Goal: Task Accomplishment & Management: Complete application form

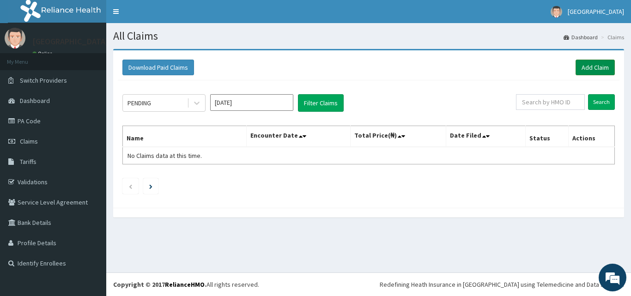
click at [588, 68] on link "Add Claim" at bounding box center [594, 68] width 39 height 16
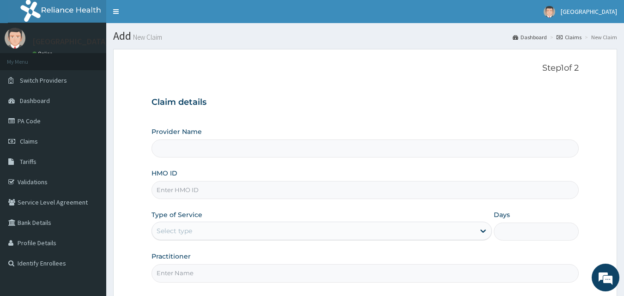
type input "[GEOGRAPHIC_DATA]"
click at [200, 187] on input "HMO ID" at bounding box center [365, 190] width 428 height 18
paste input "Pyh/10025/B"
type input "Pyh/10025/B"
click at [480, 232] on icon at bounding box center [482, 230] width 9 height 9
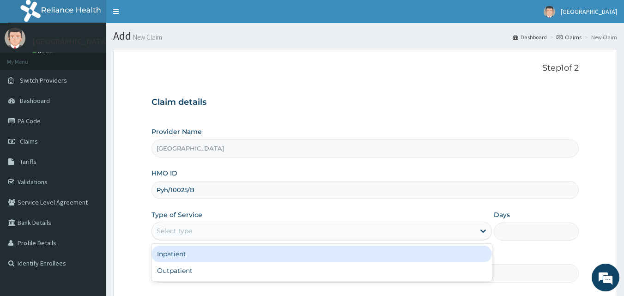
click at [308, 256] on div "Inpatient" at bounding box center [321, 254] width 340 height 17
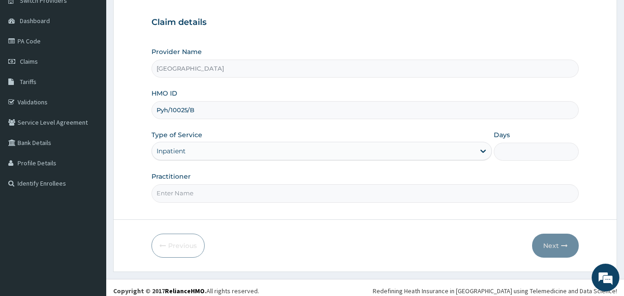
scroll to position [86, 0]
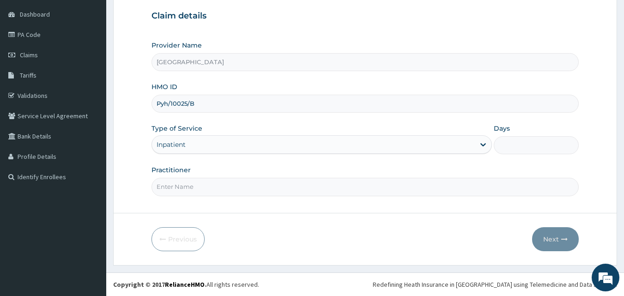
click at [503, 144] on input "Days" at bounding box center [536, 145] width 85 height 18
type input "3"
click at [254, 185] on input "Practitioner" at bounding box center [365, 187] width 428 height 18
type input "d"
type input "DR OGBU"
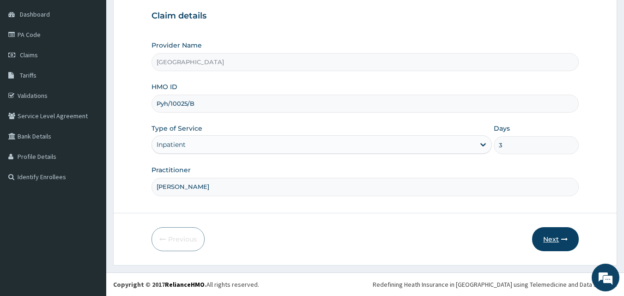
click at [556, 241] on button "Next" at bounding box center [555, 239] width 47 height 24
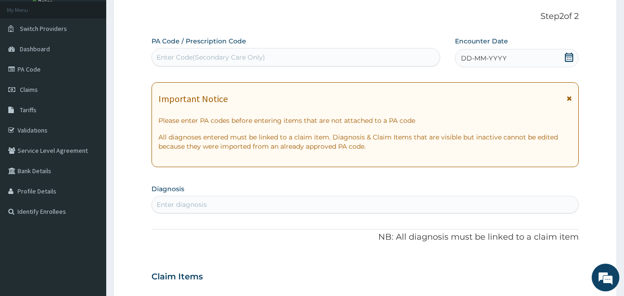
scroll to position [0, 0]
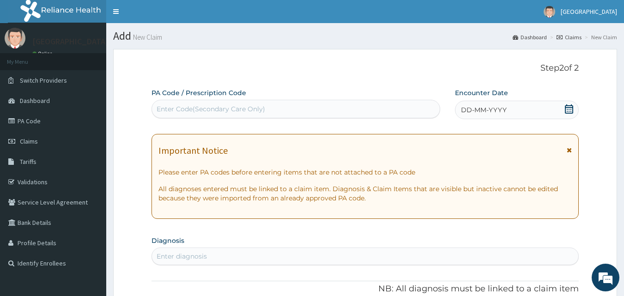
click at [569, 104] on icon at bounding box center [568, 108] width 9 height 9
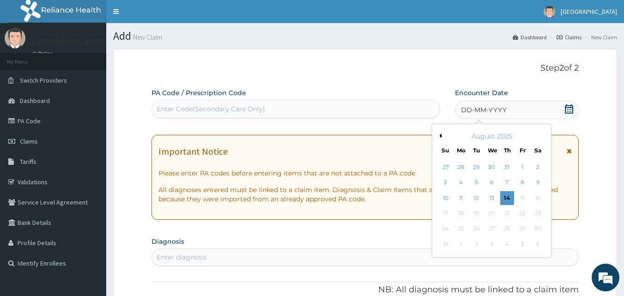
click at [569, 110] on icon at bounding box center [568, 108] width 9 height 9
click at [440, 136] on button "Previous Month" at bounding box center [439, 135] width 5 height 5
click at [440, 137] on button "Previous Month" at bounding box center [439, 135] width 5 height 5
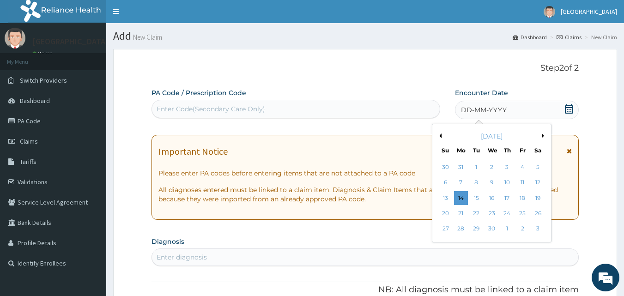
click at [440, 137] on button "Previous Month" at bounding box center [439, 135] width 5 height 5
click at [542, 134] on button "Next Month" at bounding box center [544, 135] width 5 height 5
click at [523, 198] on div "14" at bounding box center [522, 198] width 14 height 14
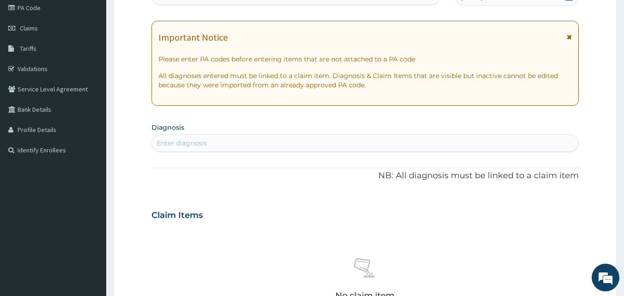
scroll to position [92, 0]
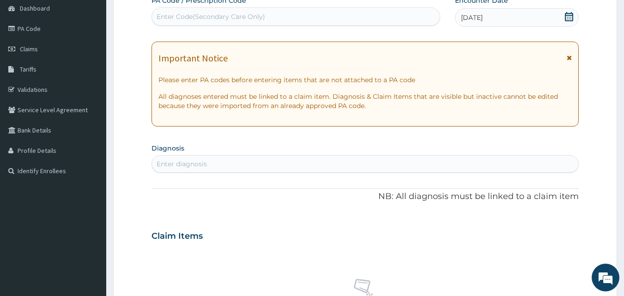
click at [216, 164] on div "Enter diagnosis" at bounding box center [365, 164] width 427 height 15
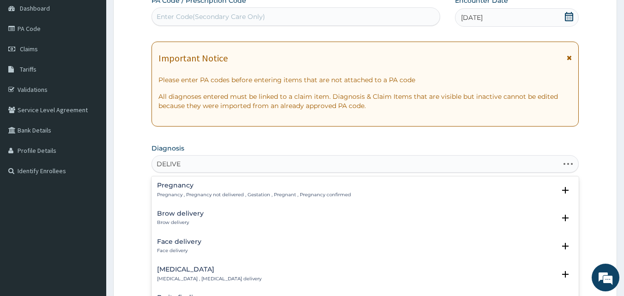
type input "DELIVER"
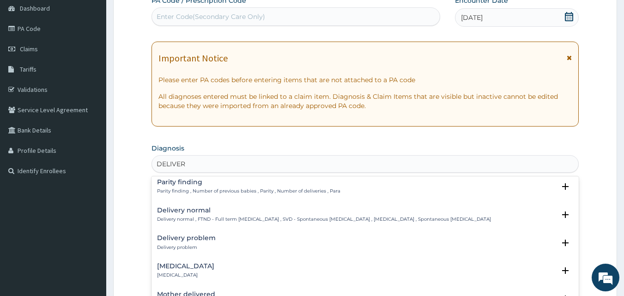
scroll to position [139, 0]
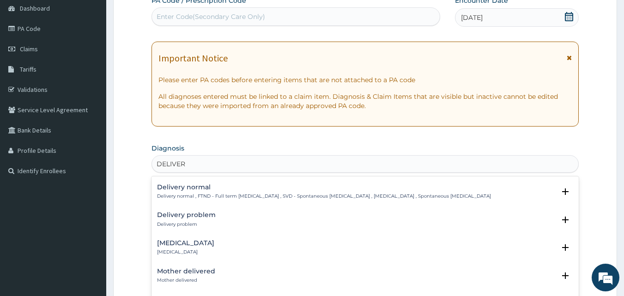
click at [202, 245] on h4 "Vaginal delivery" at bounding box center [185, 243] width 57 height 7
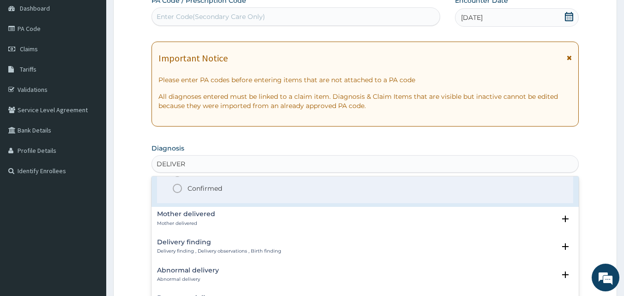
scroll to position [231, 0]
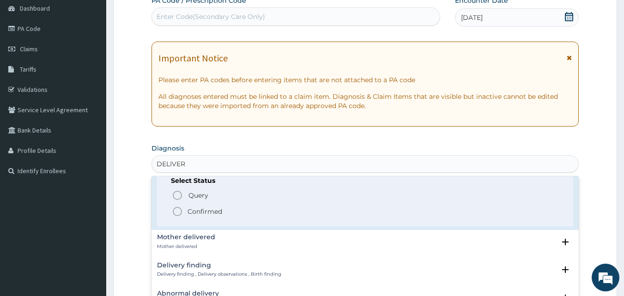
click at [178, 213] on icon "status option filled" at bounding box center [177, 211] width 11 height 11
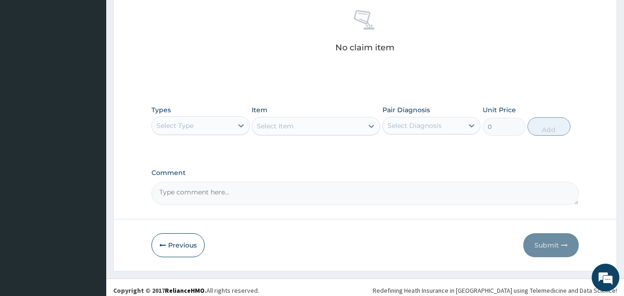
scroll to position [369, 0]
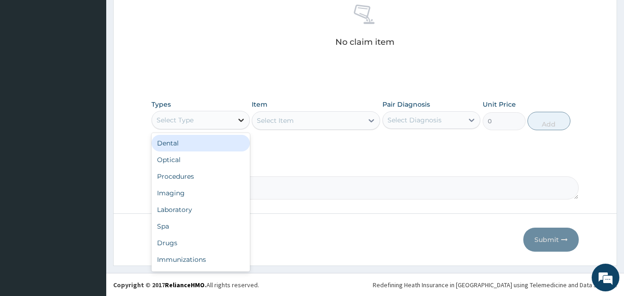
click at [242, 120] on icon at bounding box center [240, 119] width 9 height 9
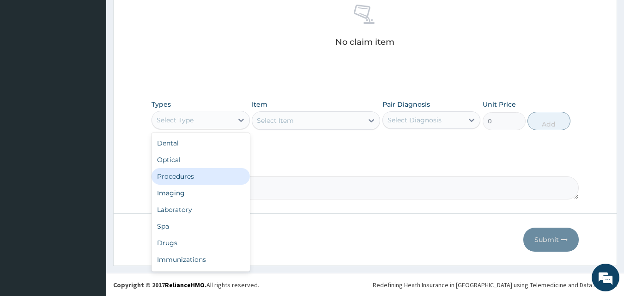
click at [206, 176] on div "Procedures" at bounding box center [200, 176] width 98 height 17
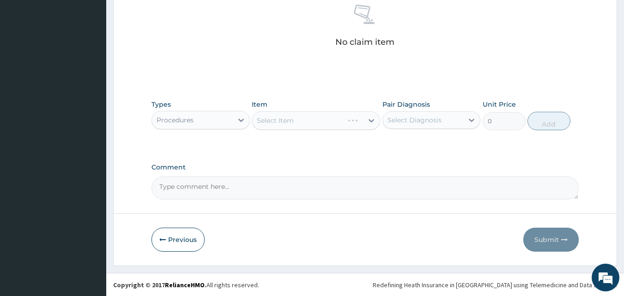
click at [368, 118] on div "Select Item" at bounding box center [316, 120] width 128 height 18
click at [370, 118] on icon at bounding box center [371, 120] width 9 height 9
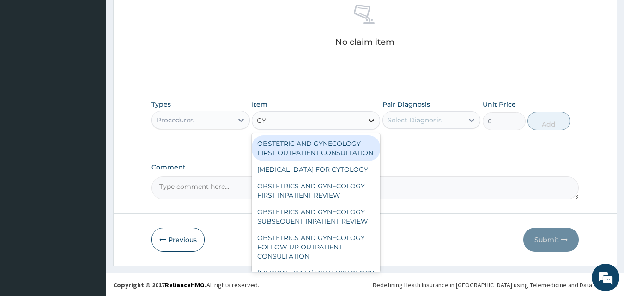
type input "GYN"
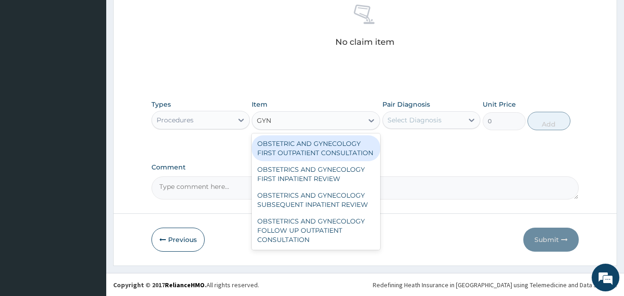
click at [361, 148] on div "OBSTETRIC AND GYNECOLOGY FIRST OUTPATIENT CONSULTATION" at bounding box center [316, 148] width 128 height 26
type input "21850"
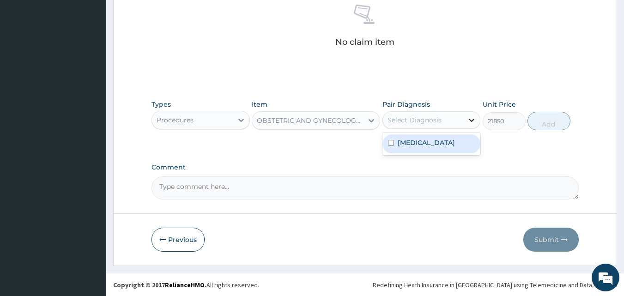
click at [471, 116] on icon at bounding box center [471, 119] width 9 height 9
click at [455, 140] on div "Vaginal delivery" at bounding box center [431, 143] width 98 height 19
checkbox input "true"
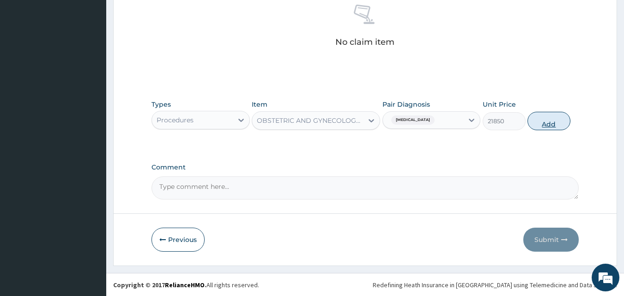
click at [545, 124] on button "Add" at bounding box center [548, 121] width 43 height 18
type input "0"
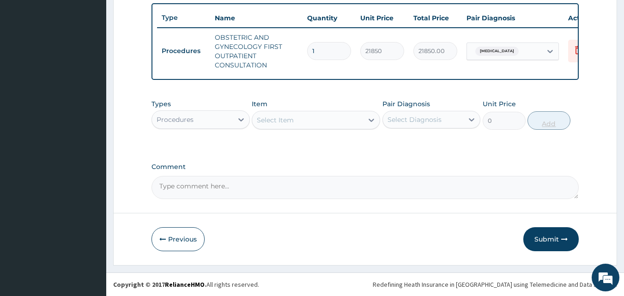
scroll to position [347, 0]
type input "0.00"
type input "5"
type input "109250.00"
type input "5"
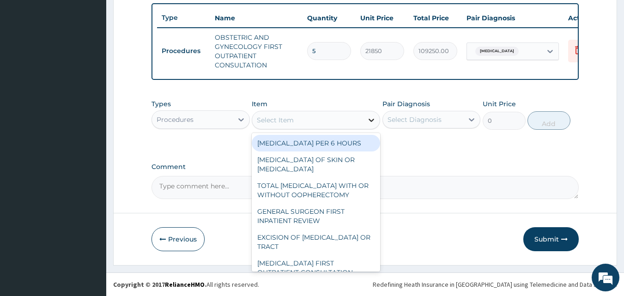
click at [370, 117] on icon at bounding box center [371, 119] width 9 height 9
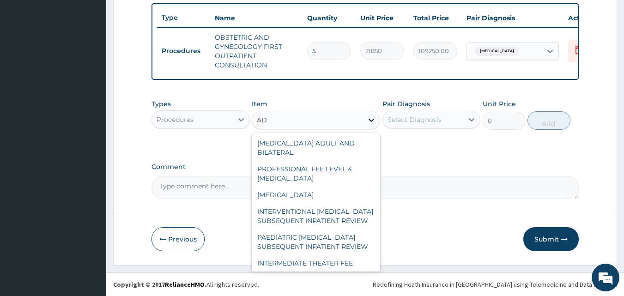
type input "A"
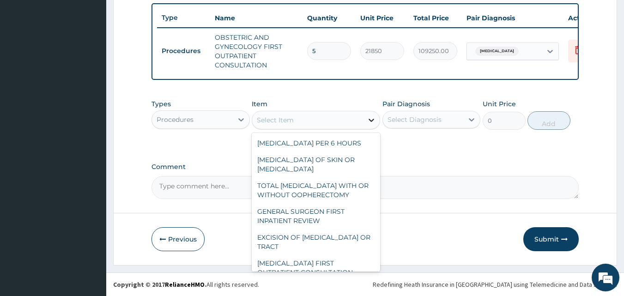
type input "A"
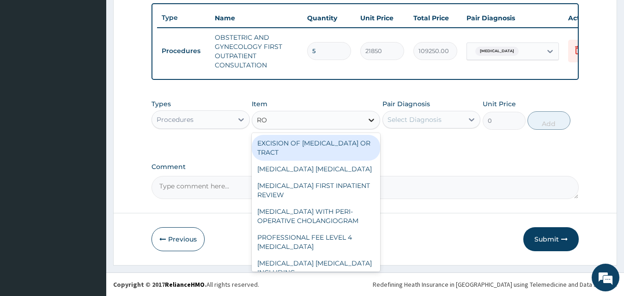
type input "R"
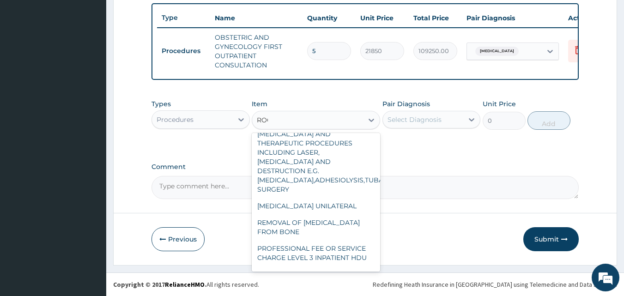
scroll to position [0, 0]
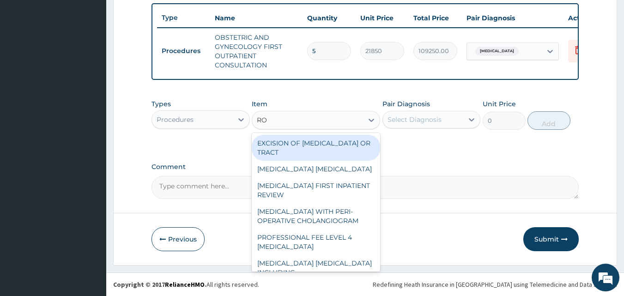
type input "R"
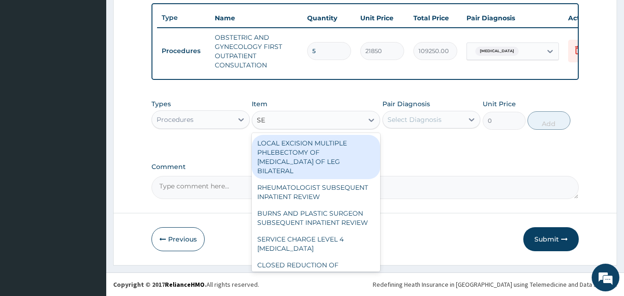
type input "SEM"
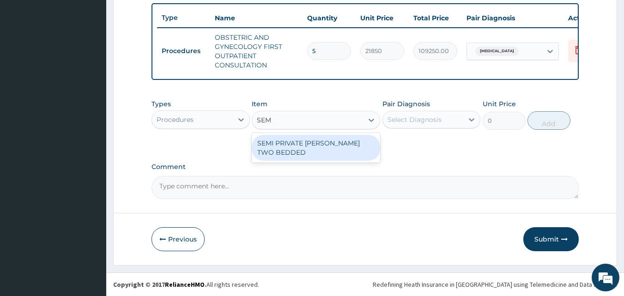
click at [327, 152] on div "SEMI PRIVATE [PERSON_NAME] TWO BEDDED" at bounding box center [316, 148] width 128 height 26
type input "10350"
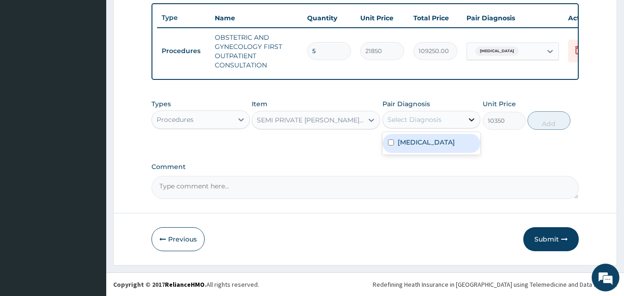
click at [469, 117] on icon at bounding box center [471, 119] width 9 height 9
click at [445, 145] on label "Vaginal delivery" at bounding box center [426, 142] width 57 height 9
checkbox input "true"
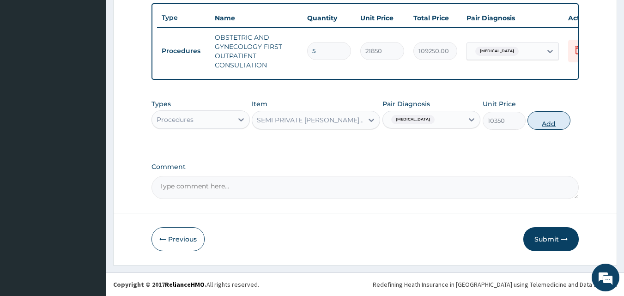
click at [556, 121] on button "Add" at bounding box center [548, 120] width 43 height 18
type input "0"
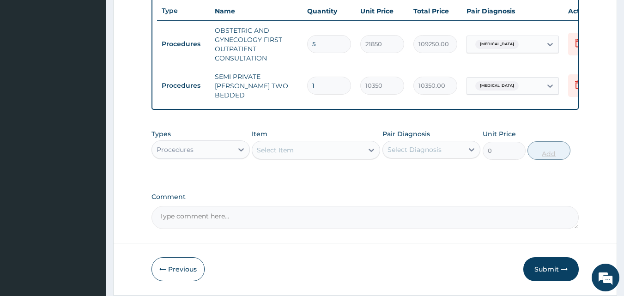
type input "0.00"
type input "3"
type input "31050.00"
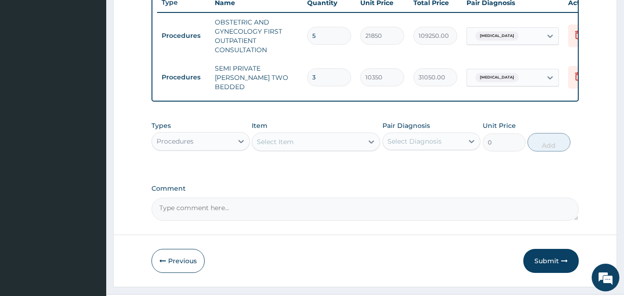
scroll to position [379, 0]
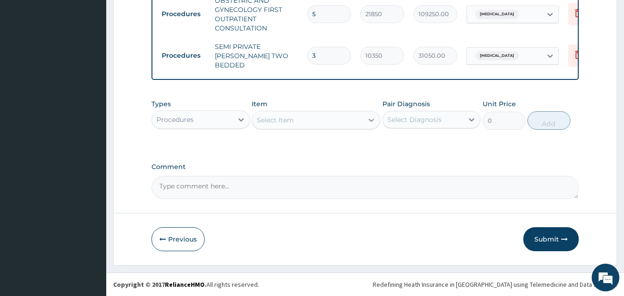
type input "3"
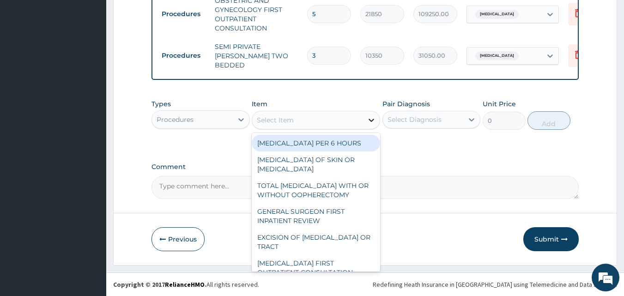
click at [372, 119] on icon at bounding box center [371, 119] width 9 height 9
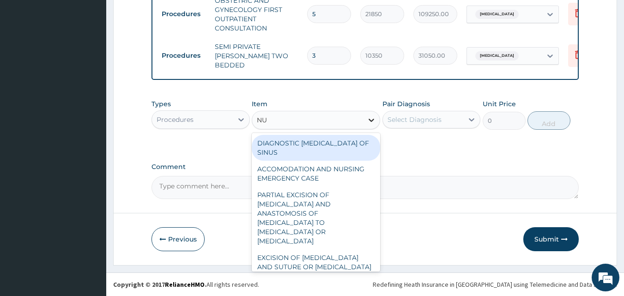
type input "NUR"
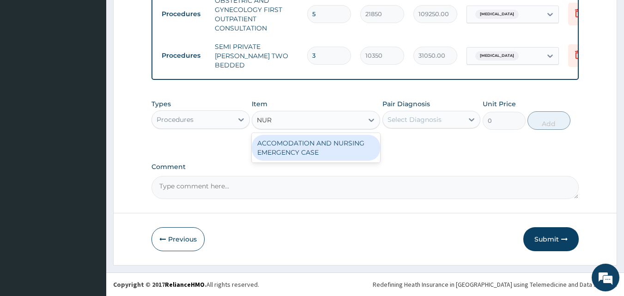
click at [355, 149] on div "ACCOMODATION AND NURSING EMERGENCY CASE" at bounding box center [316, 148] width 128 height 26
type input "11500"
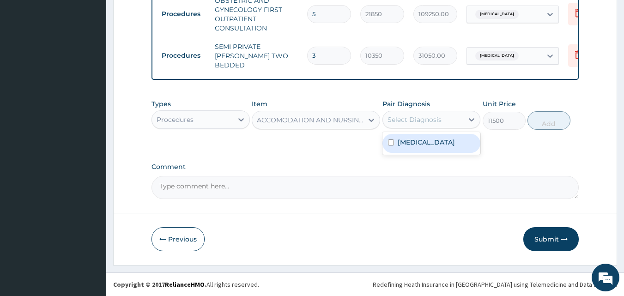
click at [443, 119] on div "Select Diagnosis" at bounding box center [423, 119] width 81 height 15
click at [455, 146] on div "Vaginal delivery" at bounding box center [431, 143] width 98 height 19
checkbox input "true"
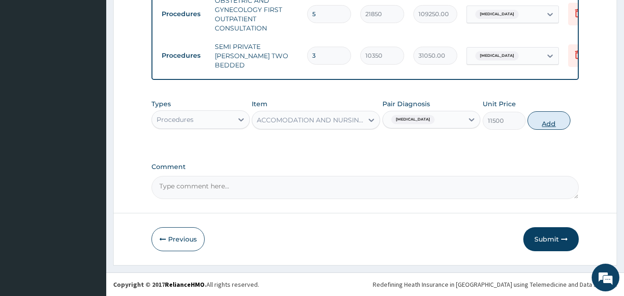
click at [548, 119] on button "Add" at bounding box center [548, 120] width 43 height 18
type input "0"
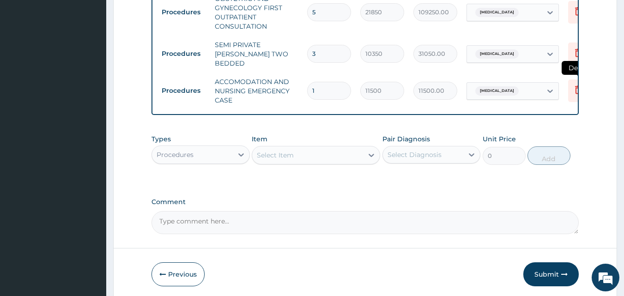
click at [575, 88] on icon at bounding box center [578, 89] width 11 height 11
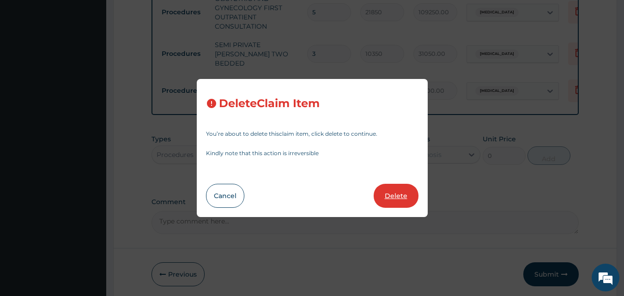
click at [387, 194] on button "Delete" at bounding box center [396, 196] width 45 height 24
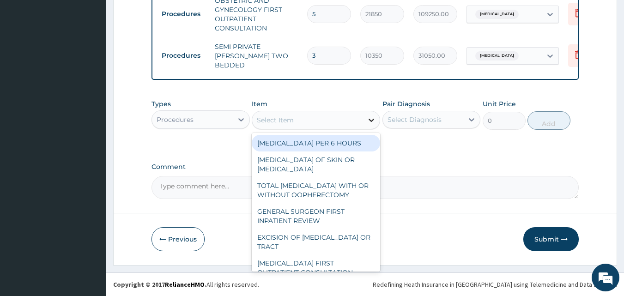
click at [370, 119] on icon at bounding box center [371, 119] width 9 height 9
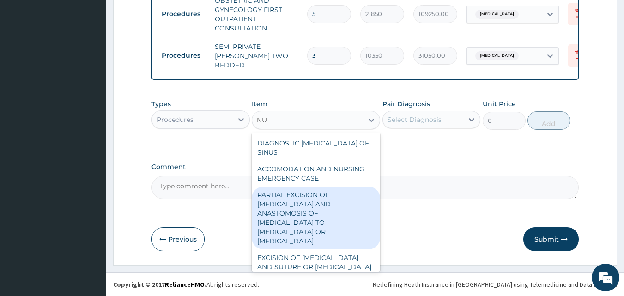
type input "N"
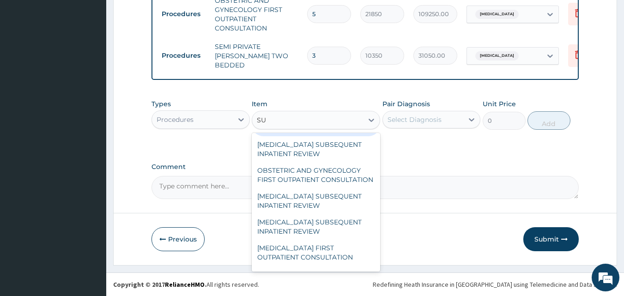
scroll to position [693, 0]
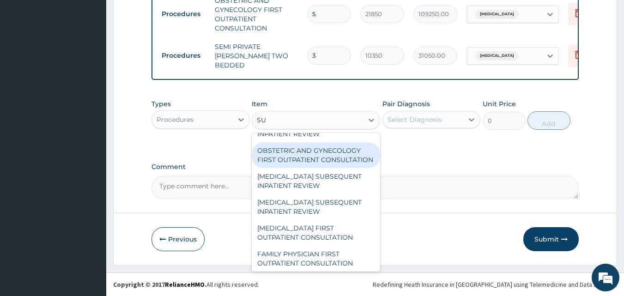
type input "SU"
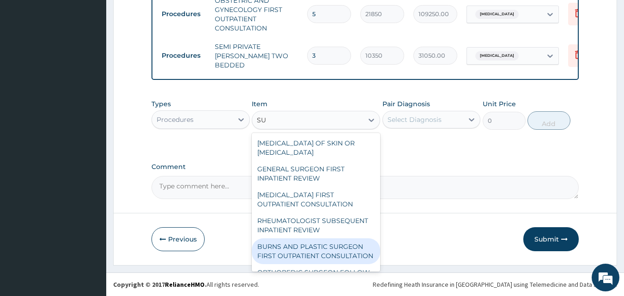
scroll to position [46, 0]
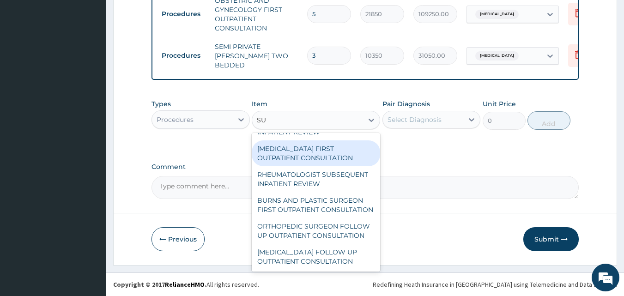
type input "S"
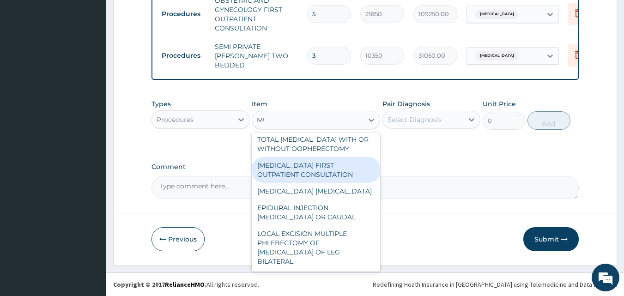
scroll to position [0, 0]
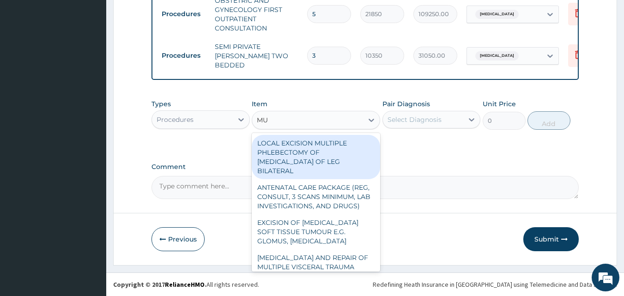
type input "M"
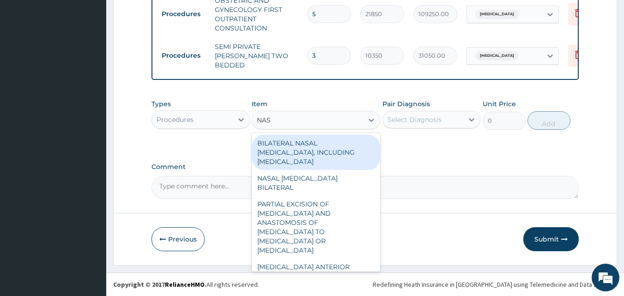
type input "NASA"
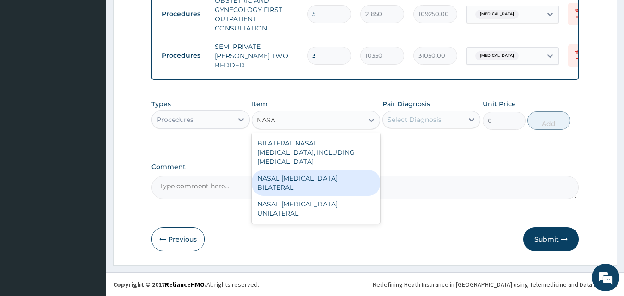
click at [332, 170] on div "NASAL POLYPECTOMY BILATERAL" at bounding box center [316, 183] width 128 height 26
type input "46000"
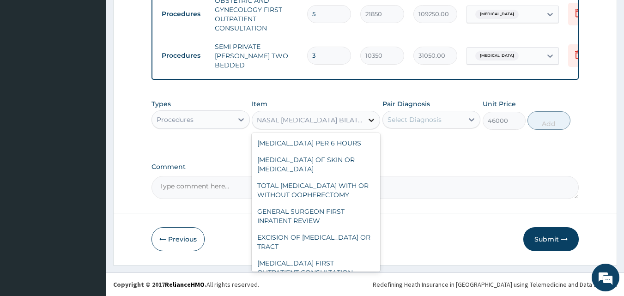
click at [372, 116] on icon at bounding box center [371, 119] width 9 height 9
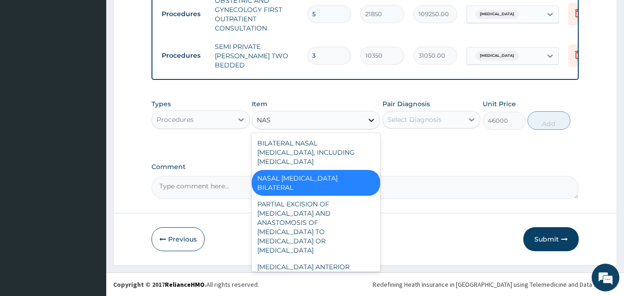
type input "NASA"
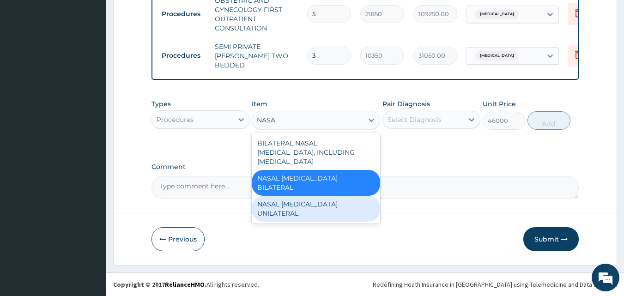
click at [328, 196] on div "NASAL POLYPECTOMY UNILATERAL" at bounding box center [316, 209] width 128 height 26
type input "34500"
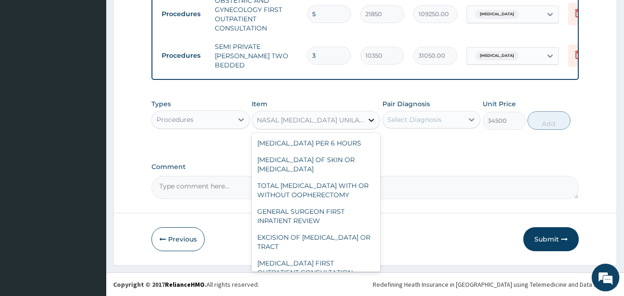
click at [372, 119] on icon at bounding box center [371, 119] width 9 height 9
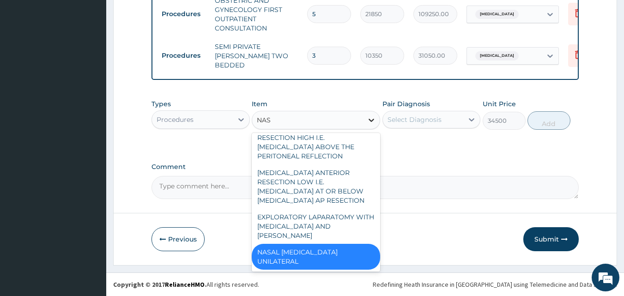
scroll to position [139, 0]
type input "NASA"
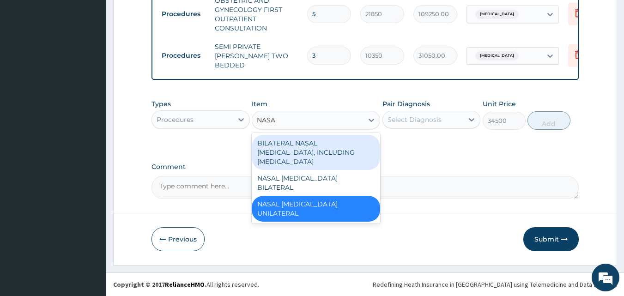
click at [342, 147] on div "BILATERAL NASAL [MEDICAL_DATA], INCLUDING [MEDICAL_DATA]" at bounding box center [316, 152] width 128 height 35
type input "164450"
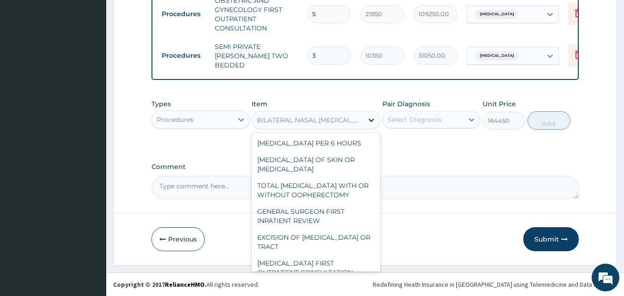
click at [374, 119] on icon at bounding box center [372, 120] width 6 height 3
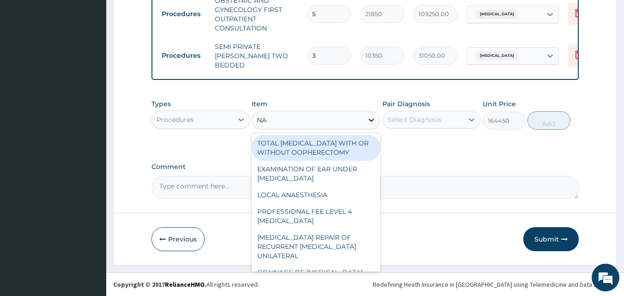
type input "NAS"
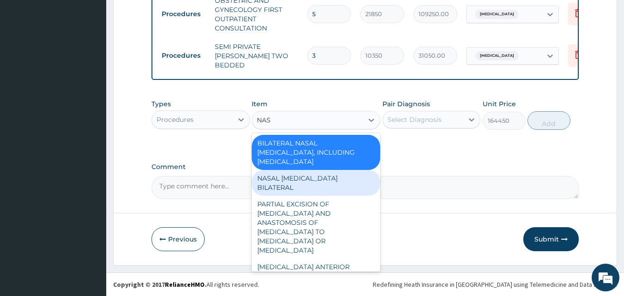
click at [313, 176] on div "NASAL [MEDICAL_DATA] BILATERAL" at bounding box center [316, 183] width 128 height 26
click at [313, 176] on textarea "Comment" at bounding box center [365, 187] width 428 height 23
type input "46000"
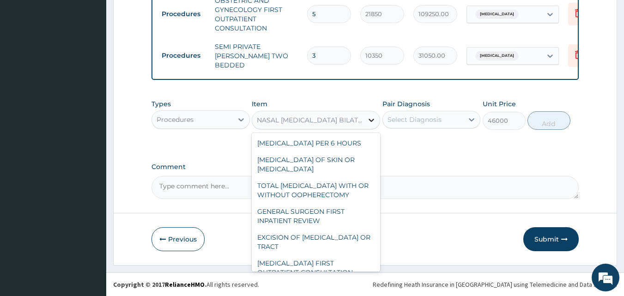
click at [377, 123] on div at bounding box center [371, 120] width 17 height 17
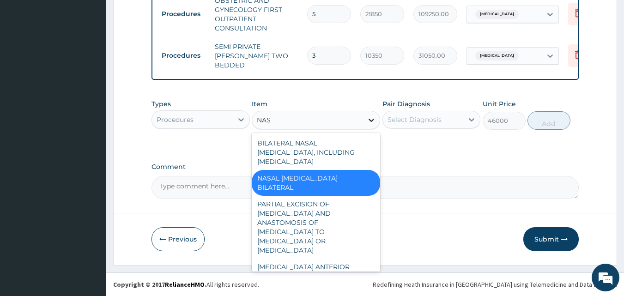
type input "NASA"
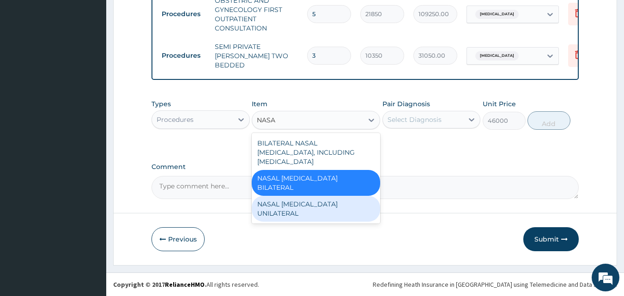
click at [314, 196] on div "NASAL [MEDICAL_DATA] UNILATERAL" at bounding box center [316, 209] width 128 height 26
type input "34500"
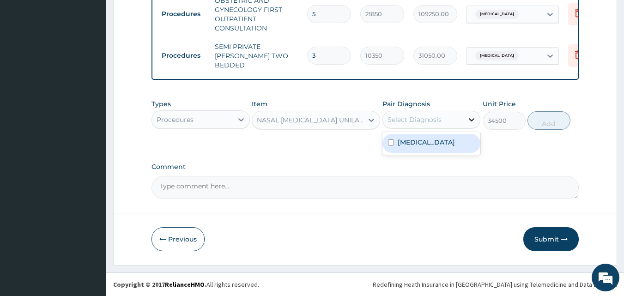
click at [472, 116] on icon at bounding box center [471, 119] width 9 height 9
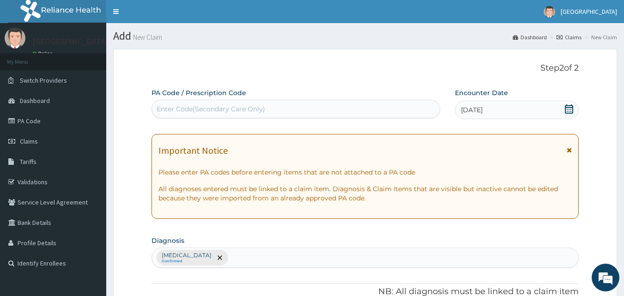
click at [240, 258] on div "Vaginal delivery Confirmed" at bounding box center [365, 257] width 427 height 19
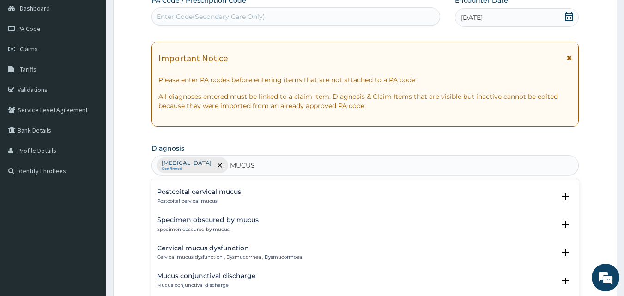
scroll to position [139, 0]
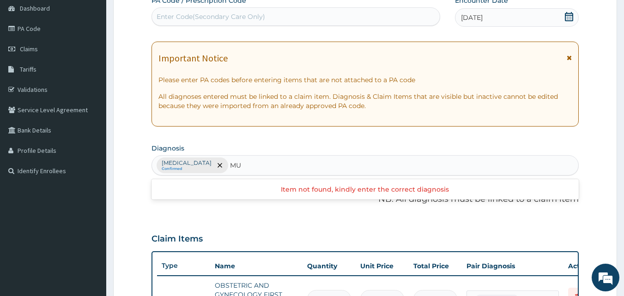
type input "M"
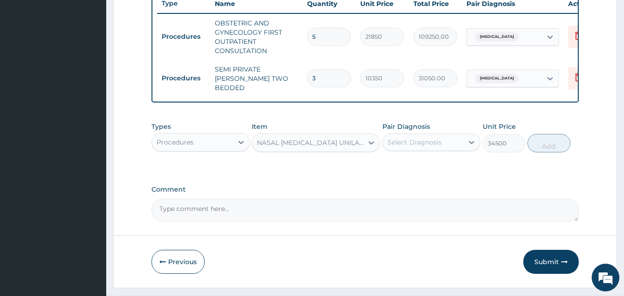
scroll to position [369, 0]
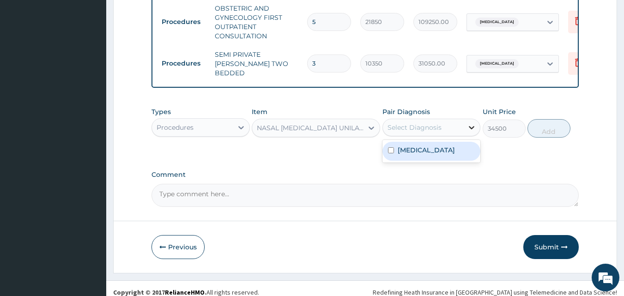
click at [472, 129] on icon at bounding box center [472, 127] width 6 height 3
click at [448, 152] on label "Vaginal delivery" at bounding box center [426, 149] width 57 height 9
checkbox input "true"
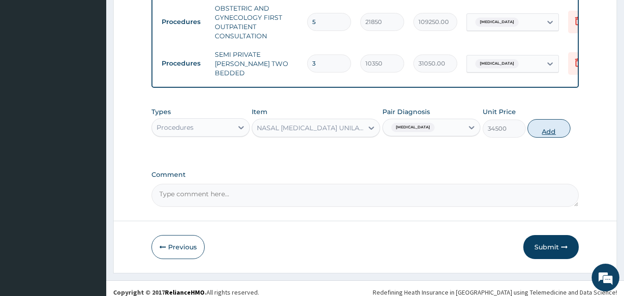
click at [552, 130] on button "Add" at bounding box center [548, 128] width 43 height 18
type input "0"
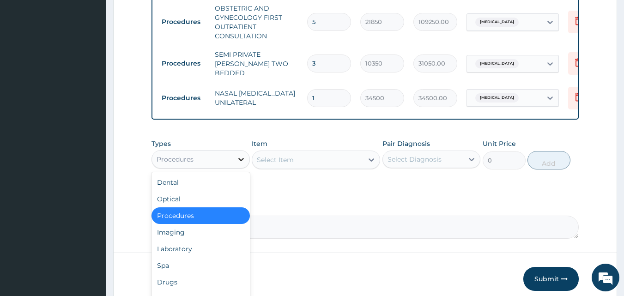
click at [240, 160] on icon at bounding box center [240, 159] width 9 height 9
click at [217, 247] on div "Laboratory" at bounding box center [200, 249] width 98 height 17
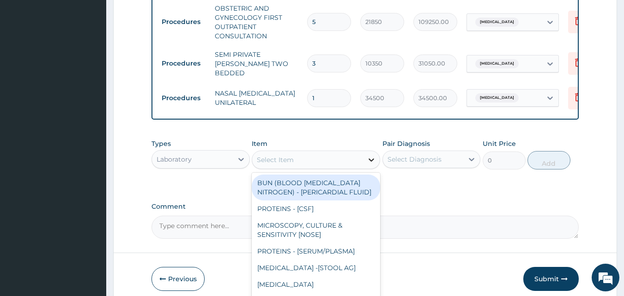
click at [369, 161] on icon at bounding box center [371, 159] width 9 height 9
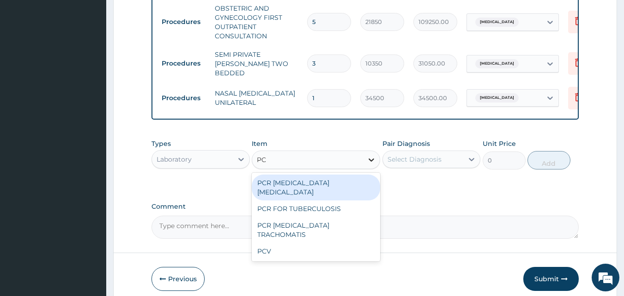
type input "PCV"
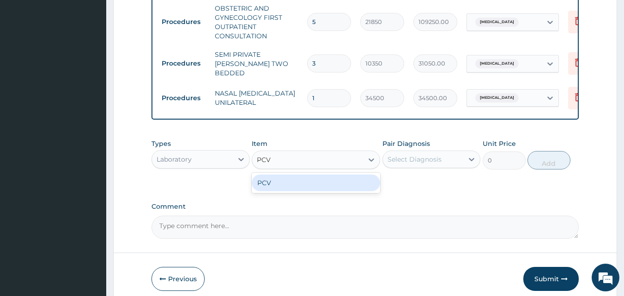
click at [357, 188] on div "PCV" at bounding box center [316, 183] width 128 height 17
type input "2300"
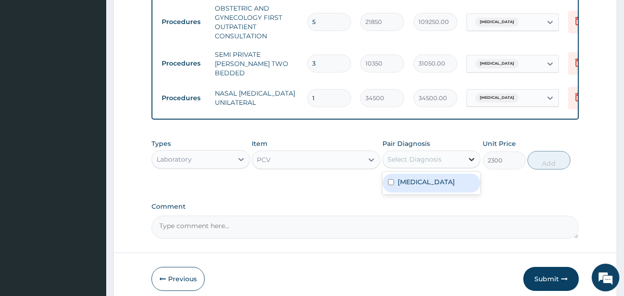
click at [470, 160] on icon at bounding box center [472, 159] width 6 height 3
click at [454, 184] on div "Vaginal delivery" at bounding box center [431, 183] width 98 height 19
checkbox input "true"
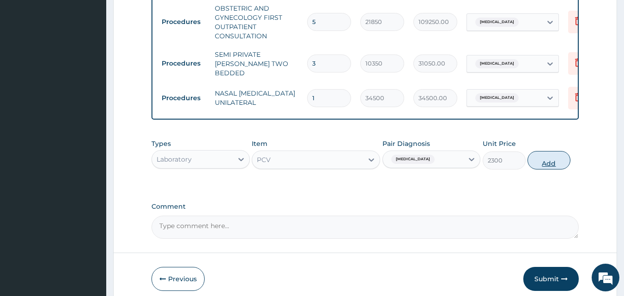
click at [553, 165] on button "Add" at bounding box center [548, 160] width 43 height 18
type input "0"
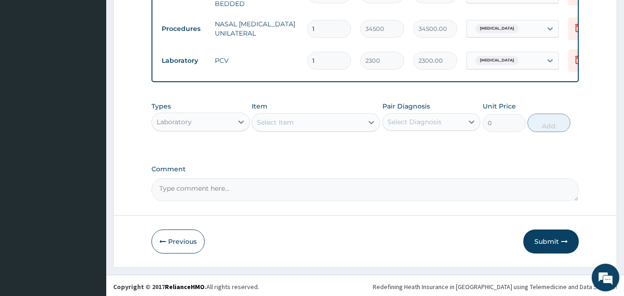
scroll to position [443, 0]
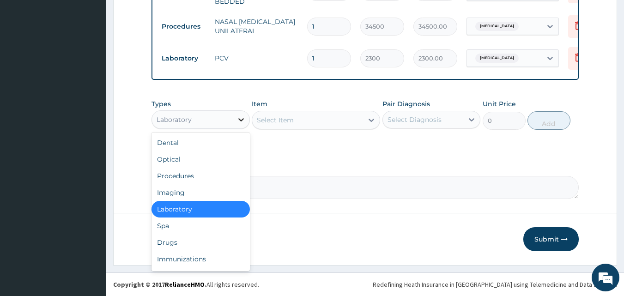
click at [239, 119] on icon at bounding box center [241, 119] width 6 height 3
click at [202, 239] on div "Drugs" at bounding box center [200, 242] width 98 height 17
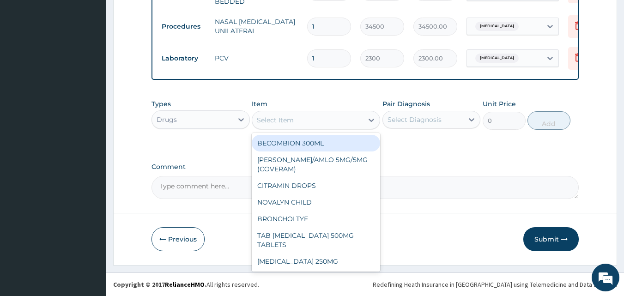
click at [371, 117] on icon at bounding box center [371, 119] width 9 height 9
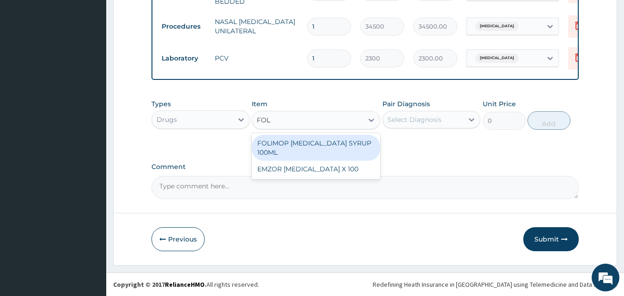
type input "FOLI"
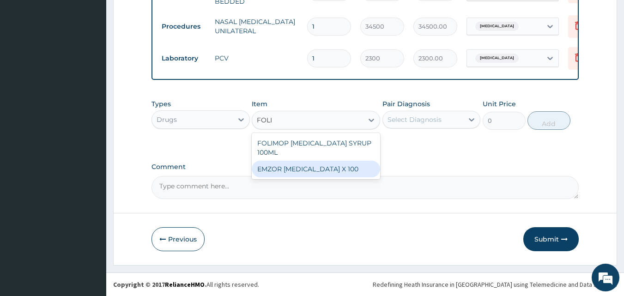
click at [337, 172] on div "EMZOR [MEDICAL_DATA] X 100" at bounding box center [316, 169] width 128 height 17
type input "25.3"
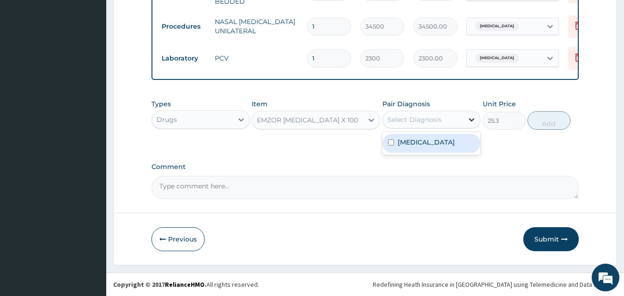
click at [474, 118] on icon at bounding box center [471, 119] width 9 height 9
click at [458, 142] on div "Vaginal delivery" at bounding box center [431, 143] width 98 height 19
checkbox input "true"
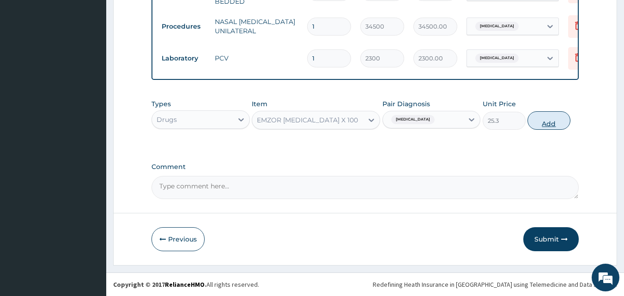
click at [548, 119] on button "Add" at bounding box center [548, 120] width 43 height 18
type input "0"
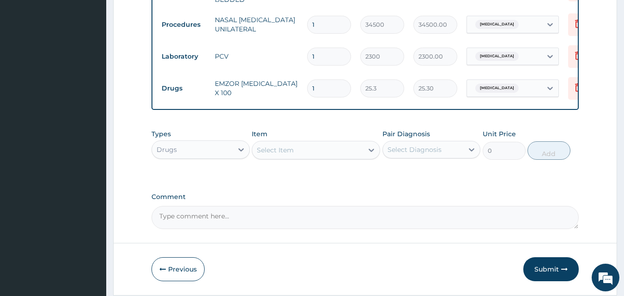
type input "0.00"
type input "4"
type input "101.20"
type input "42"
type input "1062.60"
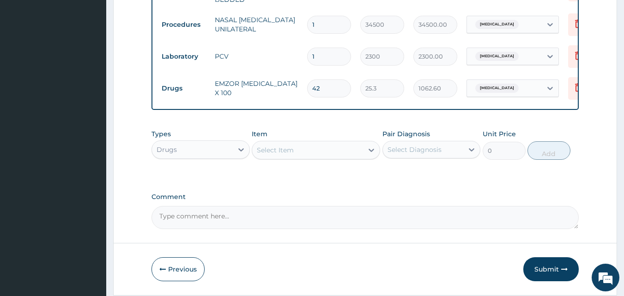
type input "42"
click at [270, 150] on div "Select Item" at bounding box center [275, 149] width 37 height 9
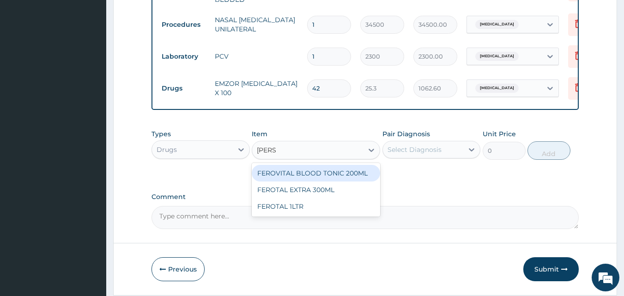
type input "FERO"
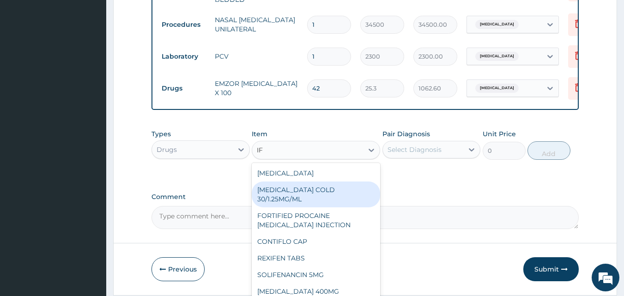
type input "I"
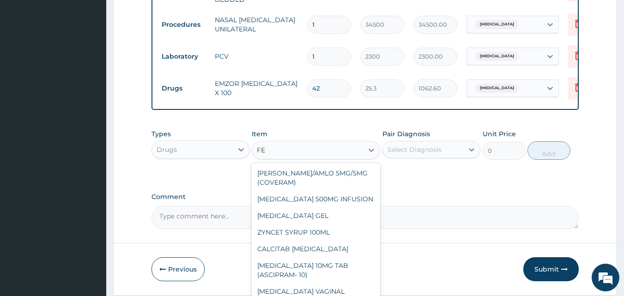
type input "F"
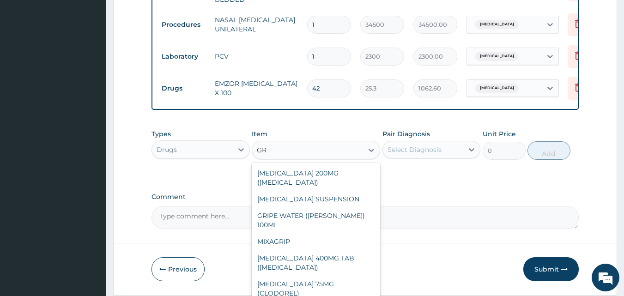
type input "G"
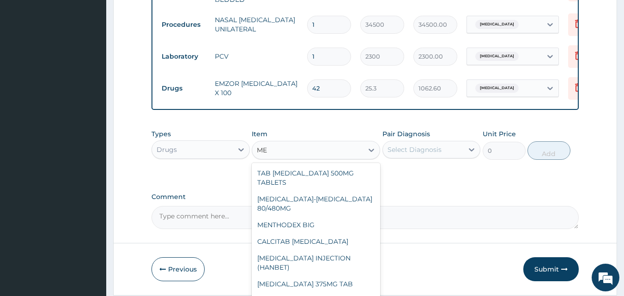
type input "M"
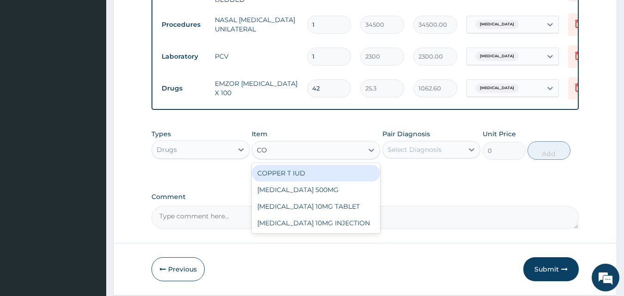
type input "C"
type input "I"
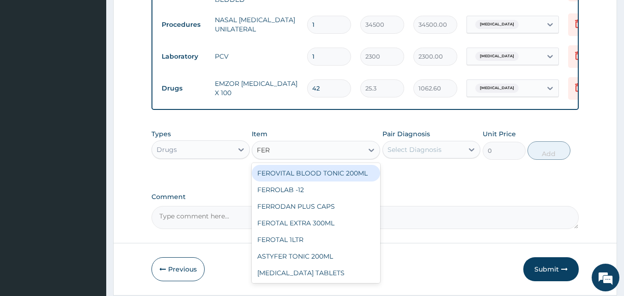
type input "FERR"
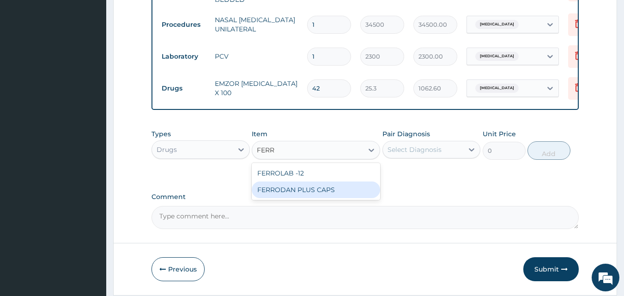
click at [328, 189] on div "FERRODAN PLUS CAPS" at bounding box center [316, 190] width 128 height 17
type input "25.3"
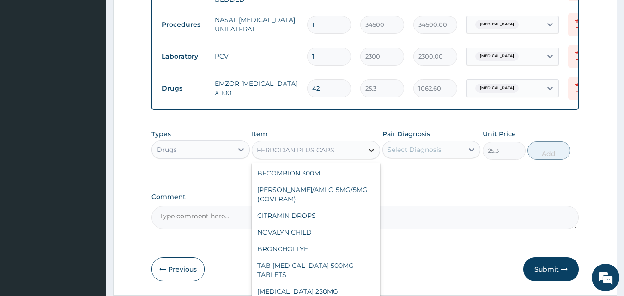
click at [371, 151] on icon at bounding box center [371, 149] width 9 height 9
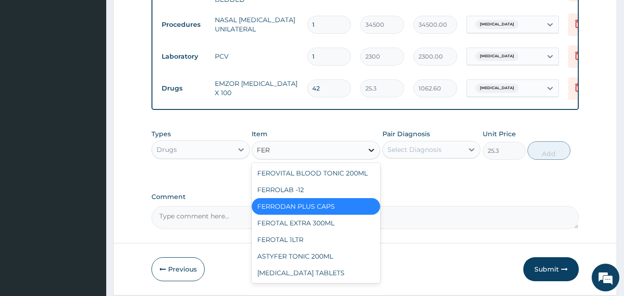
scroll to position [0, 0]
type input "FERR"
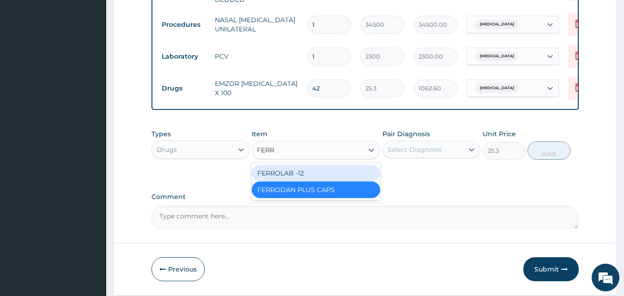
click at [327, 172] on div "FERROLAB -12" at bounding box center [316, 173] width 128 height 17
click at [327, 172] on div "Types Drugs Item option FERRODAN PLUS CAPS, selected. option FERROLAB -12 focus…" at bounding box center [365, 152] width 428 height 54
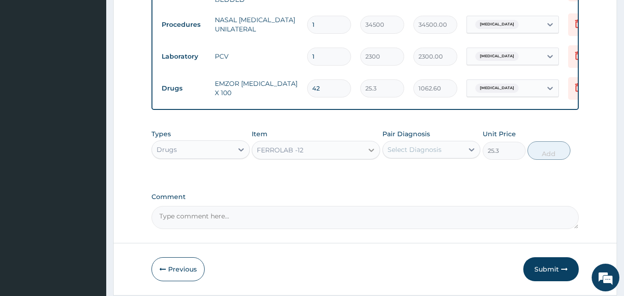
click at [369, 150] on icon at bounding box center [371, 149] width 9 height 9
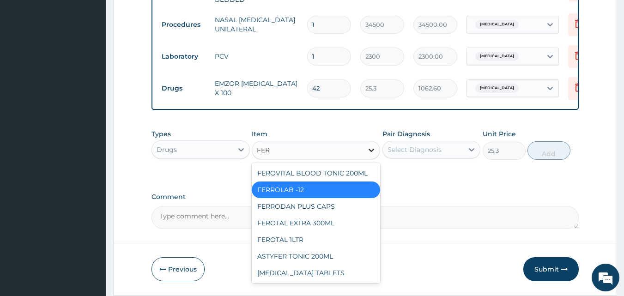
type input "FERR"
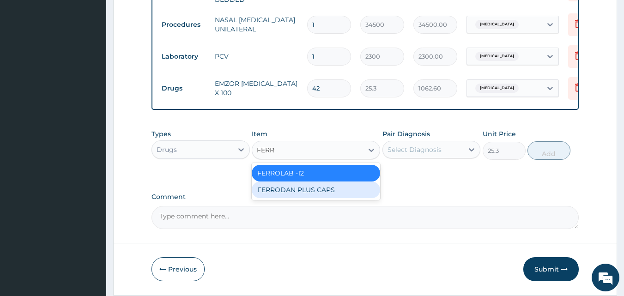
click at [330, 194] on div "FERRODAN PLUS CAPS" at bounding box center [316, 190] width 128 height 17
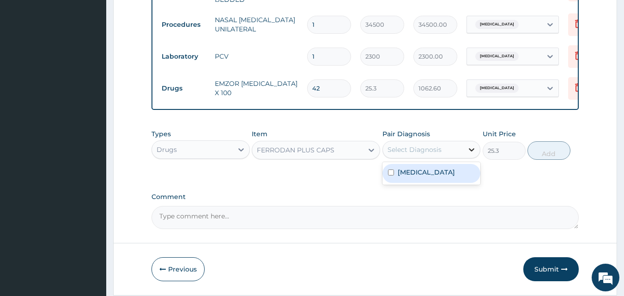
click at [470, 151] on icon at bounding box center [472, 149] width 6 height 3
drag, startPoint x: 430, startPoint y: 175, endPoint x: 439, endPoint y: 173, distance: 9.0
click at [431, 175] on label "Vaginal delivery" at bounding box center [426, 172] width 57 height 9
checkbox input "true"
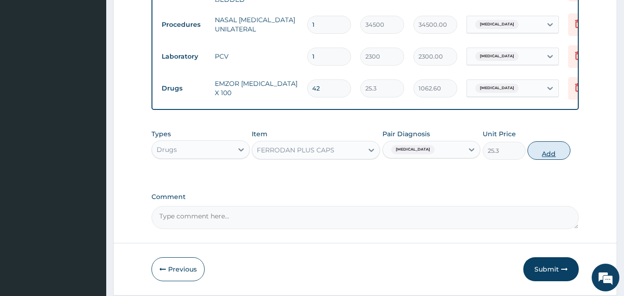
click at [548, 150] on button "Add" at bounding box center [548, 150] width 43 height 18
type input "0"
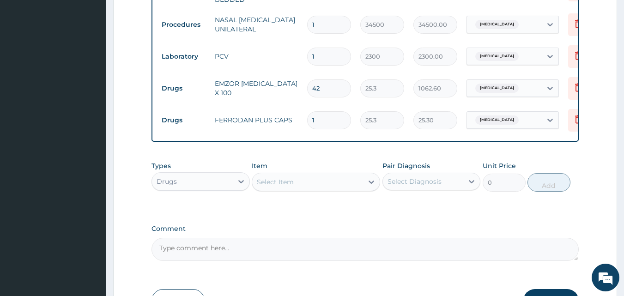
type input "0.00"
type input "4"
type input "101.20"
type input "42"
type input "1062.60"
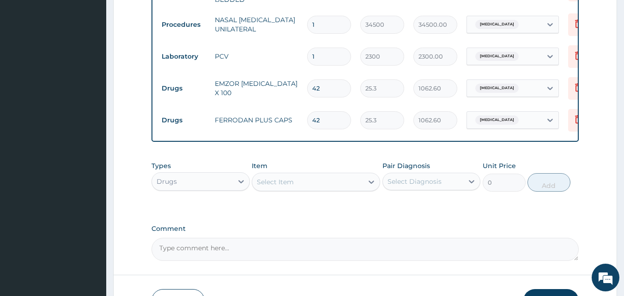
type input "42"
click at [289, 183] on div "Select Item" at bounding box center [275, 181] width 37 height 9
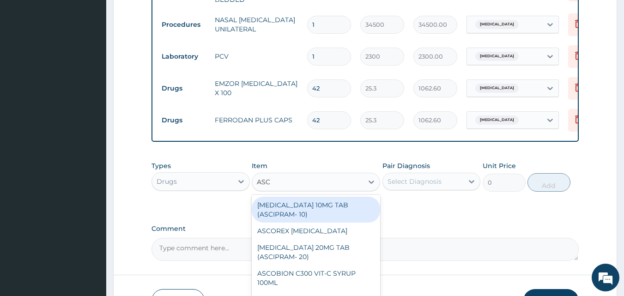
type input "ASC"
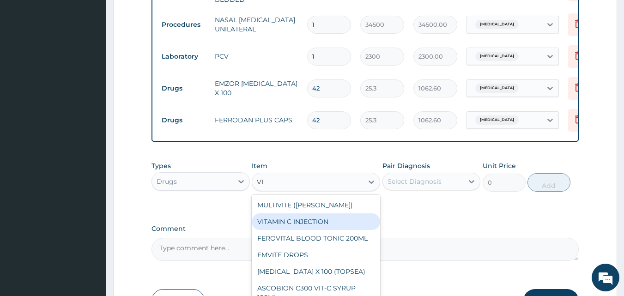
type input "V"
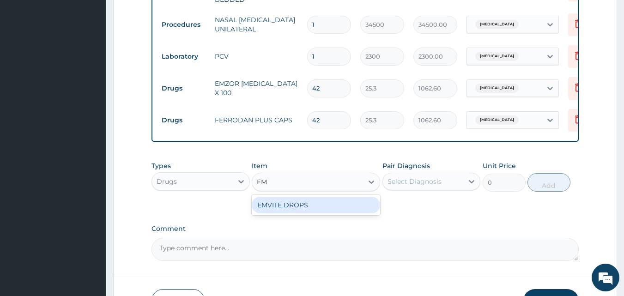
type input "E"
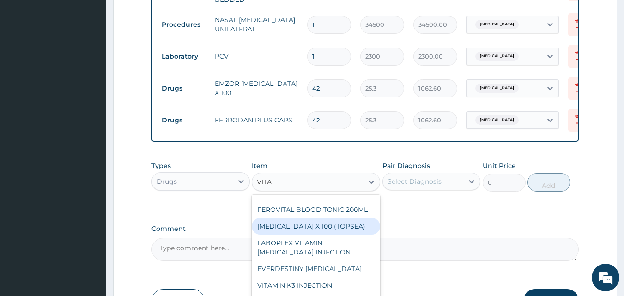
scroll to position [46, 0]
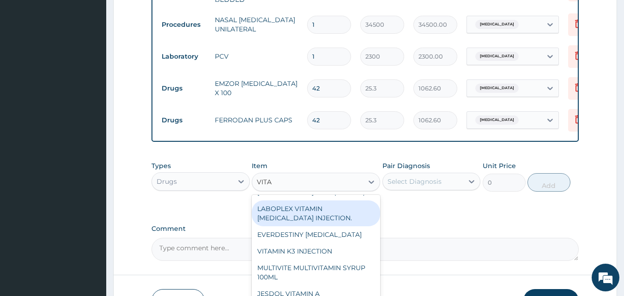
type input "VITA"
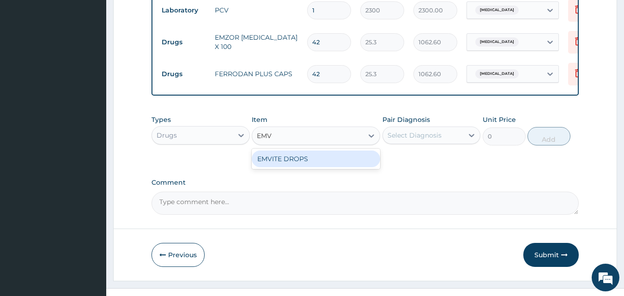
scroll to position [0, 0]
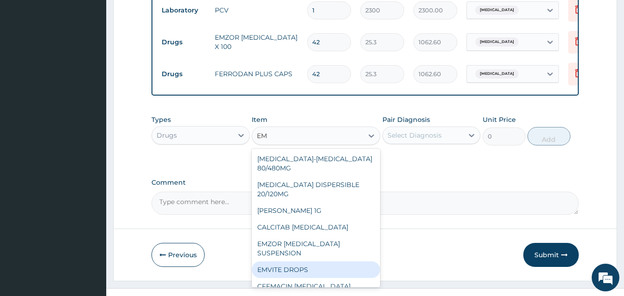
type input "E"
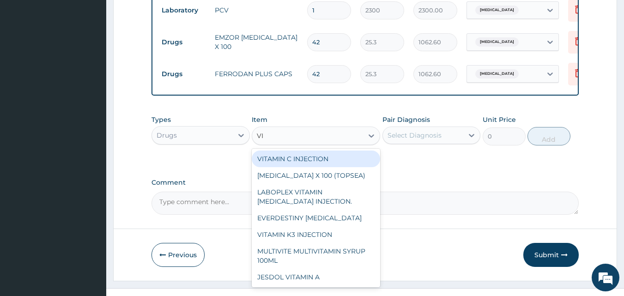
type input "V"
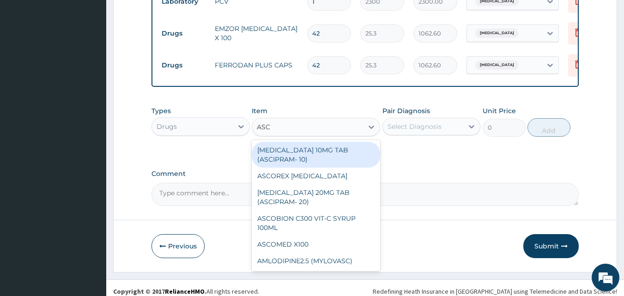
scroll to position [507, 0]
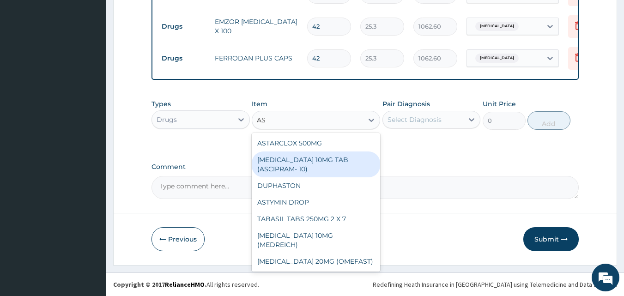
type input "A"
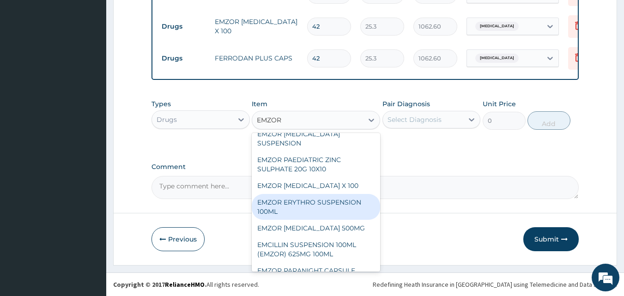
scroll to position [0, 0]
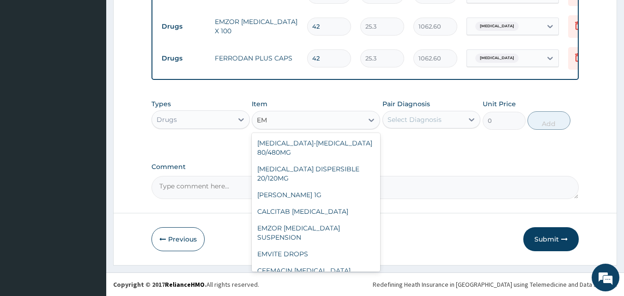
type input "E"
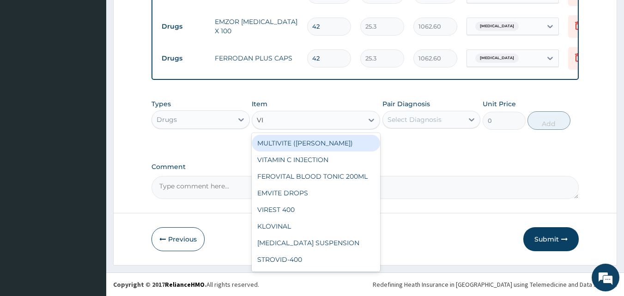
type input "VIT"
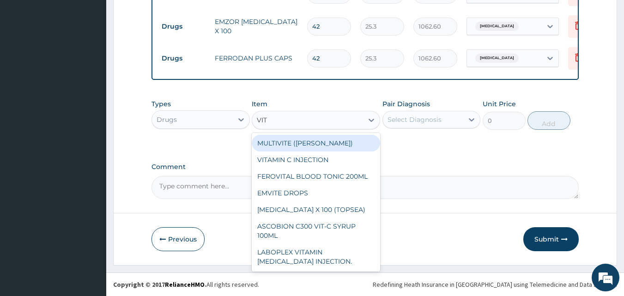
click at [293, 139] on div "MULTIVITE ([PERSON_NAME])" at bounding box center [316, 143] width 128 height 17
click at [293, 139] on div "Types Drugs Item option FERRODAN PLUS CAPS, selected. option MULTIVITE (EVANS) …" at bounding box center [365, 122] width 428 height 54
type input "25.3"
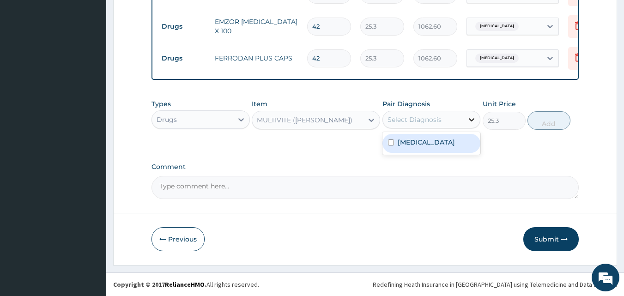
click at [472, 115] on icon at bounding box center [471, 119] width 9 height 9
click at [468, 118] on icon at bounding box center [471, 119] width 9 height 9
click at [455, 144] on div "Vaginal delivery" at bounding box center [431, 143] width 98 height 19
checkbox input "true"
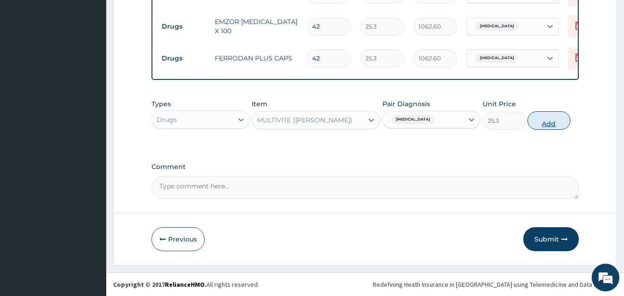
click at [546, 119] on button "Add" at bounding box center [548, 120] width 43 height 18
type input "0"
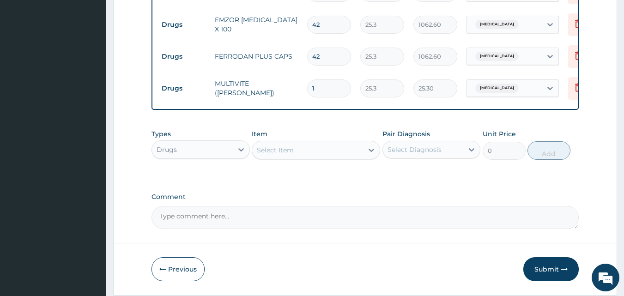
type input "12"
type input "303.60"
type input "126"
type input "3187.80"
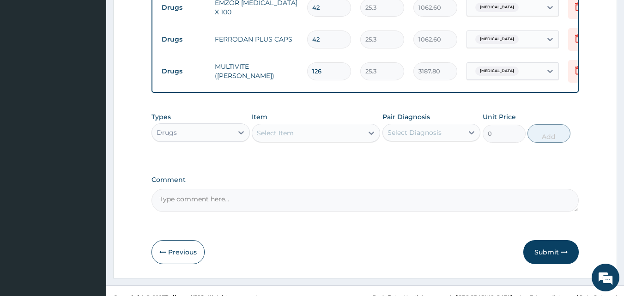
scroll to position [539, 0]
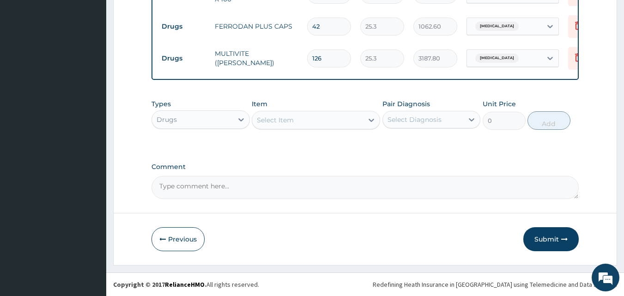
type input "126"
click at [292, 118] on div "Select Item" at bounding box center [275, 119] width 37 height 9
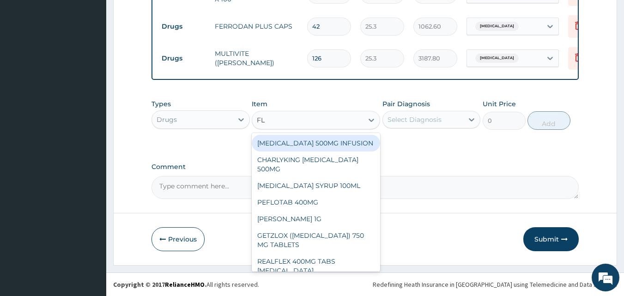
type input "F"
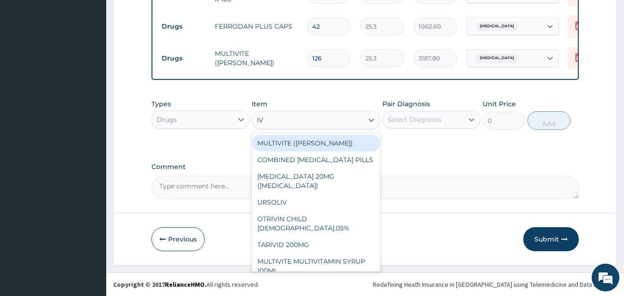
type input "I"
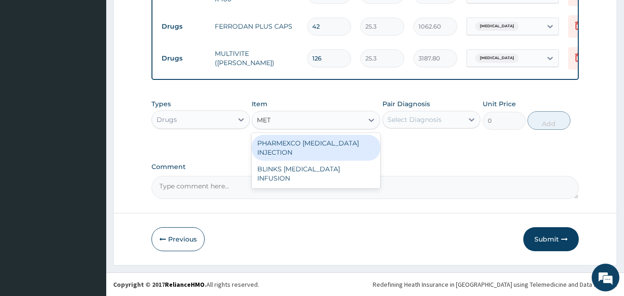
type input "METR"
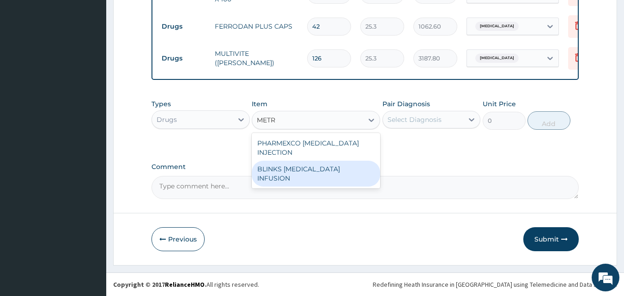
click at [299, 171] on div "BLINKS [MEDICAL_DATA] INFUSION" at bounding box center [316, 174] width 128 height 26
type input "759"
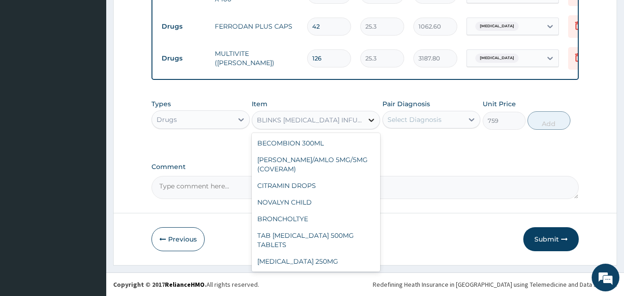
click at [370, 118] on icon at bounding box center [371, 119] width 9 height 9
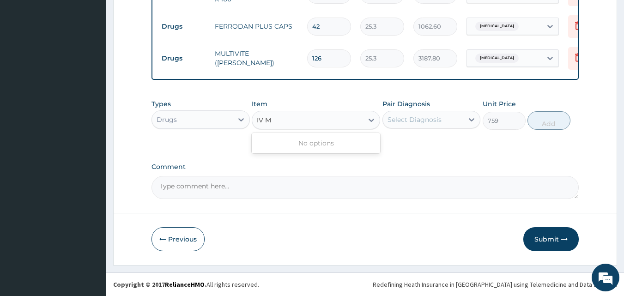
scroll to position [0, 0]
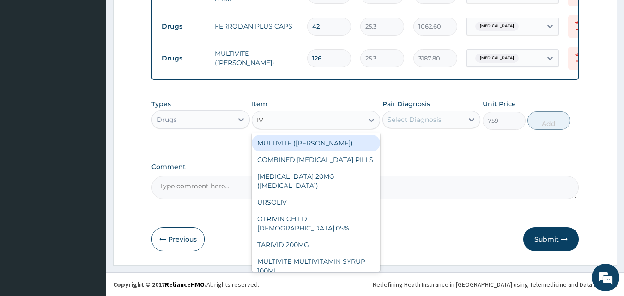
type input "I"
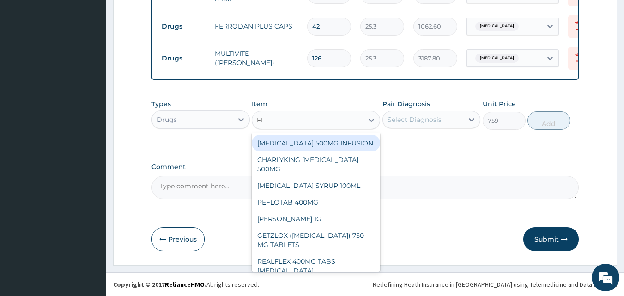
type input "FLA"
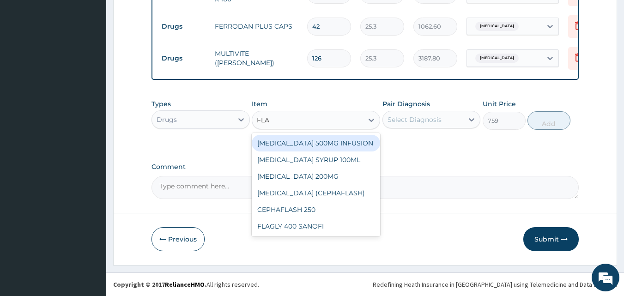
click at [319, 142] on div "[MEDICAL_DATA] 500MG INFUSION" at bounding box center [316, 143] width 128 height 17
type input "632.5"
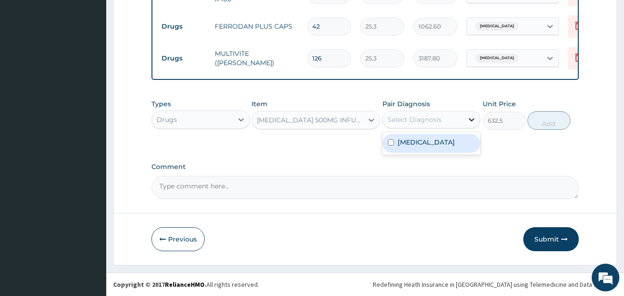
click at [472, 119] on icon at bounding box center [471, 119] width 9 height 9
click at [467, 117] on icon at bounding box center [471, 119] width 9 height 9
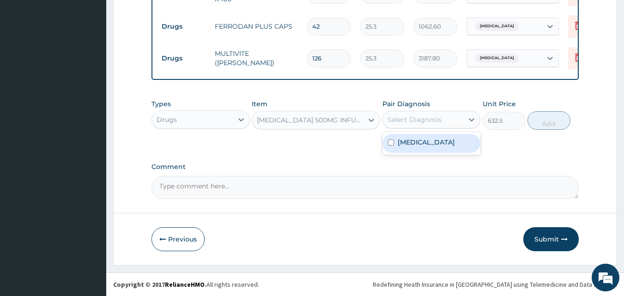
click at [448, 140] on label "Vaginal delivery" at bounding box center [426, 142] width 57 height 9
checkbox input "true"
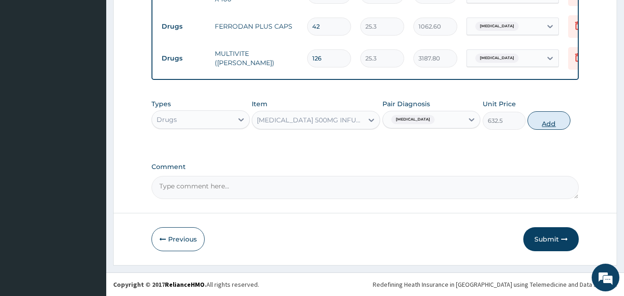
click at [552, 120] on button "Add" at bounding box center [548, 120] width 43 height 18
type input "0"
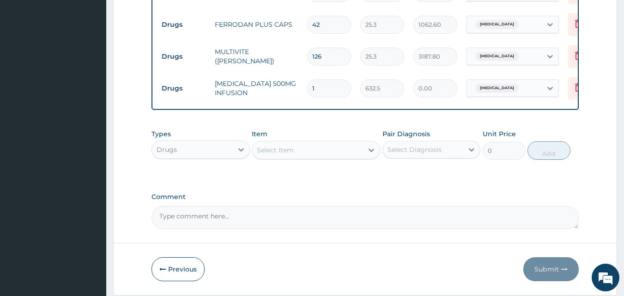
type input "0.00"
type input "3"
type input "1897.50"
type input "3"
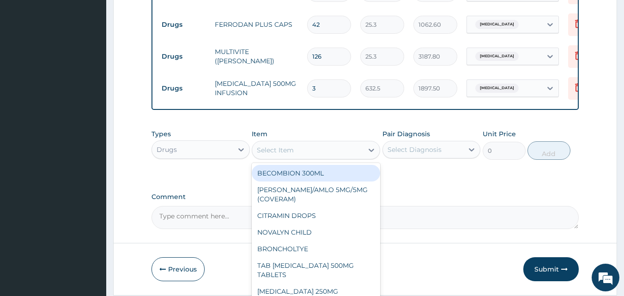
click at [277, 150] on div "Select Item" at bounding box center [275, 149] width 37 height 9
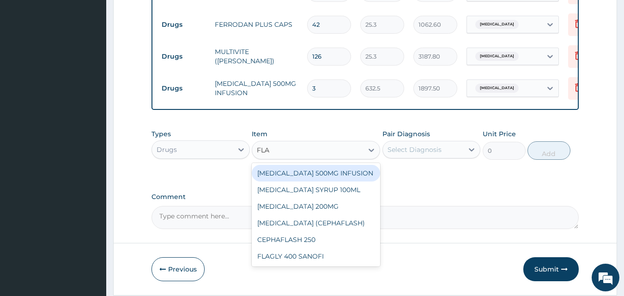
type input "FLA"
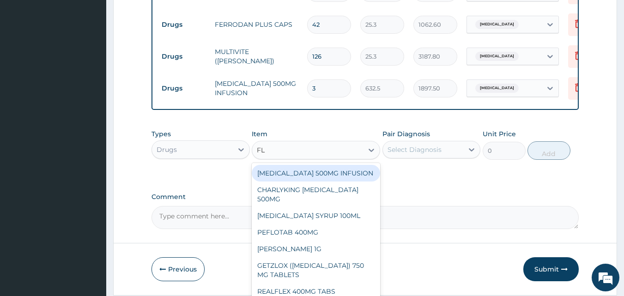
type input "FLA"
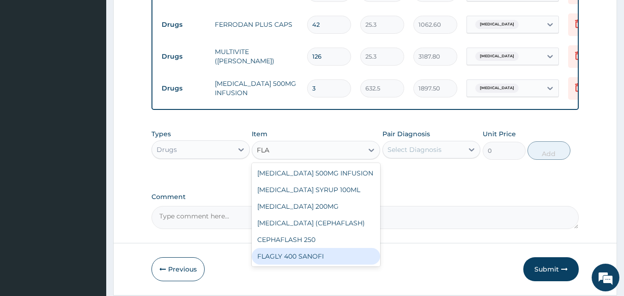
click at [332, 256] on div "FLAGLY 400 SANOFI" at bounding box center [316, 256] width 128 height 17
type input "75.9"
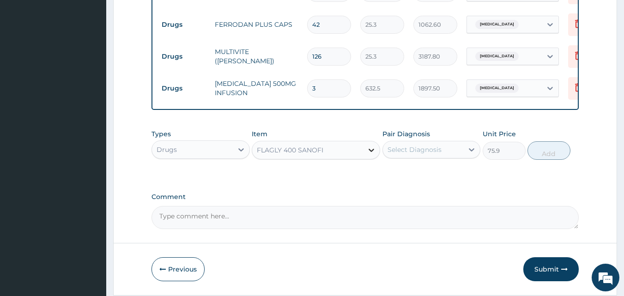
click at [368, 151] on icon at bounding box center [371, 149] width 9 height 9
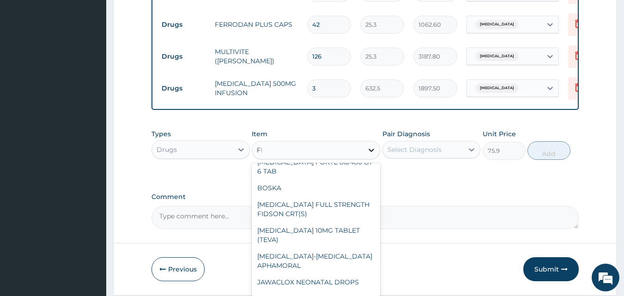
scroll to position [515, 0]
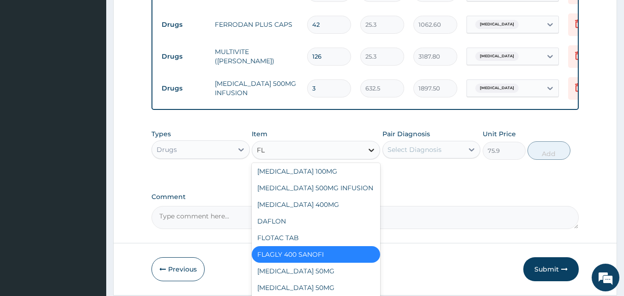
type input "FLA"
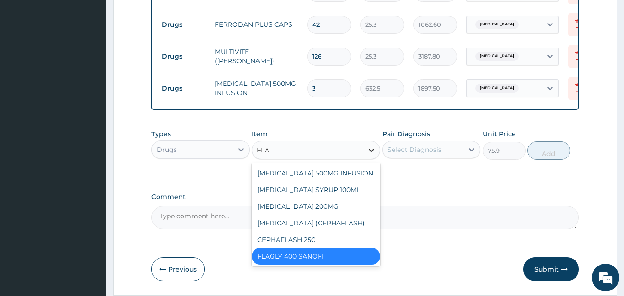
scroll to position [0, 0]
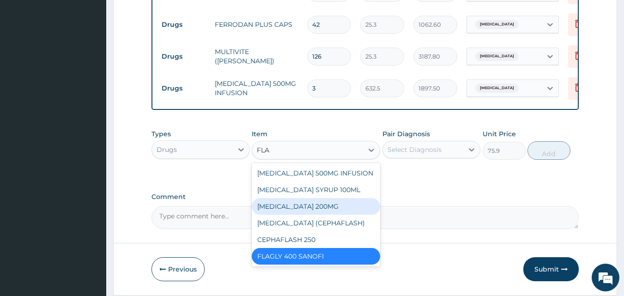
click at [293, 208] on div "[MEDICAL_DATA] 200MG" at bounding box center [316, 206] width 128 height 17
type input "50.6"
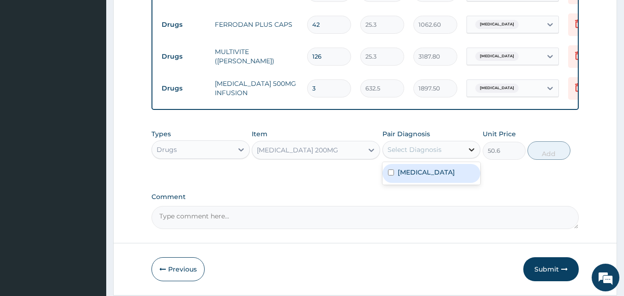
click at [471, 149] on icon at bounding box center [471, 149] width 9 height 9
click at [446, 176] on label "Vaginal delivery" at bounding box center [426, 172] width 57 height 9
checkbox input "true"
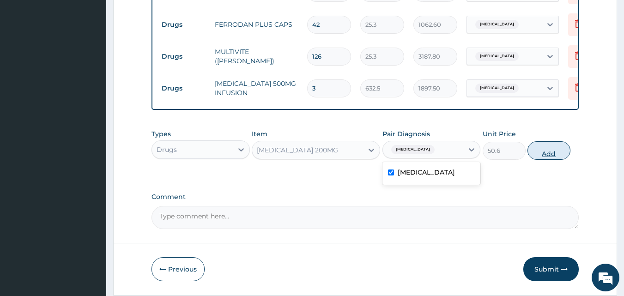
click at [556, 160] on button "Add" at bounding box center [548, 150] width 43 height 18
type input "0"
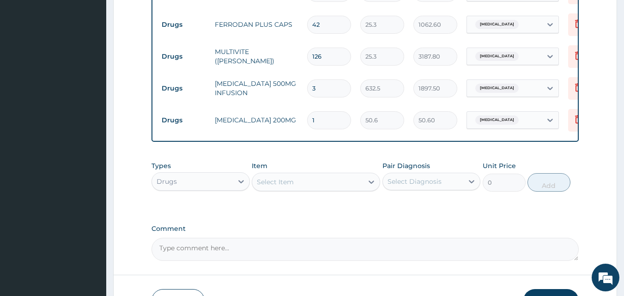
type input "0.00"
type input "3"
type input "151.80"
type input "30"
type input "1518.00"
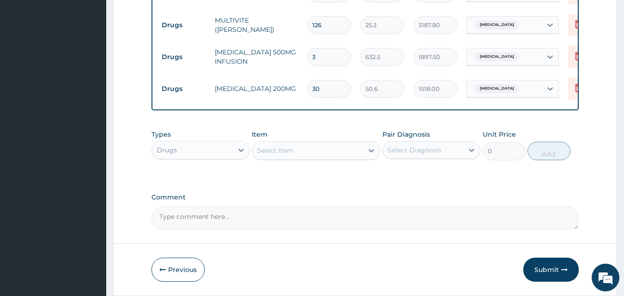
scroll to position [585, 0]
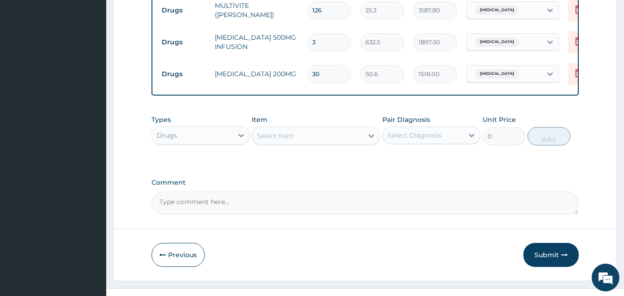
type input "30"
click at [301, 132] on div "Select Item" at bounding box center [307, 135] width 111 height 15
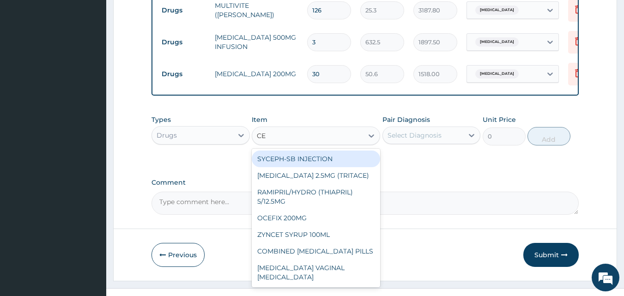
type input "CEF"
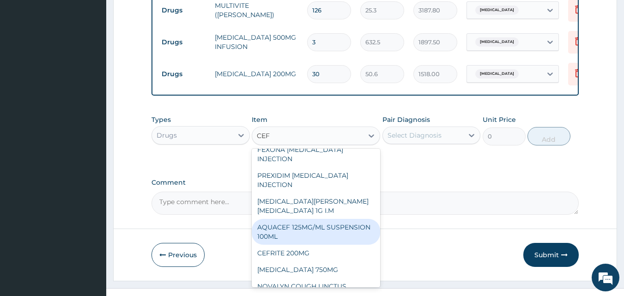
scroll to position [323, 0]
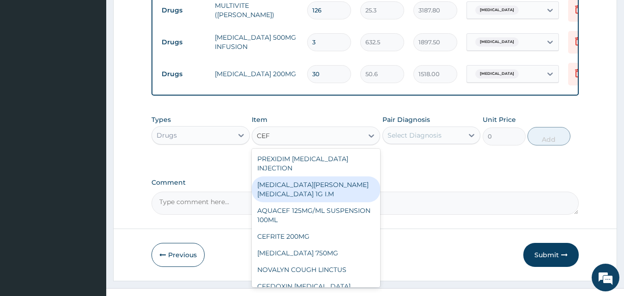
click at [312, 182] on div "[MEDICAL_DATA][PERSON_NAME][MEDICAL_DATA] 1G I.M" at bounding box center [316, 189] width 128 height 26
type input "8855"
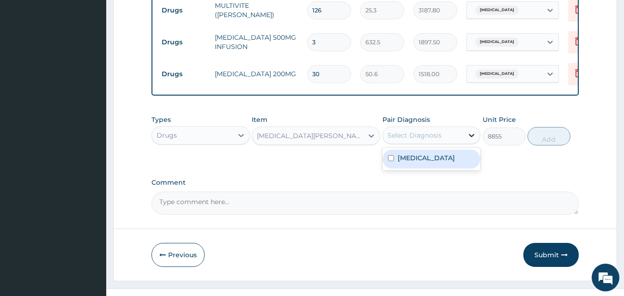
click at [470, 133] on icon at bounding box center [471, 135] width 9 height 9
click at [455, 160] on div "Vaginal delivery" at bounding box center [431, 159] width 98 height 19
click at [444, 159] on label "Vaginal delivery" at bounding box center [426, 157] width 57 height 9
checkbox input "true"
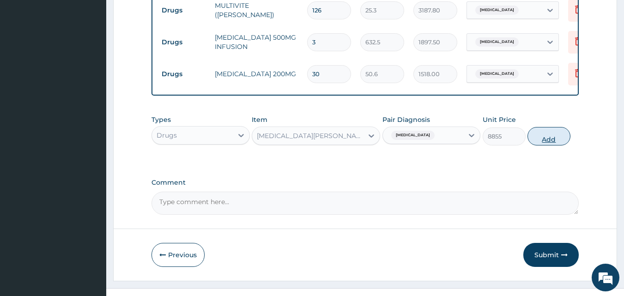
click at [554, 136] on button "Add" at bounding box center [548, 136] width 43 height 18
type input "0"
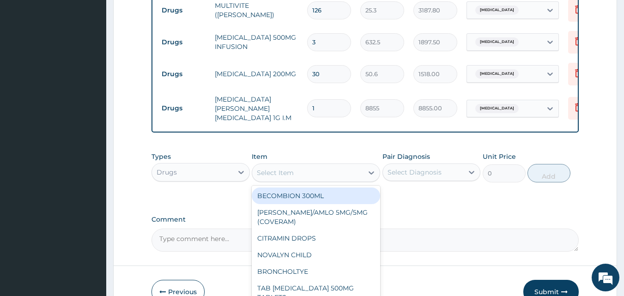
click at [288, 169] on div "Select Item" at bounding box center [275, 172] width 37 height 9
type input "CEF"
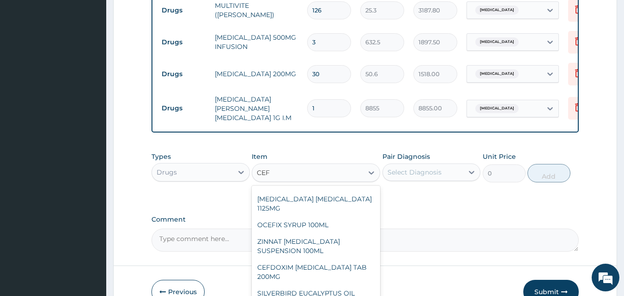
scroll to position [13, 0]
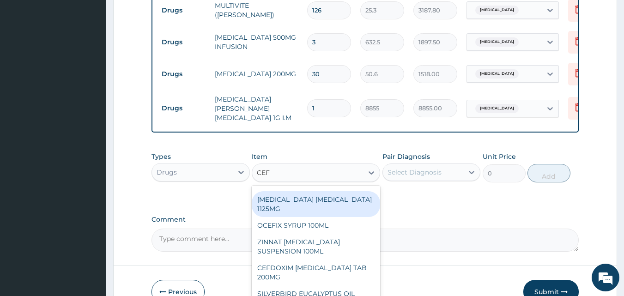
click at [327, 192] on div "[MEDICAL_DATA] [MEDICAL_DATA] 1125MG" at bounding box center [316, 204] width 128 height 26
type input "2530"
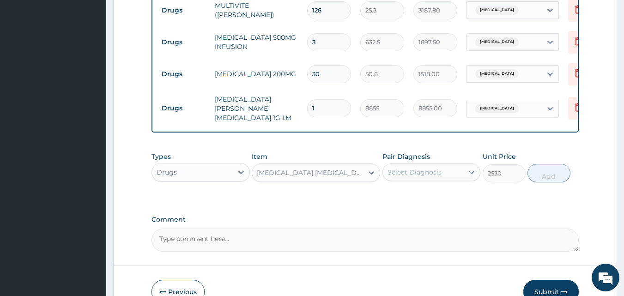
click at [398, 216] on label "Comment" at bounding box center [365, 220] width 428 height 8
click at [398, 229] on textarea "Comment" at bounding box center [365, 240] width 428 height 23
drag, startPoint x: 309, startPoint y: 269, endPoint x: 280, endPoint y: 234, distance: 46.0
click at [316, 168] on div "[MEDICAL_DATA] [MEDICAL_DATA] 1125MG" at bounding box center [310, 172] width 107 height 9
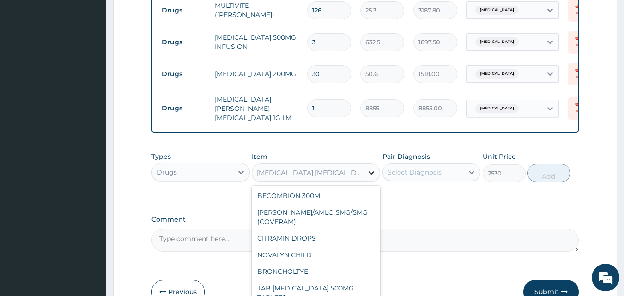
scroll to position [2095, 0]
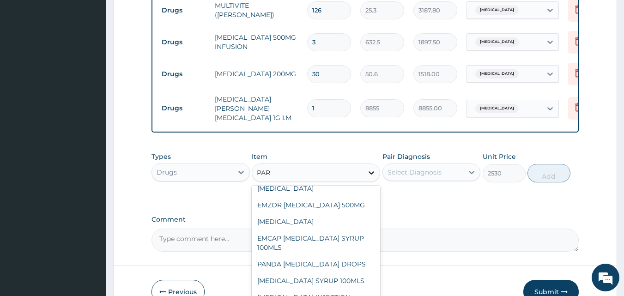
type input "PARA"
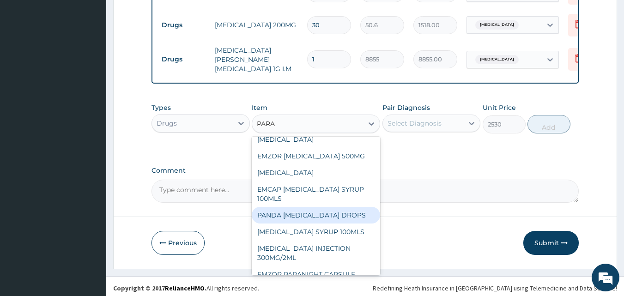
scroll to position [634, 0]
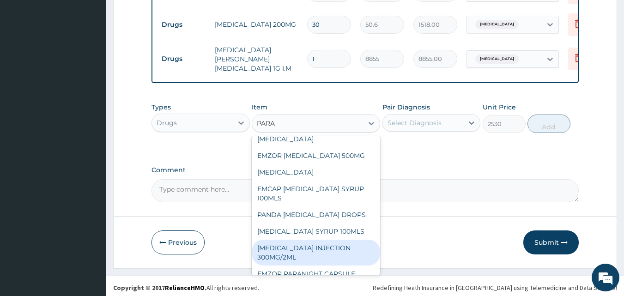
drag, startPoint x: 285, startPoint y: 239, endPoint x: 314, endPoint y: 231, distance: 29.2
click at [286, 240] on div "[MEDICAL_DATA] INJECTION 300MG/2ML" at bounding box center [316, 253] width 128 height 26
type input "278.3"
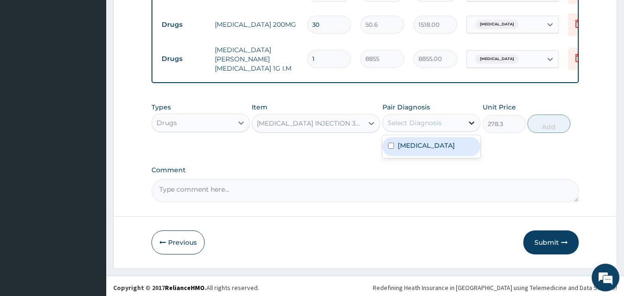
click at [470, 118] on icon at bounding box center [471, 122] width 9 height 9
click at [444, 145] on label "Vaginal delivery" at bounding box center [426, 145] width 57 height 9
checkbox input "true"
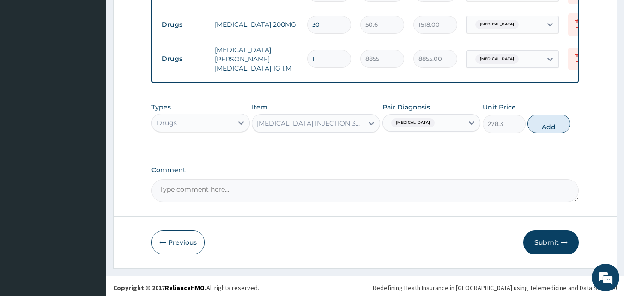
click at [549, 121] on button "Add" at bounding box center [548, 124] width 43 height 18
type input "0"
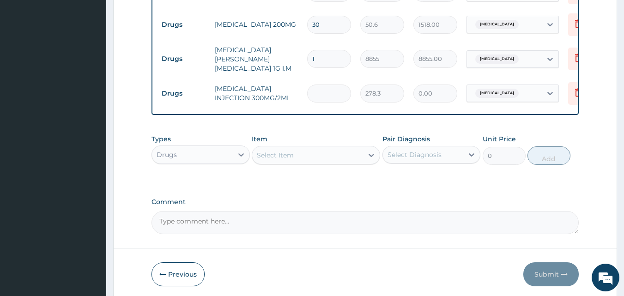
type input "0.00"
type input "4"
type input "1113.20"
type input "0.00"
type input "8"
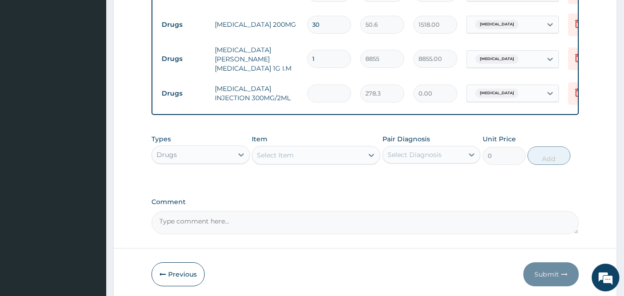
type input "2226.40"
type input "0.00"
type input "1"
type input "278.30"
type input "12"
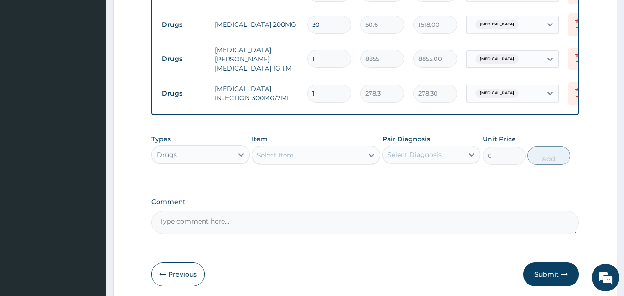
type input "3339.60"
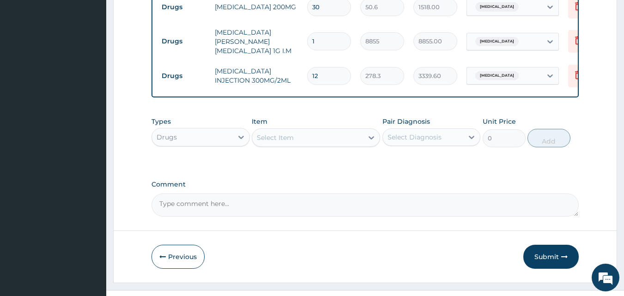
scroll to position [666, 0]
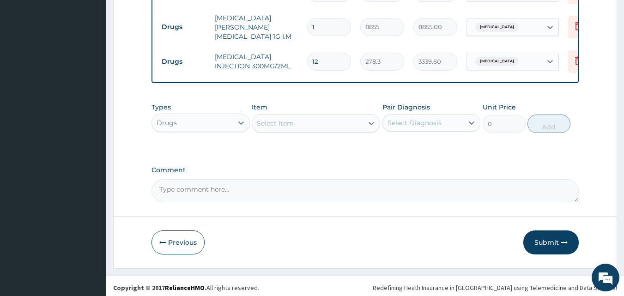
type input "12"
click at [303, 116] on div "Select Item" at bounding box center [307, 123] width 111 height 15
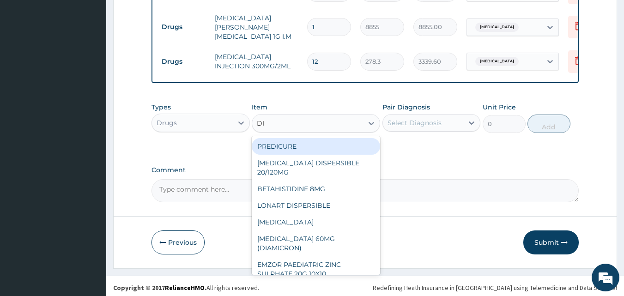
type input "DIC"
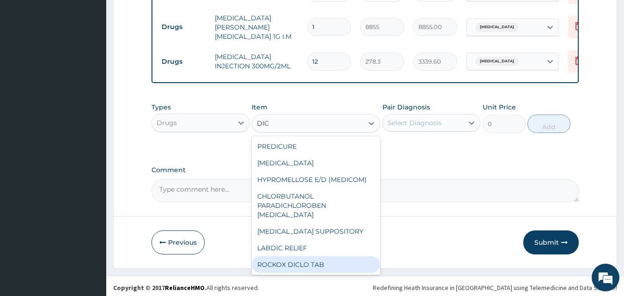
scroll to position [7, 0]
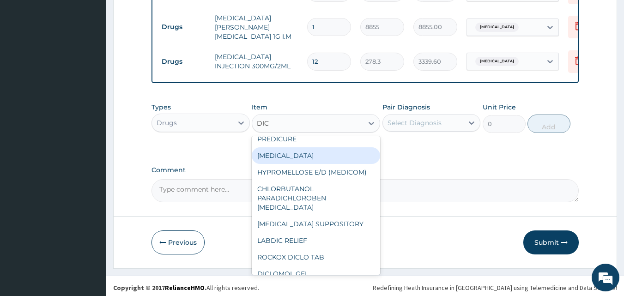
click at [294, 150] on div "[MEDICAL_DATA]" at bounding box center [316, 155] width 128 height 17
type input "632.5"
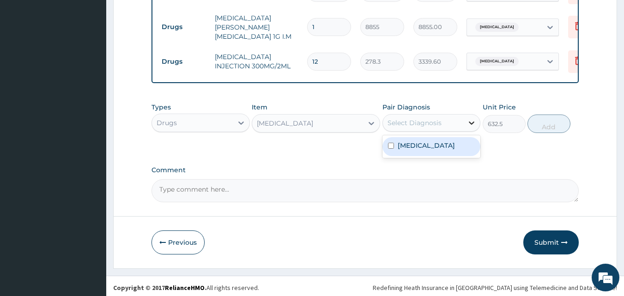
click at [472, 118] on icon at bounding box center [471, 122] width 9 height 9
click at [442, 141] on label "Vaginal delivery" at bounding box center [426, 145] width 57 height 9
checkbox input "true"
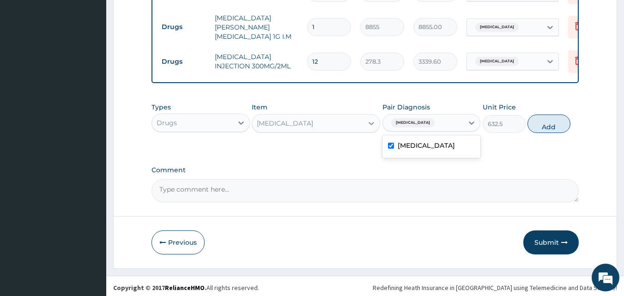
click at [373, 122] on icon at bounding box center [372, 123] width 6 height 3
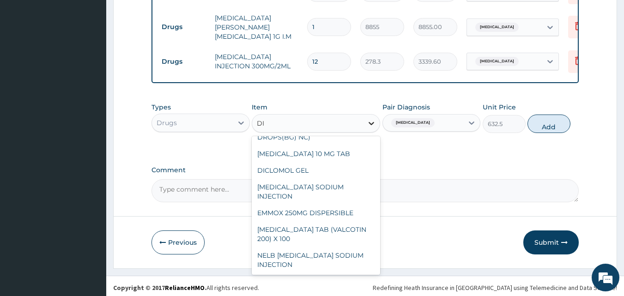
scroll to position [37, 0]
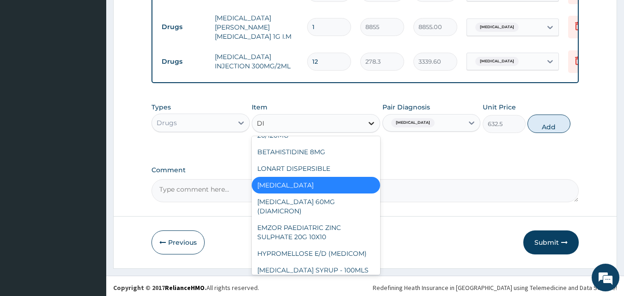
type input "DIC"
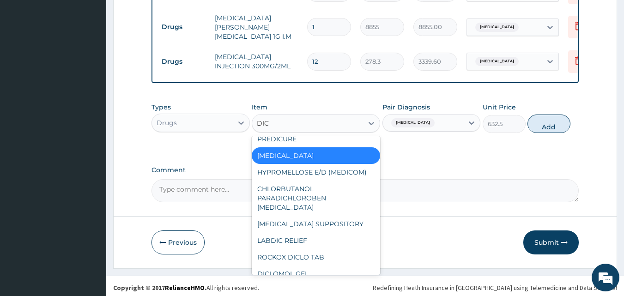
scroll to position [0, 0]
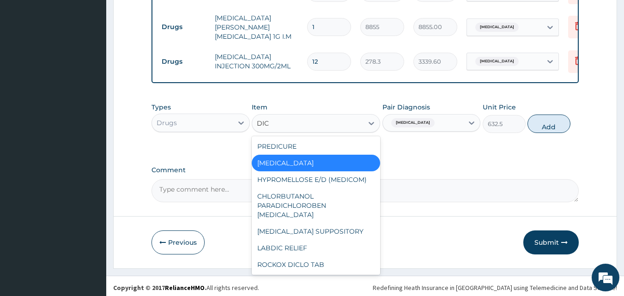
click at [296, 156] on div "[MEDICAL_DATA]" at bounding box center [316, 163] width 128 height 17
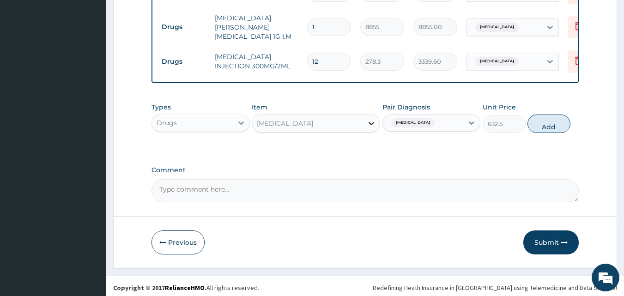
click at [372, 122] on icon at bounding box center [372, 123] width 6 height 3
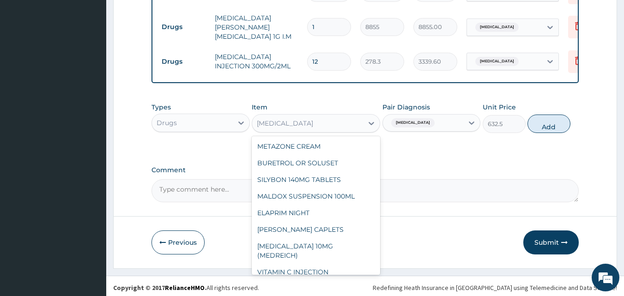
scroll to position [1096, 0]
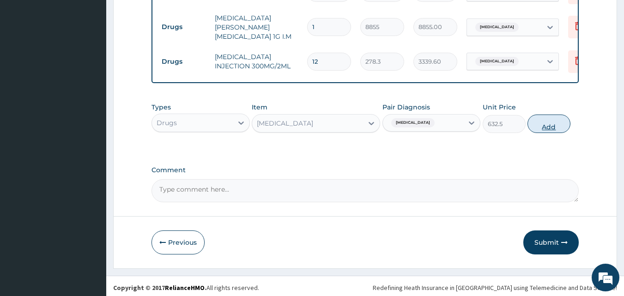
click at [552, 123] on button "Add" at bounding box center [548, 124] width 43 height 18
type input "0"
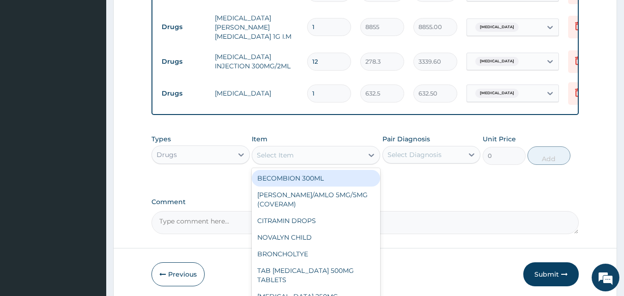
click at [296, 148] on div "Select Item" at bounding box center [307, 155] width 111 height 15
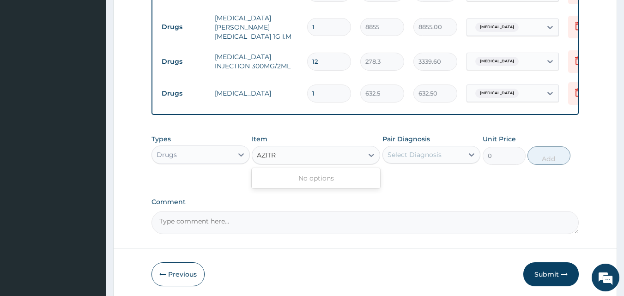
type input "AZIT"
click at [353, 178] on div "[MEDICAL_DATA] 250MG TABLET" at bounding box center [316, 178] width 128 height 17
type input "189.75"
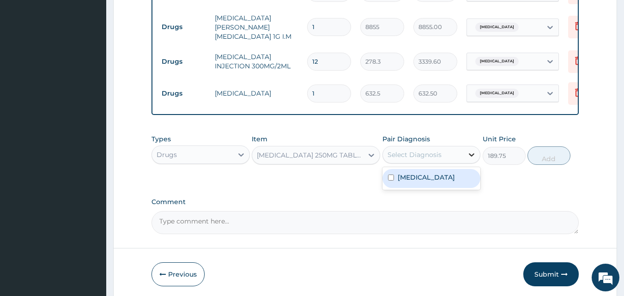
click at [473, 150] on icon at bounding box center [471, 154] width 9 height 9
click at [450, 177] on div "Vaginal delivery" at bounding box center [431, 178] width 98 height 19
checkbox input "true"
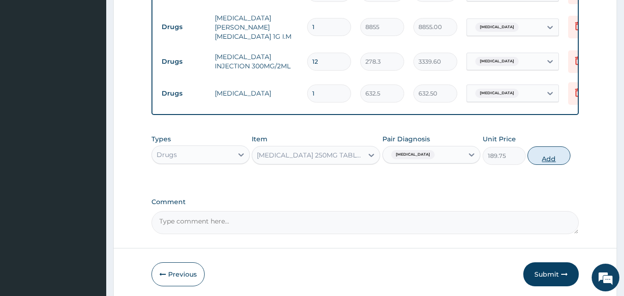
click at [547, 157] on button "Add" at bounding box center [548, 155] width 43 height 18
type input "0"
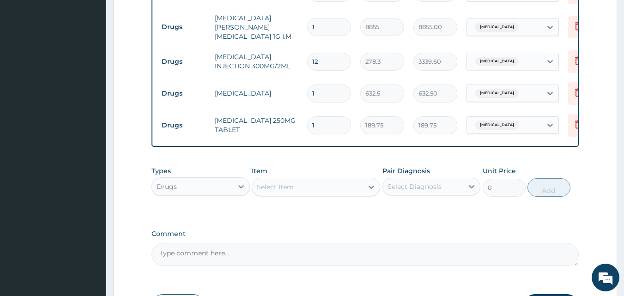
type input "0.00"
type input "0"
type input "1"
type input "189.75"
type input "10"
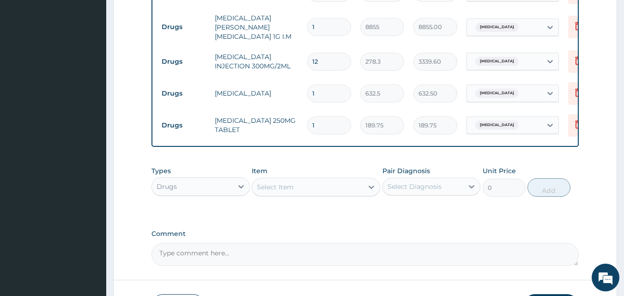
type input "1897.50"
type input "1"
type input "189.75"
type input "12"
type input "2277.00"
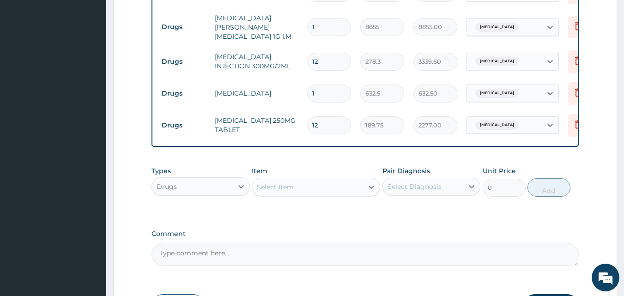
type input "120"
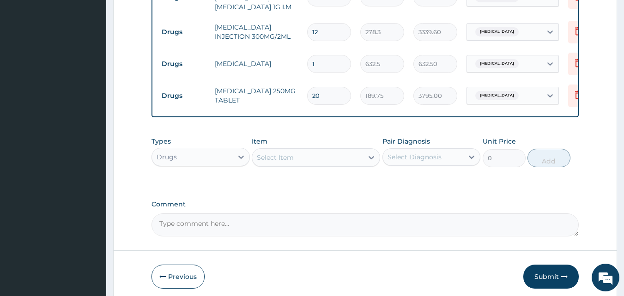
scroll to position [730, 0]
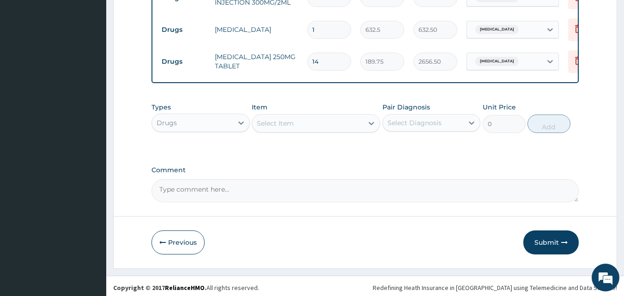
click at [299, 119] on div "Select Item" at bounding box center [307, 123] width 111 height 15
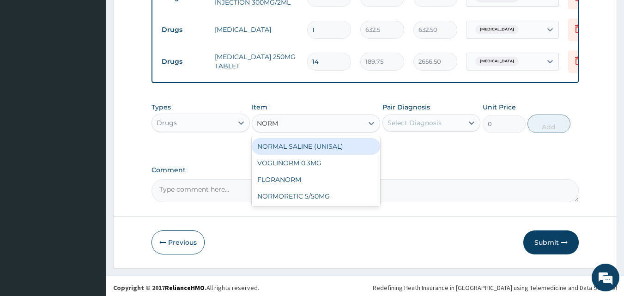
click at [346, 141] on div "NORMAL SALINE (UNISAL)" at bounding box center [316, 146] width 128 height 17
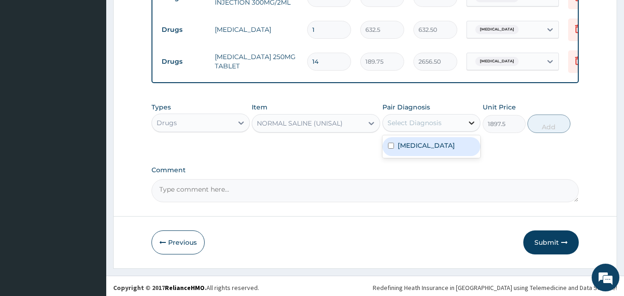
click at [471, 121] on icon at bounding box center [472, 122] width 6 height 3
click at [449, 145] on label "Vaginal delivery" at bounding box center [426, 145] width 57 height 9
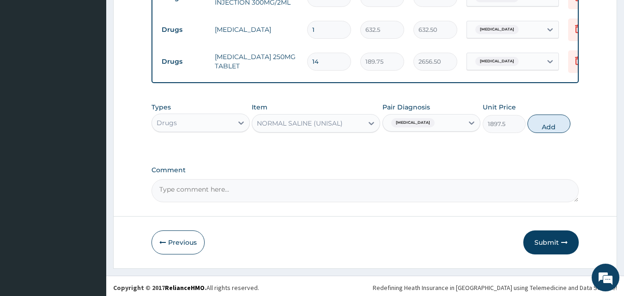
drag, startPoint x: 556, startPoint y: 122, endPoint x: 505, endPoint y: 105, distance: 53.0
click at [556, 121] on button "Add" at bounding box center [548, 124] width 43 height 18
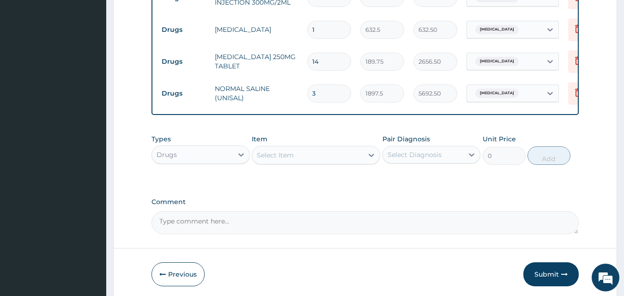
click at [322, 53] on input "14" at bounding box center [329, 62] width 44 height 18
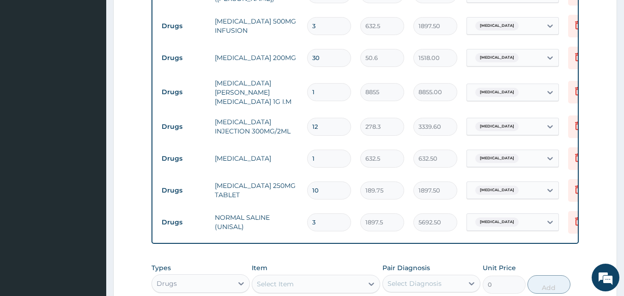
scroll to position [623, 0]
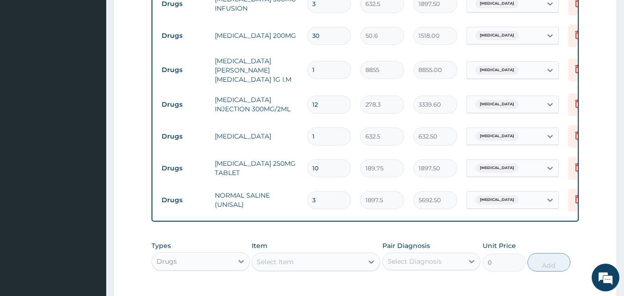
click at [299, 258] on div "Select Item" at bounding box center [307, 261] width 111 height 15
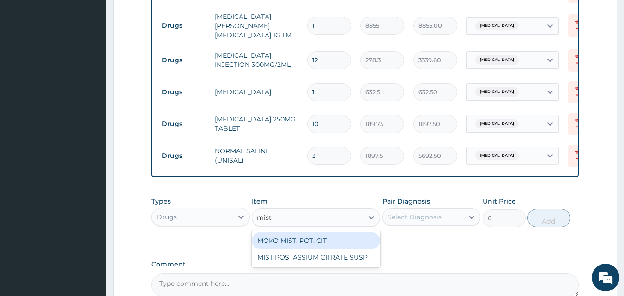
scroll to position [762, 0]
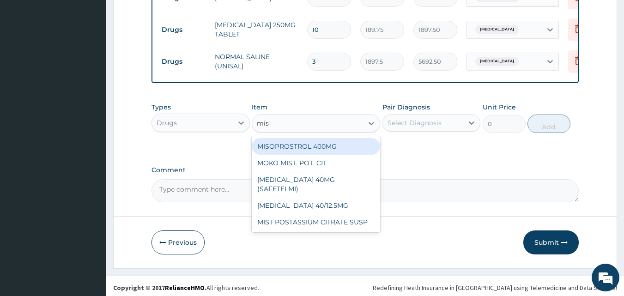
click at [300, 139] on div "MISOPROSTROL 400MG" at bounding box center [316, 146] width 128 height 17
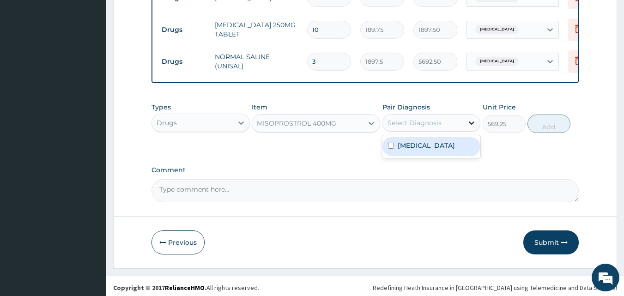
click at [466, 118] on div at bounding box center [471, 123] width 17 height 17
click at [431, 145] on label "Vaginal delivery" at bounding box center [426, 145] width 57 height 9
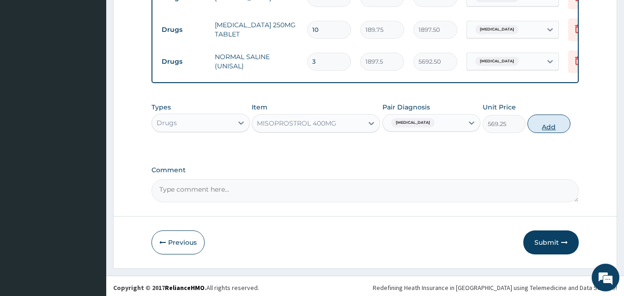
click at [555, 121] on button "Add" at bounding box center [548, 124] width 43 height 18
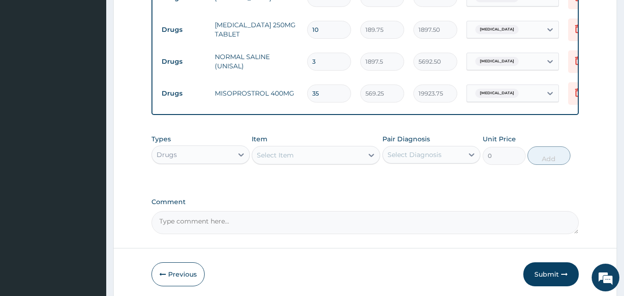
click at [213, 220] on textarea "Comment" at bounding box center [365, 222] width 428 height 23
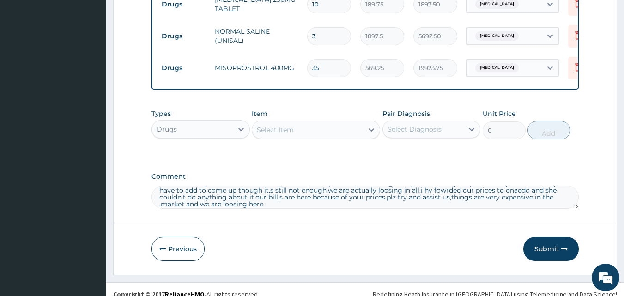
scroll to position [793, 0]
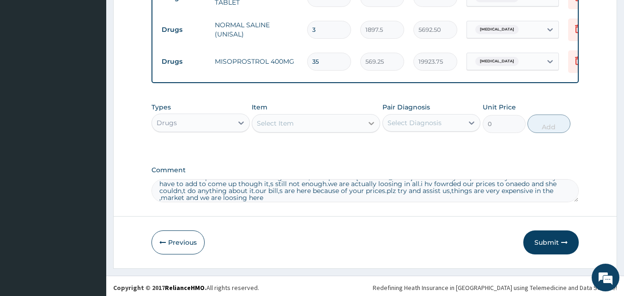
click at [373, 119] on icon at bounding box center [371, 123] width 9 height 9
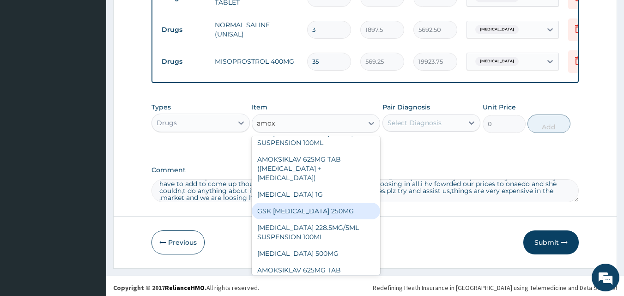
scroll to position [92, 0]
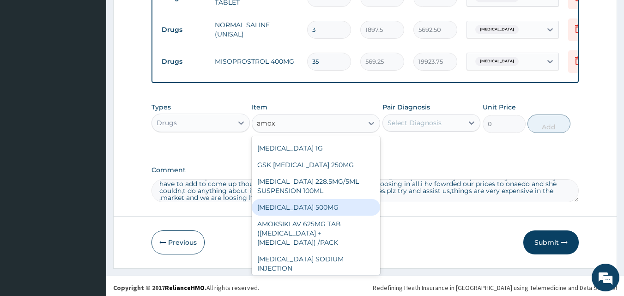
click at [334, 203] on div "[MEDICAL_DATA] 500MG" at bounding box center [316, 207] width 128 height 17
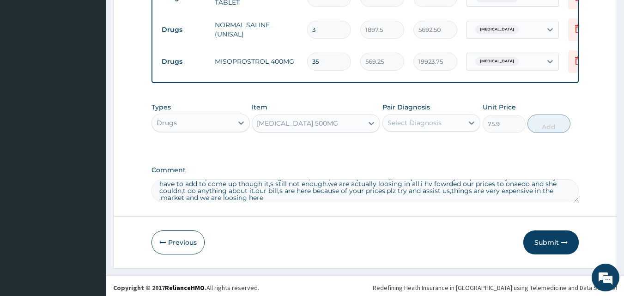
click at [406, 120] on div "Select Diagnosis" at bounding box center [415, 122] width 54 height 9
click at [406, 141] on label "Vaginal delivery" at bounding box center [426, 145] width 57 height 9
click at [536, 117] on button "Add" at bounding box center [548, 124] width 43 height 18
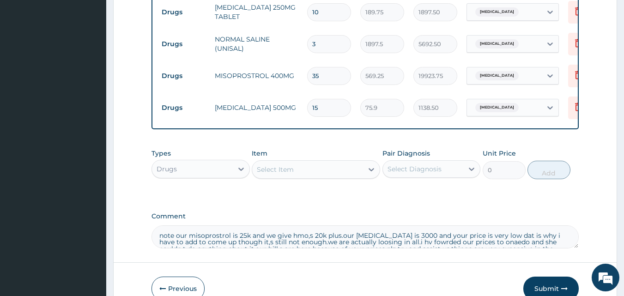
scroll to position [825, 0]
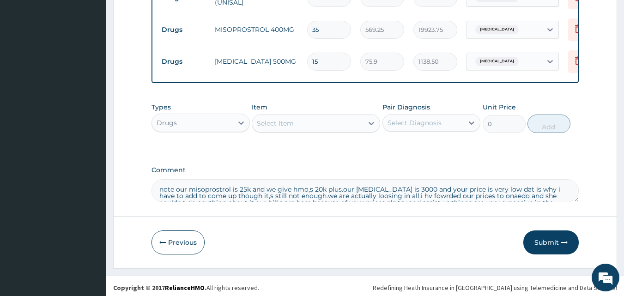
click at [323, 187] on textarea "note our misoprostrol is 25k and we give hmo,s 20k plus.our flagyl is 3000 and …" at bounding box center [365, 190] width 428 height 23
click at [172, 193] on textarea "note our misoprostrol is 25k and we give hmo,s 20k.i added the number so we can…" at bounding box center [365, 190] width 428 height 23
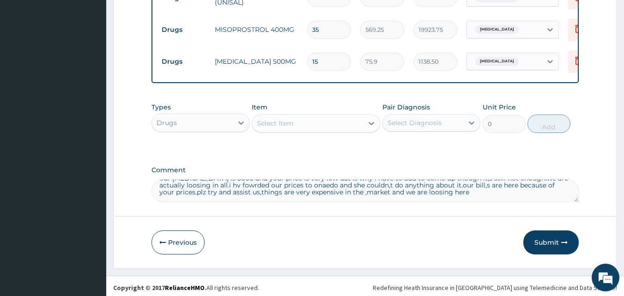
scroll to position [0, 0]
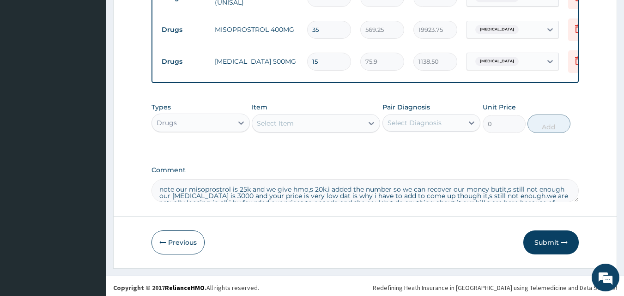
click at [441, 190] on textarea "note our misoprostrol is 25k and we give hmo,s 20k.i added the number so we can…" at bounding box center [365, 190] width 428 height 23
click at [439, 192] on textarea "note our misoprostrol is 25k and we give hmo,s 20k.i added the number so we can…" at bounding box center [365, 190] width 428 height 23
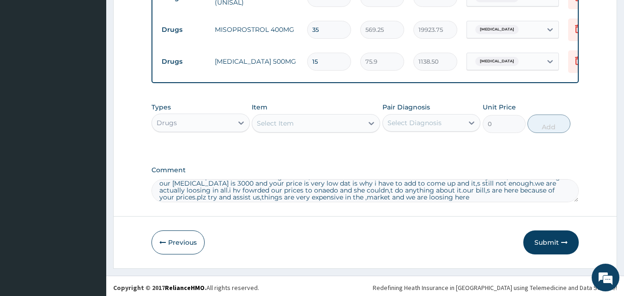
scroll to position [18, 0]
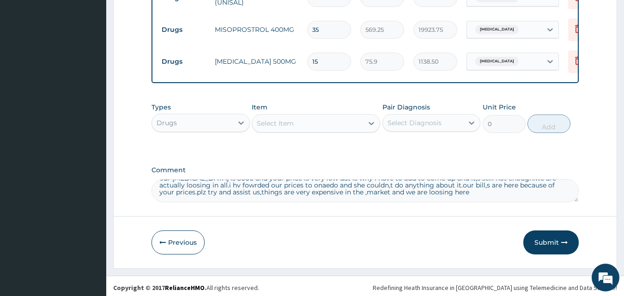
click at [472, 182] on textarea "note our misoprostrol is 25k and we give hmo,s 20k.i added the number so we can…" at bounding box center [365, 190] width 428 height 23
click at [242, 190] on textarea "note our misoprostrol is 25k and we give hmo,s 20k.i added the number so we can…" at bounding box center [365, 190] width 428 height 23
click at [371, 188] on textarea "note our misoprostrol is 25k and we give hmo,s 20k.i added the number so we can…" at bounding box center [365, 190] width 428 height 23
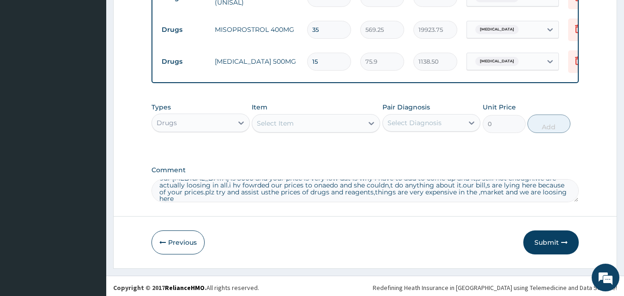
click at [370, 191] on textarea "note our misoprostrol is 25k and we give hmo,s 20k.i added the number so we can…" at bounding box center [365, 190] width 428 height 23
click at [546, 194] on textarea "note our misoprostrol is 25k and we give hmo,s 20k.i added the number so we can…" at bounding box center [365, 190] width 428 height 23
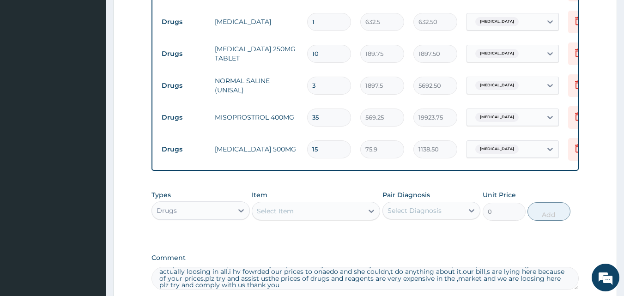
scroll to position [825, 0]
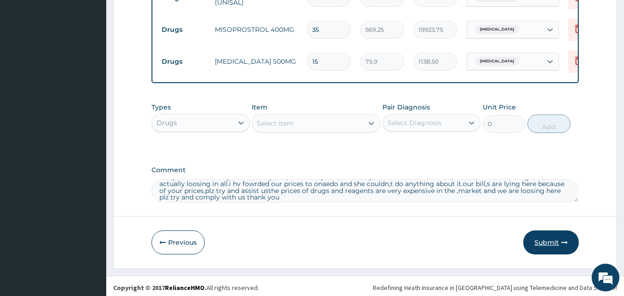
click at [545, 240] on button "Submit" at bounding box center [550, 242] width 55 height 24
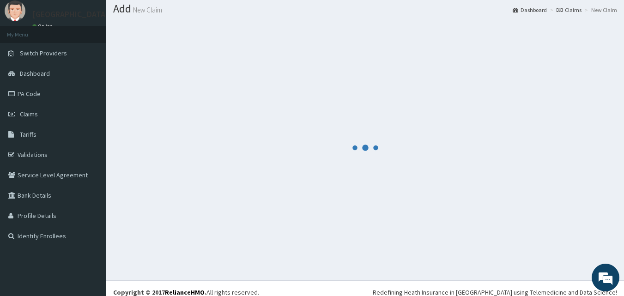
scroll to position [35, 0]
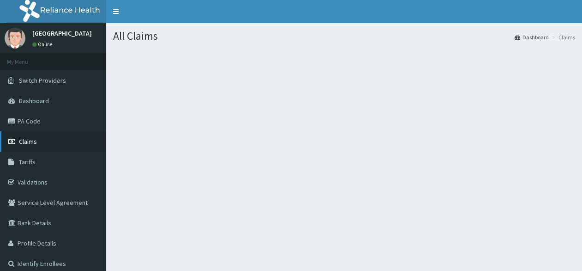
click at [32, 143] on span "Claims" at bounding box center [28, 141] width 18 height 8
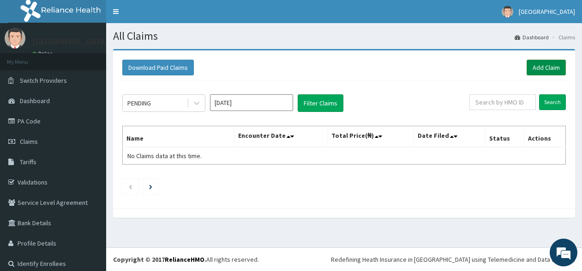
click at [532, 66] on link "Add Claim" at bounding box center [546, 68] width 39 height 16
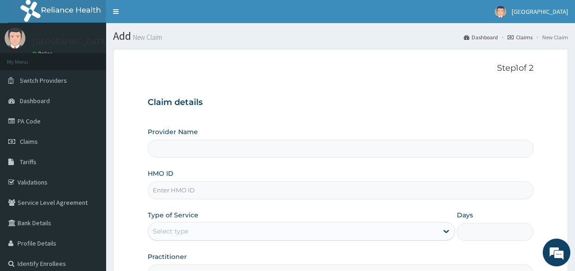
type input "[GEOGRAPHIC_DATA]"
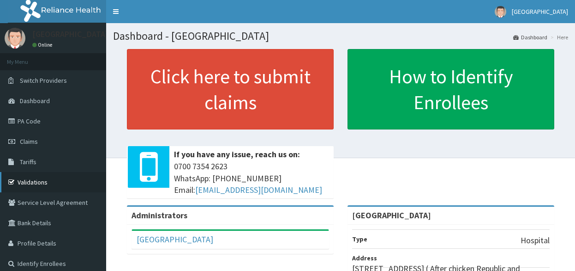
click at [34, 182] on link "Validations" at bounding box center [53, 182] width 106 height 20
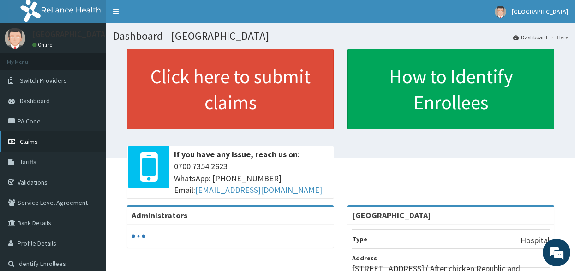
click at [33, 143] on span "Claims" at bounding box center [29, 141] width 18 height 8
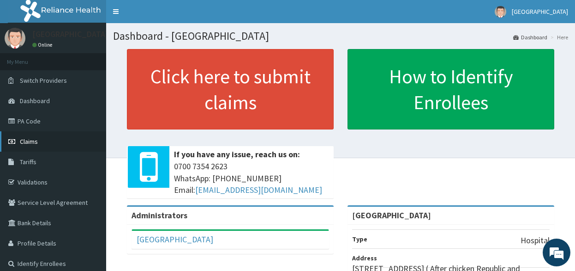
click at [33, 142] on span "Claims" at bounding box center [29, 141] width 18 height 8
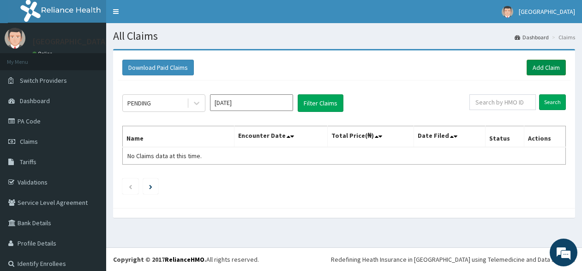
click at [537, 67] on link "Add Claim" at bounding box center [546, 68] width 39 height 16
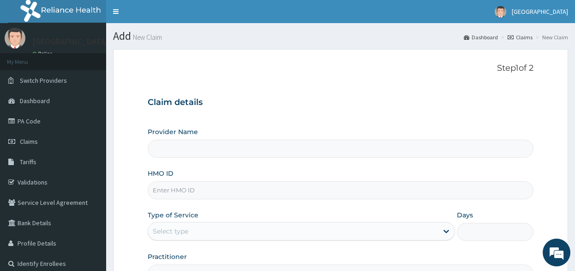
type input "[GEOGRAPHIC_DATA]"
click at [198, 191] on input "HMO ID" at bounding box center [341, 190] width 386 height 18
paste input "NTD/10016/D"
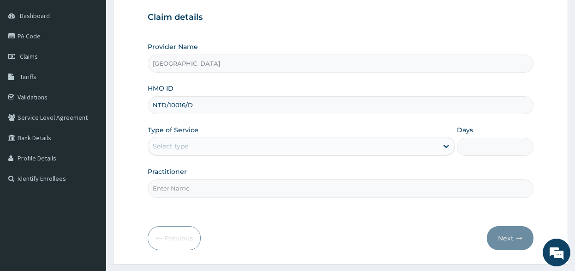
scroll to position [92, 0]
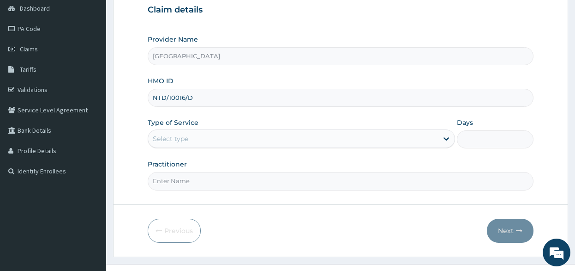
type input "NTD/10016/D"
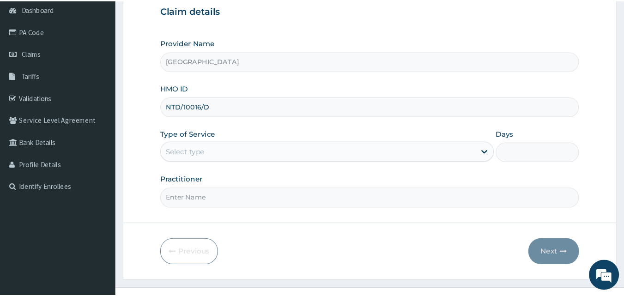
scroll to position [86, 0]
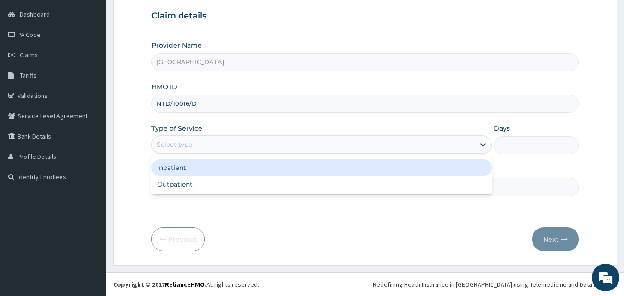
click at [227, 141] on div "Select type" at bounding box center [313, 144] width 323 height 15
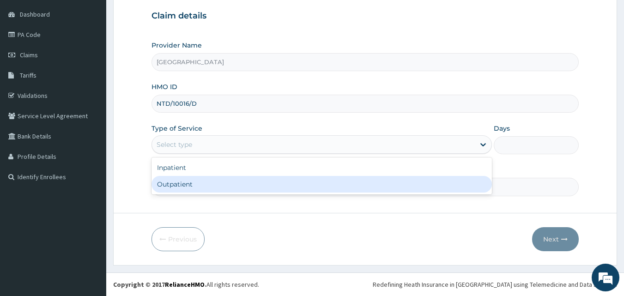
click at [221, 181] on div "Outpatient" at bounding box center [321, 184] width 340 height 17
type input "1"
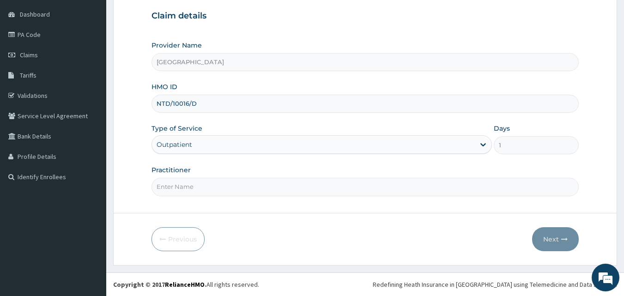
click at [234, 186] on input "Practitioner" at bounding box center [365, 187] width 428 height 18
type input "d"
type input "DR OGBU"
click at [558, 238] on button "Next" at bounding box center [555, 239] width 47 height 24
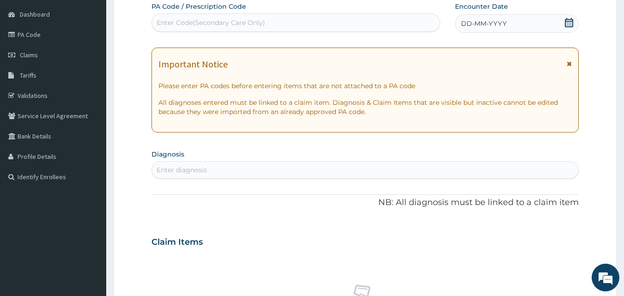
click at [564, 21] on div "DD-MM-YYYY" at bounding box center [517, 23] width 124 height 18
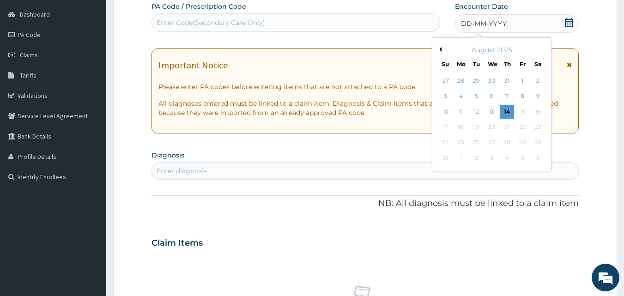
click at [441, 49] on button "Previous Month" at bounding box center [439, 49] width 5 height 5
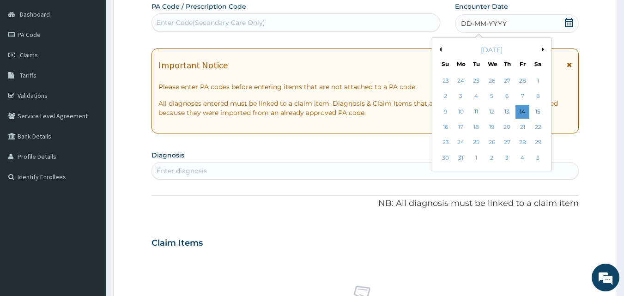
click at [441, 49] on button "Previous Month" at bounding box center [439, 49] width 5 height 5
click at [465, 146] on div "24" at bounding box center [461, 143] width 14 height 14
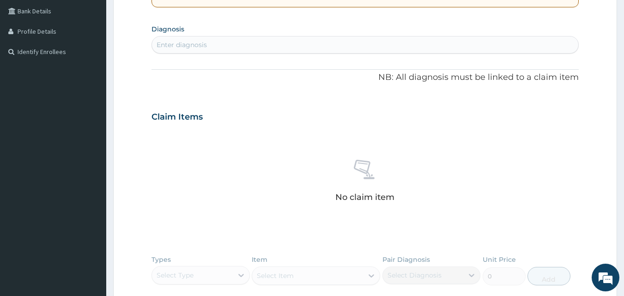
scroll to position [225, 0]
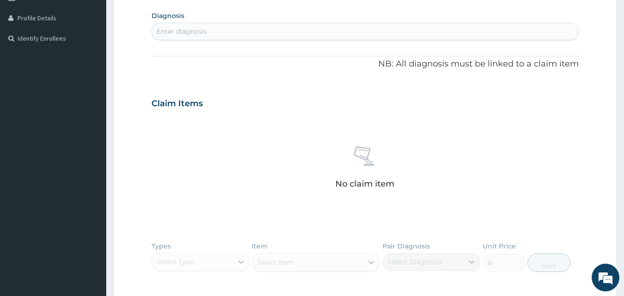
click at [237, 28] on div "Enter diagnosis" at bounding box center [365, 31] width 427 height 15
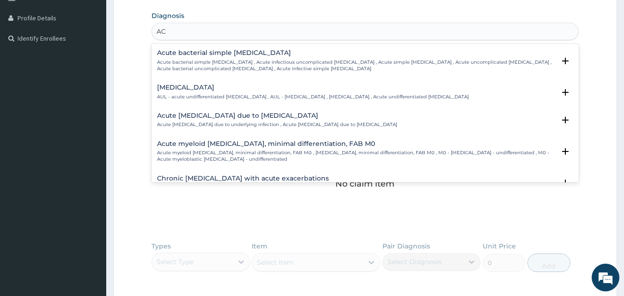
type input "A"
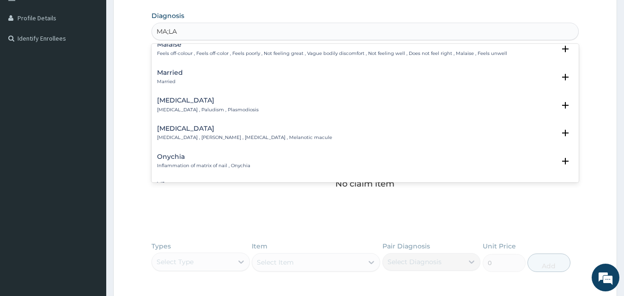
scroll to position [139, 0]
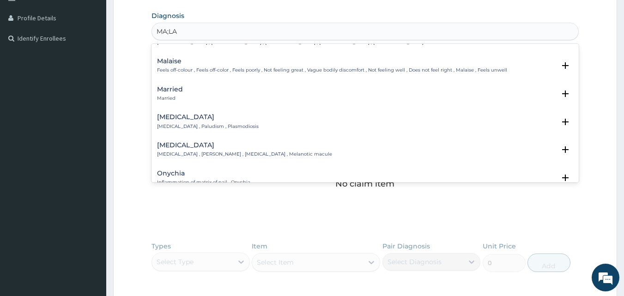
click at [208, 123] on p "Malaria , Paludism , Plasmodiosis" at bounding box center [208, 126] width 102 height 6
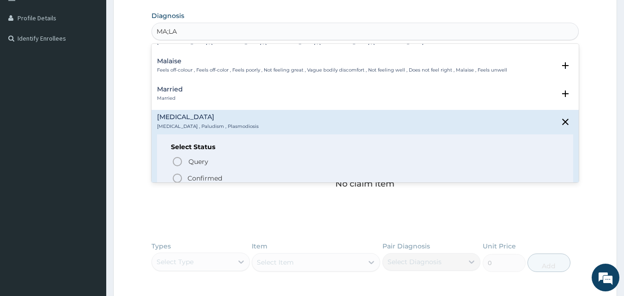
type input "MA;L"
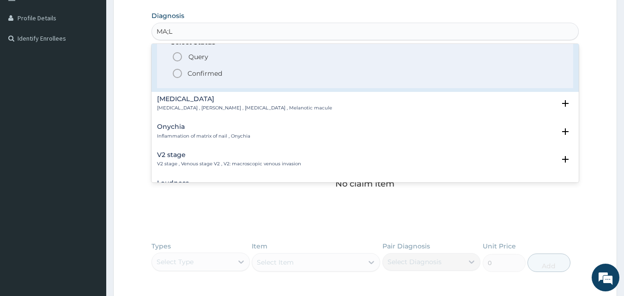
scroll to position [231, 0]
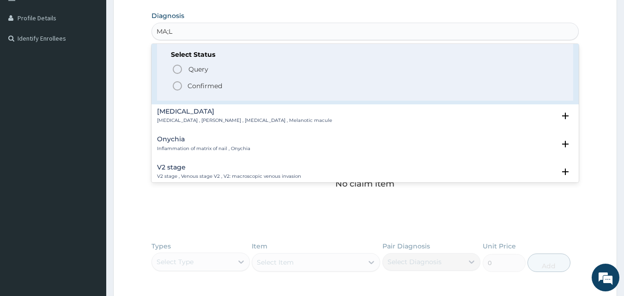
click at [176, 80] on icon "status option filled" at bounding box center [177, 85] width 11 height 11
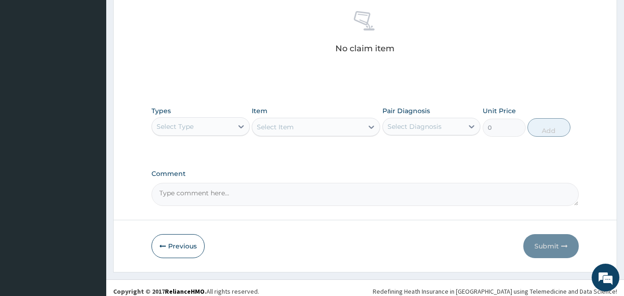
scroll to position [363, 0]
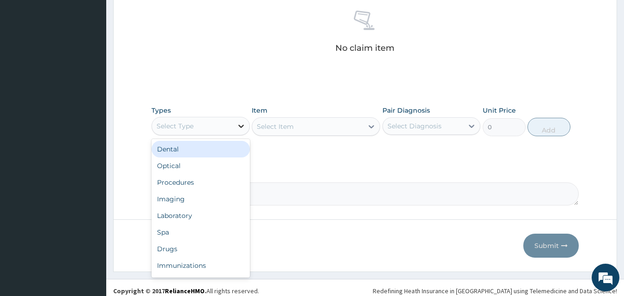
click at [236, 124] on icon at bounding box center [240, 125] width 9 height 9
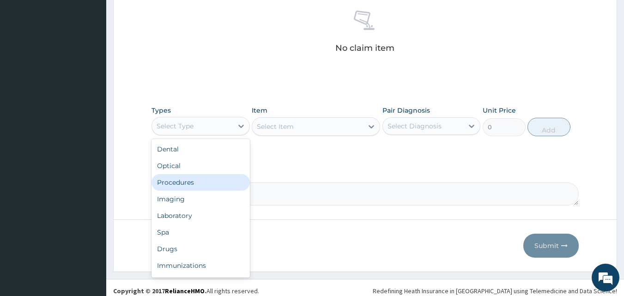
click at [208, 182] on div "Procedures" at bounding box center [200, 182] width 98 height 17
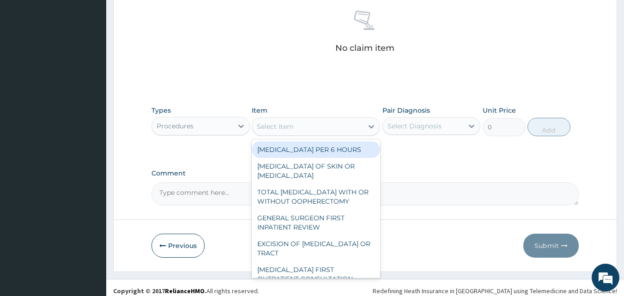
click at [371, 124] on icon at bounding box center [371, 126] width 9 height 9
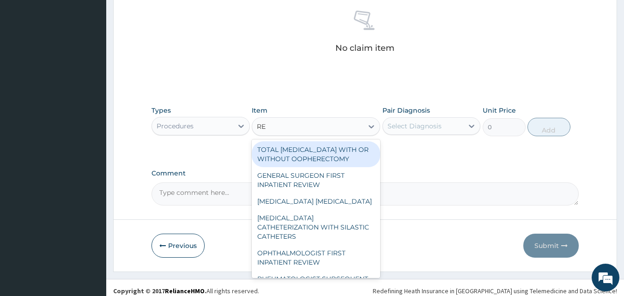
type input "REG"
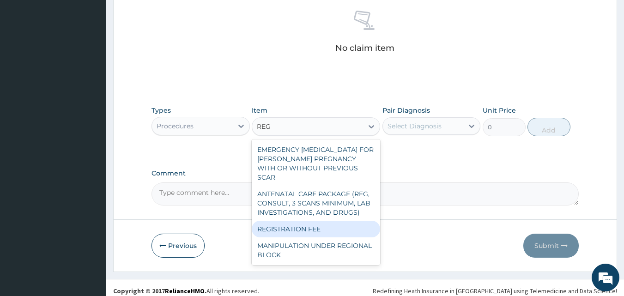
click at [269, 229] on div "REGISTRATION FEE" at bounding box center [316, 229] width 128 height 17
type input "2300"
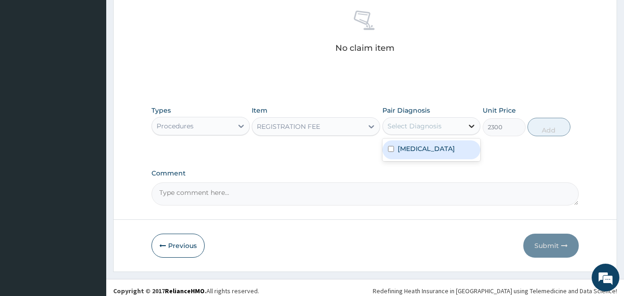
click at [466, 122] on div at bounding box center [471, 126] width 17 height 17
click at [417, 151] on label "Malaria" at bounding box center [426, 148] width 57 height 9
checkbox input "true"
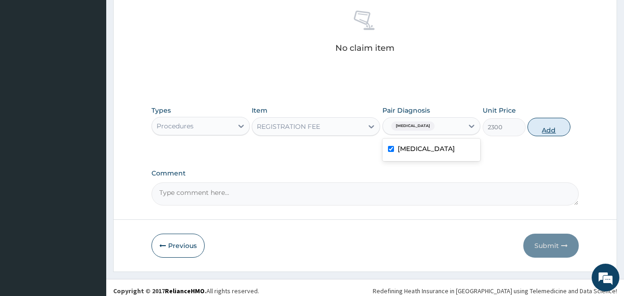
click at [551, 126] on button "Add" at bounding box center [548, 127] width 43 height 18
type input "0"
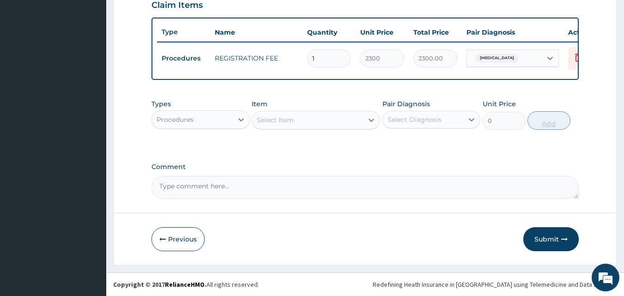
scroll to position [333, 0]
click at [369, 119] on icon at bounding box center [372, 120] width 6 height 3
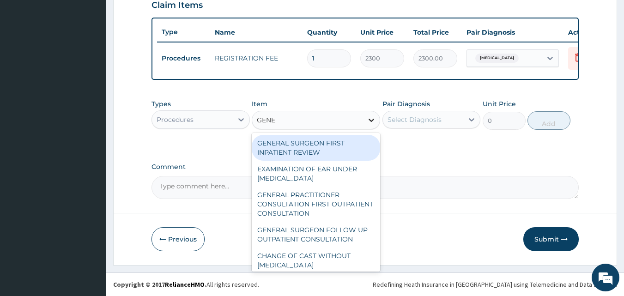
type input "GENER"
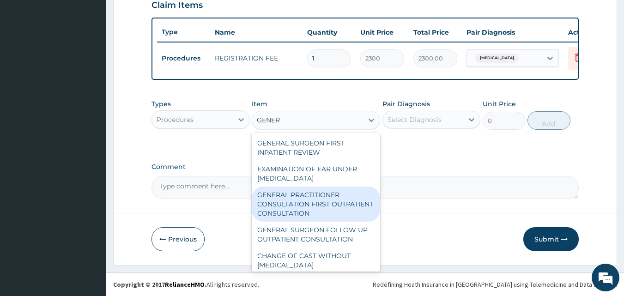
click at [329, 201] on div "GENERAL PRACTITIONER CONSULTATION FIRST OUTPATIENT CONSULTATION" at bounding box center [316, 204] width 128 height 35
type input "3795"
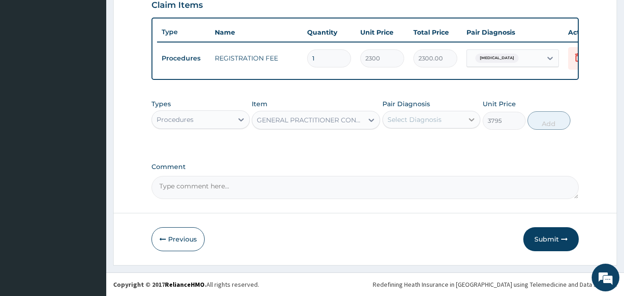
click at [472, 116] on icon at bounding box center [471, 119] width 9 height 9
click at [459, 142] on div "Malaria" at bounding box center [431, 143] width 98 height 19
checkbox input "true"
click at [546, 116] on button "Add" at bounding box center [548, 120] width 43 height 18
type input "0"
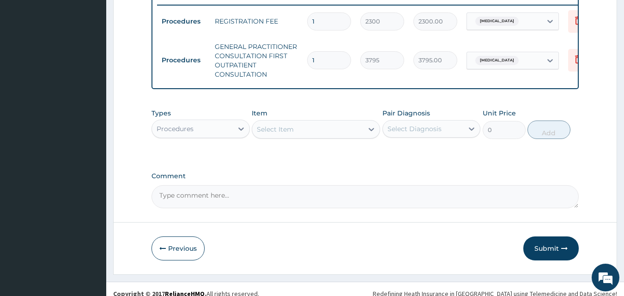
scroll to position [379, 0]
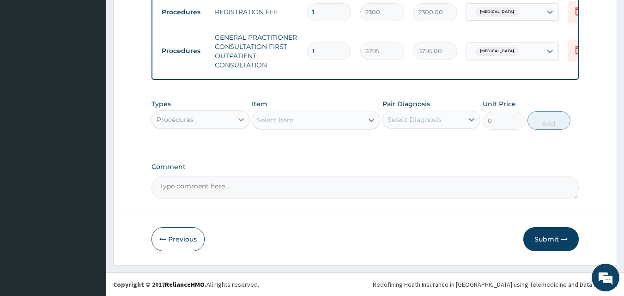
click at [243, 119] on icon at bounding box center [241, 119] width 6 height 3
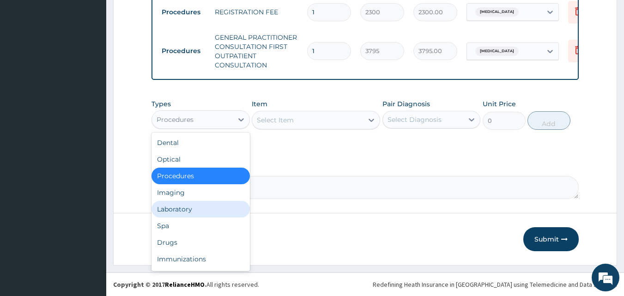
click at [209, 206] on div "Laboratory" at bounding box center [200, 209] width 98 height 17
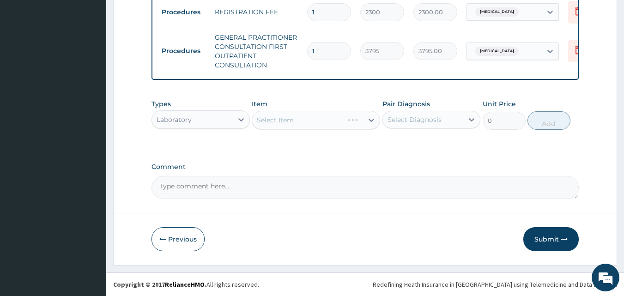
click at [354, 122] on div "Select Item" at bounding box center [316, 120] width 128 height 18
click at [370, 116] on div "Select Item" at bounding box center [316, 120] width 128 height 18
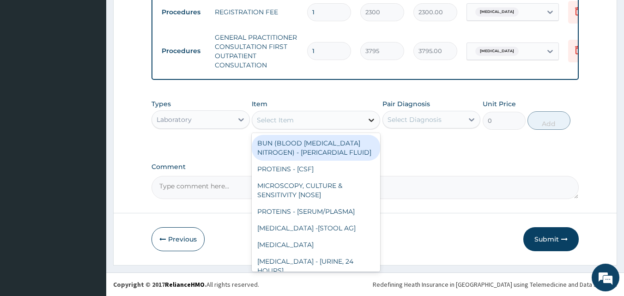
click at [373, 116] on icon at bounding box center [371, 119] width 9 height 9
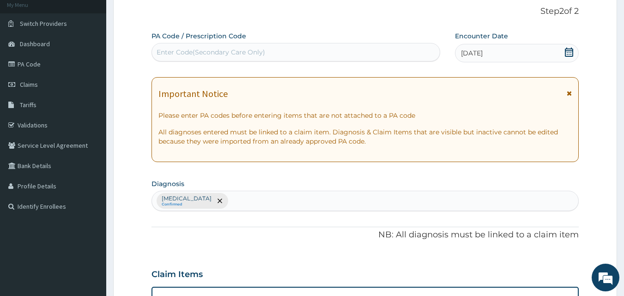
scroll to position [56, 0]
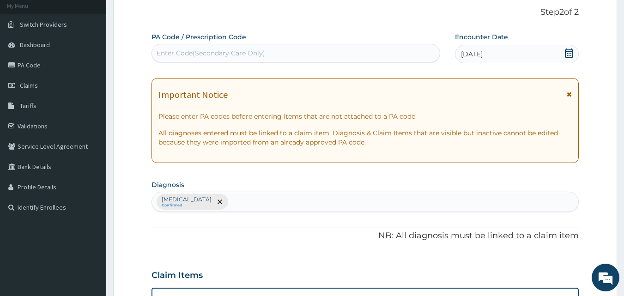
click at [225, 199] on div "Malaria Confirmed" at bounding box center [365, 201] width 427 height 19
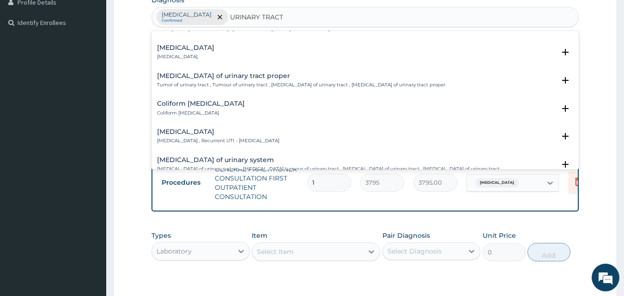
scroll to position [739, 0]
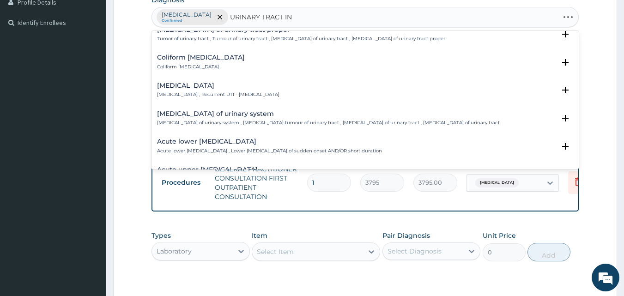
type input "URINARY TRACT INF"
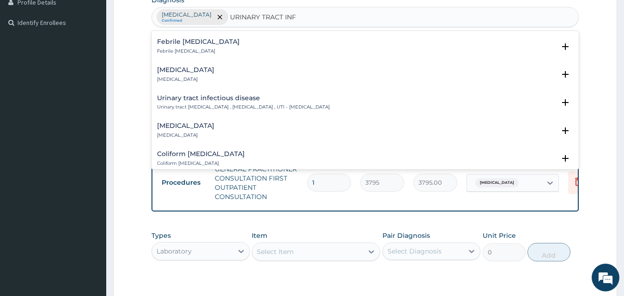
scroll to position [139, 0]
click at [254, 99] on h4 "Urinary tract infectious disease" at bounding box center [243, 97] width 173 height 7
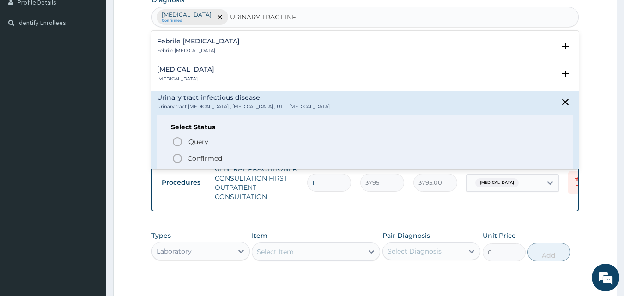
click at [190, 159] on p "Confirmed" at bounding box center [205, 158] width 35 height 9
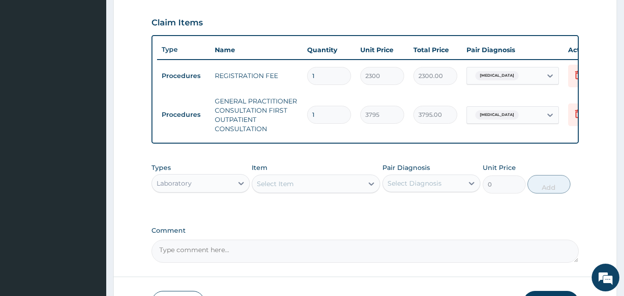
scroll to position [287, 0]
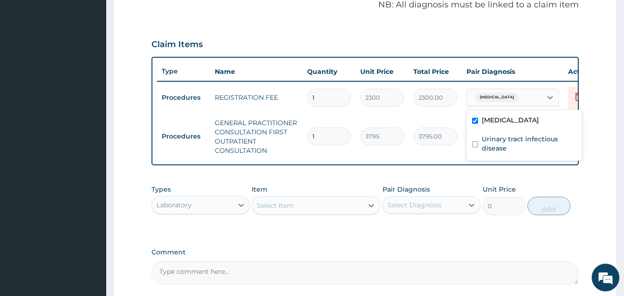
click at [539, 95] on div "Malaria" at bounding box center [504, 98] width 75 height 16
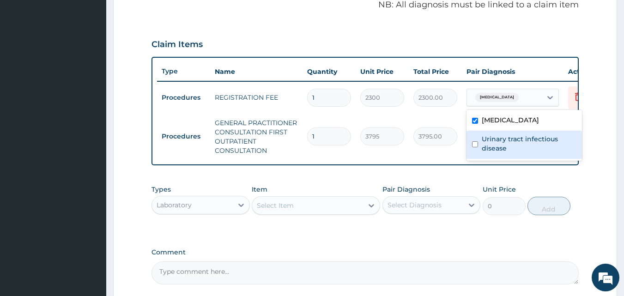
click at [521, 139] on label "Urinary tract infectious disease" at bounding box center [529, 143] width 95 height 18
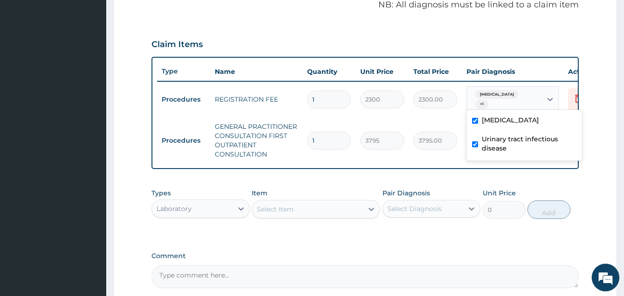
click at [519, 144] on label "Urinary tract infectious disease" at bounding box center [529, 143] width 95 height 18
checkbox input "true"
click at [548, 96] on icon at bounding box center [549, 99] width 9 height 9
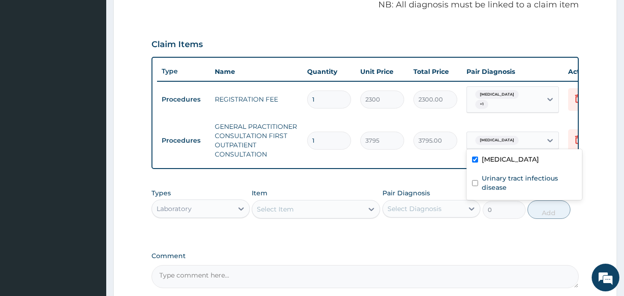
click at [506, 137] on div "Malaria" at bounding box center [504, 141] width 75 height 16
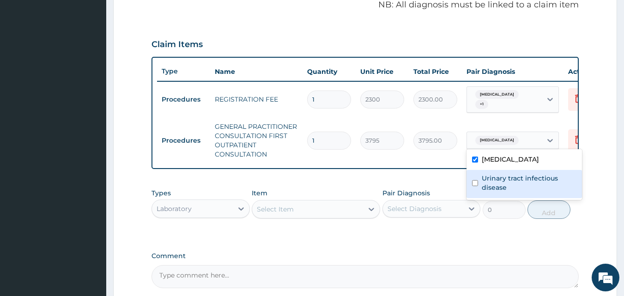
click at [505, 182] on label "Urinary tract infectious disease" at bounding box center [529, 183] width 95 height 18
checkbox input "true"
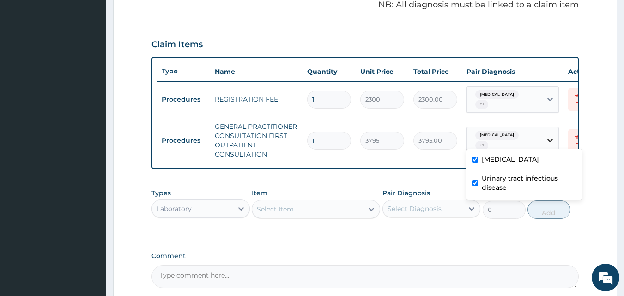
click at [555, 140] on div at bounding box center [550, 140] width 17 height 17
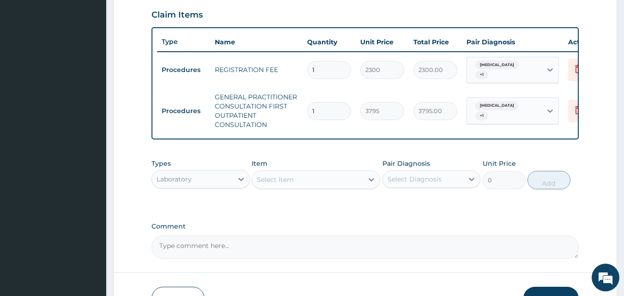
scroll to position [333, 0]
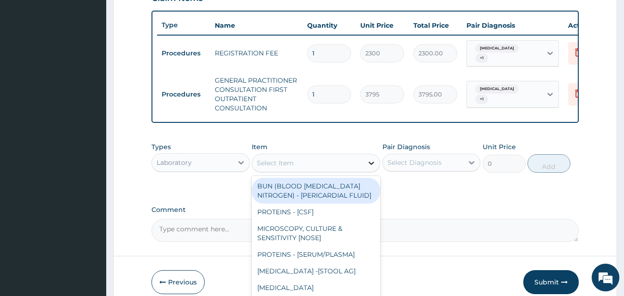
click at [371, 164] on icon at bounding box center [371, 162] width 9 height 9
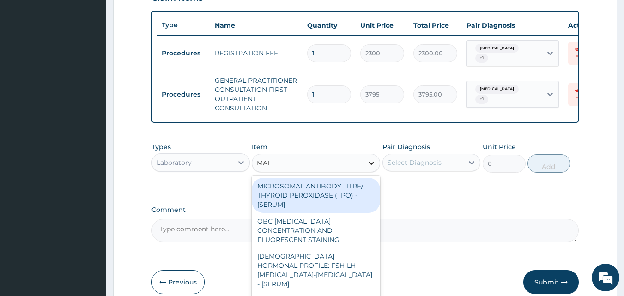
type input "MALA"
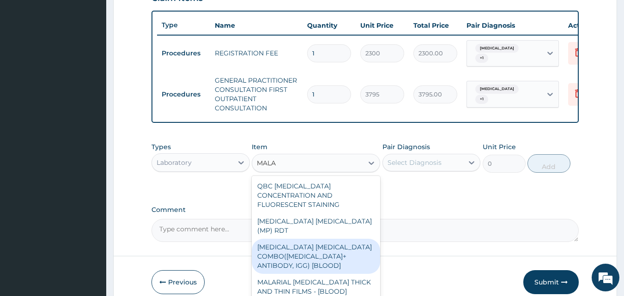
click at [328, 245] on div "MALARIA PARASITE COMBO(BLOOD FILM+ ANTIBODY, IGG) [BLOOD]" at bounding box center [316, 256] width 128 height 35
type input "1725"
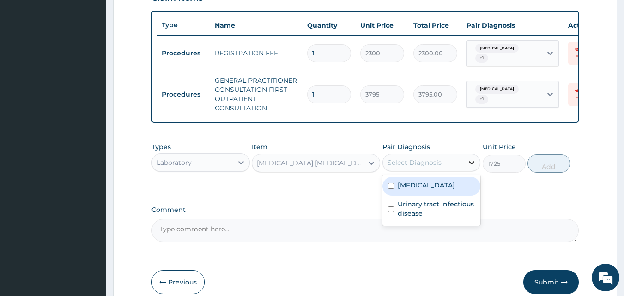
click at [472, 163] on icon at bounding box center [471, 162] width 9 height 9
click at [439, 188] on div "[MEDICAL_DATA]" at bounding box center [431, 186] width 98 height 19
checkbox input "true"
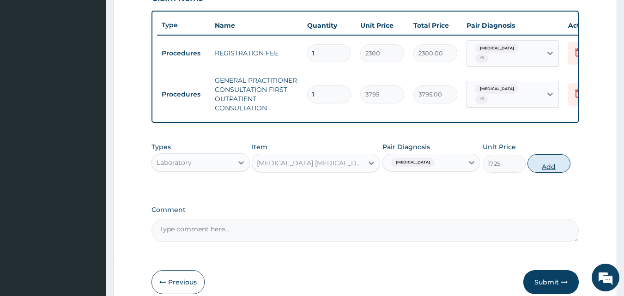
click at [546, 170] on button "Add" at bounding box center [548, 163] width 43 height 18
type input "0"
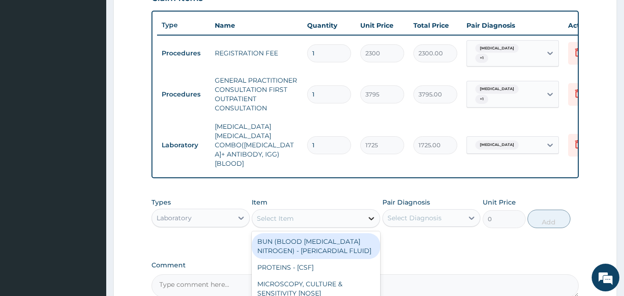
click at [367, 214] on icon at bounding box center [371, 218] width 9 height 9
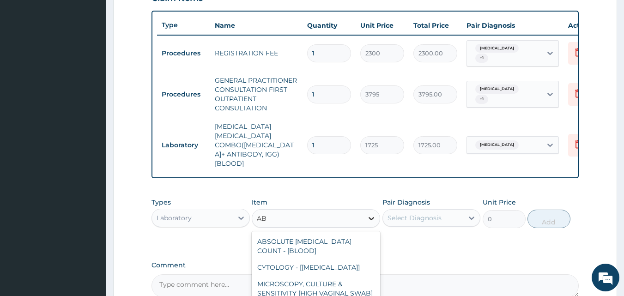
type input "A"
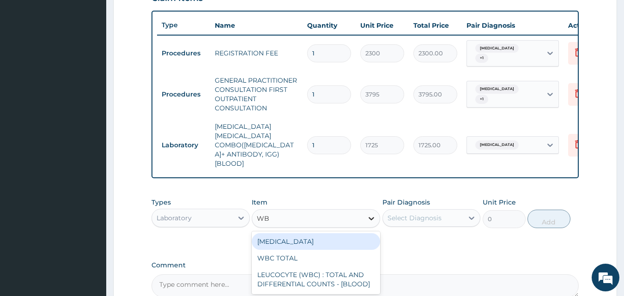
type input "WBC"
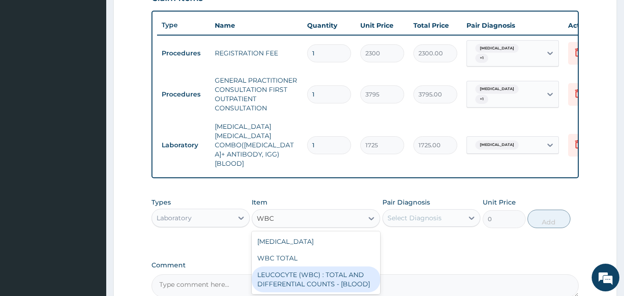
click at [317, 266] on div "LEUCOCYTE (WBC) : TOTAL AND DIFFERENTIAL COUNTS - [BLOOD]" at bounding box center [316, 279] width 128 height 26
type input "2300"
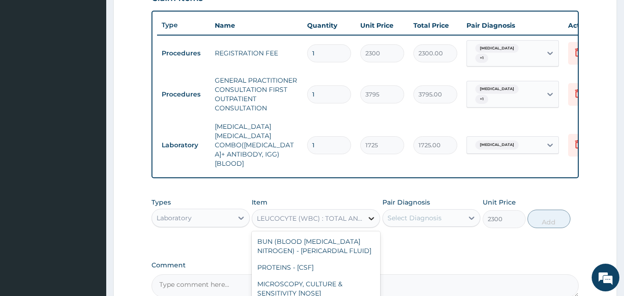
click at [369, 214] on icon at bounding box center [371, 218] width 9 height 9
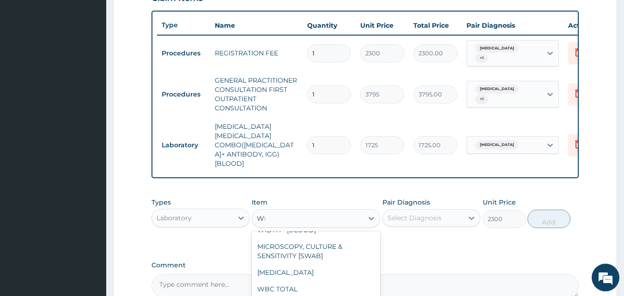
scroll to position [0, 0]
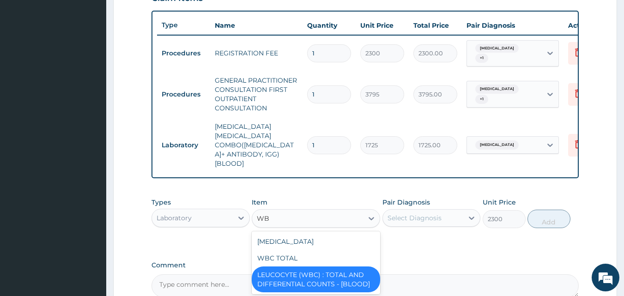
type input "WBC"
click at [281, 250] on div "WBC TOTAL" at bounding box center [316, 258] width 128 height 17
type input "3450"
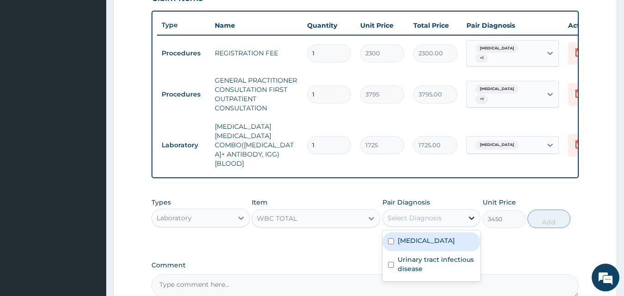
click at [473, 213] on icon at bounding box center [471, 217] width 9 height 9
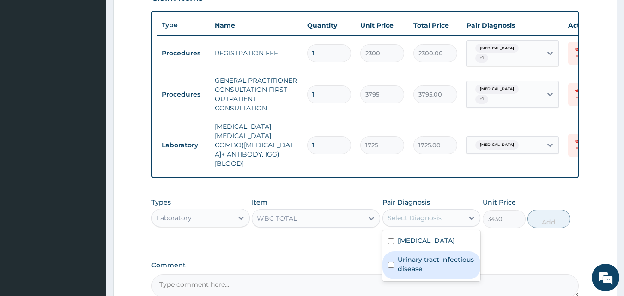
click at [437, 255] on label "Urinary tract infectious disease" at bounding box center [437, 264] width 78 height 18
checkbox input "true"
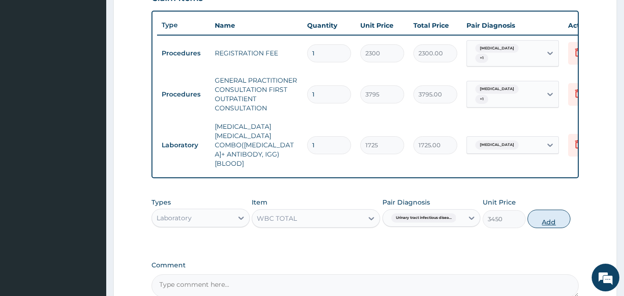
click at [541, 212] on button "Add" at bounding box center [548, 219] width 43 height 18
type input "0"
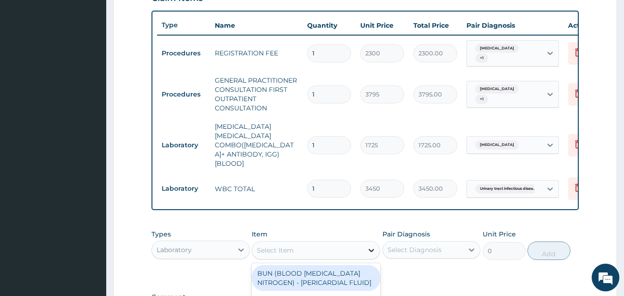
click at [368, 246] on icon at bounding box center [371, 250] width 9 height 9
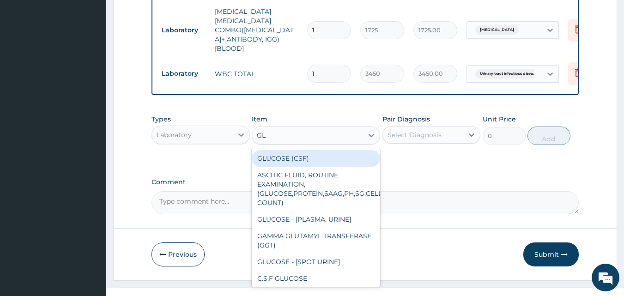
type input "G"
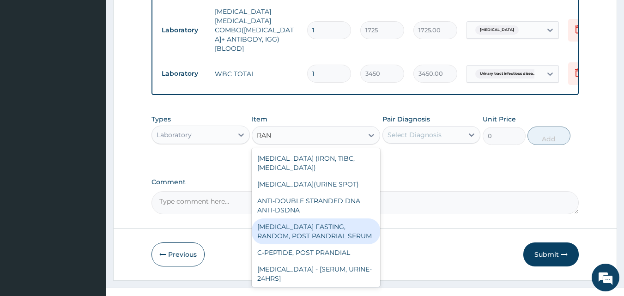
type input "RAND"
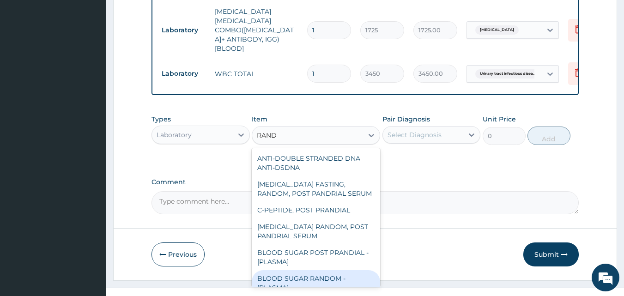
scroll to position [28, 0]
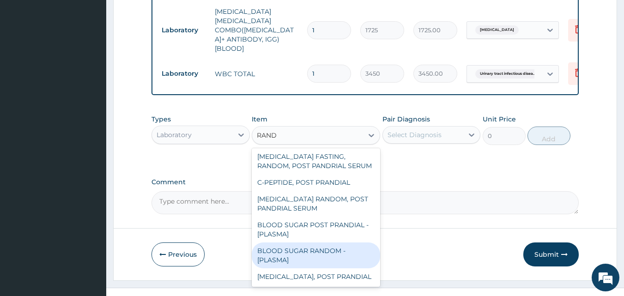
click at [324, 242] on div "BLOOD SUGAR RANDOM - [PLASMA]" at bounding box center [316, 255] width 128 height 26
type input "1380"
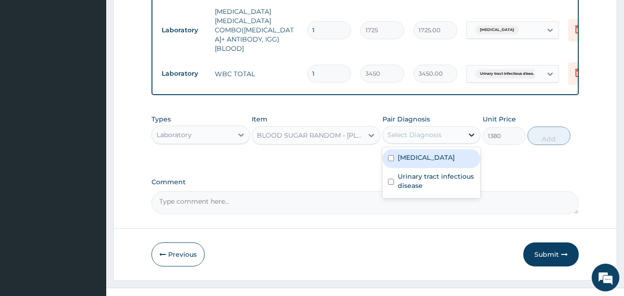
click at [473, 133] on icon at bounding box center [472, 134] width 6 height 3
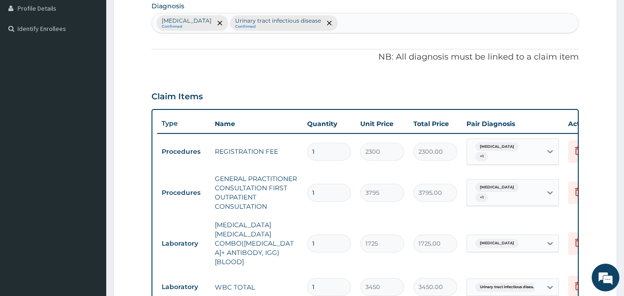
scroll to position [356, 0]
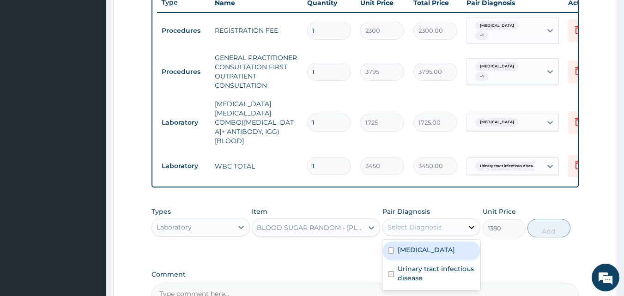
drag, startPoint x: 469, startPoint y: 210, endPoint x: 465, endPoint y: 218, distance: 9.3
click at [469, 223] on icon at bounding box center [471, 227] width 9 height 9
click at [425, 242] on div "[MEDICAL_DATA]" at bounding box center [431, 251] width 98 height 19
checkbox input "true"
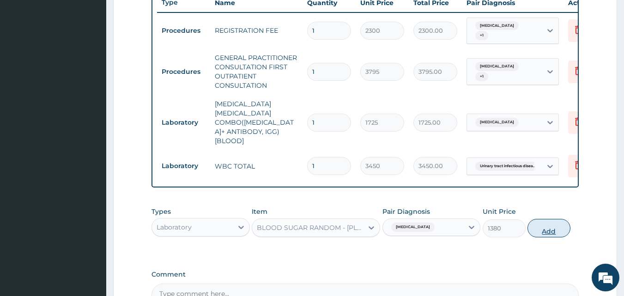
click at [545, 219] on button "Add" at bounding box center [548, 228] width 43 height 18
type input "0"
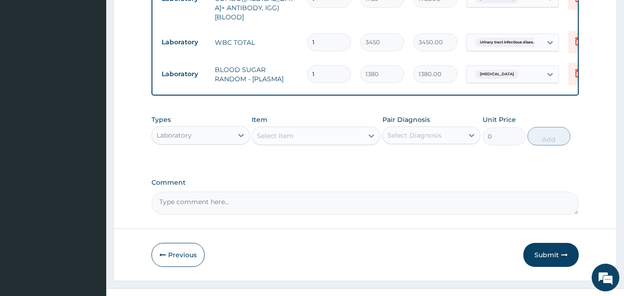
scroll to position [480, 0]
click at [242, 130] on icon at bounding box center [240, 134] width 9 height 9
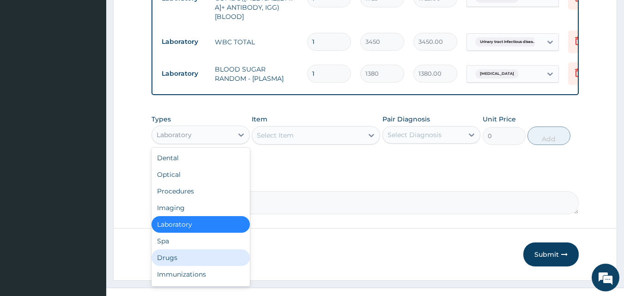
click at [216, 249] on div "Drugs" at bounding box center [200, 257] width 98 height 17
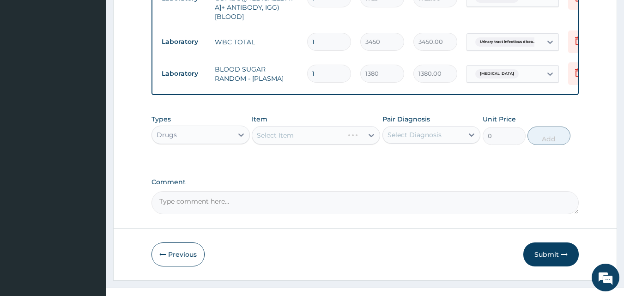
click at [368, 126] on div "Select Item" at bounding box center [316, 135] width 128 height 18
click at [327, 128] on div "Select Item" at bounding box center [307, 135] width 111 height 15
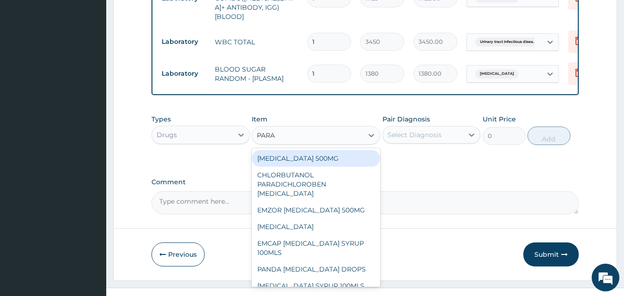
type input "PARAC"
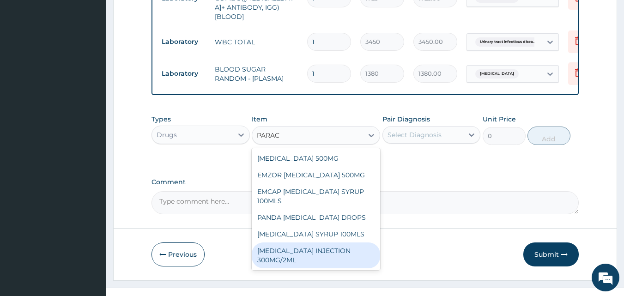
click at [334, 242] on div "[MEDICAL_DATA] INJECTION 300MG/2ML" at bounding box center [316, 255] width 128 height 26
type input "278.3"
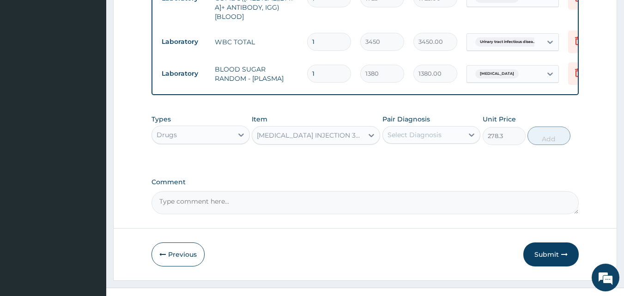
click at [334, 242] on div "Previous Submit" at bounding box center [365, 254] width 428 height 24
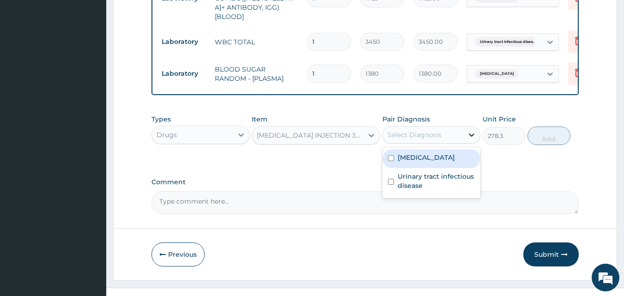
click at [470, 130] on icon at bounding box center [471, 134] width 9 height 9
click at [453, 149] on div "[MEDICAL_DATA]" at bounding box center [431, 158] width 98 height 19
checkbox input "true"
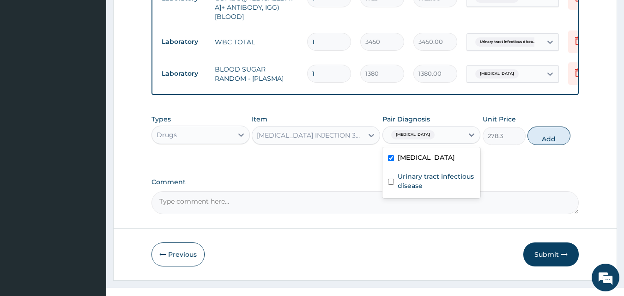
click at [557, 127] on button "Add" at bounding box center [548, 136] width 43 height 18
type input "0"
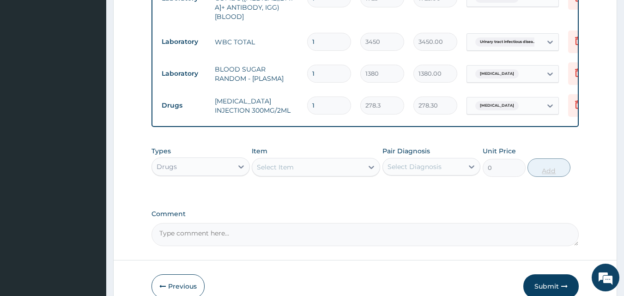
type input "0.00"
type input "4"
type input "1113.20"
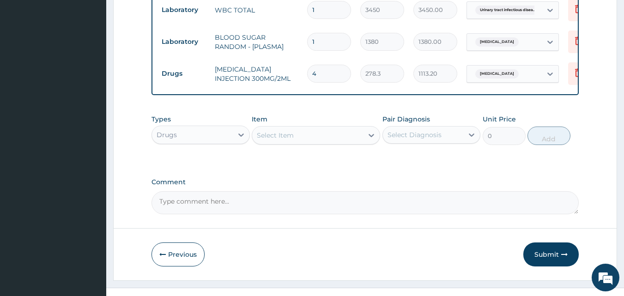
type input "0.00"
type input "3"
type input "834.90"
type input "0.00"
type input "4"
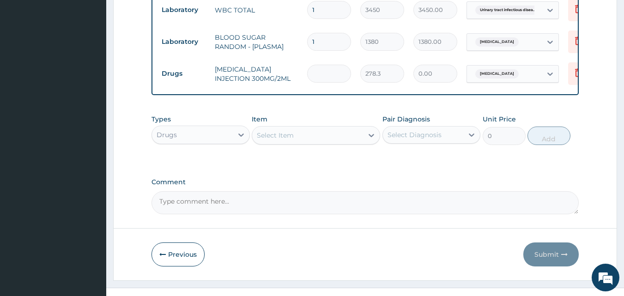
type input "1113.20"
type input "4"
click at [374, 131] on icon at bounding box center [371, 135] width 9 height 9
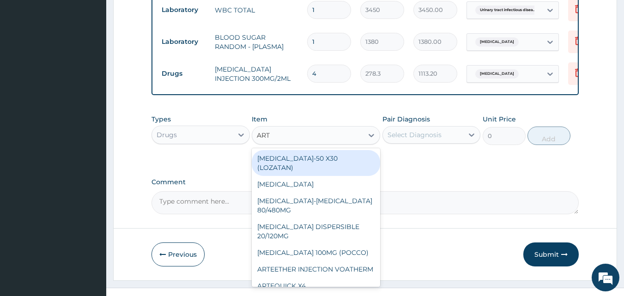
type input "ARTE"
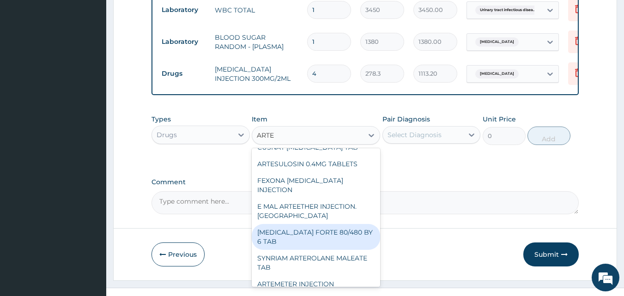
scroll to position [155, 0]
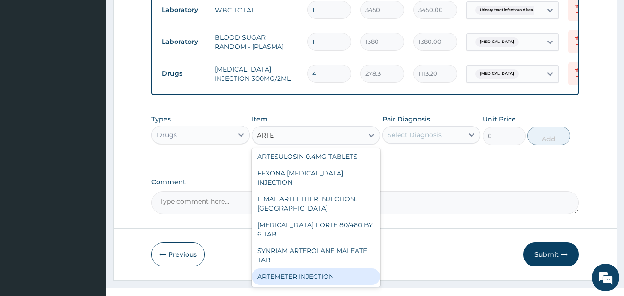
click at [323, 268] on div "ARTEMETER INJECTION" at bounding box center [316, 276] width 128 height 17
type input "1012"
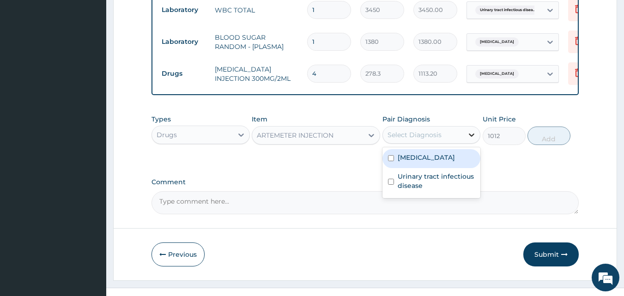
click at [469, 130] on icon at bounding box center [471, 134] width 9 height 9
click at [432, 149] on div "[MEDICAL_DATA]" at bounding box center [431, 158] width 98 height 19
checkbox input "true"
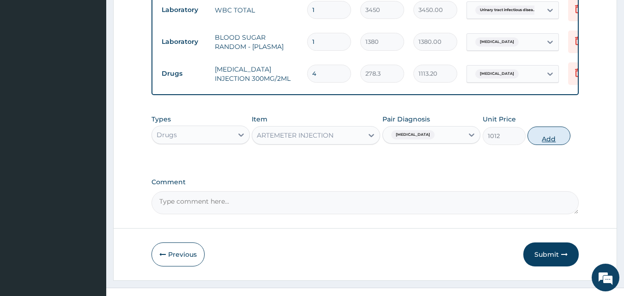
click at [545, 127] on button "Add" at bounding box center [548, 136] width 43 height 18
type input "0"
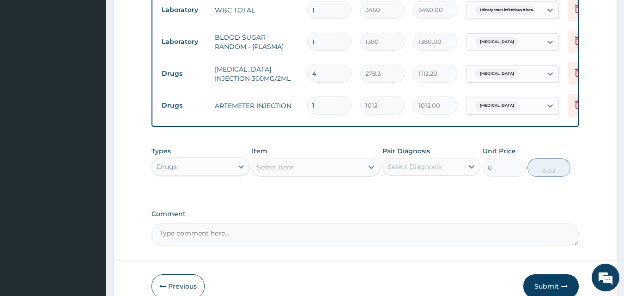
type input "0.00"
type input "3"
type input "3036.00"
type input "3"
click at [332, 65] on input "4" at bounding box center [329, 74] width 44 height 18
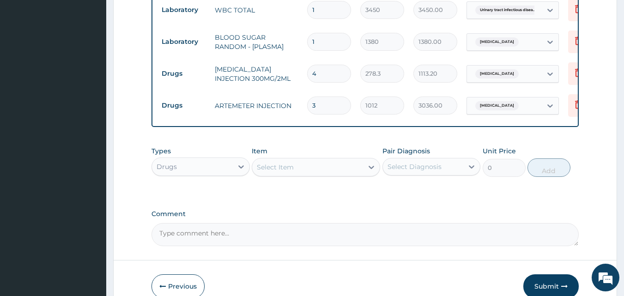
type input "0.00"
type input "4"
type input "1113.20"
type input "3"
type input "834.90"
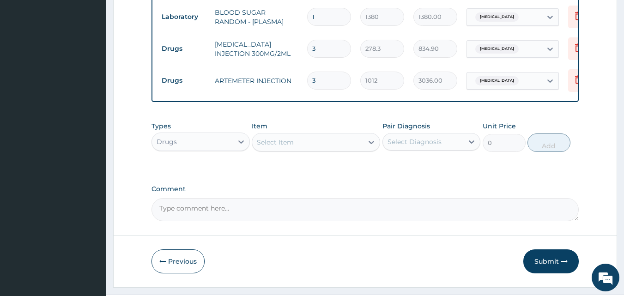
scroll to position [544, 0]
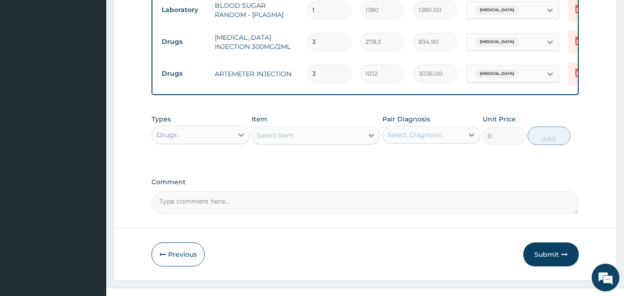
type input "3"
click at [273, 131] on div "Select Item" at bounding box center [275, 135] width 37 height 9
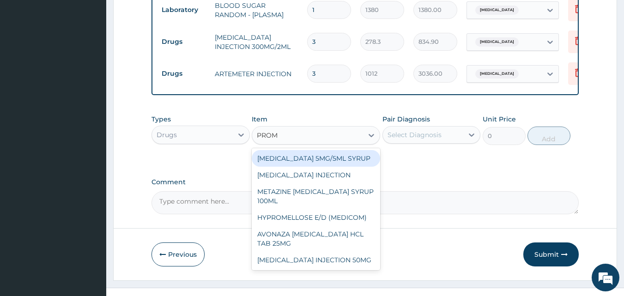
type input "PROME"
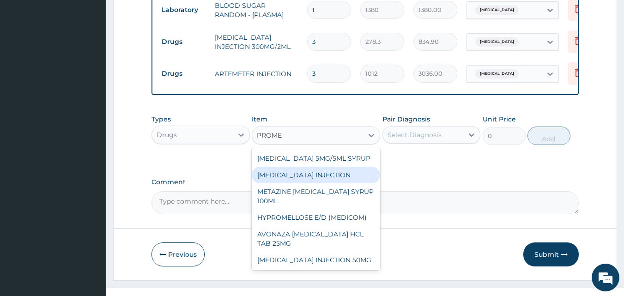
click at [319, 171] on div "[MEDICAL_DATA] INJECTION" at bounding box center [316, 175] width 128 height 17
type input "379.5"
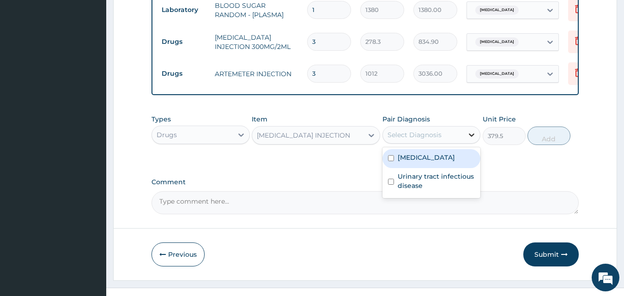
click at [471, 127] on div at bounding box center [471, 135] width 17 height 17
click at [430, 149] on div "[MEDICAL_DATA]" at bounding box center [431, 158] width 98 height 19
checkbox input "true"
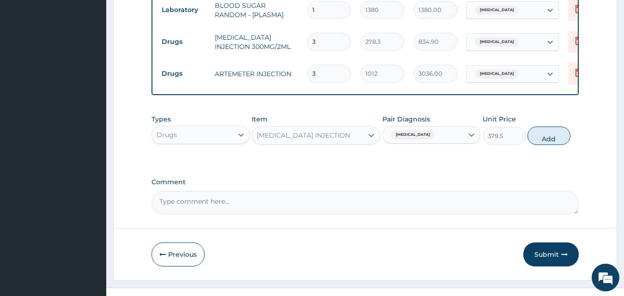
click at [557, 127] on button "Add" at bounding box center [548, 136] width 43 height 18
type input "0"
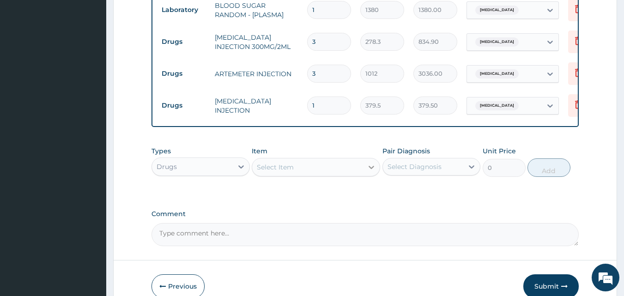
click at [367, 163] on icon at bounding box center [371, 167] width 9 height 9
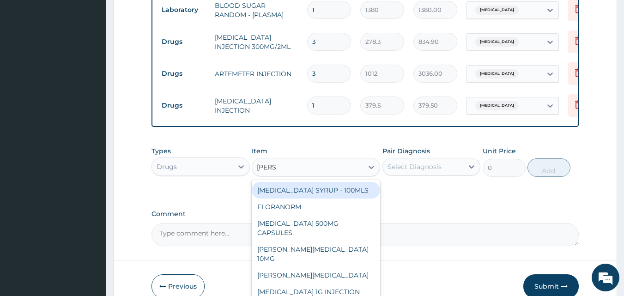
type input "LORAT"
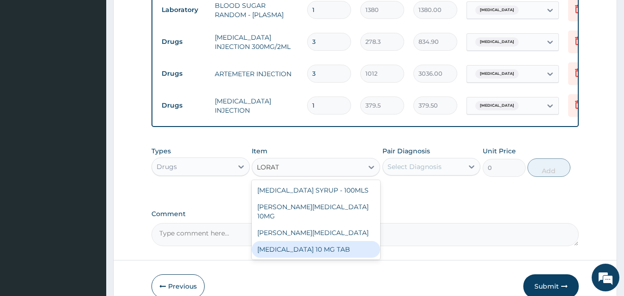
click at [316, 241] on div "[MEDICAL_DATA] 10 MG TAB" at bounding box center [316, 249] width 128 height 17
type input "63.25"
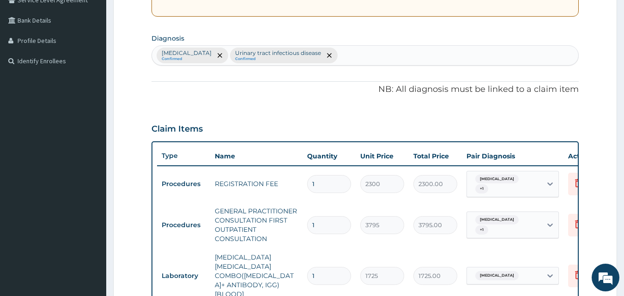
scroll to position [128, 0]
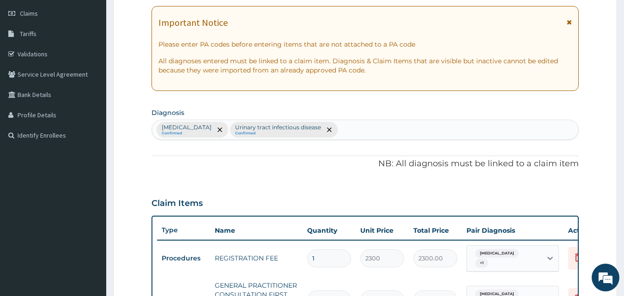
click at [327, 123] on div "Malaria Confirmed Urinary tract infectious disease Confirmed" at bounding box center [365, 129] width 427 height 19
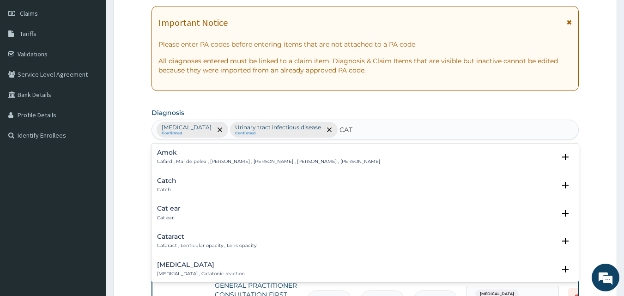
type input "CATA"
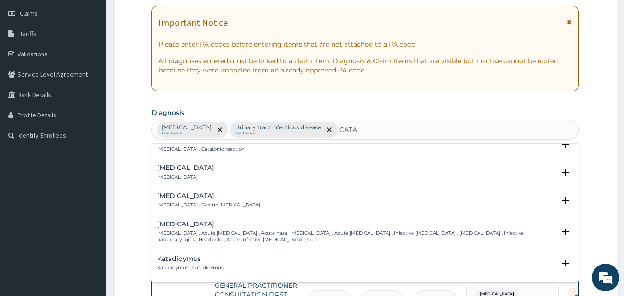
scroll to position [46, 0]
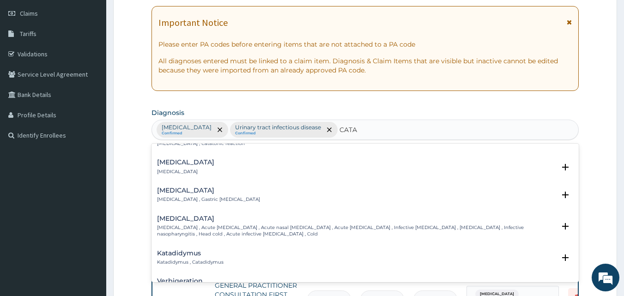
click at [242, 221] on h4 "Common cold" at bounding box center [356, 218] width 399 height 7
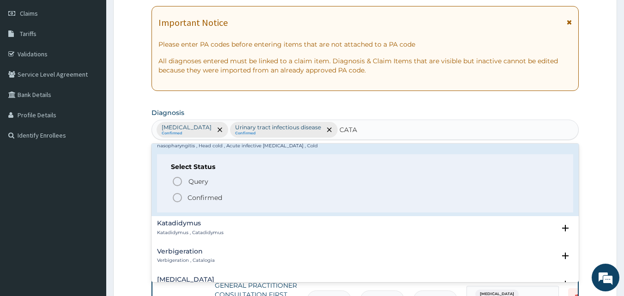
scroll to position [139, 0]
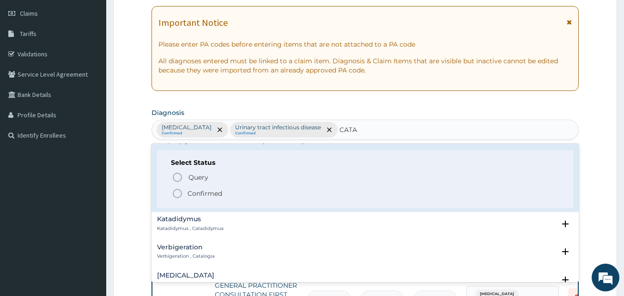
click at [182, 194] on icon "status option filled" at bounding box center [177, 193] width 11 height 11
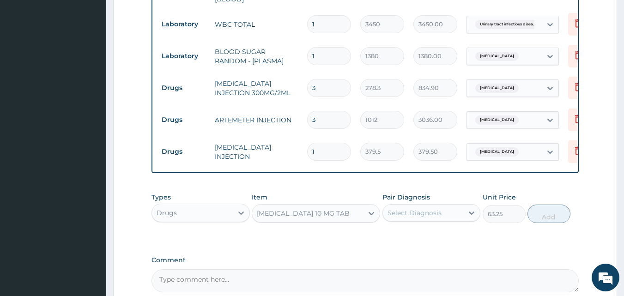
scroll to position [405, 0]
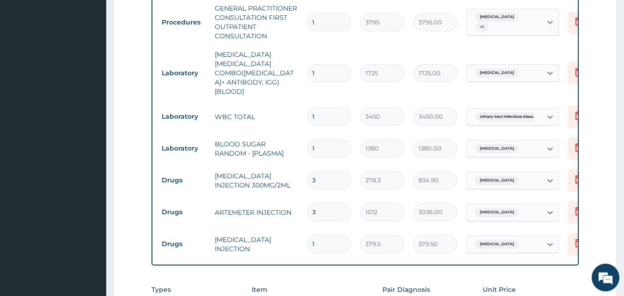
click at [534, 19] on div "Malaria + 1" at bounding box center [504, 22] width 75 height 26
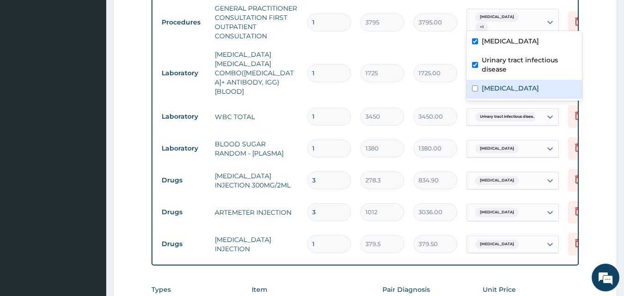
click at [515, 86] on label "Common cold" at bounding box center [510, 88] width 57 height 9
checkbox input "true"
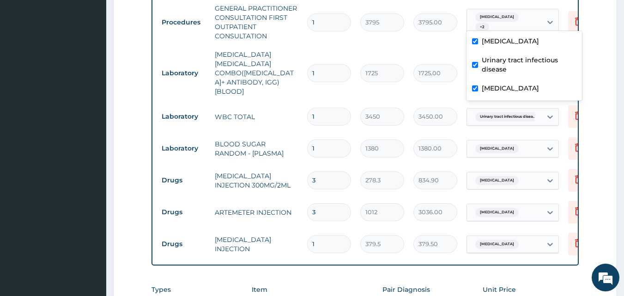
click at [575, 79] on form "Step 2 of 2 PA Code / Prescription Code Enter Code(Secondary Care Only) Encount…" at bounding box center [365, 47] width 504 height 807
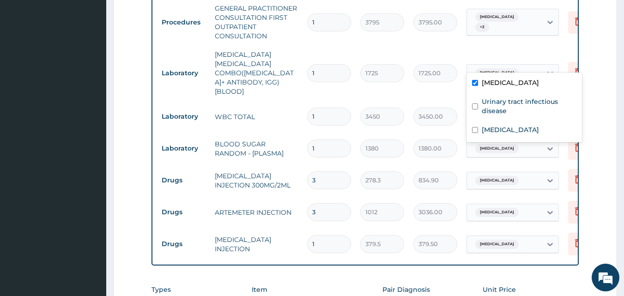
click at [511, 65] on div "[MEDICAL_DATA]" at bounding box center [504, 73] width 75 height 16
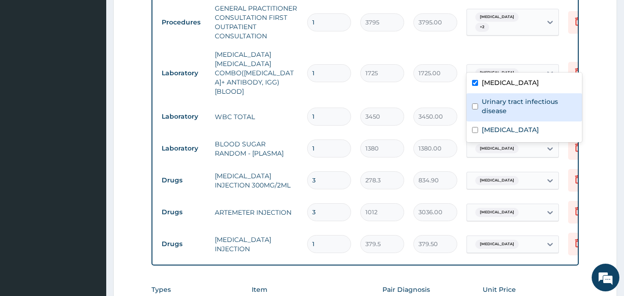
click at [496, 104] on label "Urinary tract infectious disease" at bounding box center [529, 106] width 95 height 18
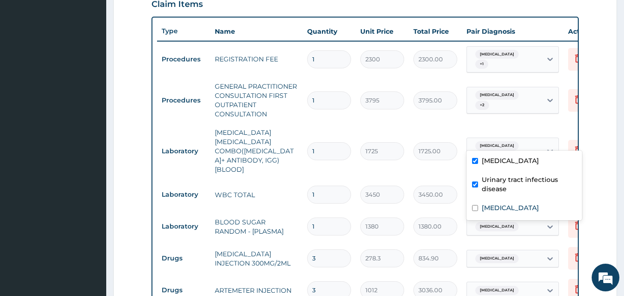
scroll to position [313, 0]
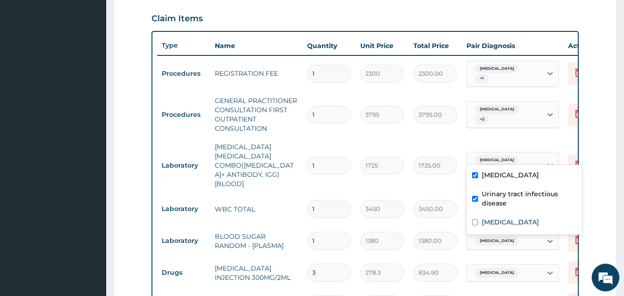
click at [494, 195] on label "Urinary tract infectious disease" at bounding box center [529, 198] width 95 height 18
checkbox input "false"
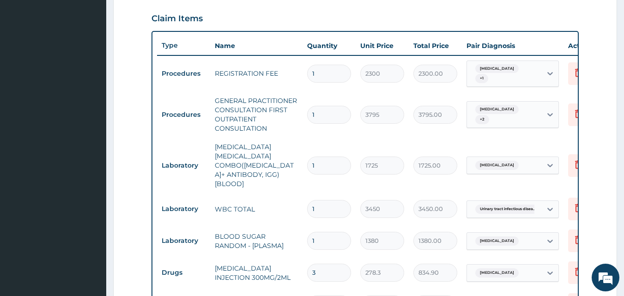
click at [575, 160] on form "Step 2 of 2 PA Code / Prescription Code Enter Code(Secondary Care Only) Encount…" at bounding box center [365, 139] width 504 height 807
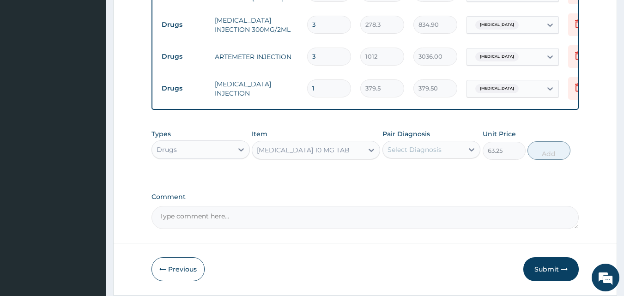
scroll to position [575, 0]
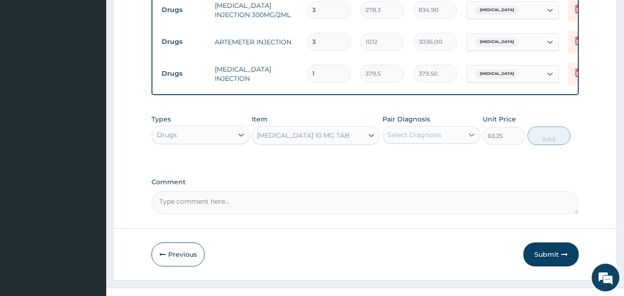
click at [468, 130] on icon at bounding box center [471, 134] width 9 height 9
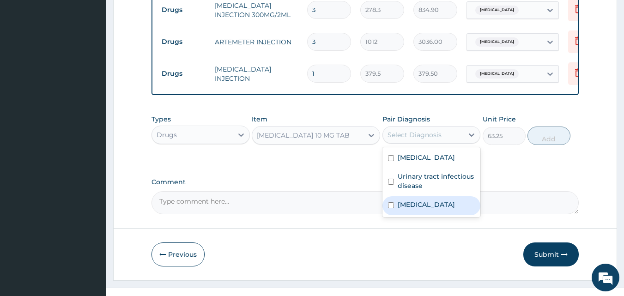
click at [439, 200] on label "Common cold" at bounding box center [426, 204] width 57 height 9
checkbox input "true"
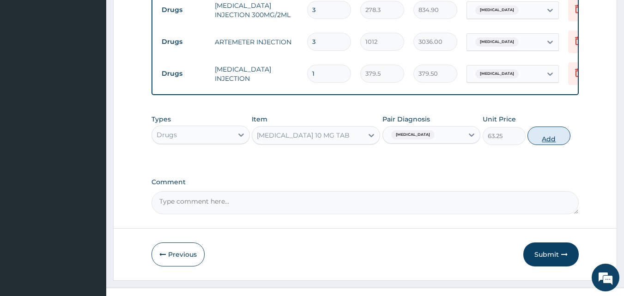
click at [548, 127] on button "Add" at bounding box center [548, 136] width 43 height 18
type input "0"
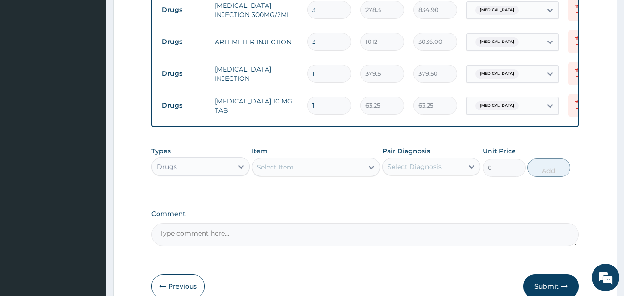
type input "0.00"
type input "5"
type input "316.25"
type input "5"
click at [300, 160] on div "Select Item" at bounding box center [307, 167] width 111 height 15
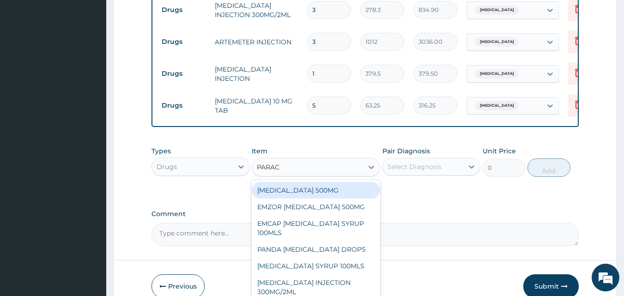
type input "PARACE"
click at [307, 182] on div "[MEDICAL_DATA] 500MG" at bounding box center [316, 190] width 128 height 17
type input "50"
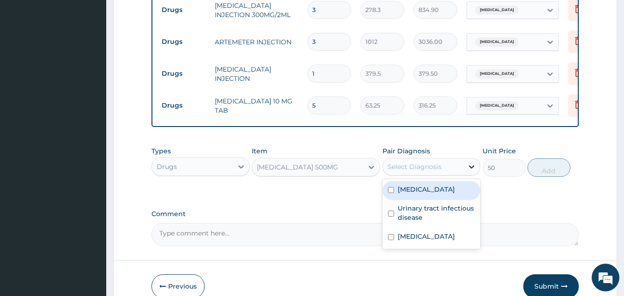
click at [470, 162] on icon at bounding box center [471, 166] width 9 height 9
click at [439, 181] on div "[MEDICAL_DATA]" at bounding box center [431, 190] width 98 height 19
checkbox input "true"
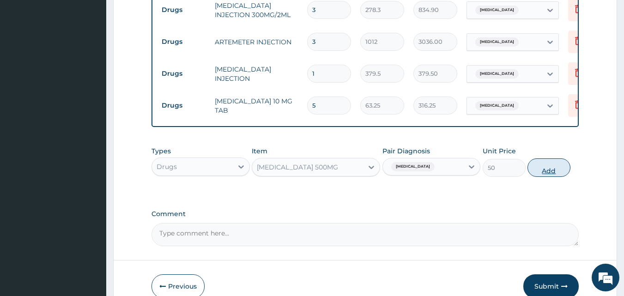
click at [559, 158] on button "Add" at bounding box center [548, 167] width 43 height 18
type input "0"
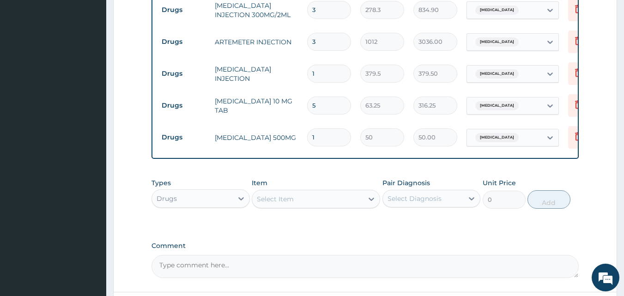
type input "18"
type input "900.00"
type input "18"
click at [371, 194] on icon at bounding box center [371, 198] width 9 height 9
type input "AZIT"
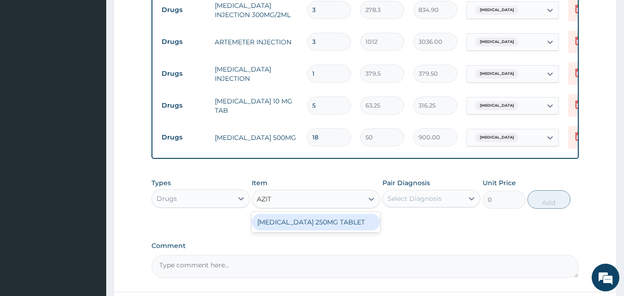
click at [359, 214] on div "[MEDICAL_DATA] 250MG TABLET" at bounding box center [316, 222] width 128 height 17
type input "189.75"
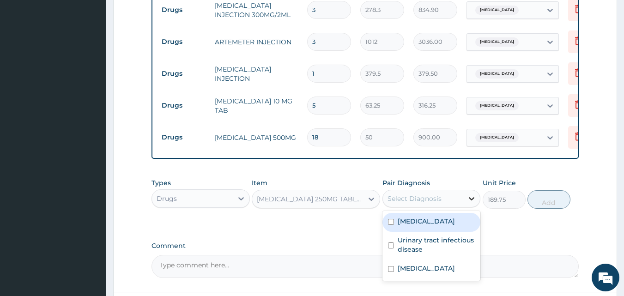
click at [472, 194] on icon at bounding box center [471, 198] width 9 height 9
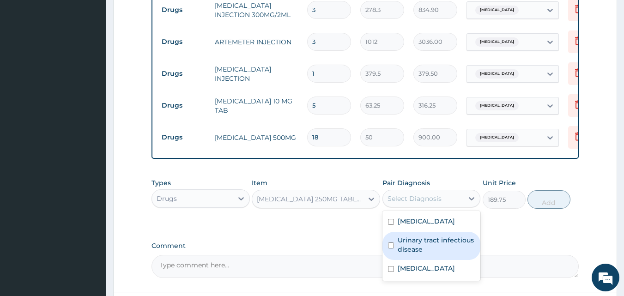
click at [437, 236] on label "Urinary tract infectious disease" at bounding box center [437, 245] width 78 height 18
checkbox input "true"
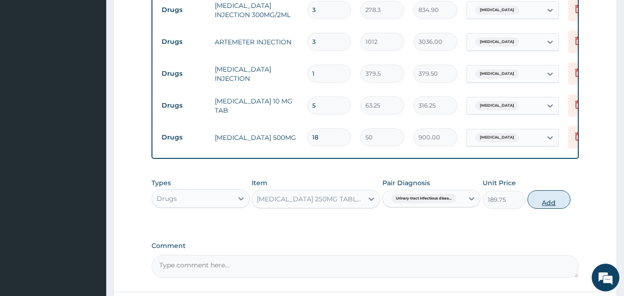
click at [550, 190] on button "Add" at bounding box center [548, 199] width 43 height 18
type input "0"
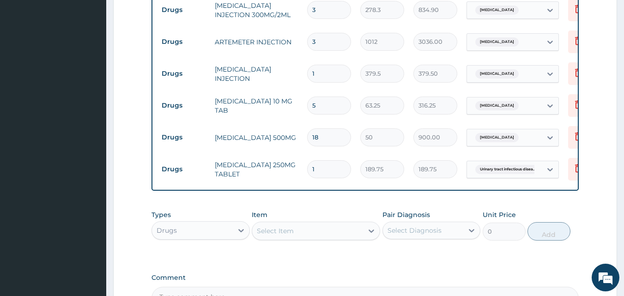
type input "10"
type input "1897.50"
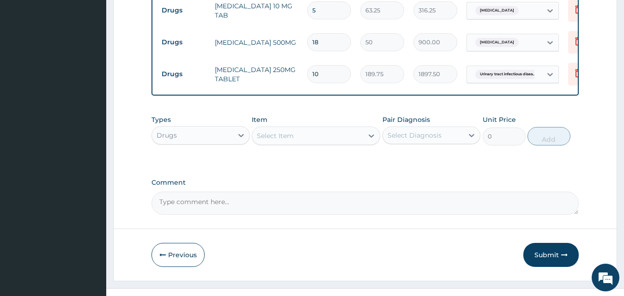
scroll to position [671, 0]
type input "10"
click at [555, 242] on button "Submit" at bounding box center [550, 254] width 55 height 24
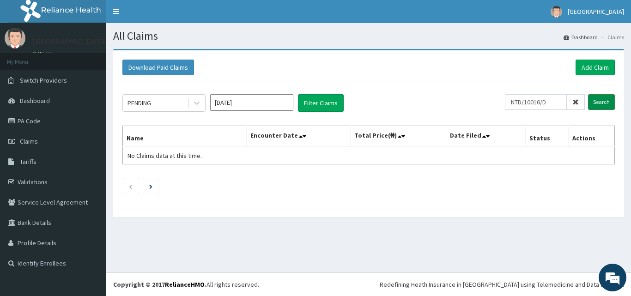
type input "NTD/10016/D"
click at [600, 102] on input "Search" at bounding box center [601, 102] width 27 height 16
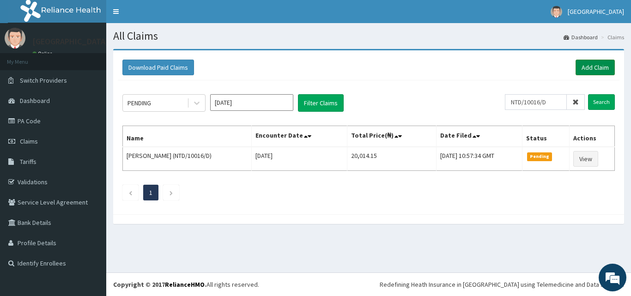
click at [603, 66] on link "Add Claim" at bounding box center [594, 68] width 39 height 16
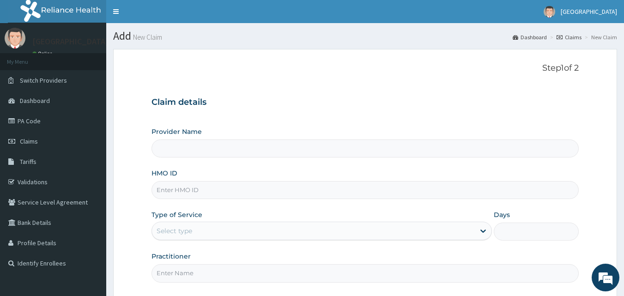
type input "[GEOGRAPHIC_DATA]"
click at [208, 189] on input "HMO ID" at bounding box center [365, 190] width 428 height 18
paste input "dot/10040/c"
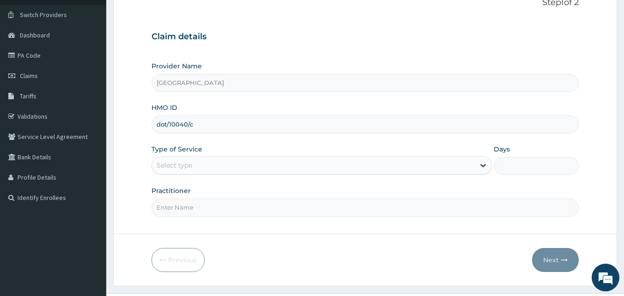
scroll to position [86, 0]
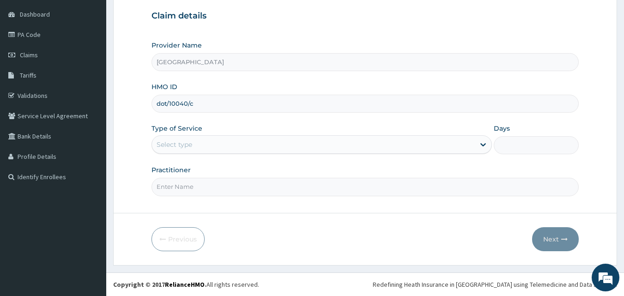
type input "dot/10040/c"
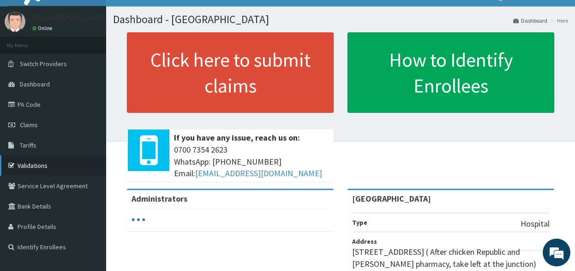
scroll to position [46, 0]
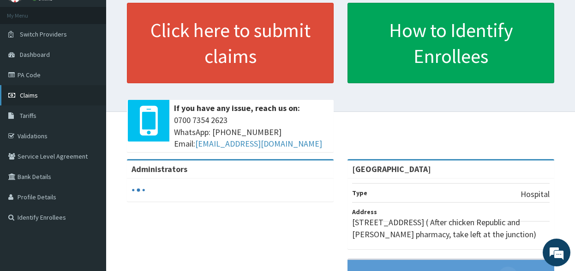
click at [38, 97] on link "Claims" at bounding box center [53, 95] width 106 height 20
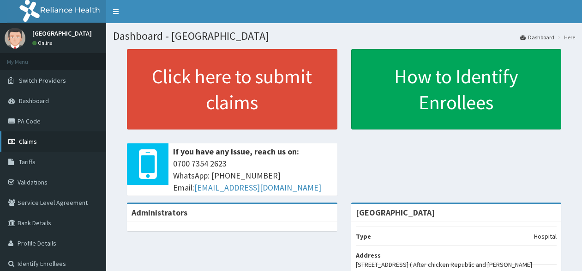
click at [32, 139] on span "Claims" at bounding box center [28, 141] width 18 height 8
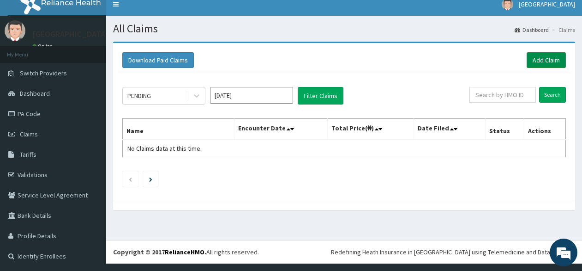
click at [532, 60] on link "Add Claim" at bounding box center [546, 60] width 39 height 16
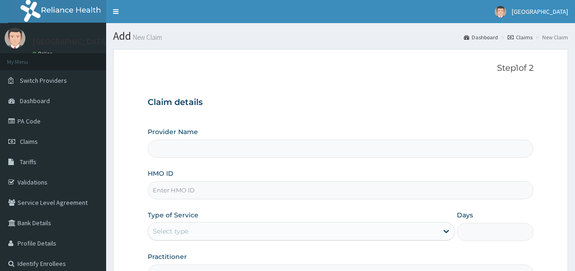
drag, startPoint x: 0, startPoint y: 0, endPoint x: 178, endPoint y: 186, distance: 257.4
click at [178, 186] on input "HMO ID" at bounding box center [341, 190] width 386 height 18
paste input "dot/10040/c"
type input "dot/10040/c"
type input "[GEOGRAPHIC_DATA]"
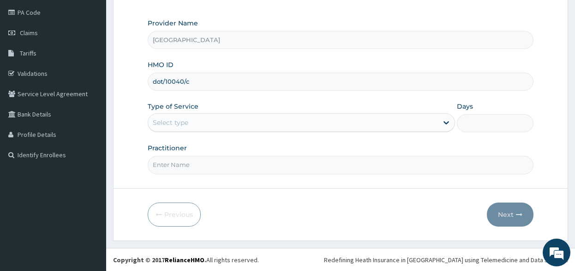
scroll to position [109, 0]
type input "dot/10040/c"
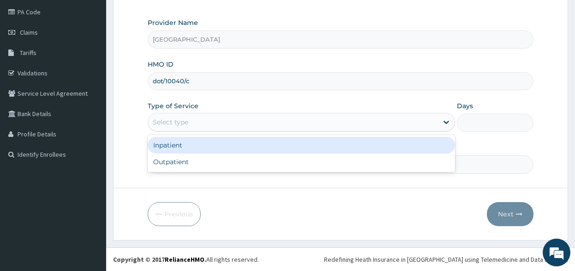
click at [228, 118] on div "Select type" at bounding box center [293, 122] width 290 height 15
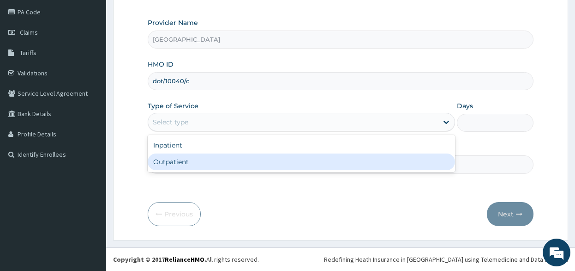
click at [227, 163] on div "Outpatient" at bounding box center [302, 161] width 308 height 17
type input "1"
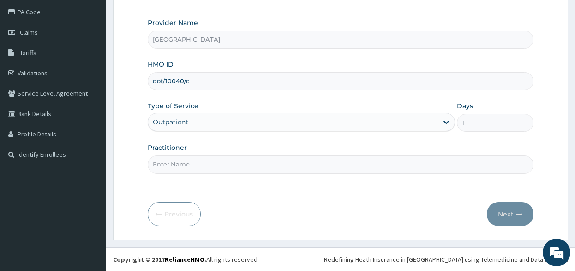
scroll to position [0, 0]
click at [220, 166] on input "Practitioner" at bounding box center [341, 164] width 386 height 18
type input "DR OGBU"
click at [501, 212] on button "Next" at bounding box center [510, 214] width 47 height 24
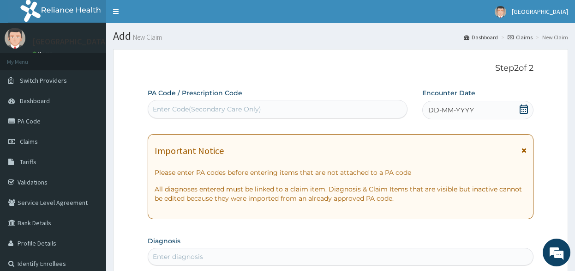
click at [193, 105] on div "Enter Code(Secondary Care Only)" at bounding box center [207, 108] width 109 height 9
click at [453, 103] on div "DD-MM-YYYY" at bounding box center [478, 110] width 111 height 18
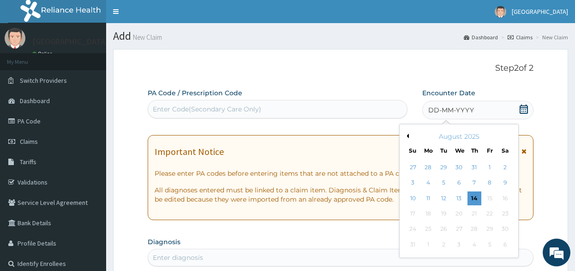
click at [405, 133] on div "August 2025" at bounding box center [459, 136] width 111 height 9
click at [406, 133] on div "August 2025" at bounding box center [459, 136] width 111 height 9
click at [409, 138] on div "August 2025" at bounding box center [459, 136] width 111 height 9
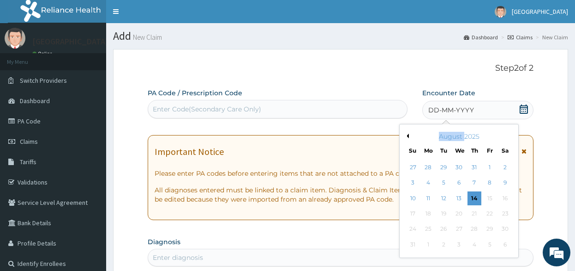
click at [409, 138] on div "August 2025" at bounding box center [459, 136] width 111 height 9
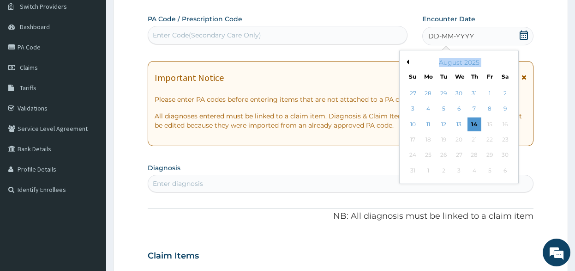
scroll to position [46, 0]
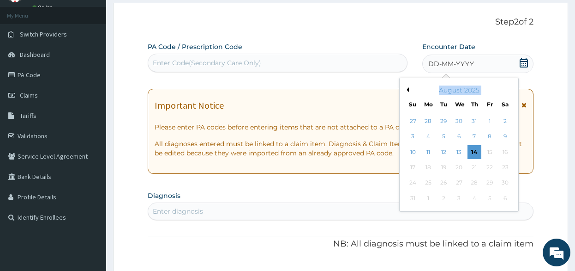
click at [408, 88] on button "Previous Month" at bounding box center [407, 89] width 5 height 5
click at [409, 88] on button "Previous Month" at bounding box center [407, 89] width 5 height 5
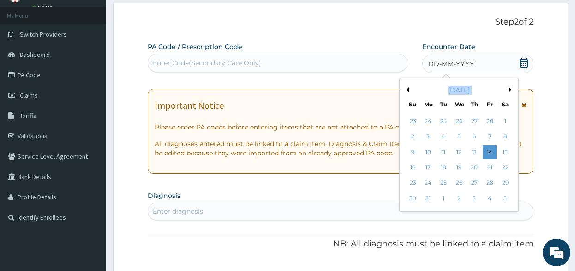
click at [409, 88] on button "Previous Month" at bounding box center [407, 89] width 5 height 5
click at [430, 185] on div "24" at bounding box center [429, 183] width 14 height 14
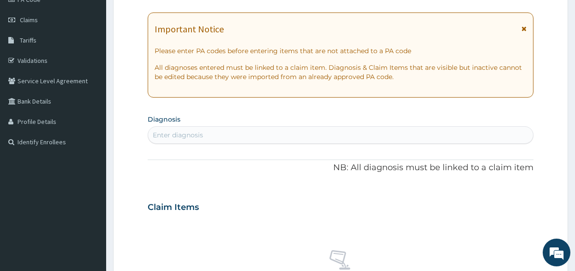
scroll to position [139, 0]
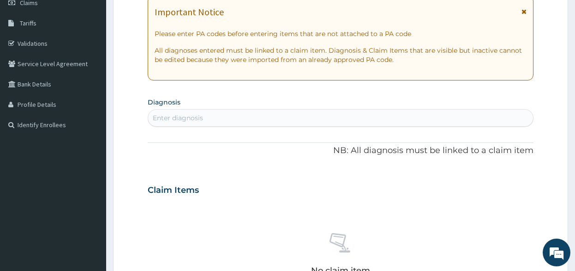
click at [198, 115] on div "Enter diagnosis" at bounding box center [178, 117] width 50 height 9
type input "AST"
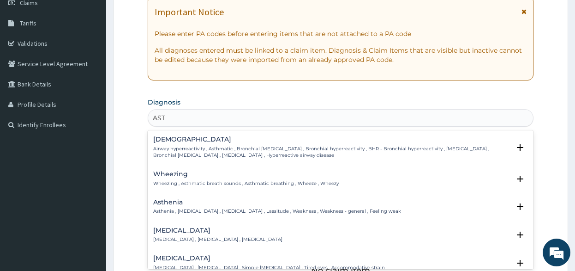
click at [218, 180] on p "Wheezing , Asthmatic breath sounds , Asthmatic breathing , Wheeze , Wheezy" at bounding box center [246, 183] width 186 height 6
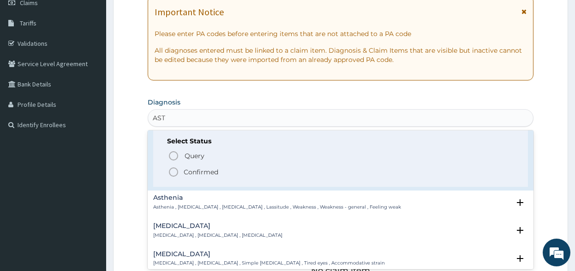
scroll to position [46, 0]
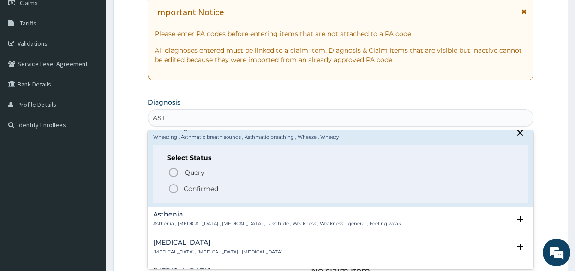
click at [195, 189] on p "Confirmed" at bounding box center [201, 188] width 35 height 9
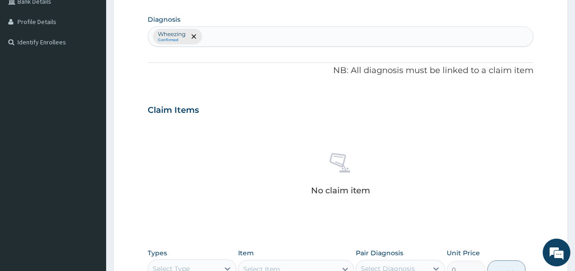
scroll to position [277, 0]
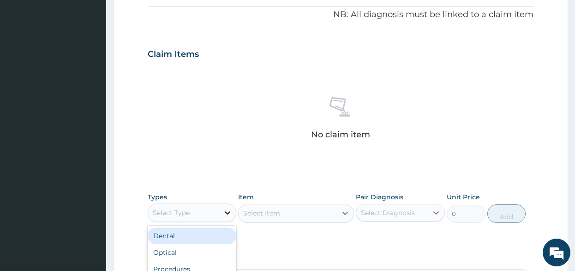
click at [227, 213] on icon at bounding box center [228, 212] width 6 height 3
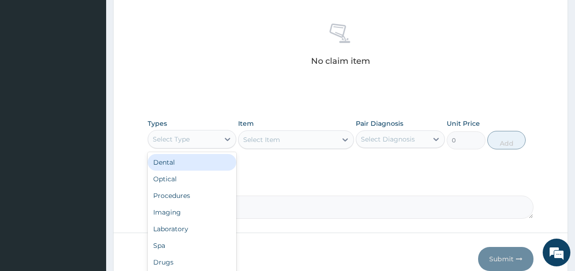
scroll to position [369, 0]
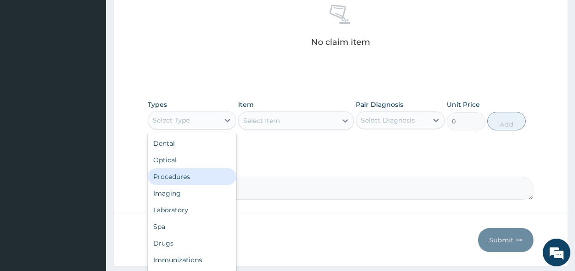
click at [187, 182] on div "Procedures" at bounding box center [192, 176] width 89 height 17
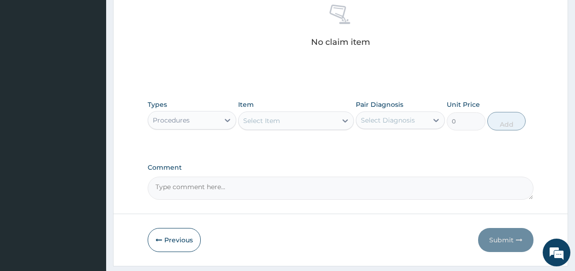
click at [342, 117] on icon at bounding box center [345, 120] width 9 height 9
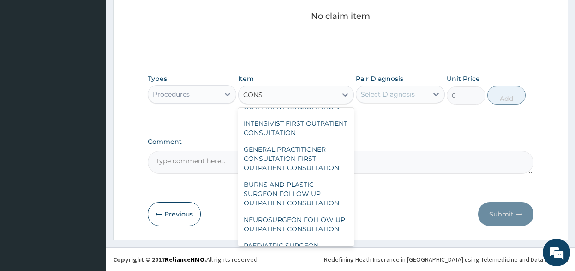
scroll to position [185, 0]
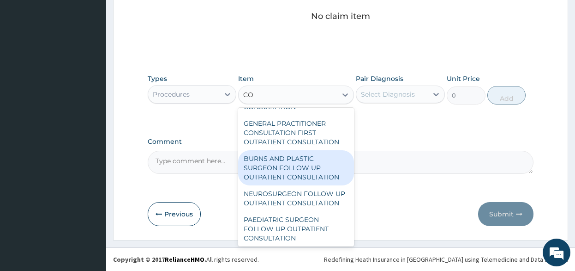
type input "C"
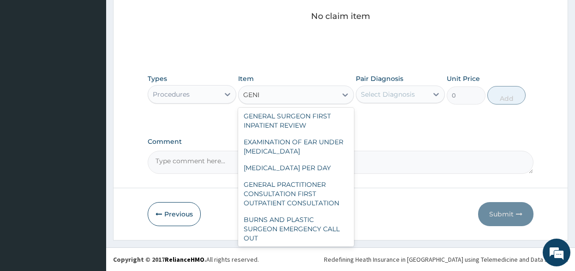
scroll to position [0, 0]
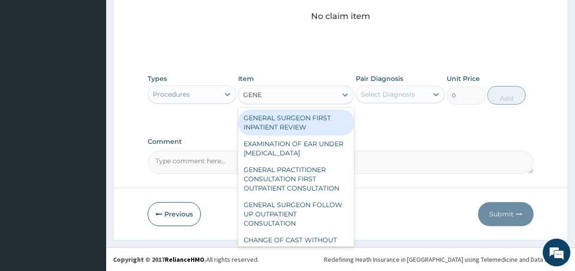
type input "GENER"
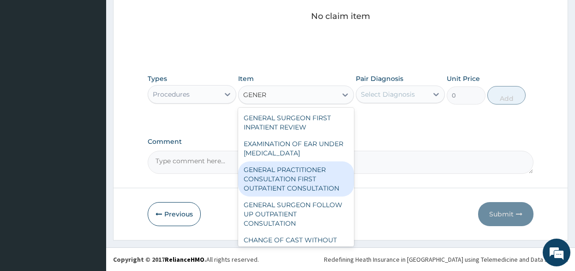
click at [293, 194] on div "GENERAL PRACTITIONER CONSULTATION FIRST OUTPATIENT CONSULTATION" at bounding box center [296, 178] width 116 height 35
type input "3795"
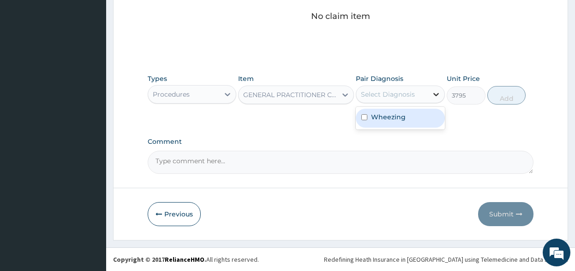
click at [439, 93] on icon at bounding box center [436, 94] width 9 height 9
click at [396, 115] on label "Wheezing" at bounding box center [388, 116] width 35 height 9
checkbox input "true"
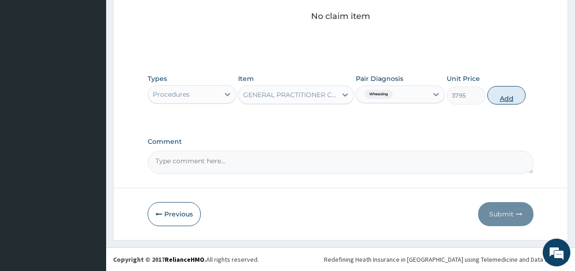
click at [512, 97] on button "Add" at bounding box center [507, 95] width 39 height 18
type input "0"
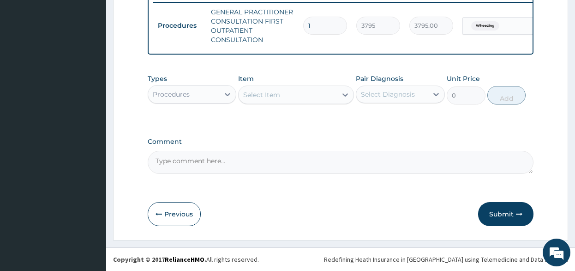
scroll to position [373, 0]
click at [498, 213] on button "Submit" at bounding box center [505, 214] width 55 height 24
click at [515, 211] on button "Submit" at bounding box center [505, 214] width 55 height 24
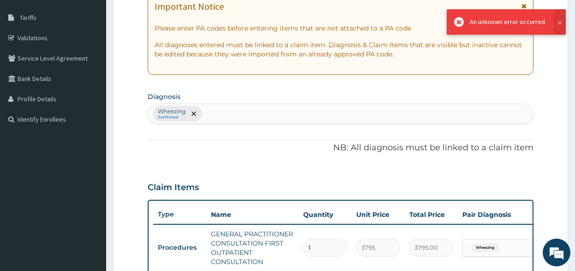
scroll to position [142, 0]
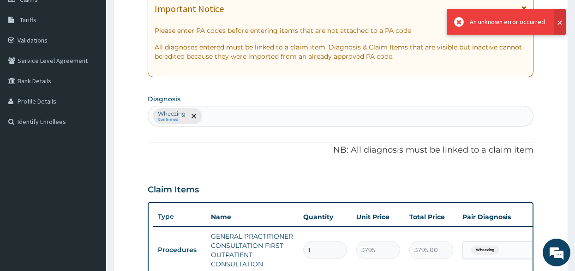
click at [564, 24] on button at bounding box center [560, 21] width 12 height 25
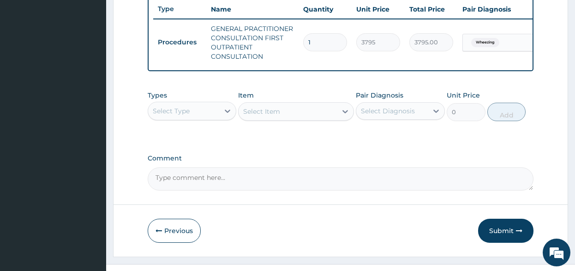
scroll to position [373, 0]
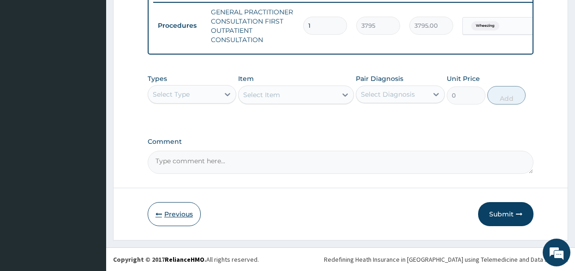
click at [171, 216] on button "Previous" at bounding box center [174, 214] width 53 height 24
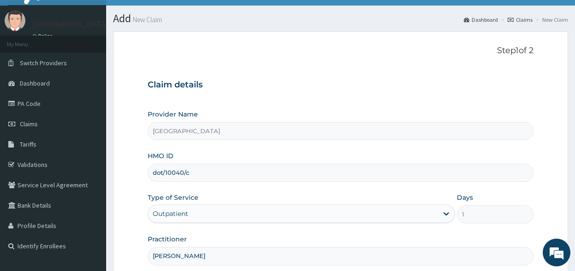
scroll to position [17, 0]
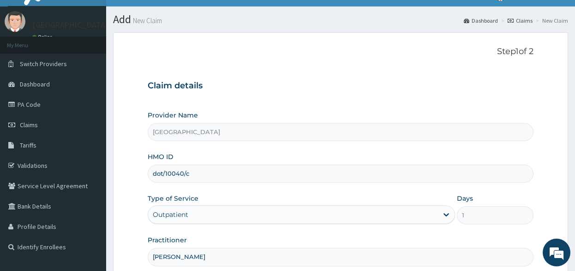
click at [217, 176] on input "dot/10040/c" at bounding box center [341, 173] width 386 height 18
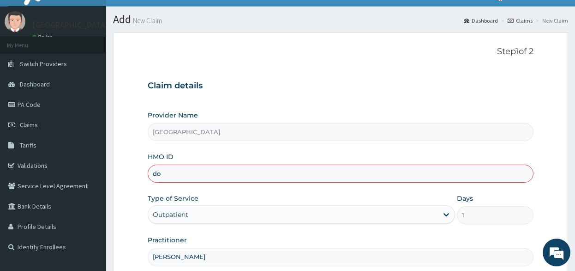
type input "d"
paste input "FAM/10013/A"
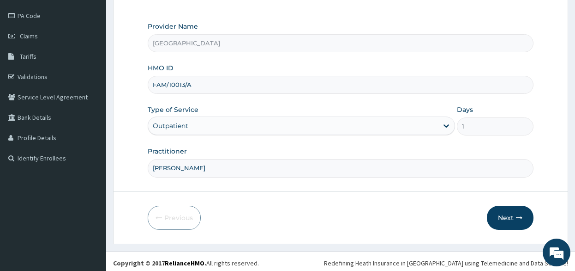
scroll to position [109, 0]
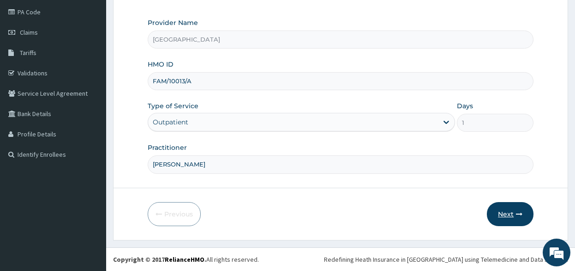
type input "FAM/10013/A"
click at [516, 217] on button "Next" at bounding box center [510, 214] width 47 height 24
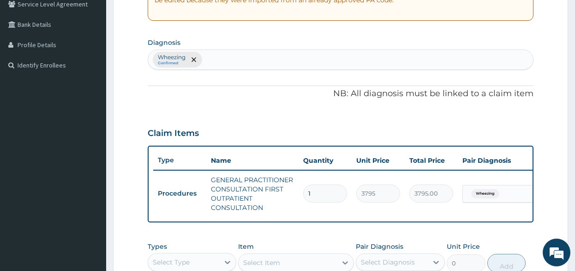
scroll to position [201, 0]
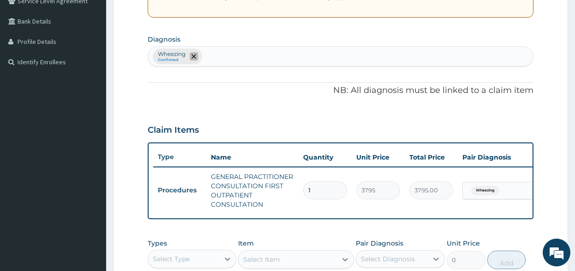
click at [194, 57] on icon "remove selection option" at bounding box center [194, 56] width 5 height 5
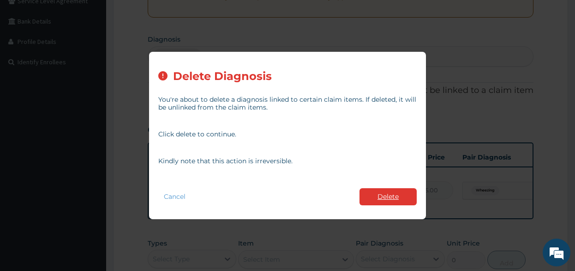
click at [391, 203] on button "Delete" at bounding box center [388, 196] width 57 height 17
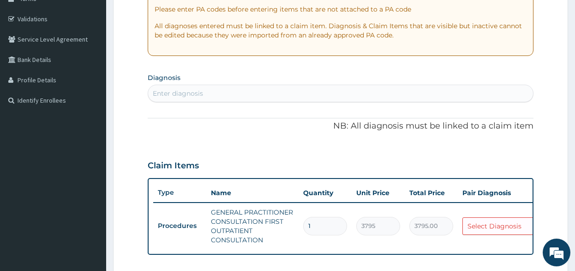
scroll to position [109, 0]
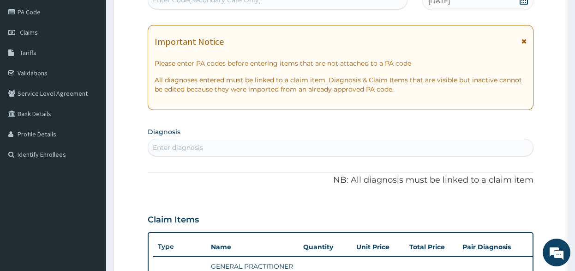
click at [202, 147] on div "Enter diagnosis" at bounding box center [178, 147] width 50 height 9
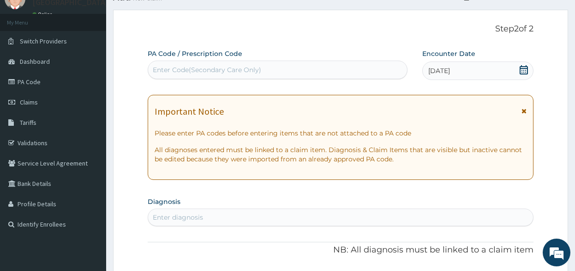
scroll to position [17, 0]
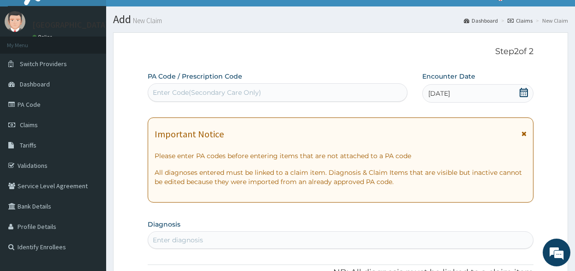
click at [522, 88] on icon at bounding box center [524, 92] width 9 height 9
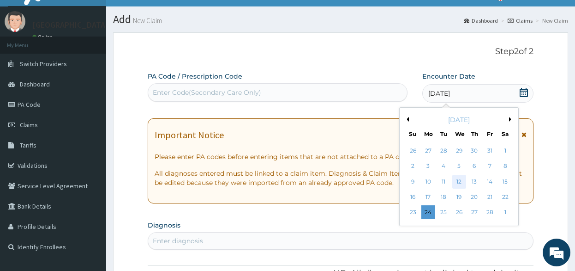
click at [460, 181] on div "12" at bounding box center [459, 182] width 14 height 14
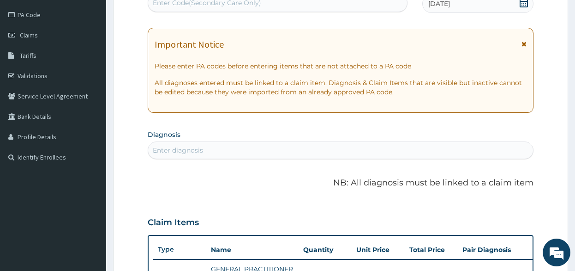
scroll to position [109, 0]
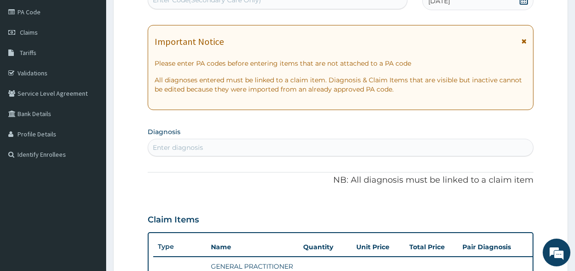
click at [182, 147] on div "Enter diagnosis" at bounding box center [178, 147] width 50 height 9
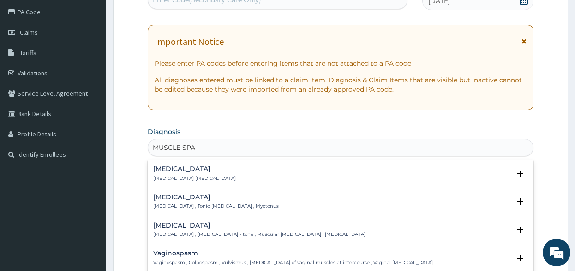
click at [194, 180] on p "Spasm , Muscle spasm" at bounding box center [194, 178] width 83 height 6
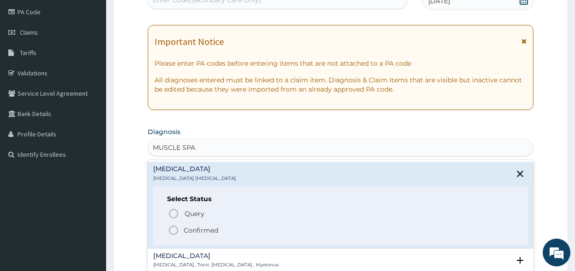
type input "MUSCLE SPA"
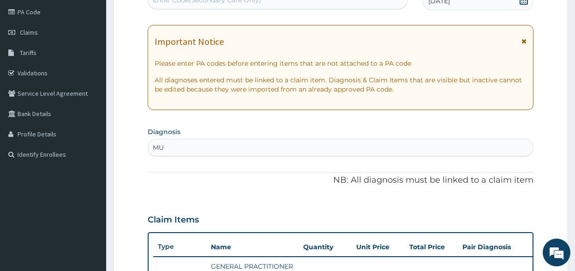
type input "MUS"
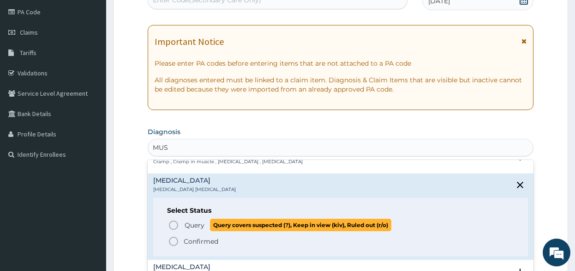
scroll to position [0, 0]
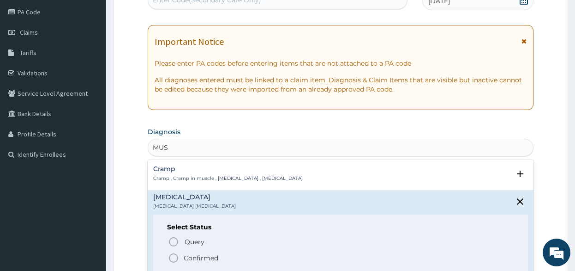
click at [200, 206] on p "Spasm , Muscle spasm" at bounding box center [194, 206] width 83 height 6
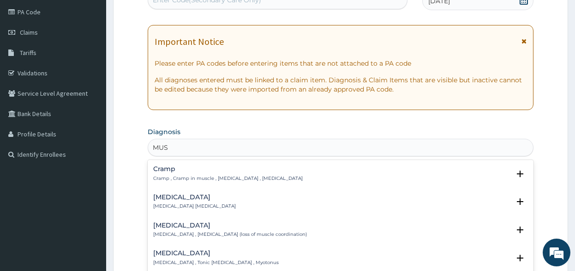
click at [192, 208] on p "Spasm , Muscle spasm" at bounding box center [194, 206] width 83 height 6
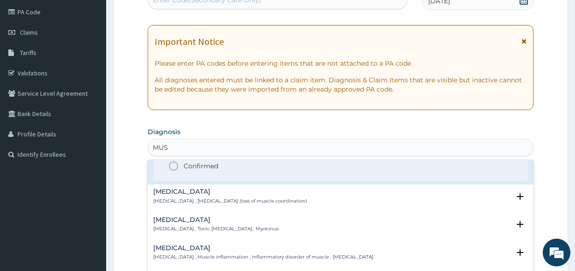
scroll to position [92, 0]
click at [174, 167] on icon "status option filled" at bounding box center [173, 165] width 11 height 11
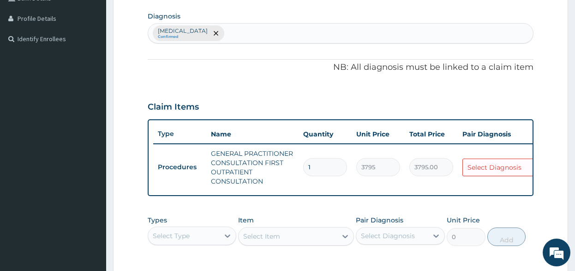
scroll to position [248, 0]
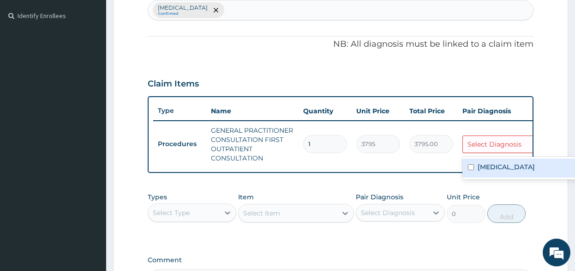
click at [507, 144] on div "Select Diagnosis" at bounding box center [495, 143] width 54 height 9
click at [496, 169] on label "Spasm" at bounding box center [506, 166] width 57 height 9
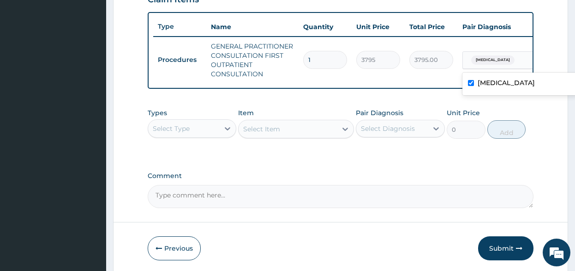
scroll to position [340, 0]
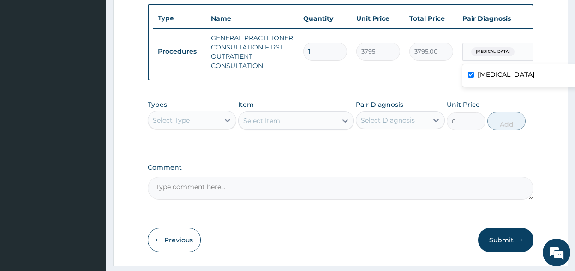
click at [529, 78] on div "Spasm" at bounding box center [520, 75] width 115 height 19
checkbox input "false"
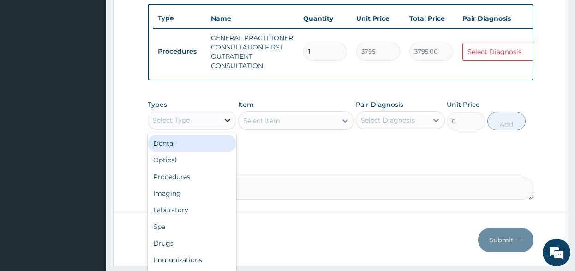
click at [230, 122] on icon at bounding box center [228, 120] width 6 height 3
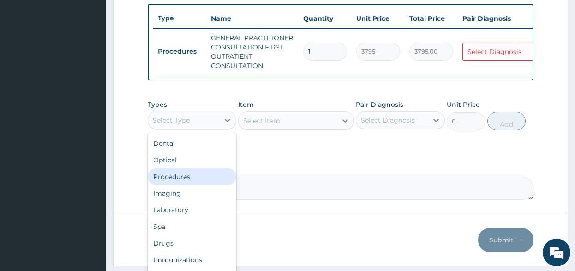
click at [206, 176] on div "Procedures" at bounding box center [192, 176] width 89 height 17
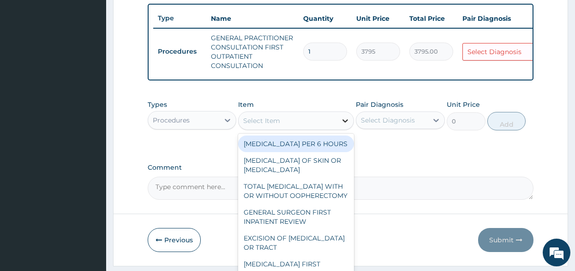
click at [347, 125] on icon at bounding box center [345, 120] width 9 height 9
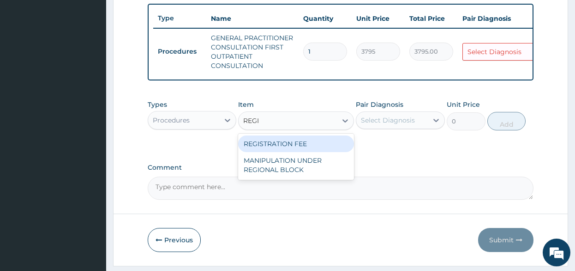
type input "REGIS"
click at [324, 152] on div "REGISTRATION FEE" at bounding box center [296, 143] width 116 height 17
type input "2300"
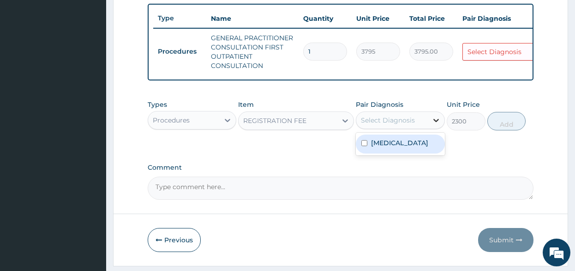
click at [436, 125] on icon at bounding box center [436, 119] width 9 height 9
click at [402, 153] on div "Spasm" at bounding box center [400, 143] width 89 height 19
checkbox input "true"
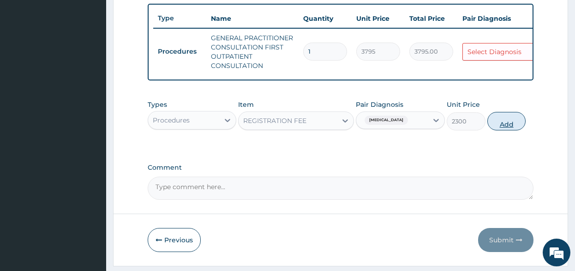
click at [508, 129] on button "Add" at bounding box center [507, 121] width 39 height 18
type input "0"
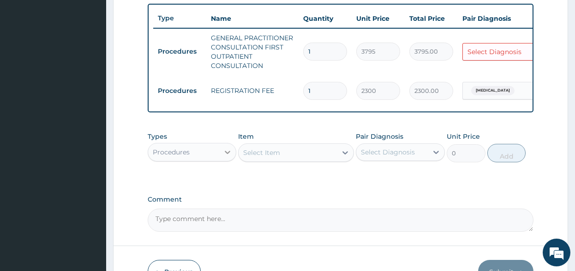
click at [225, 156] on icon at bounding box center [227, 151] width 9 height 9
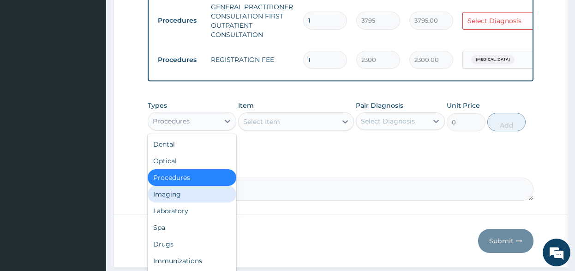
scroll to position [405, 0]
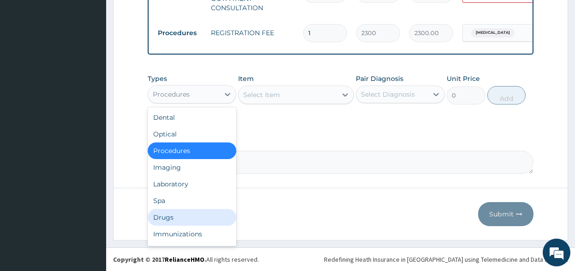
click at [177, 218] on div "Drugs" at bounding box center [192, 217] width 89 height 17
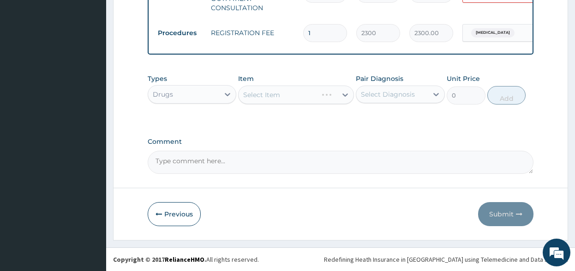
click at [345, 91] on div "Select Item" at bounding box center [296, 94] width 116 height 18
click at [343, 92] on icon at bounding box center [345, 94] width 9 height 9
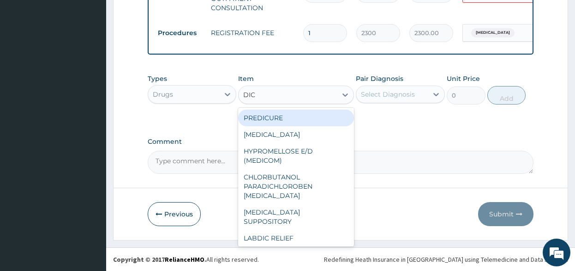
type input "DICL"
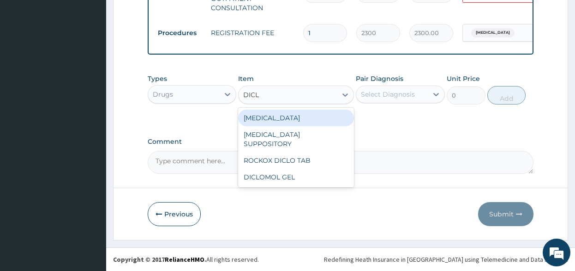
click at [296, 115] on div "[MEDICAL_DATA]" at bounding box center [296, 117] width 116 height 17
type input "632.5"
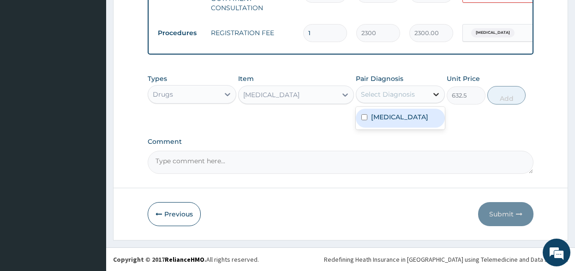
click at [435, 92] on icon at bounding box center [436, 94] width 9 height 9
click at [407, 120] on div "Spasm" at bounding box center [400, 118] width 89 height 19
checkbox input "true"
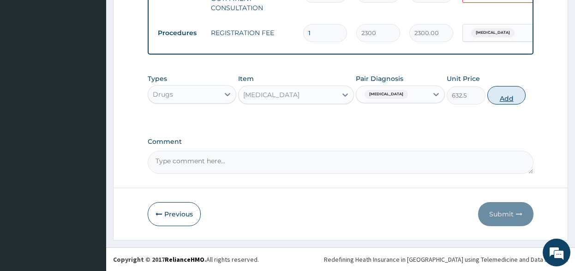
click at [501, 95] on button "Add" at bounding box center [507, 95] width 39 height 18
type input "0"
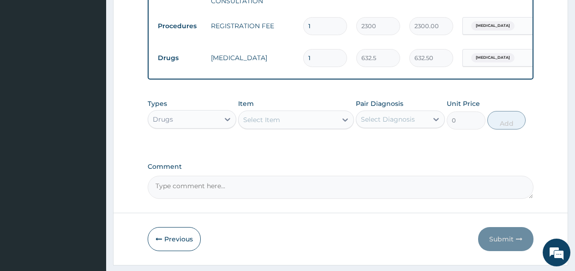
type input "0.00"
type input "2"
type input "1265.00"
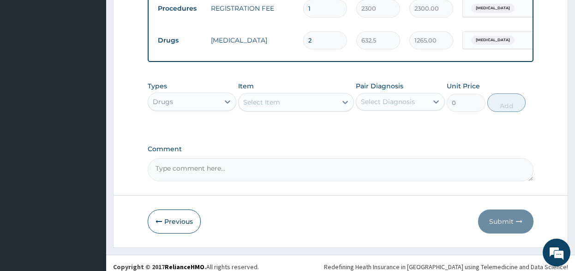
scroll to position [436, 0]
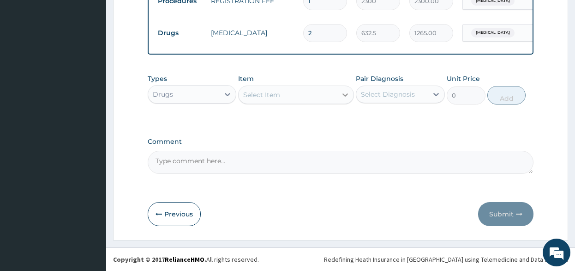
type input "2"
click at [343, 93] on icon at bounding box center [345, 94] width 9 height 9
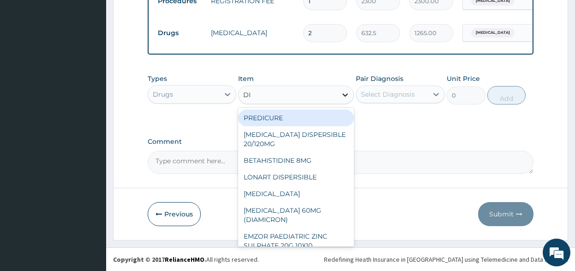
type input "DIC"
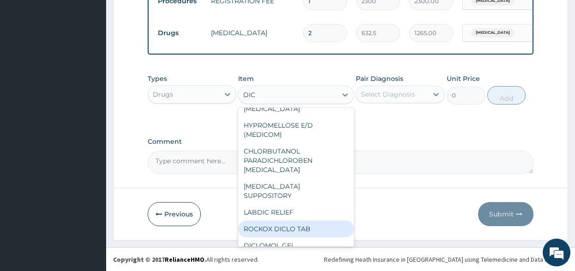
scroll to position [0, 0]
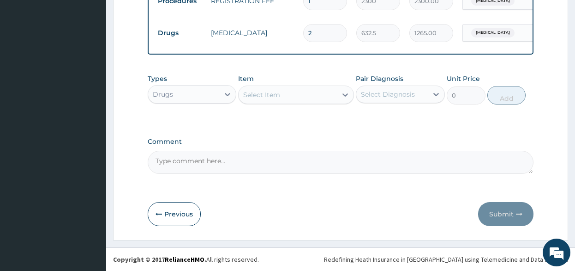
click at [266, 89] on div "Select Item" at bounding box center [288, 94] width 98 height 15
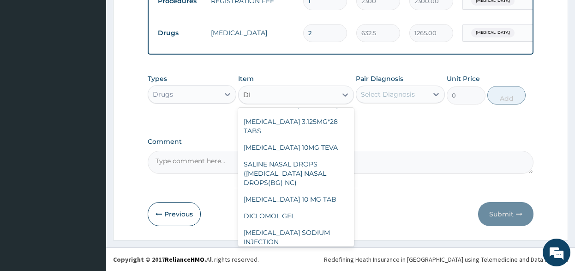
scroll to position [951, 0]
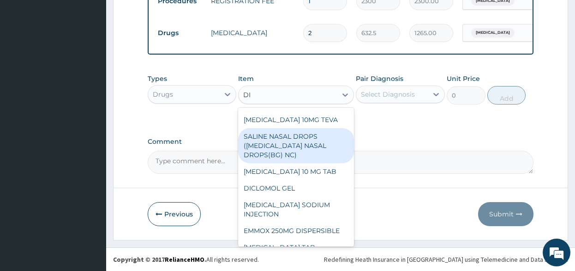
type input "D"
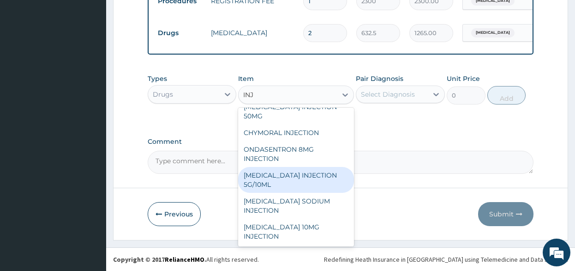
scroll to position [1548, 0]
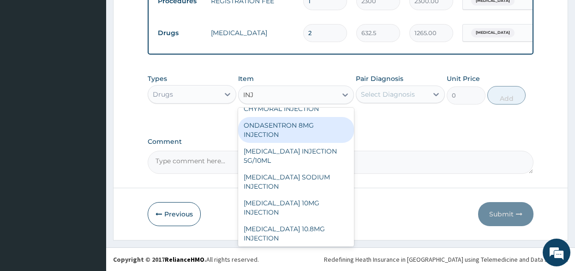
type input "INJ"
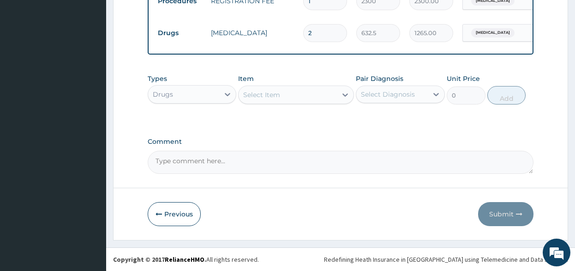
scroll to position [390, 0]
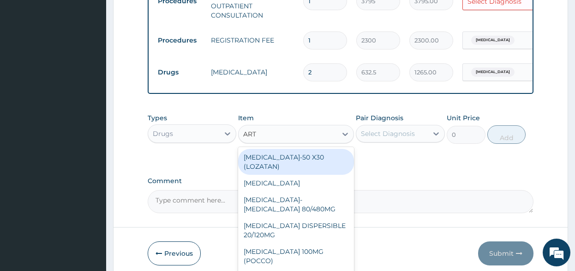
type input "ARTE"
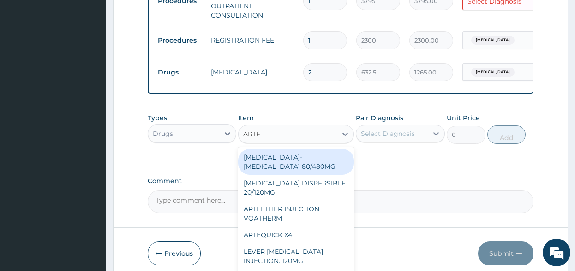
click at [287, 170] on div "[MEDICAL_DATA]-[MEDICAL_DATA] 80/480MG" at bounding box center [296, 162] width 116 height 26
type input "2000"
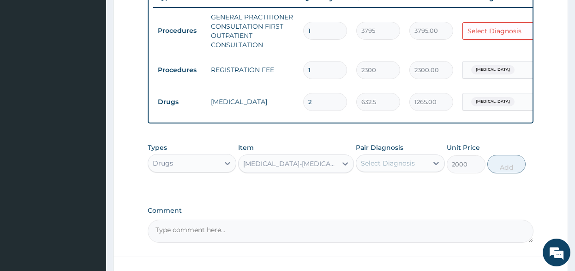
scroll to position [344, 0]
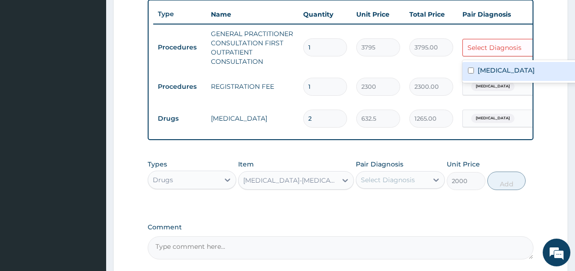
click at [512, 50] on div "Select Diagnosis" at bounding box center [495, 47] width 54 height 9
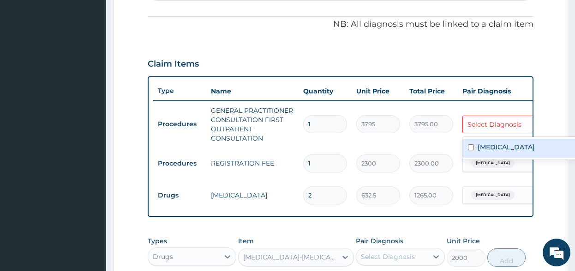
scroll to position [159, 0]
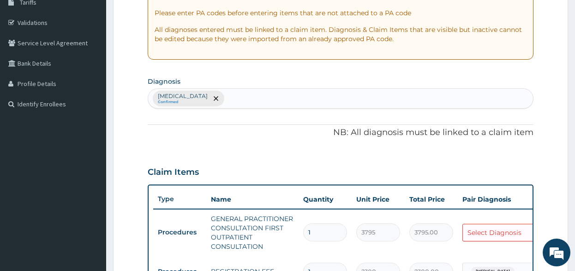
click at [218, 93] on div "Spasm Confirmed" at bounding box center [340, 98] width 385 height 19
type input "MALA"
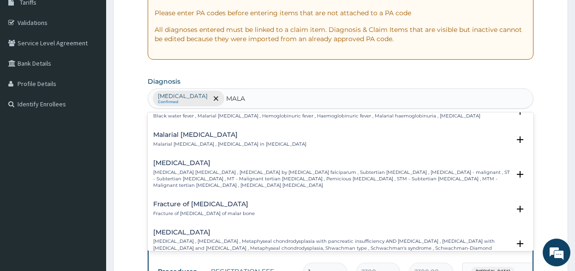
scroll to position [508, 0]
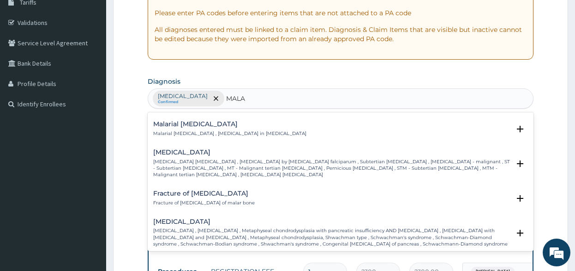
click at [288, 161] on p "Falciparum malaria , Malignant tertian malaria , Malaria by Plasmodium falcipar…" at bounding box center [331, 168] width 357 height 20
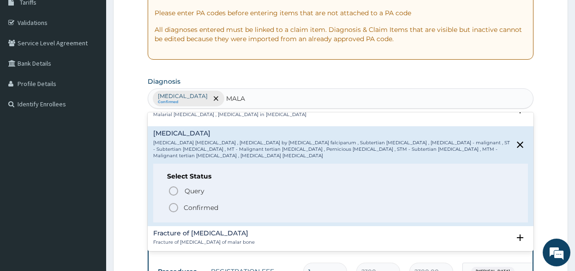
scroll to position [554, 0]
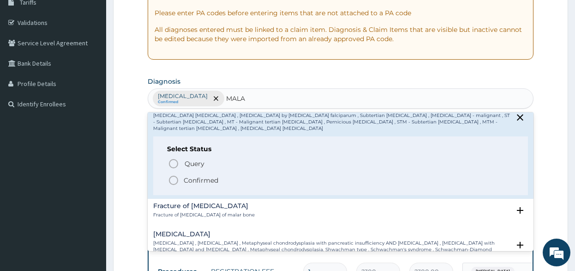
click at [173, 179] on icon "status option filled" at bounding box center [173, 180] width 11 height 11
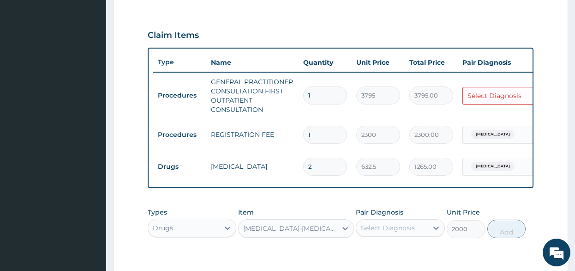
scroll to position [298, 0]
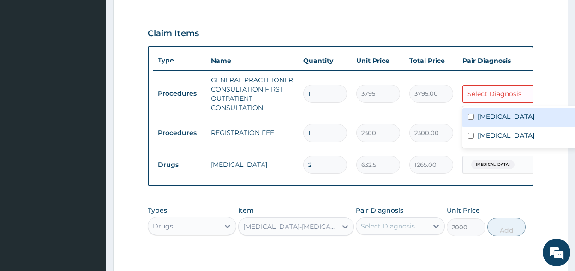
click at [493, 93] on div "Select Diagnosis" at bounding box center [495, 93] width 54 height 9
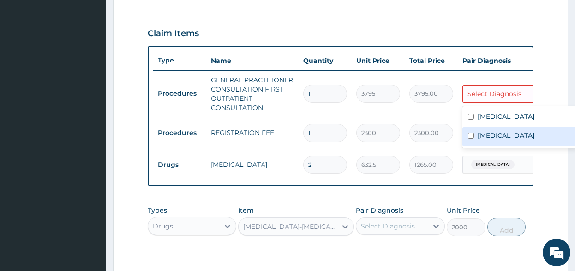
click at [503, 135] on label "Falciparum malaria" at bounding box center [506, 135] width 57 height 9
checkbox input "true"
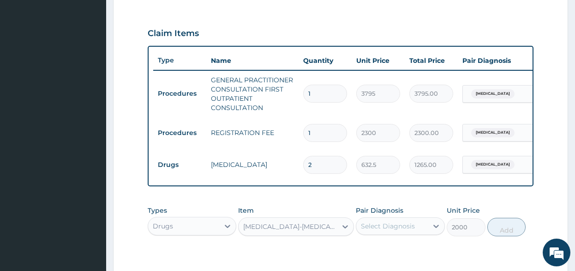
click at [548, 86] on form "Step 2 of 2 PA Code / Prescription Code Enter Code(Secondary Care Only) Encount…" at bounding box center [340, 61] width 455 height 620
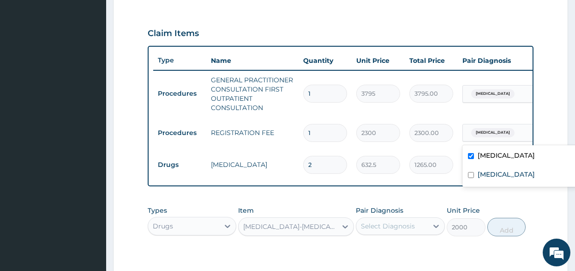
click at [512, 134] on div "Spasm" at bounding box center [500, 133] width 75 height 16
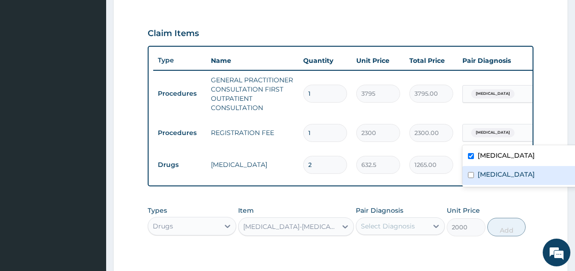
click at [522, 173] on label "Falciparum malaria" at bounding box center [506, 174] width 57 height 9
checkbox input "true"
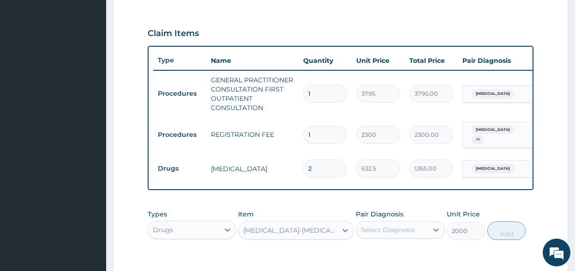
click at [551, 133] on form "Step 2 of 2 PA Code / Prescription Code Enter Code(Secondary Care Only) Encount…" at bounding box center [340, 63] width 455 height 624
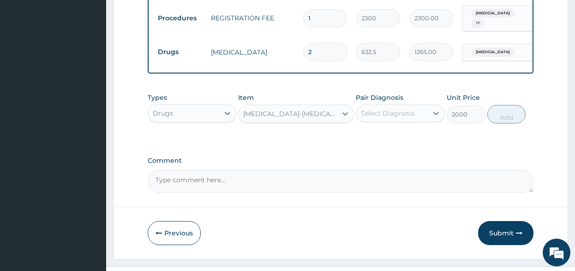
scroll to position [436, 0]
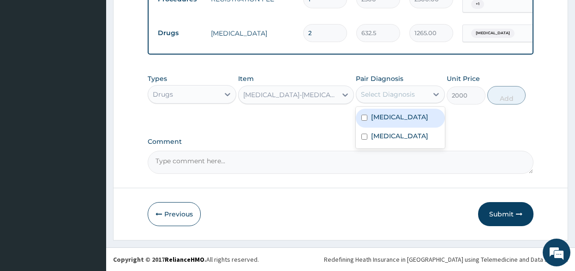
click at [422, 100] on div "Select Diagnosis" at bounding box center [392, 94] width 71 height 15
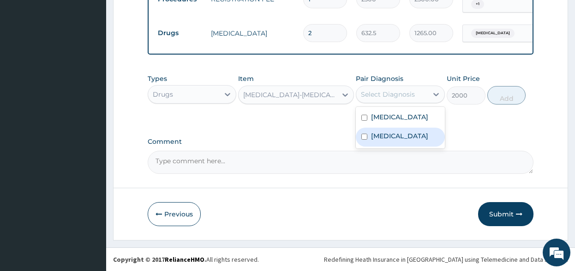
click at [407, 138] on label "Falciparum malaria" at bounding box center [399, 135] width 57 height 9
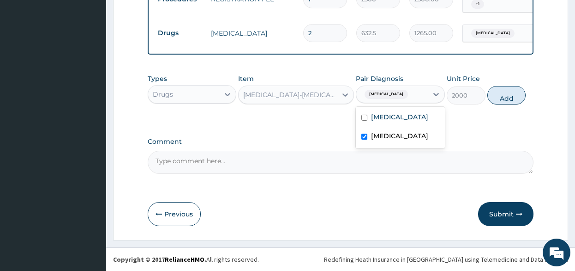
click at [427, 132] on label "Falciparum malaria" at bounding box center [399, 135] width 57 height 9
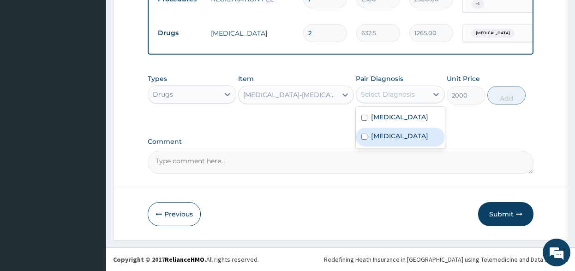
click at [381, 139] on label "Falciparum malaria" at bounding box center [399, 135] width 57 height 9
checkbox input "true"
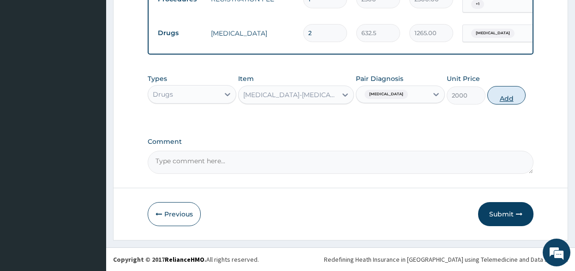
click at [516, 96] on button "Add" at bounding box center [507, 95] width 39 height 18
type input "0"
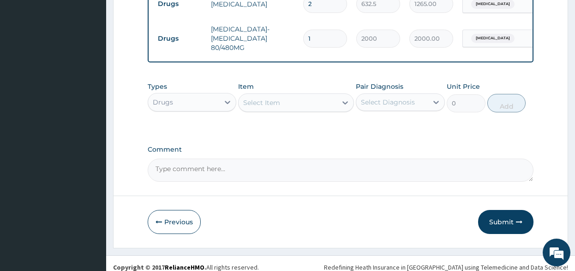
scroll to position [473, 0]
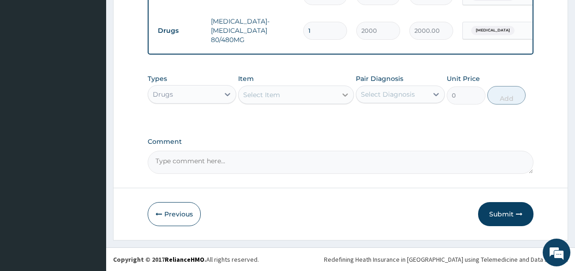
click at [346, 96] on icon at bounding box center [346, 94] width 6 height 3
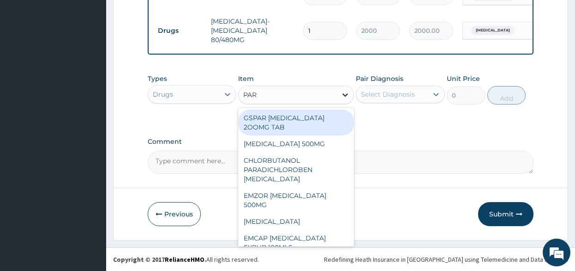
type input "PARA"
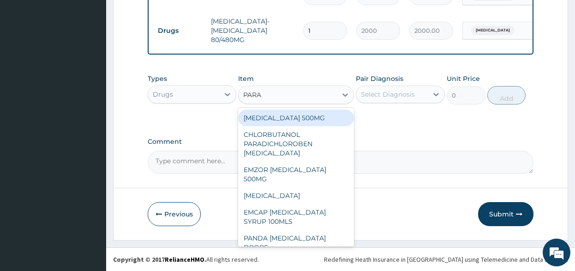
click at [333, 116] on div "[MEDICAL_DATA] 500MG" at bounding box center [296, 117] width 116 height 17
type input "50"
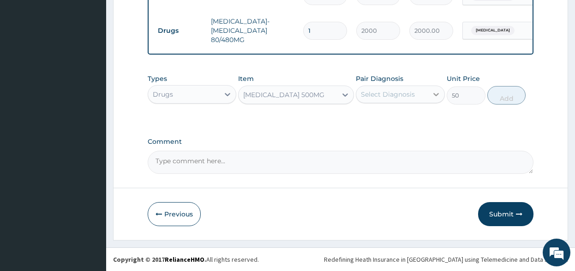
click at [434, 90] on icon at bounding box center [436, 94] width 9 height 9
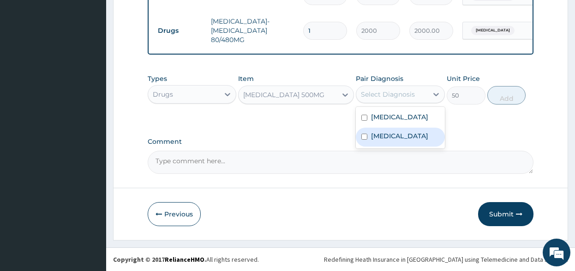
click at [411, 136] on label "Falciparum malaria" at bounding box center [399, 135] width 57 height 9
checkbox input "true"
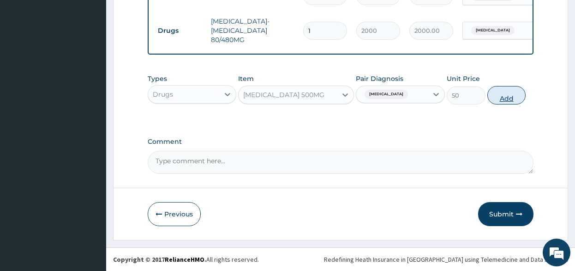
click at [508, 92] on button "Add" at bounding box center [507, 95] width 39 height 18
type input "0"
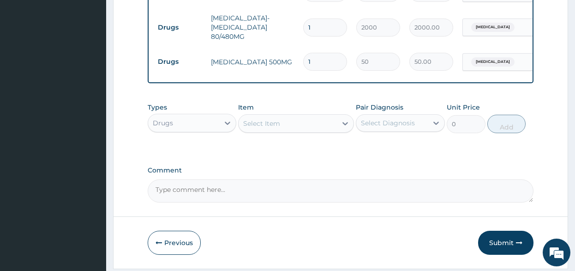
type input "18"
type input "900.00"
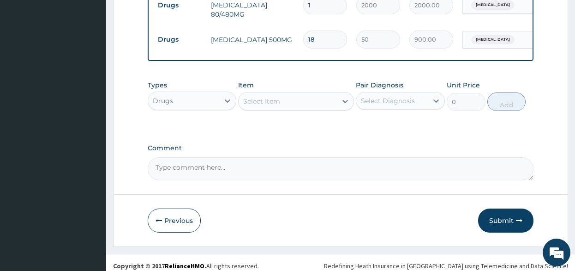
scroll to position [505, 0]
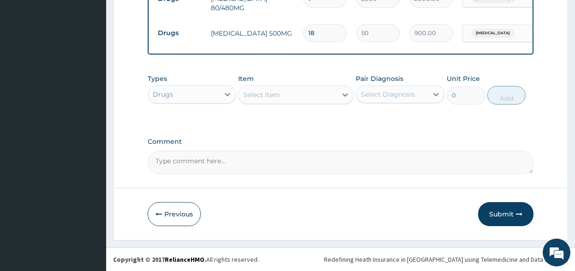
type input "18"
click at [501, 213] on button "Submit" at bounding box center [505, 214] width 55 height 24
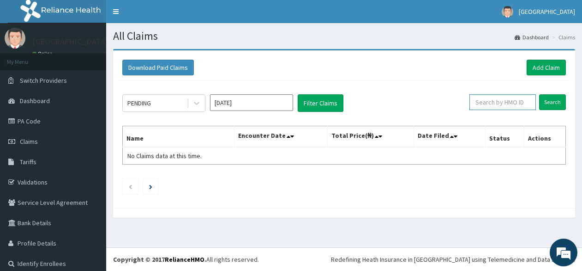
click at [491, 101] on input "text" at bounding box center [503, 102] width 67 height 16
type input "V"
paste input "FAM/10013/A"
type input "FAM/10013/A"
click at [546, 105] on input "Search" at bounding box center [552, 102] width 27 height 16
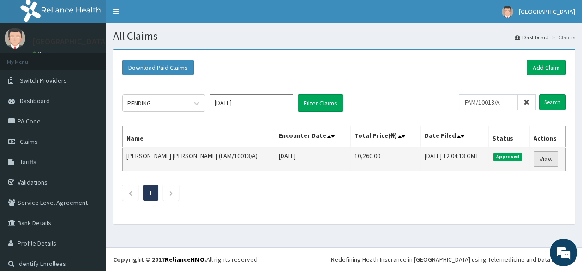
click at [542, 157] on link "View" at bounding box center [546, 159] width 25 height 16
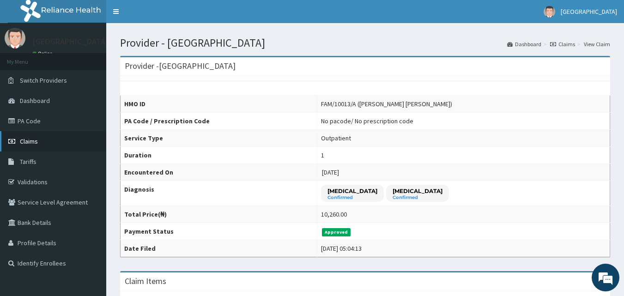
click at [28, 140] on span "Claims" at bounding box center [29, 141] width 18 height 8
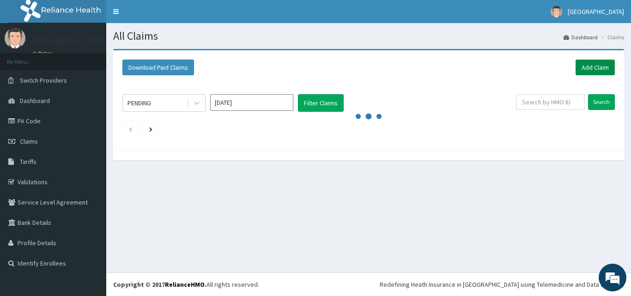
click at [600, 67] on link "Add Claim" at bounding box center [594, 68] width 39 height 16
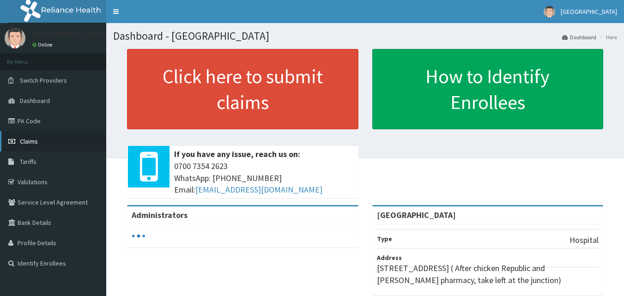
click at [22, 141] on span "Claims" at bounding box center [29, 141] width 18 height 8
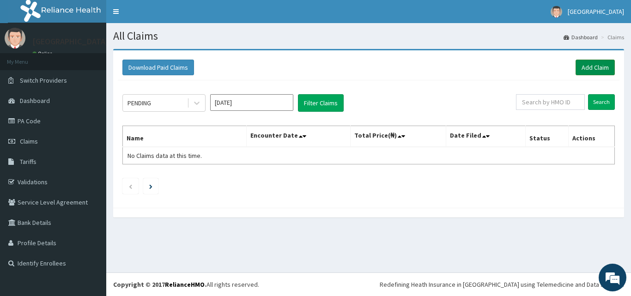
click at [595, 68] on link "Add Claim" at bounding box center [594, 68] width 39 height 16
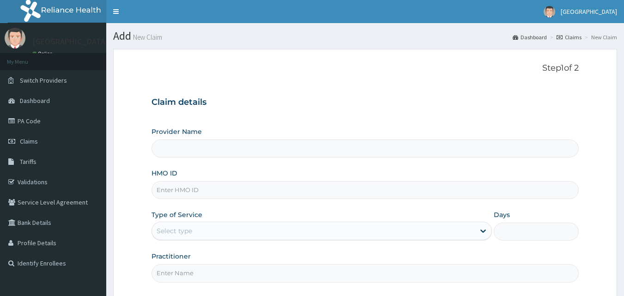
type input "[GEOGRAPHIC_DATA]"
click at [196, 192] on input "HMO ID" at bounding box center [365, 190] width 428 height 18
paste input "MGB/10008/A"
type input "MGB/10008/A"
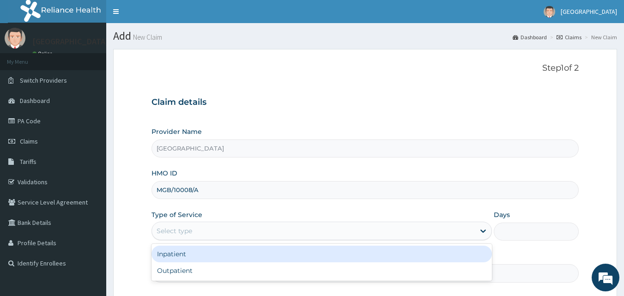
click at [233, 230] on div "Select type" at bounding box center [313, 231] width 323 height 15
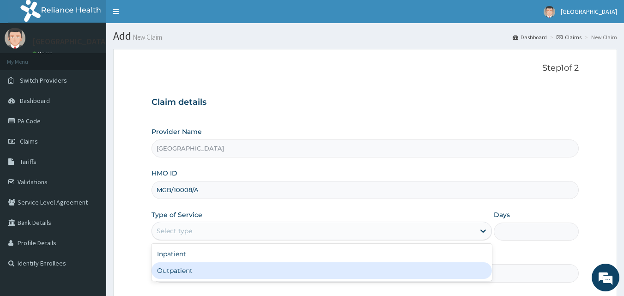
click at [226, 268] on div "Outpatient" at bounding box center [321, 270] width 340 height 17
type input "1"
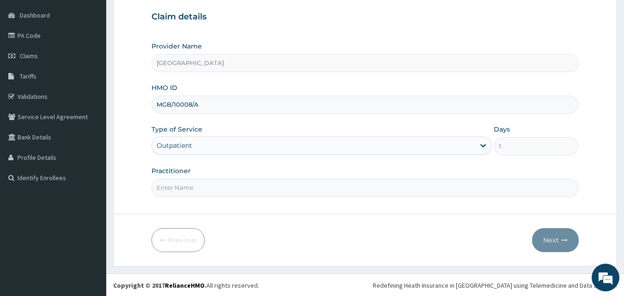
scroll to position [86, 0]
click at [188, 184] on input "Practitioner" at bounding box center [365, 187] width 428 height 18
type input "[PERSON_NAME]"
click at [544, 241] on button "Next" at bounding box center [555, 239] width 47 height 24
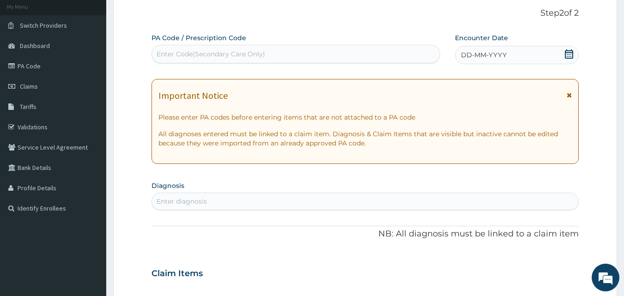
scroll to position [40, 0]
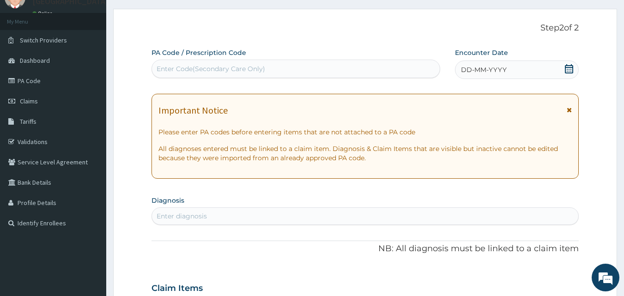
click at [563, 68] on div "DD-MM-YYYY" at bounding box center [517, 70] width 124 height 18
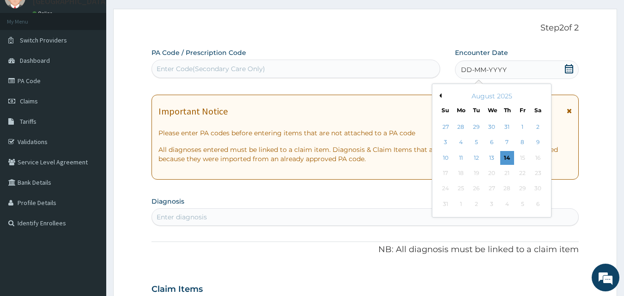
click at [439, 94] on button "Previous Month" at bounding box center [439, 95] width 5 height 5
click at [440, 94] on button "Previous Month" at bounding box center [439, 95] width 5 height 5
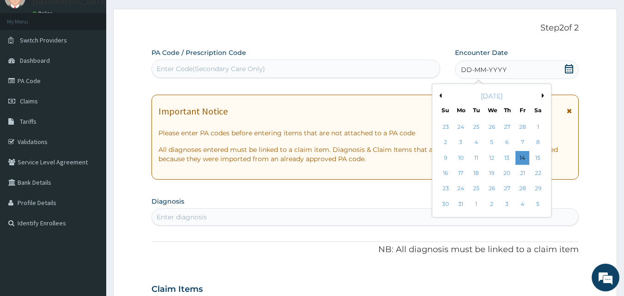
click at [440, 94] on button "Previous Month" at bounding box center [439, 95] width 5 height 5
click at [480, 187] on div "25" at bounding box center [477, 189] width 14 height 14
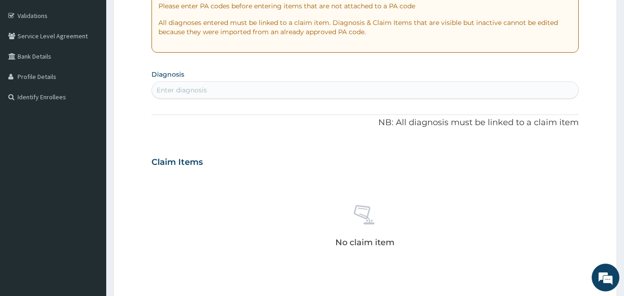
scroll to position [179, 0]
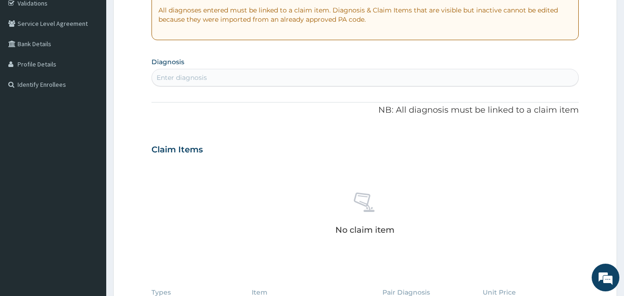
click at [203, 73] on div "Enter diagnosis" at bounding box center [182, 77] width 50 height 9
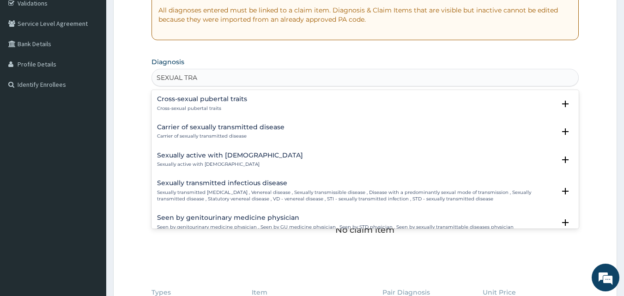
click at [249, 187] on h4 "Sexually transmitted infectious disease" at bounding box center [356, 183] width 399 height 7
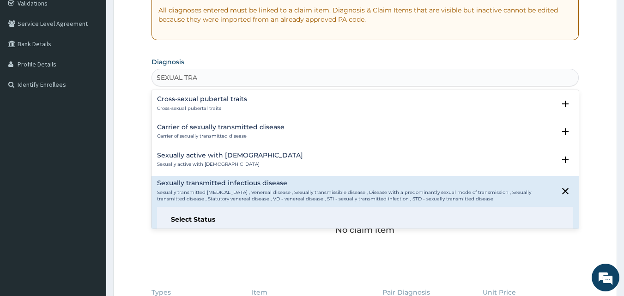
type input "SEXUAL TRA"
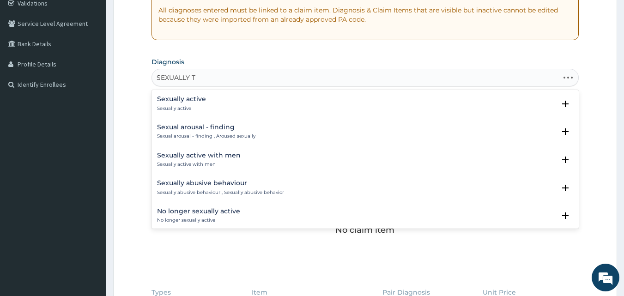
type input "SEXUALLY TR"
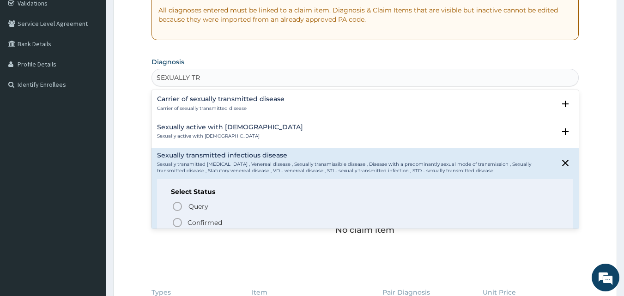
click at [173, 224] on circle "status option filled" at bounding box center [177, 222] width 8 height 8
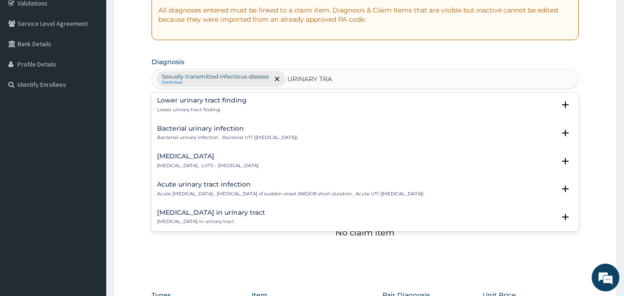
scroll to position [270, 0]
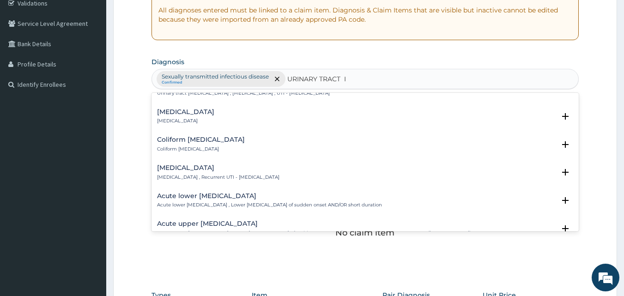
type input "URINARY TRACT IN"
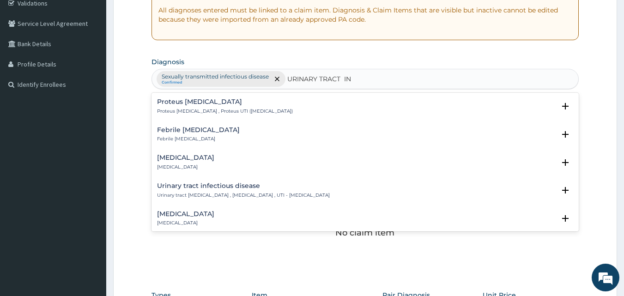
scroll to position [185, 0]
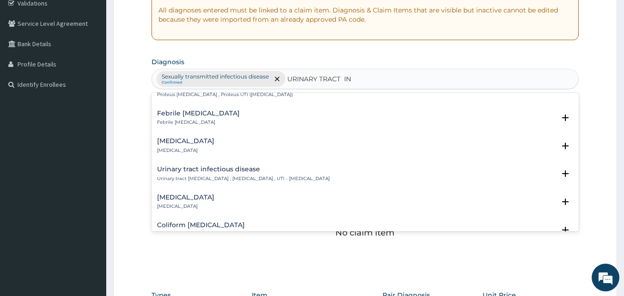
click at [236, 169] on h4 "Urinary tract infectious disease" at bounding box center [243, 169] width 173 height 7
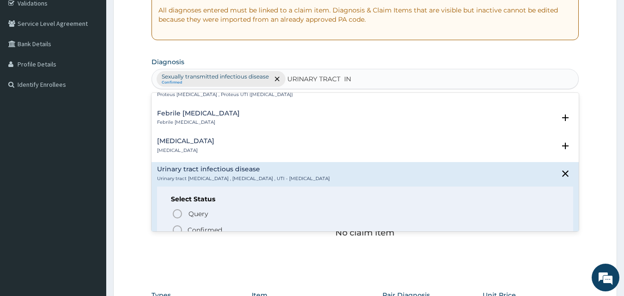
scroll to position [231, 0]
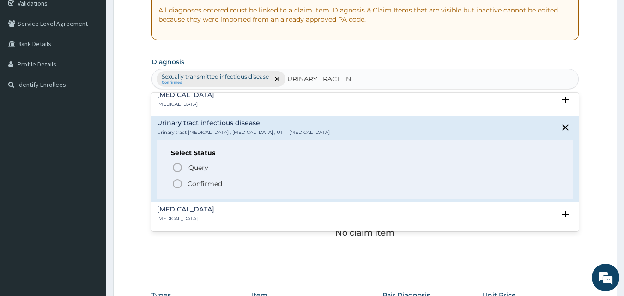
click at [202, 185] on p "Confirmed" at bounding box center [205, 183] width 35 height 9
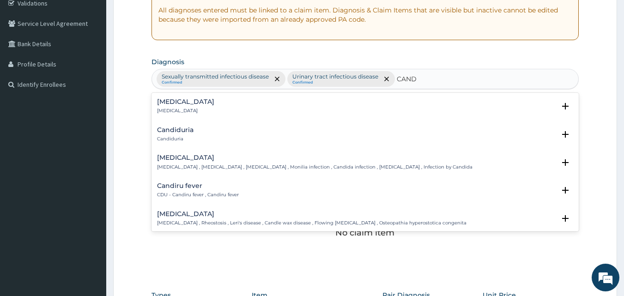
type input "[PERSON_NAME]"
click at [228, 165] on p "[MEDICAL_DATA] , [MEDICAL_DATA] , [MEDICAL_DATA] , Monilia infection , Candida …" at bounding box center [314, 167] width 315 height 6
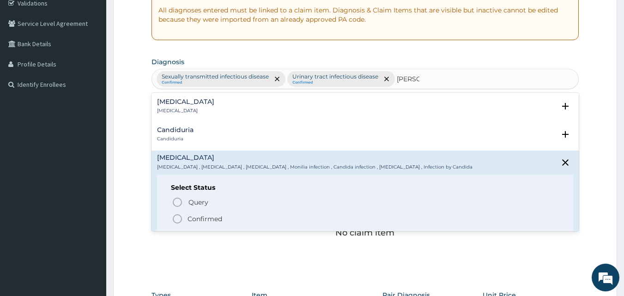
click at [197, 219] on p "Confirmed" at bounding box center [205, 218] width 35 height 9
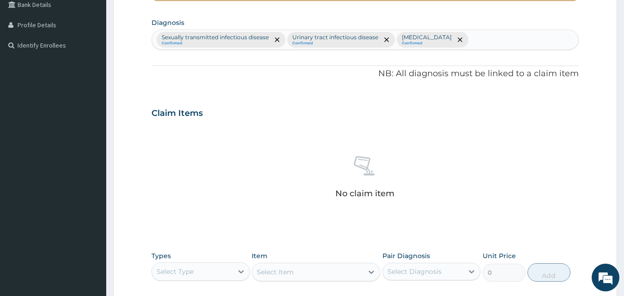
scroll to position [133, 0]
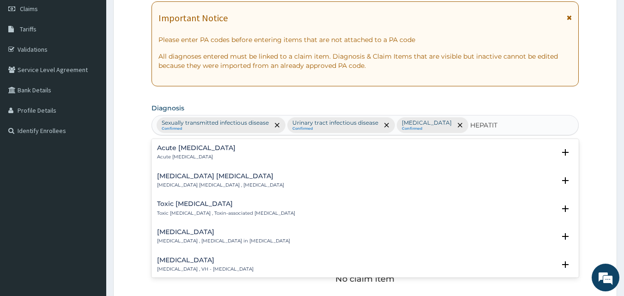
type input "HEPATITI"
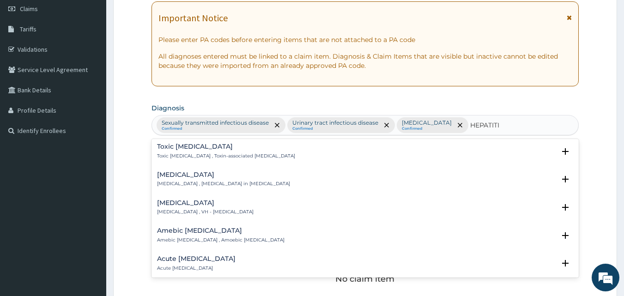
scroll to position [0, 0]
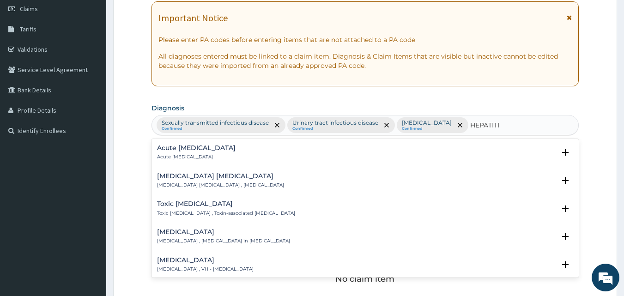
click at [200, 151] on h4 "Acute [MEDICAL_DATA]" at bounding box center [196, 148] width 79 height 7
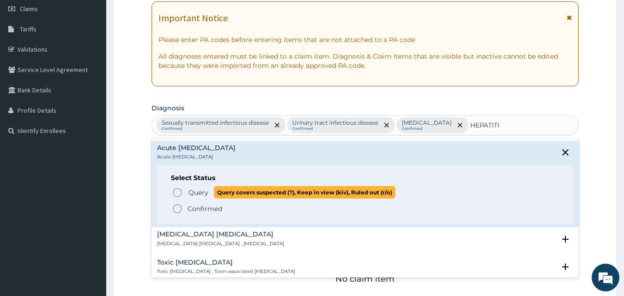
click at [205, 193] on span "Query" at bounding box center [198, 192] width 20 height 9
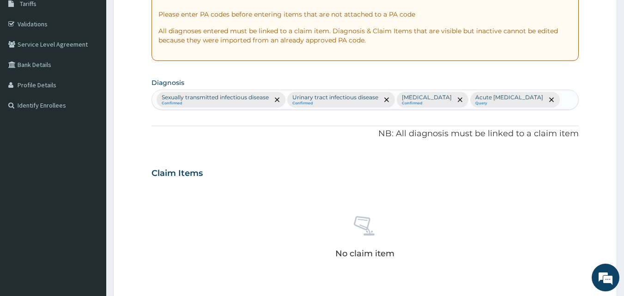
scroll to position [179, 0]
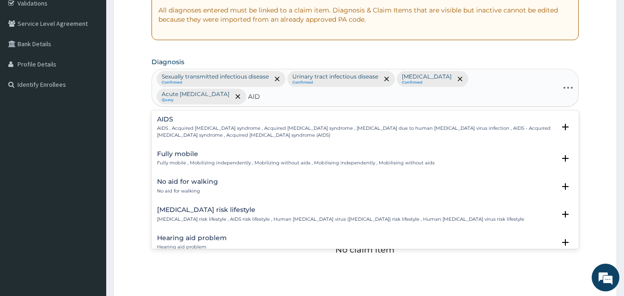
type input "AIDS"
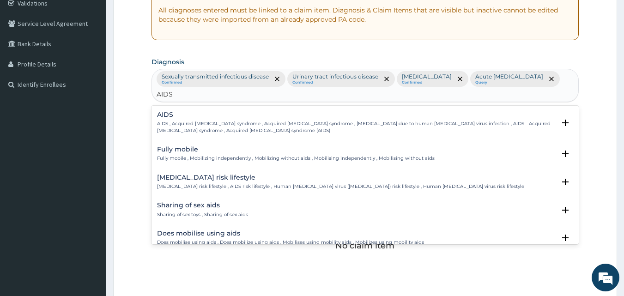
click at [224, 121] on p "AIDS , Acquired [MEDICAL_DATA] syndrome , Acquired [MEDICAL_DATA] syndrome , [M…" at bounding box center [356, 127] width 399 height 13
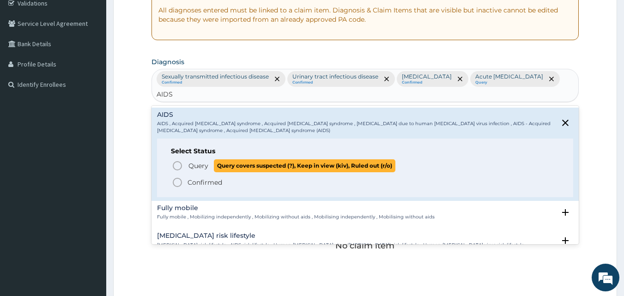
click at [193, 161] on span "Query" at bounding box center [198, 165] width 20 height 9
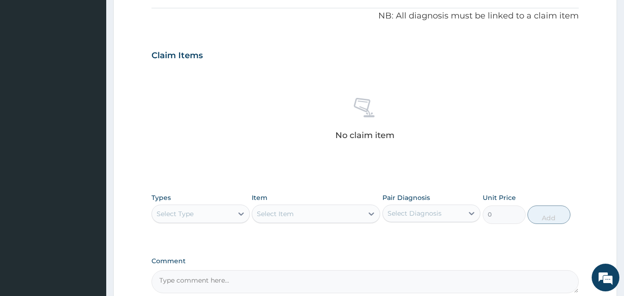
scroll to position [317, 0]
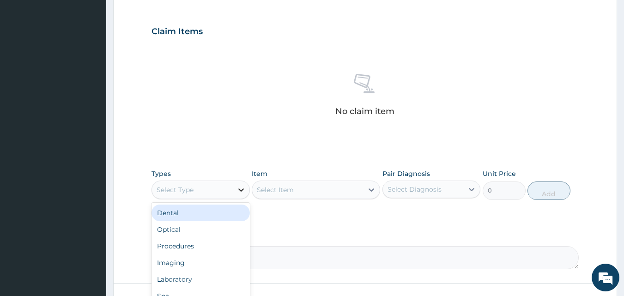
click at [242, 188] on icon at bounding box center [241, 189] width 6 height 3
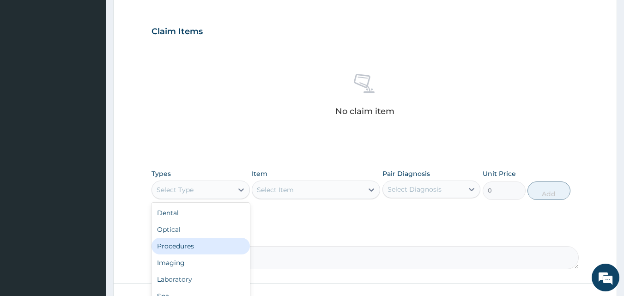
click at [176, 238] on div "Procedures" at bounding box center [200, 246] width 98 height 17
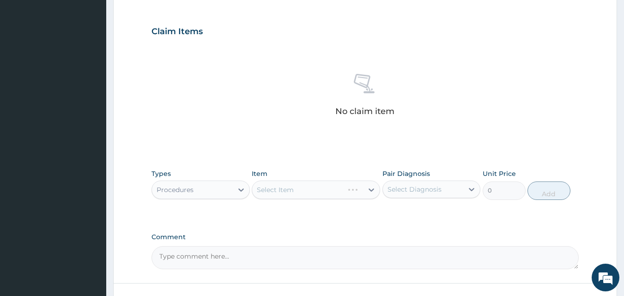
click at [336, 181] on div "Select Item" at bounding box center [316, 190] width 128 height 18
click at [314, 182] on div "Select Item" at bounding box center [307, 189] width 111 height 15
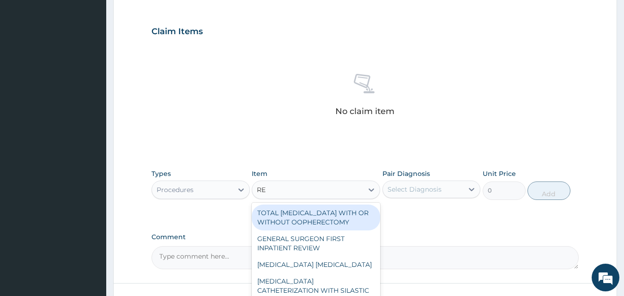
type input "REG"
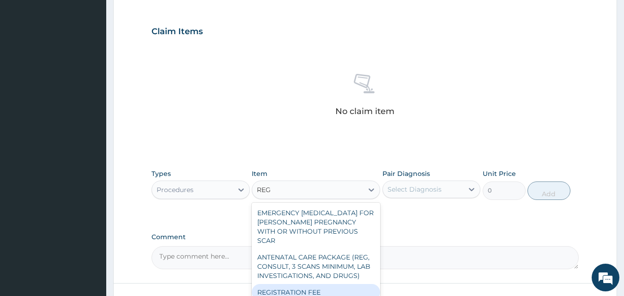
click at [297, 284] on div "REGISTRATION FEE" at bounding box center [316, 292] width 128 height 17
type input "2300"
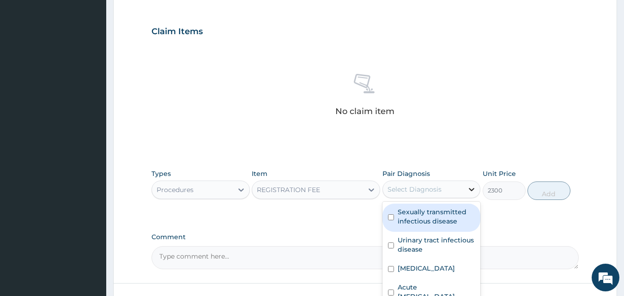
click at [472, 188] on icon at bounding box center [472, 189] width 6 height 3
click at [455, 207] on label "Sexually transmitted infectious disease" at bounding box center [437, 216] width 78 height 18
checkbox input "true"
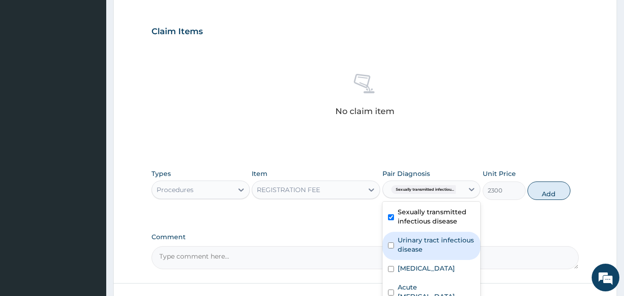
click at [439, 236] on label "Urinary tract infectious disease" at bounding box center [437, 245] width 78 height 18
checkbox input "true"
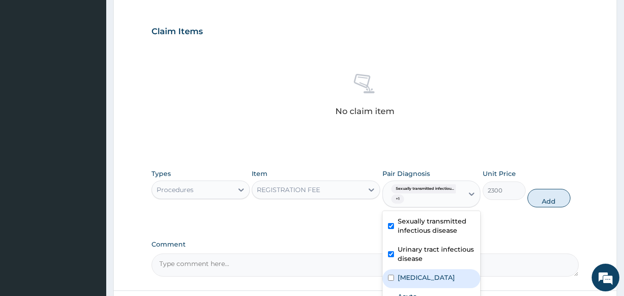
click at [438, 269] on div "[MEDICAL_DATA]" at bounding box center [431, 278] width 98 height 19
checkbox input "true"
click at [440, 292] on label "Acute [MEDICAL_DATA]" at bounding box center [437, 301] width 78 height 18
checkbox input "true"
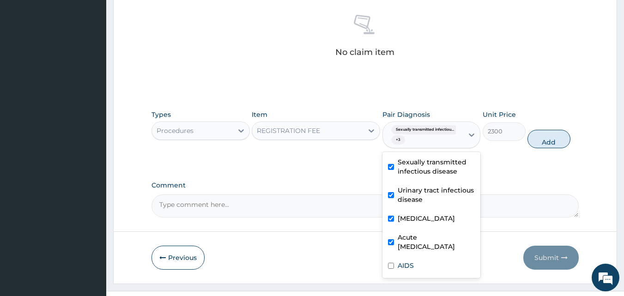
scroll to position [377, 0]
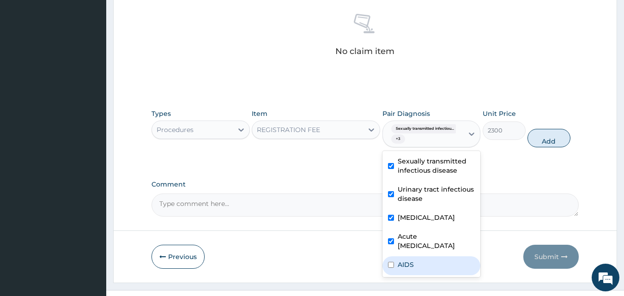
click at [418, 256] on div "AIDS" at bounding box center [431, 265] width 98 height 19
checkbox input "true"
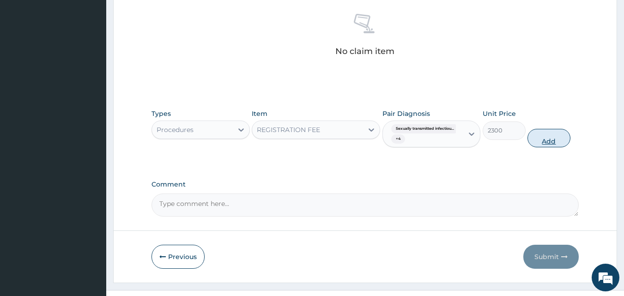
click at [552, 129] on button "Add" at bounding box center [548, 138] width 43 height 18
type input "0"
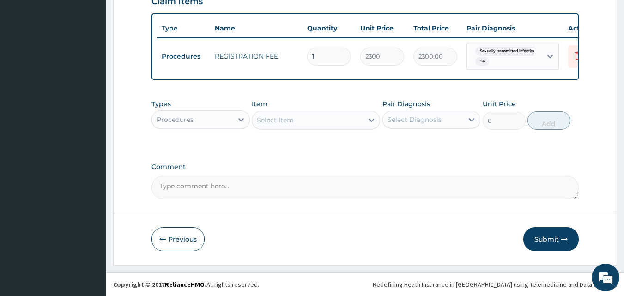
scroll to position [337, 0]
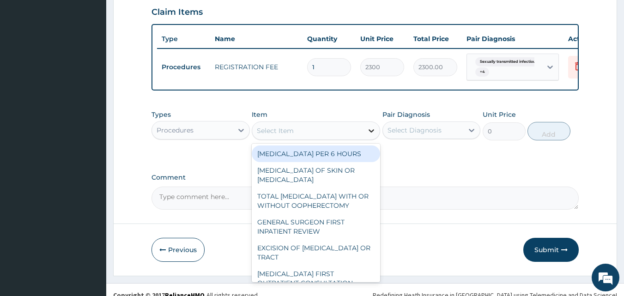
click at [366, 122] on div at bounding box center [371, 130] width 17 height 17
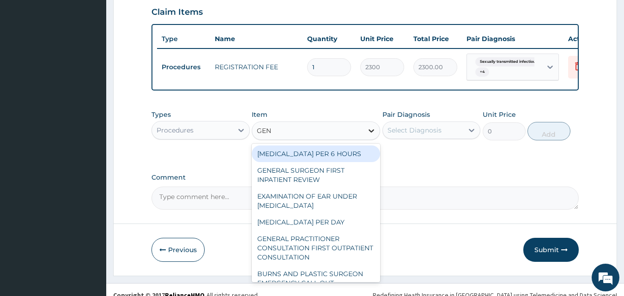
type input "GENE"
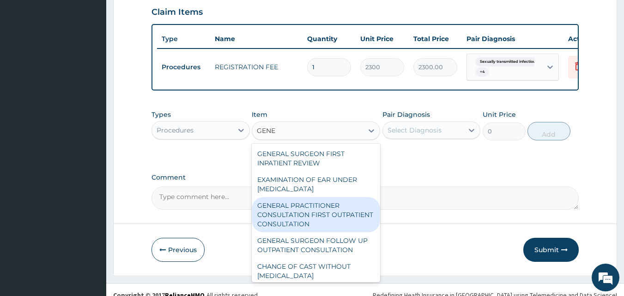
click at [327, 211] on div "GENERAL PRACTITIONER CONSULTATION FIRST OUTPATIENT CONSULTATION" at bounding box center [316, 214] width 128 height 35
type input "3795"
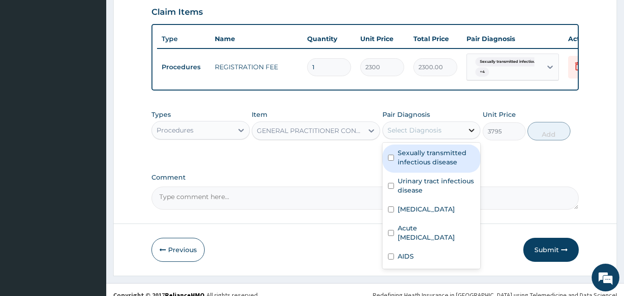
click at [472, 126] on icon at bounding box center [471, 130] width 9 height 9
click at [446, 148] on label "Sexually transmitted infectious disease" at bounding box center [437, 157] width 78 height 18
checkbox input "true"
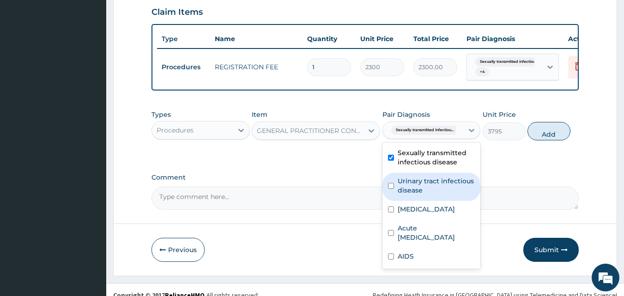
click at [434, 176] on label "Urinary tract infectious disease" at bounding box center [437, 185] width 78 height 18
checkbox input "true"
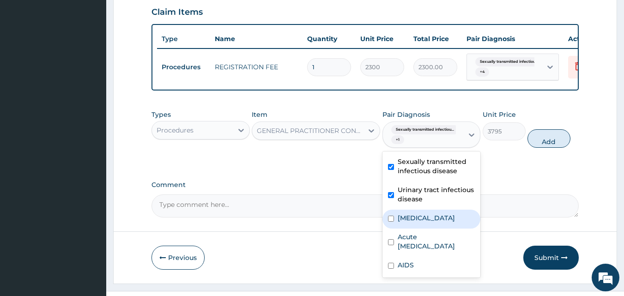
click at [418, 213] on label "[MEDICAL_DATA]" at bounding box center [426, 217] width 57 height 9
checkbox input "true"
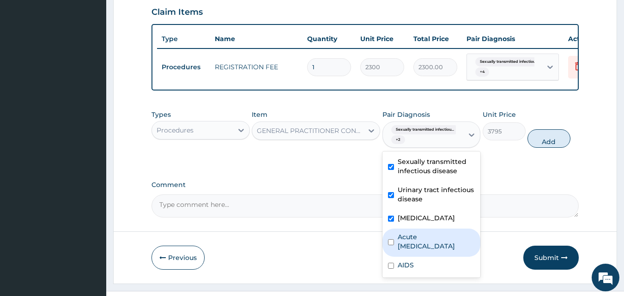
drag, startPoint x: 414, startPoint y: 222, endPoint x: 403, endPoint y: 252, distance: 31.4
click at [414, 232] on label "Acute [MEDICAL_DATA]" at bounding box center [437, 241] width 78 height 18
checkbox input "true"
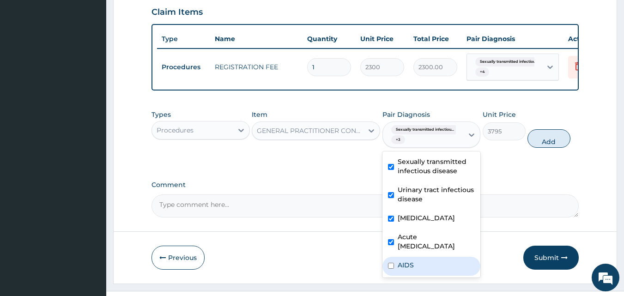
click at [406, 260] on label "AIDS" at bounding box center [406, 264] width 16 height 9
checkbox input "true"
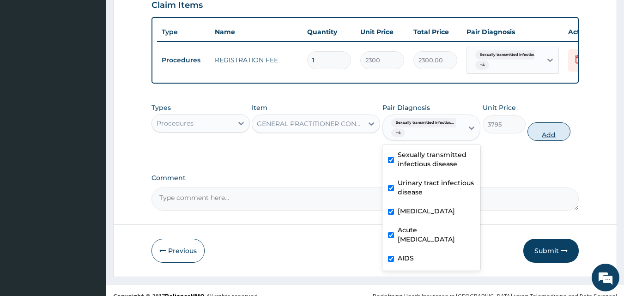
scroll to position [345, 0]
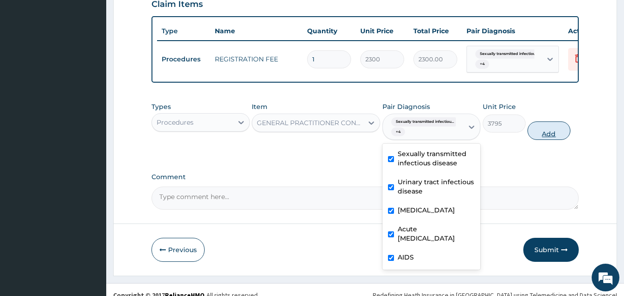
click at [557, 121] on button "Add" at bounding box center [548, 130] width 43 height 18
type input "0"
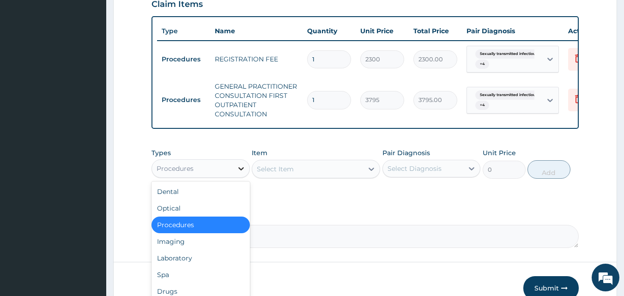
click at [243, 164] on icon at bounding box center [240, 168] width 9 height 9
click at [195, 254] on div "Laboratory" at bounding box center [200, 258] width 98 height 17
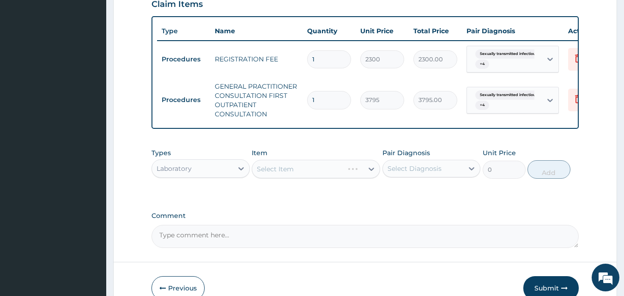
click at [369, 160] on div "Select Item" at bounding box center [316, 169] width 128 height 18
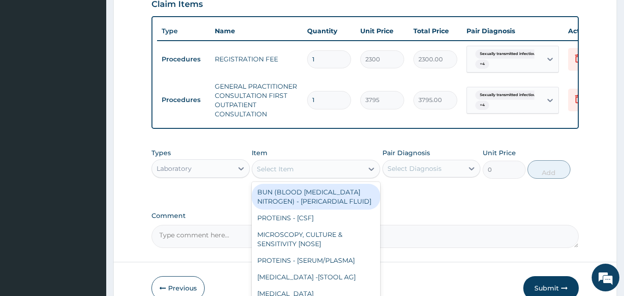
click at [373, 164] on icon at bounding box center [371, 168] width 9 height 9
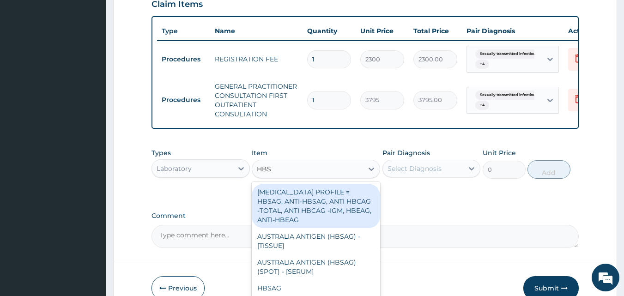
type input "HBSA"
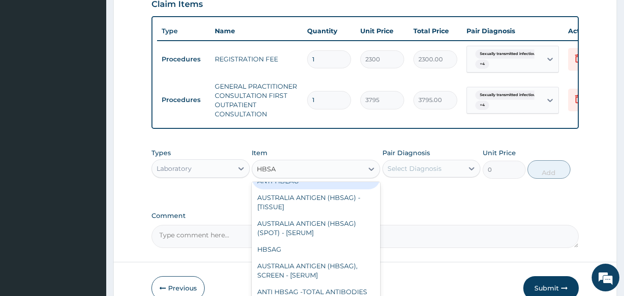
scroll to position [0, 0]
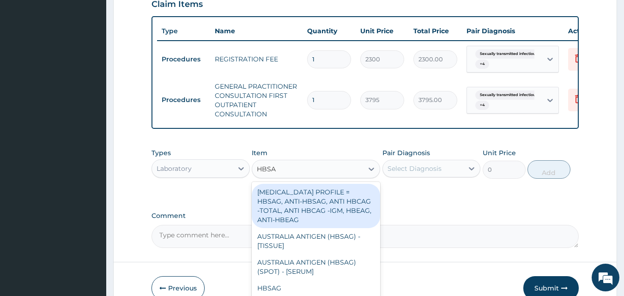
click at [345, 191] on div "[MEDICAL_DATA] PROFILE = HBSAG, ANTI-HBSAG, ANTI HBCAG -TOTAL, ANTI HBCAG -IGM,…" at bounding box center [316, 206] width 128 height 44
type input "28750"
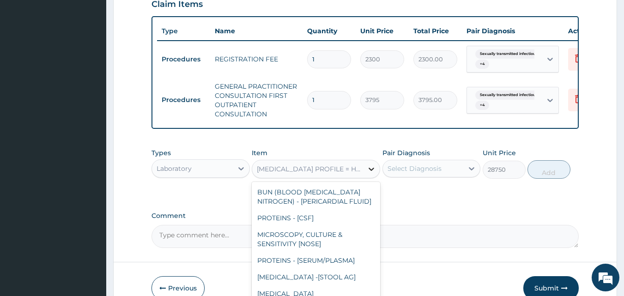
click at [373, 164] on icon at bounding box center [371, 168] width 9 height 9
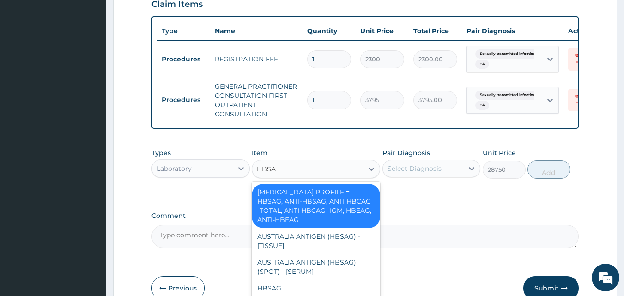
type input "HBSAG"
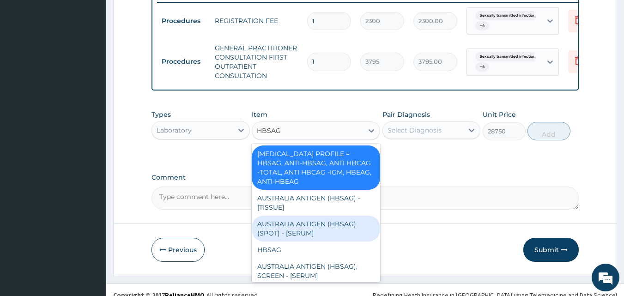
scroll to position [39, 0]
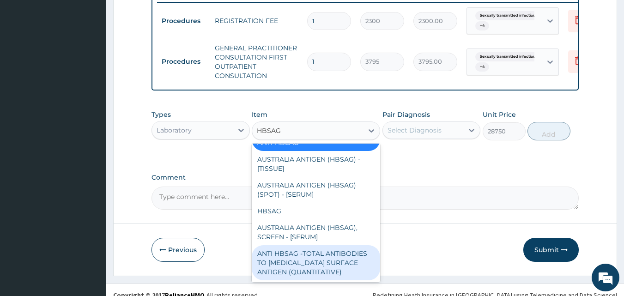
click at [331, 251] on div "ANTI HBSAG -TOTAL ANTIBODIES TO [MEDICAL_DATA] SURFACE ANTIGEN (QUANTITATIVE)" at bounding box center [316, 262] width 128 height 35
type input "4600"
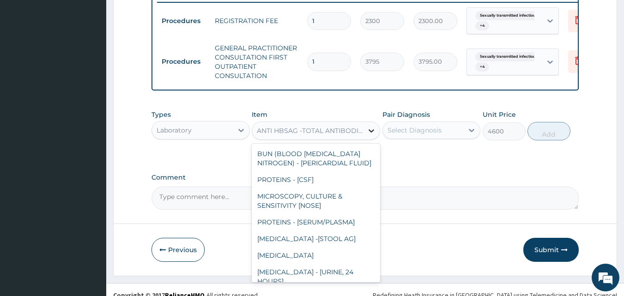
click at [373, 126] on icon at bounding box center [371, 130] width 9 height 9
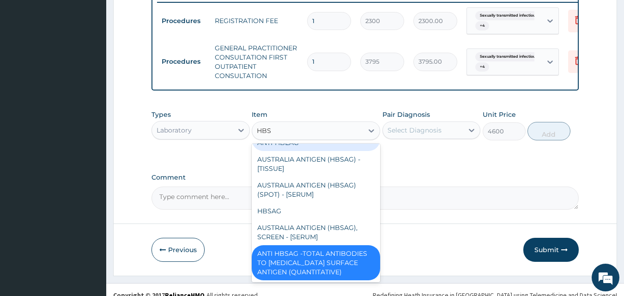
type input "HBSA"
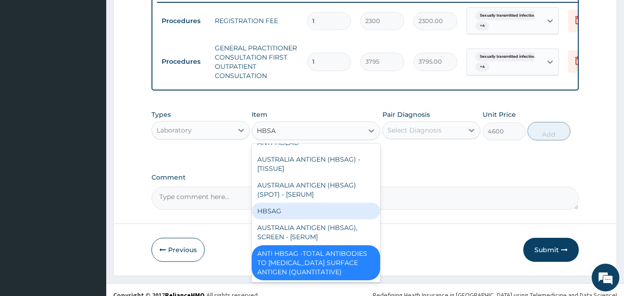
click at [291, 203] on div "HBSAG" at bounding box center [316, 211] width 128 height 17
type input "3500"
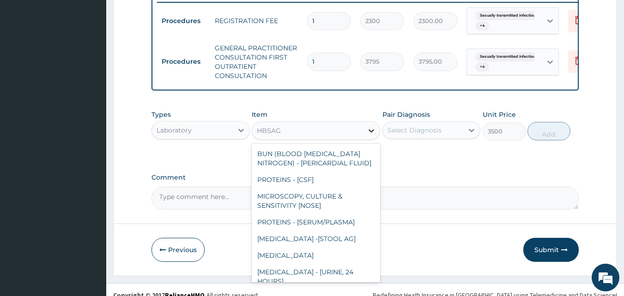
click at [375, 126] on icon at bounding box center [371, 130] width 9 height 9
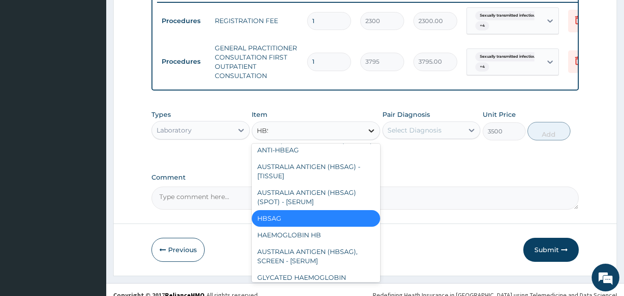
scroll to position [31, 0]
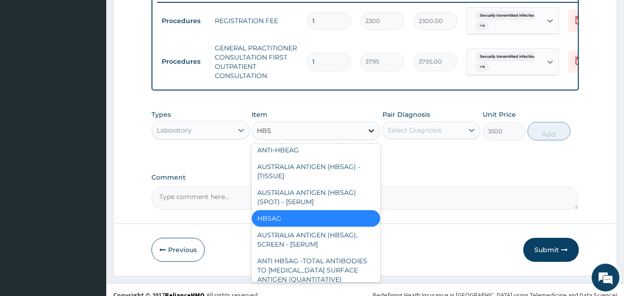
type input "HBSA"
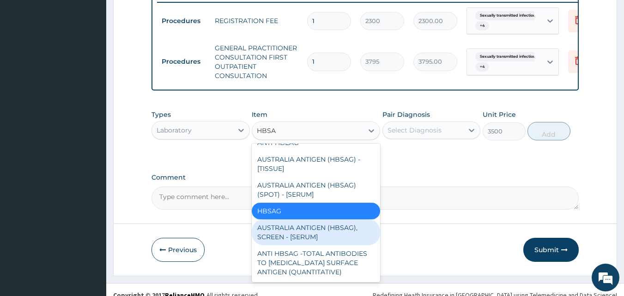
click at [322, 219] on div "AUSTRALIA ANTIGEN (HBSAG), SCREEN - [SERUM]" at bounding box center [316, 232] width 128 height 26
type input "2875"
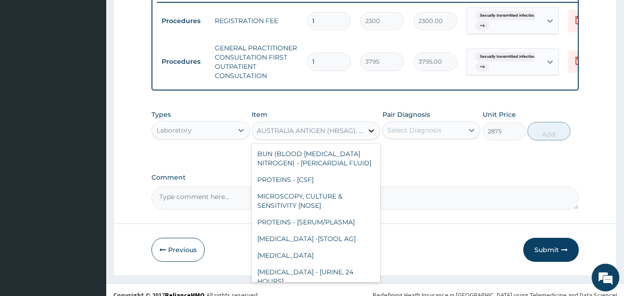
click at [367, 126] on icon at bounding box center [371, 130] width 9 height 9
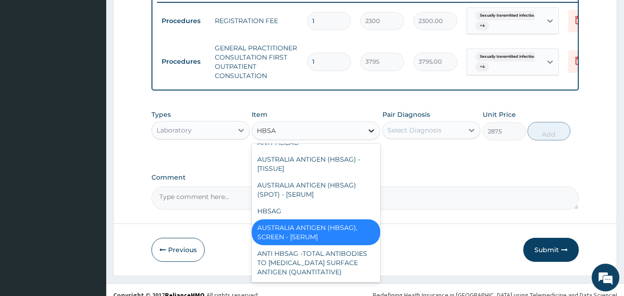
type input "HBSAG"
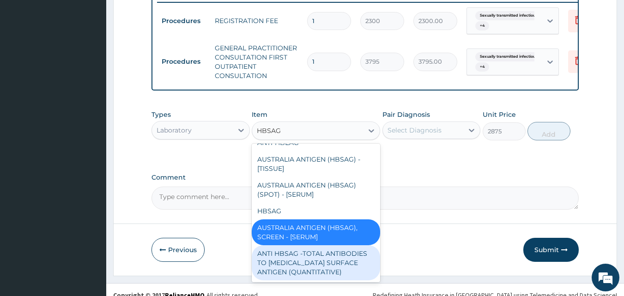
click at [345, 254] on div "ANTI HBSAG -TOTAL ANTIBODIES TO [MEDICAL_DATA] SURFACE ANTIGEN (QUANTITATIVE)" at bounding box center [316, 262] width 128 height 35
type input "4600"
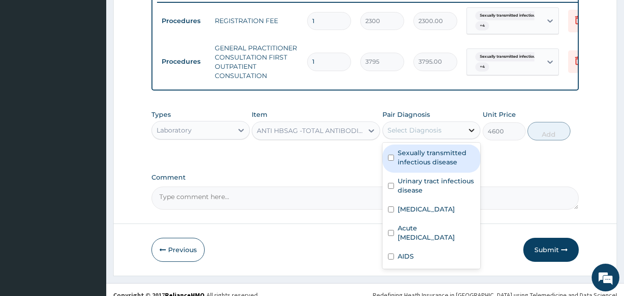
click at [473, 126] on icon at bounding box center [471, 130] width 9 height 9
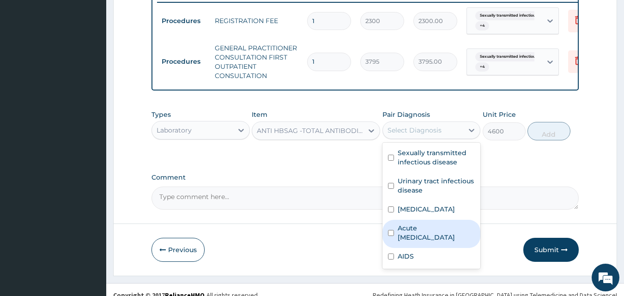
click at [444, 224] on label "Acute [MEDICAL_DATA]" at bounding box center [437, 233] width 78 height 18
checkbox input "true"
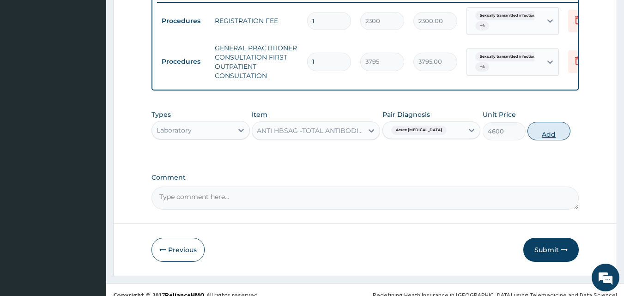
click at [543, 122] on button "Add" at bounding box center [548, 131] width 43 height 18
type input "0"
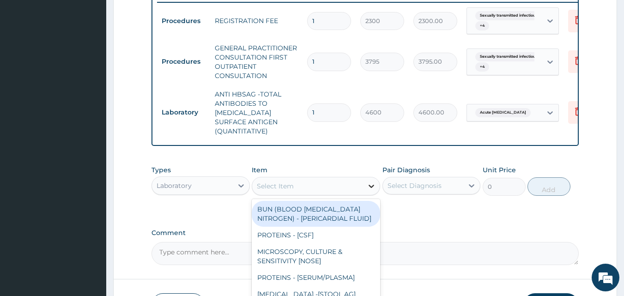
click at [372, 182] on icon at bounding box center [371, 186] width 9 height 9
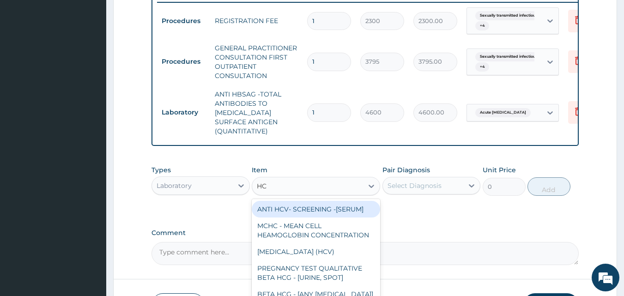
type input "HCV"
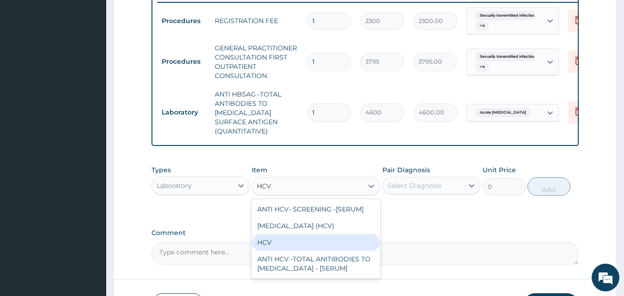
click at [287, 234] on div "HCV" at bounding box center [316, 242] width 128 height 17
type input "4500"
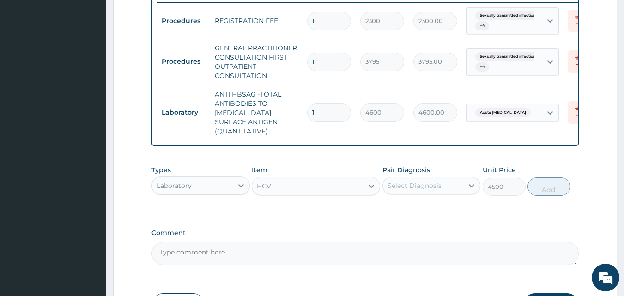
click at [472, 181] on icon at bounding box center [471, 185] width 9 height 9
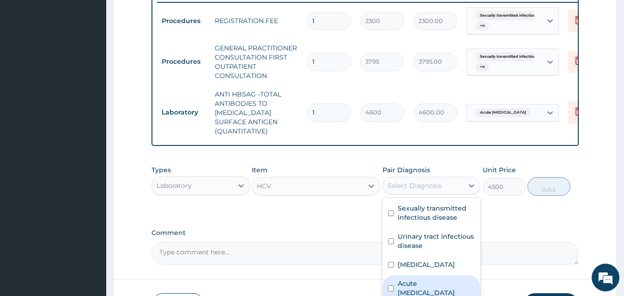
click at [433, 279] on label "Acute [MEDICAL_DATA]" at bounding box center [437, 288] width 78 height 18
checkbox input "true"
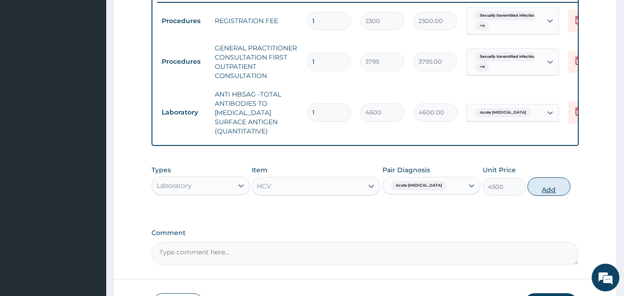
click at [559, 180] on button "Add" at bounding box center [548, 186] width 43 height 18
type input "0"
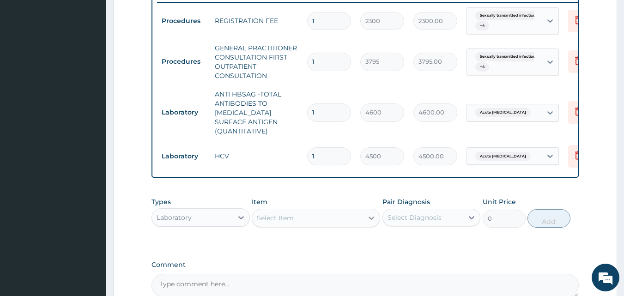
click at [374, 213] on icon at bounding box center [371, 217] width 9 height 9
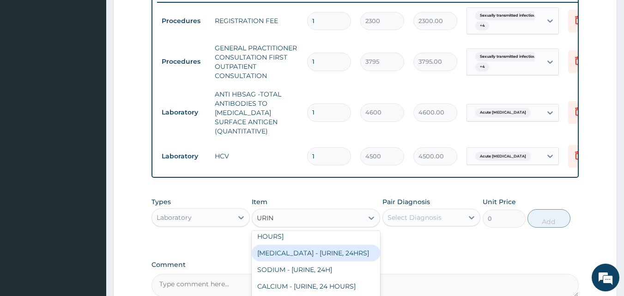
scroll to position [0, 0]
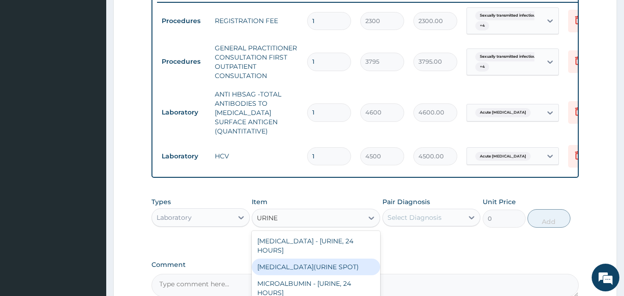
type input "URINE M"
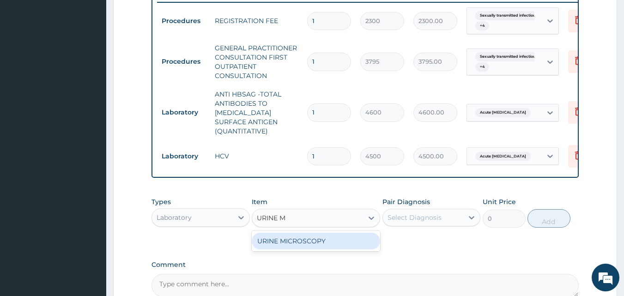
click at [331, 233] on div "URINE MICROSCOPY" at bounding box center [316, 241] width 128 height 17
type input "5175"
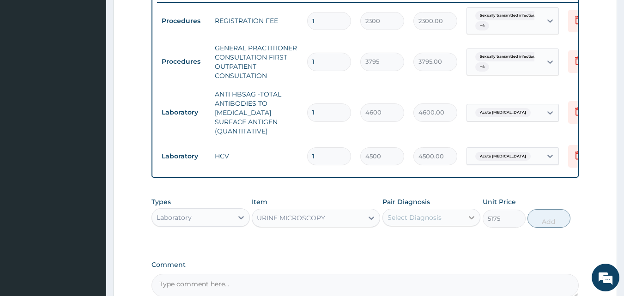
click at [472, 213] on icon at bounding box center [471, 217] width 9 height 9
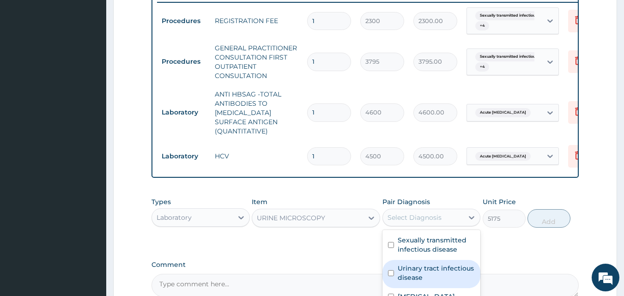
click at [444, 264] on label "Urinary tract infectious disease" at bounding box center [437, 273] width 78 height 18
checkbox input "true"
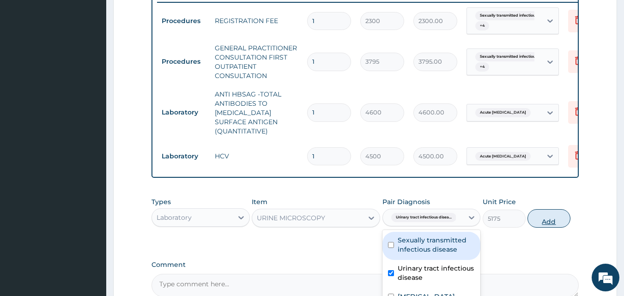
click at [558, 209] on button "Add" at bounding box center [548, 218] width 43 height 18
type input "0"
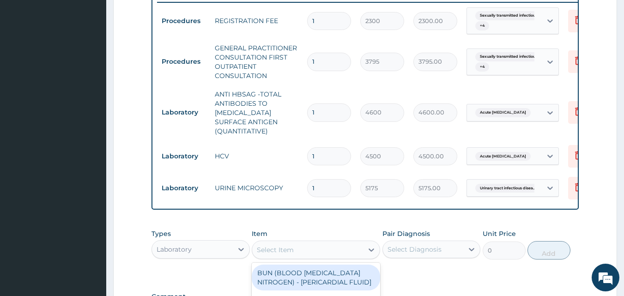
click at [291, 245] on div "Select Item" at bounding box center [275, 249] width 37 height 9
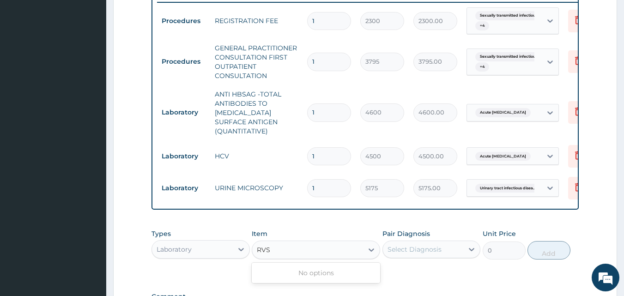
type input "RV"
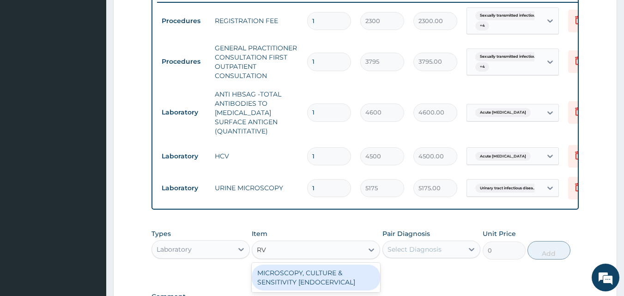
click at [332, 270] on div "MICROSCOPY, CULTURE & SENSITIVITY [ENDOCERVICAL]" at bounding box center [316, 278] width 128 height 26
type input "5175"
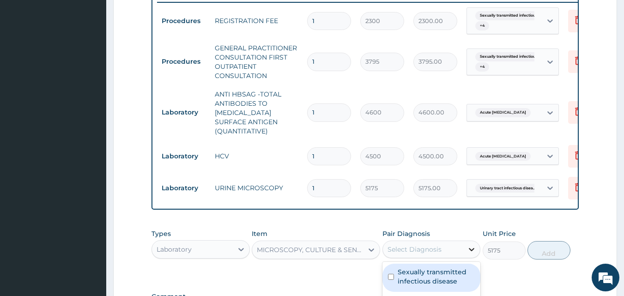
click at [469, 245] on icon at bounding box center [471, 249] width 9 height 9
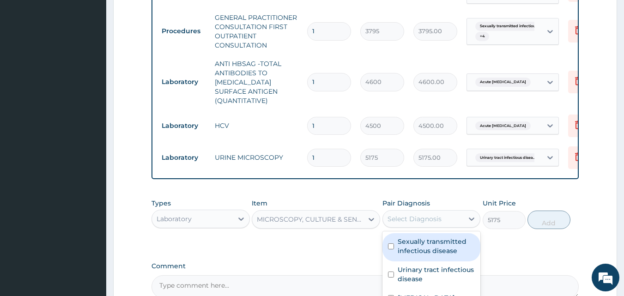
scroll to position [429, 0]
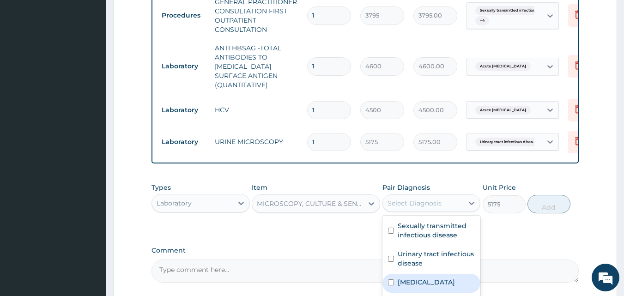
click at [434, 278] on label "[MEDICAL_DATA]" at bounding box center [426, 282] width 57 height 9
checkbox input "true"
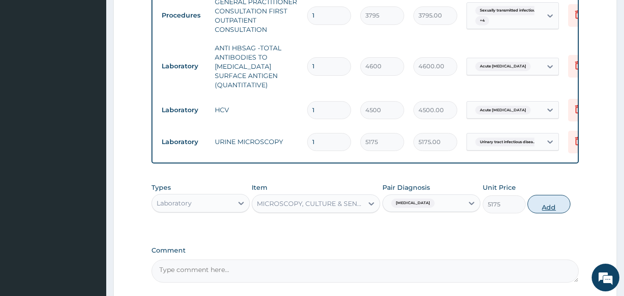
click at [551, 199] on button "Add" at bounding box center [548, 204] width 43 height 18
type input "0"
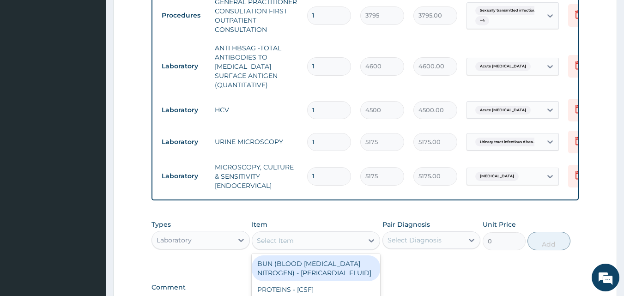
click at [313, 233] on div "Select Item" at bounding box center [307, 240] width 111 height 15
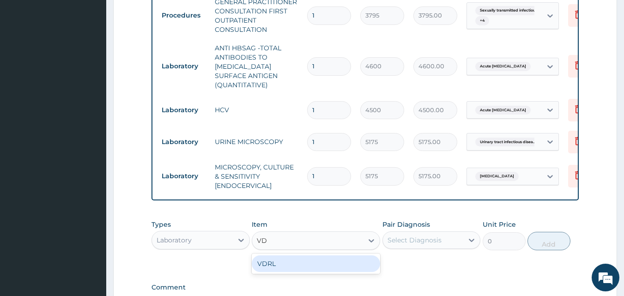
type input "VDR"
click at [296, 257] on div "VDRL" at bounding box center [316, 263] width 128 height 17
type input "1150"
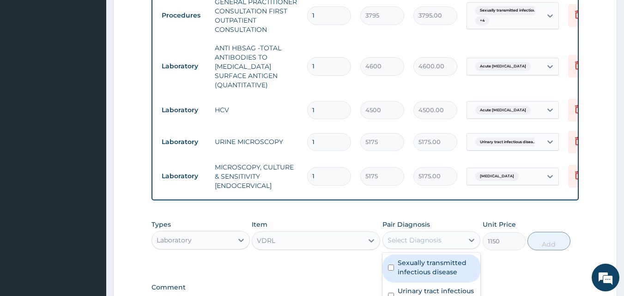
click at [428, 233] on div "Select Diagnosis" at bounding box center [423, 240] width 81 height 15
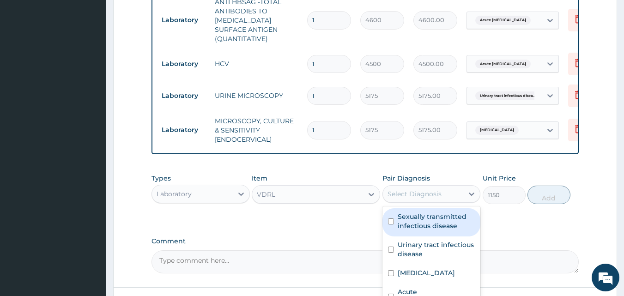
scroll to position [521, 0]
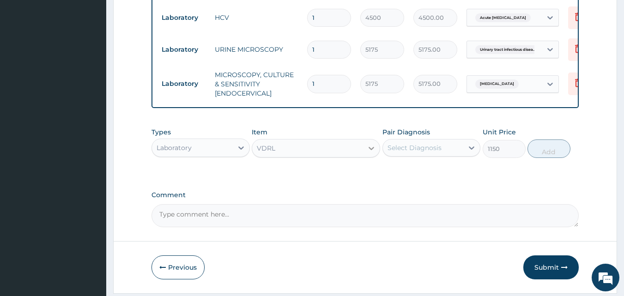
click at [364, 140] on div at bounding box center [371, 148] width 17 height 17
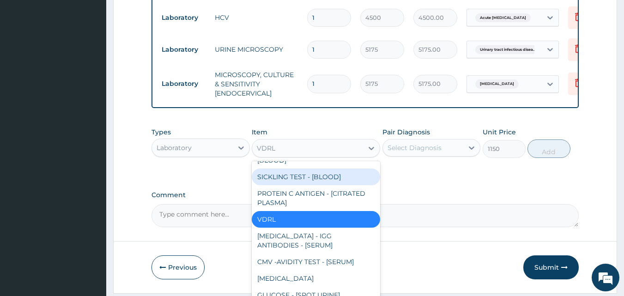
scroll to position [3569, 0]
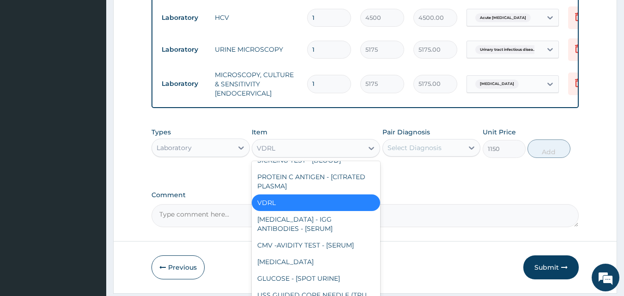
click at [317, 211] on div "VDRL" at bounding box center [316, 202] width 128 height 17
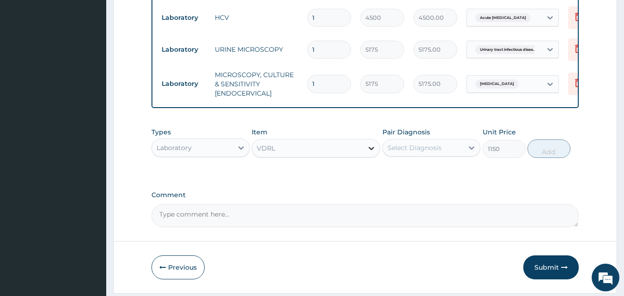
click at [370, 144] on icon at bounding box center [371, 148] width 9 height 9
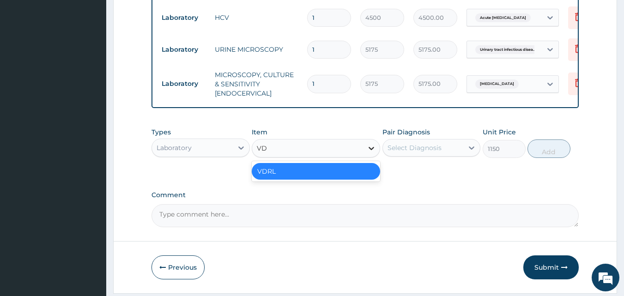
scroll to position [0, 0]
type input "VDR"
click at [324, 163] on div "VDRL" at bounding box center [316, 171] width 128 height 17
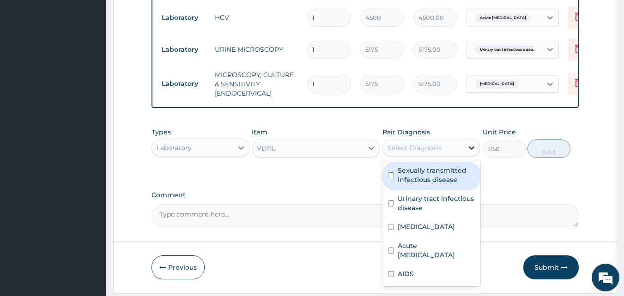
click at [471, 143] on icon at bounding box center [471, 147] width 9 height 9
click at [447, 166] on label "Sexually transmitted infectious disease" at bounding box center [437, 175] width 78 height 18
checkbox input "true"
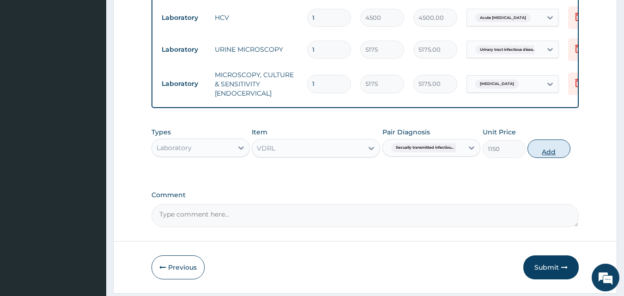
click at [546, 140] on button "Add" at bounding box center [548, 148] width 43 height 18
type input "0"
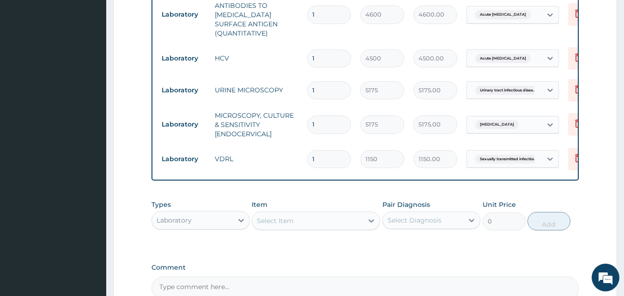
scroll to position [478, 0]
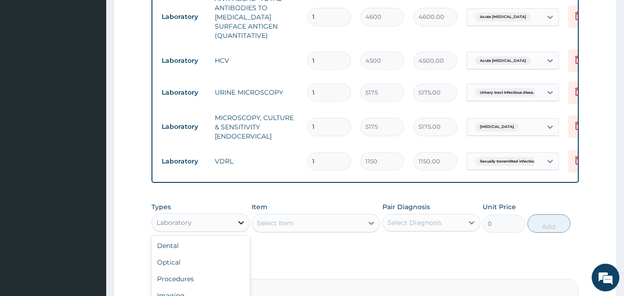
click at [239, 218] on icon at bounding box center [240, 222] width 9 height 9
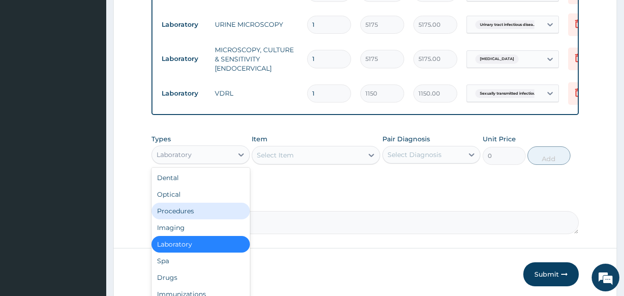
scroll to position [571, 0]
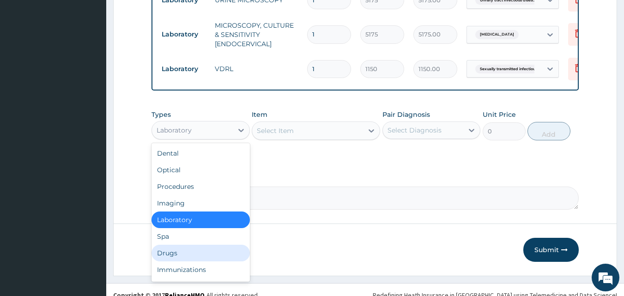
click at [182, 245] on div "Drugs" at bounding box center [200, 253] width 98 height 17
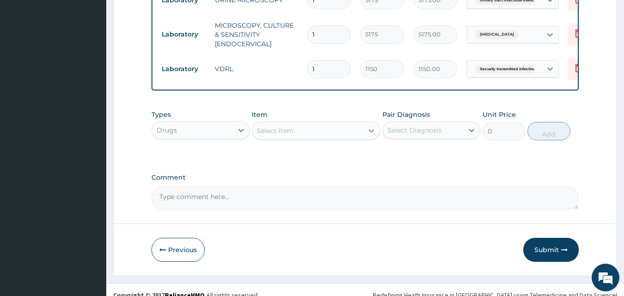
click at [369, 126] on icon at bounding box center [371, 130] width 9 height 9
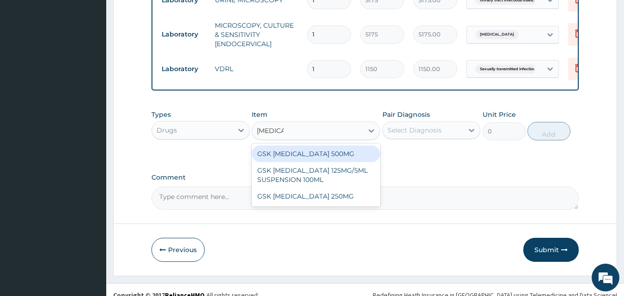
type input "AMOXI"
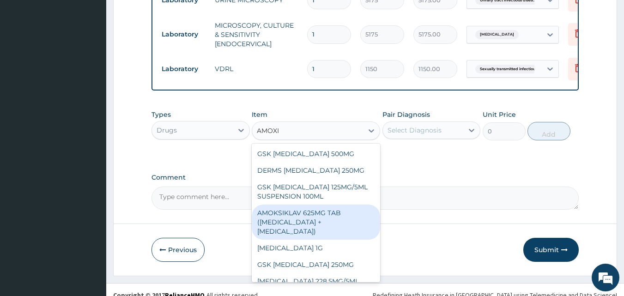
click at [326, 205] on div "AMOKSIKLAV 625MG TAB ([MEDICAL_DATA] + [MEDICAL_DATA])" at bounding box center [316, 222] width 128 height 35
type input "720"
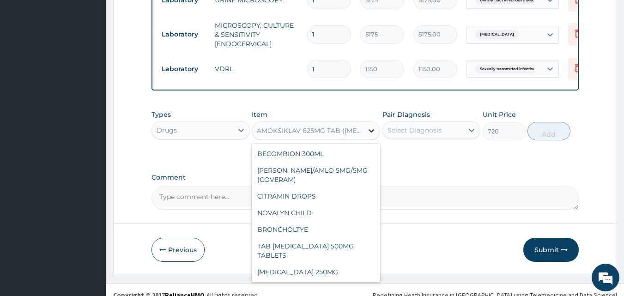
click at [372, 126] on icon at bounding box center [371, 130] width 9 height 9
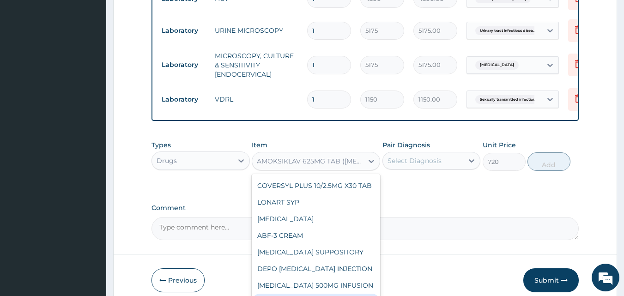
scroll to position [525, 0]
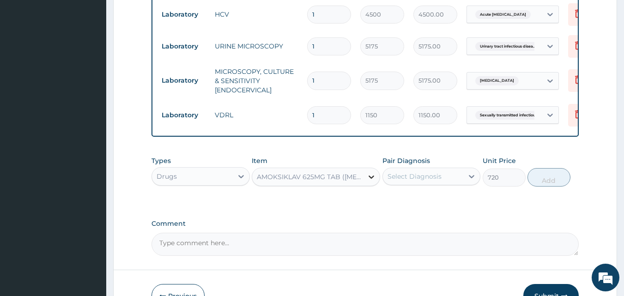
click at [365, 169] on div at bounding box center [371, 177] width 17 height 17
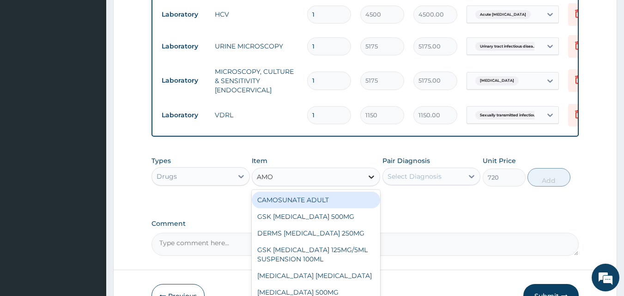
type input "AMOX"
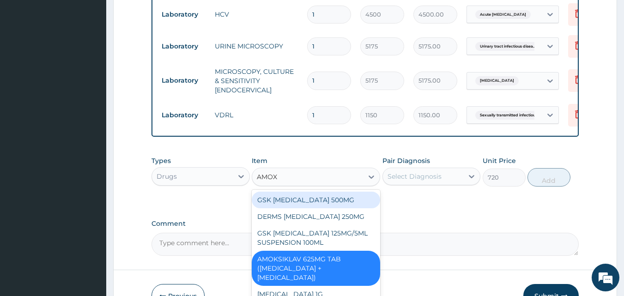
click at [301, 192] on div "GSK [MEDICAL_DATA] 500MG" at bounding box center [316, 200] width 128 height 17
type input "63.25"
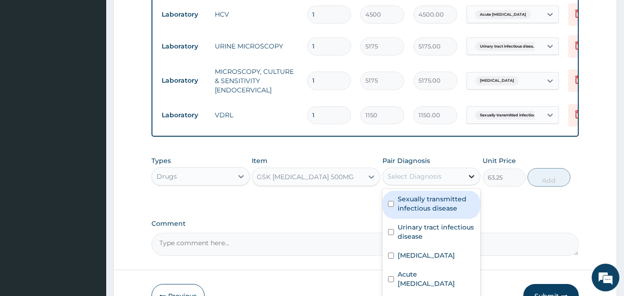
click at [474, 172] on icon at bounding box center [471, 176] width 9 height 9
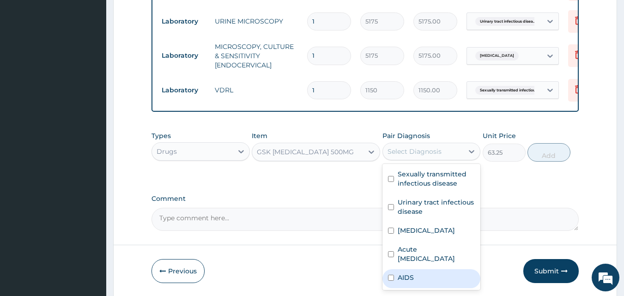
scroll to position [571, 0]
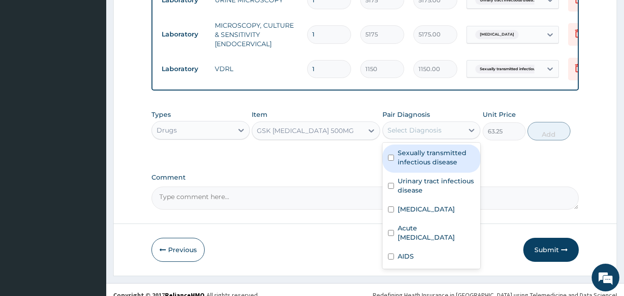
click at [444, 148] on label "Sexually transmitted infectious disease" at bounding box center [437, 157] width 78 height 18
checkbox input "true"
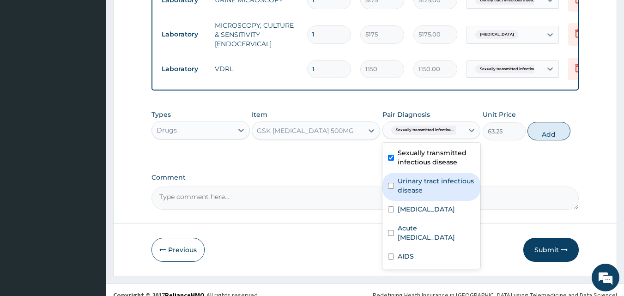
click at [442, 176] on label "Urinary tract infectious disease" at bounding box center [437, 185] width 78 height 18
checkbox input "true"
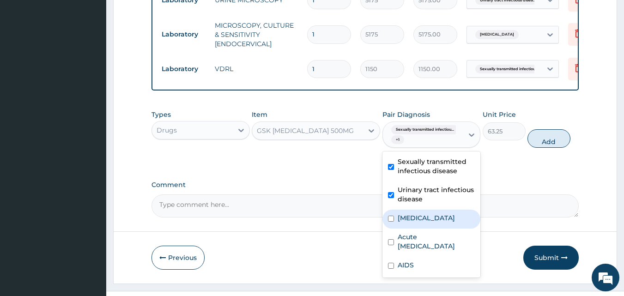
click at [433, 213] on label "[MEDICAL_DATA]" at bounding box center [426, 217] width 57 height 9
checkbox input "true"
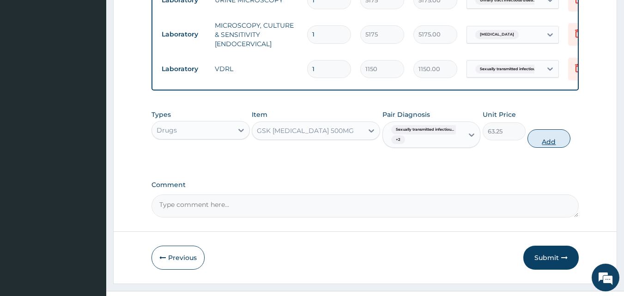
click at [545, 129] on button "Add" at bounding box center [548, 138] width 43 height 18
type input "0"
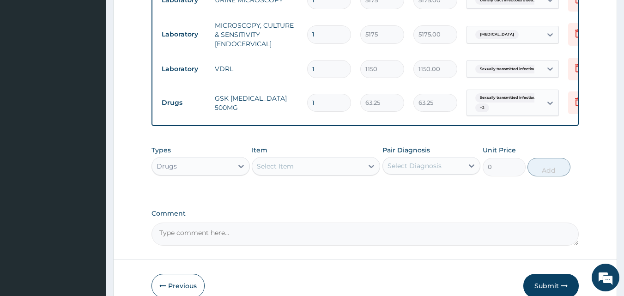
type input "15"
type input "948.75"
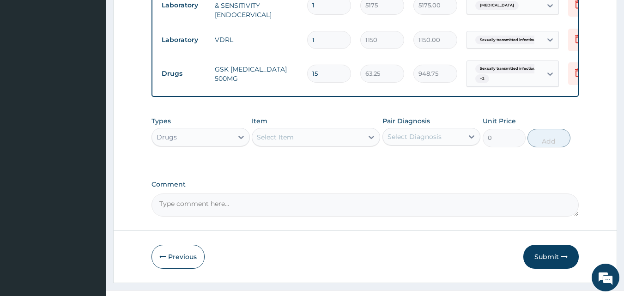
scroll to position [607, 0]
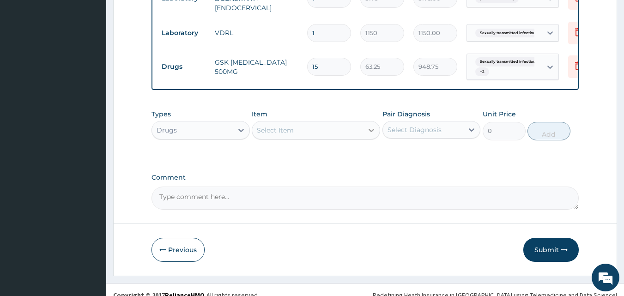
type input "15"
click at [367, 126] on icon at bounding box center [371, 130] width 9 height 9
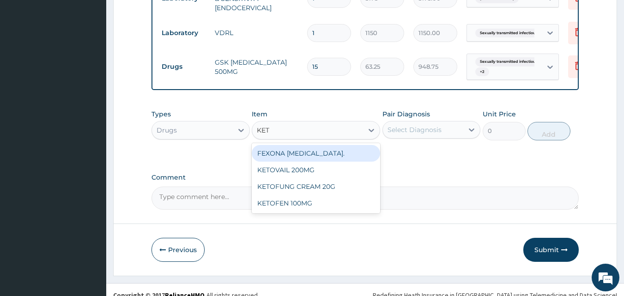
type input "KET"
type input "CHE"
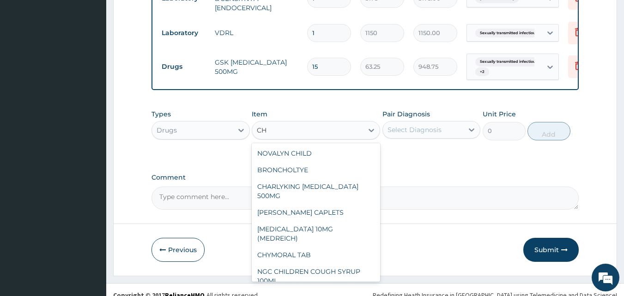
type input "C"
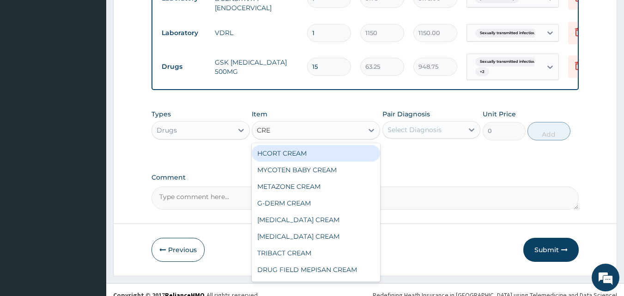
type input "CREA"
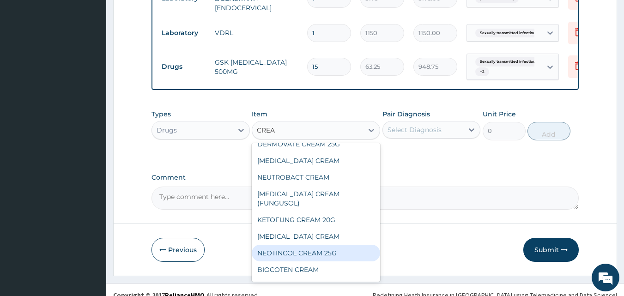
scroll to position [549, 0]
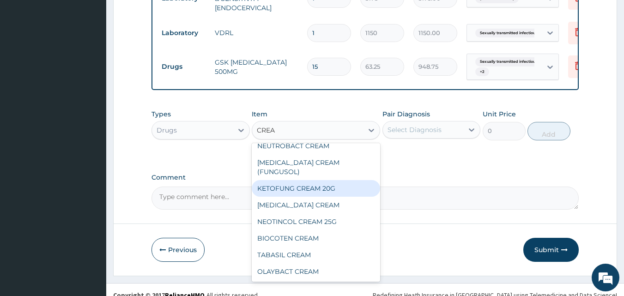
click at [323, 180] on div "KETOFUNG CREAM 20G" at bounding box center [316, 188] width 128 height 17
type input "1265"
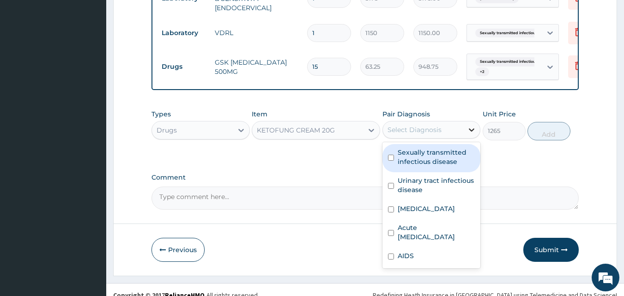
click at [469, 125] on icon at bounding box center [471, 129] width 9 height 9
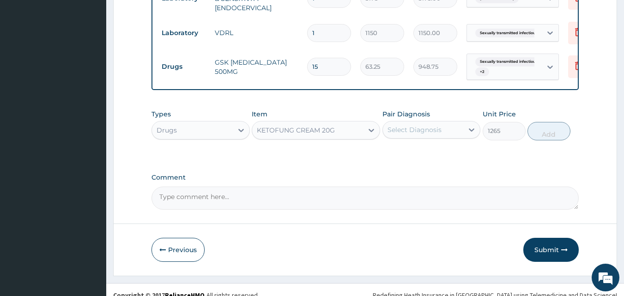
click at [422, 125] on div "Select Diagnosis" at bounding box center [415, 129] width 54 height 9
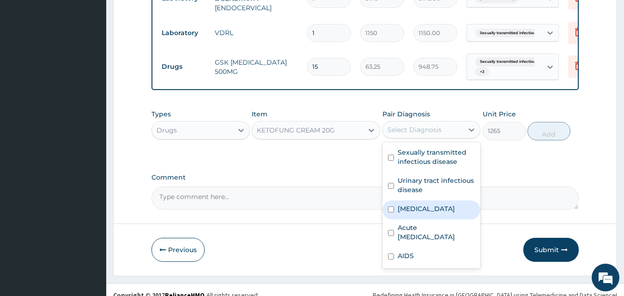
drag, startPoint x: 447, startPoint y: 200, endPoint x: 451, endPoint y: 179, distance: 21.2
click at [447, 201] on div "Candidiasis" at bounding box center [431, 209] width 98 height 19
checkbox input "true"
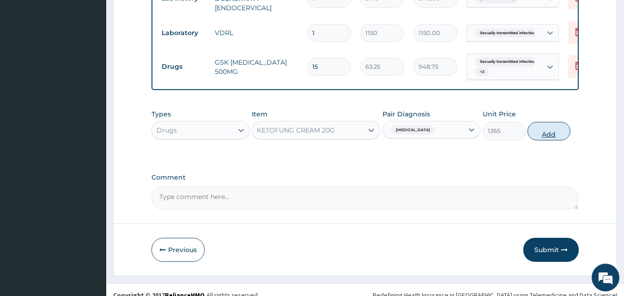
click at [556, 122] on button "Add" at bounding box center [548, 131] width 43 height 18
type input "0"
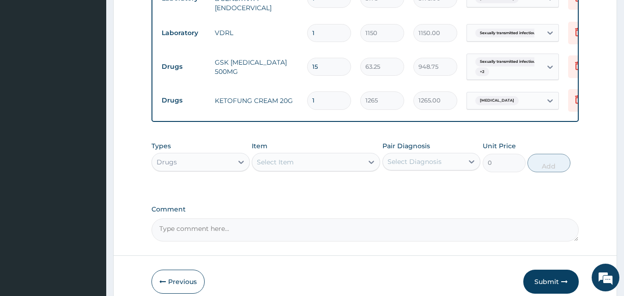
click at [320, 155] on div "Select Item" at bounding box center [307, 162] width 111 height 15
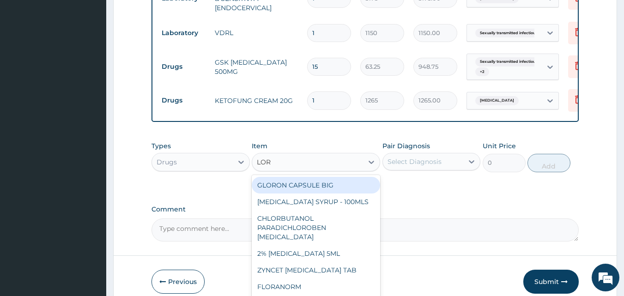
type input "LORA"
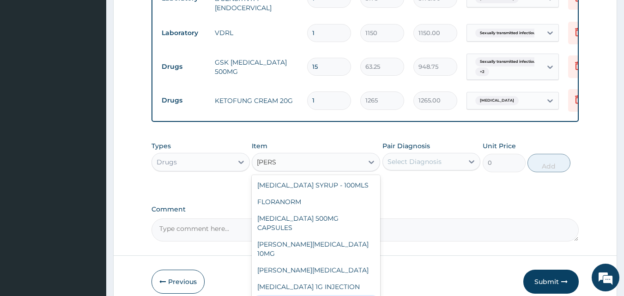
type input "63.25"
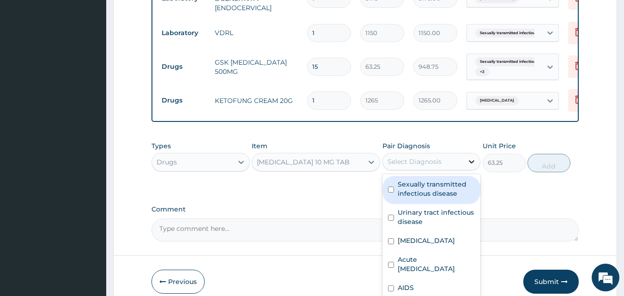
click at [469, 157] on icon at bounding box center [471, 161] width 9 height 9
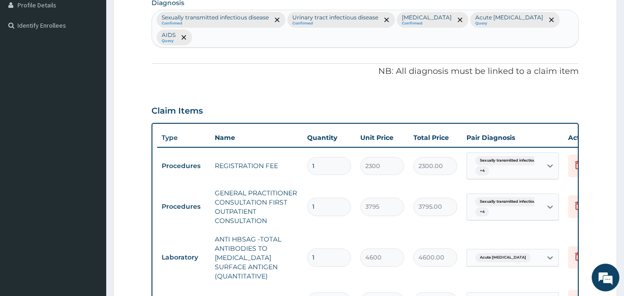
scroll to position [237, 0]
click at [559, 15] on div "Sexually transmitted infectious disease Confirmed Urinary tract infectious dise…" at bounding box center [365, 29] width 427 height 37
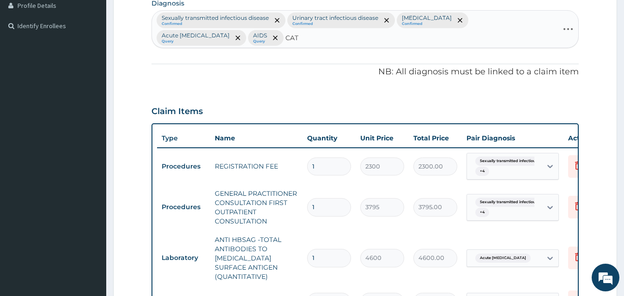
type input "CATA"
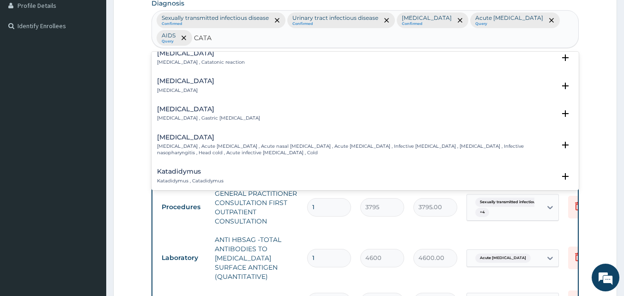
scroll to position [46, 0]
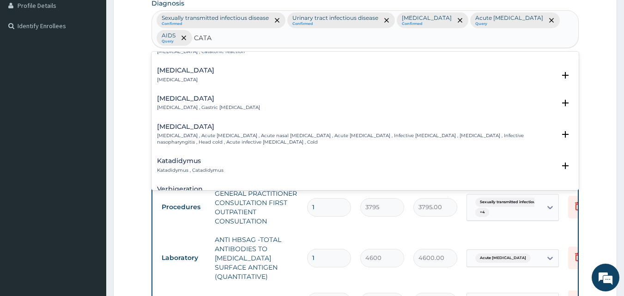
click at [244, 133] on p "Common cold , Acute coryza , Acute nasal catarrh , Acute rhinitis , Infective r…" at bounding box center [356, 139] width 399 height 13
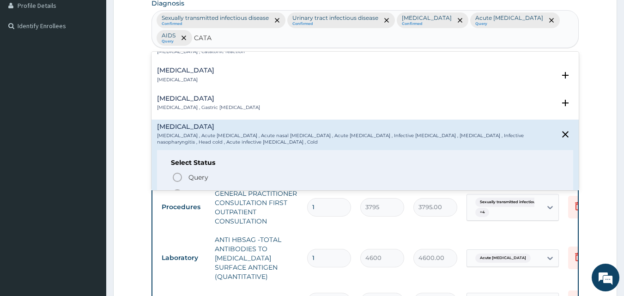
scroll to position [92, 0]
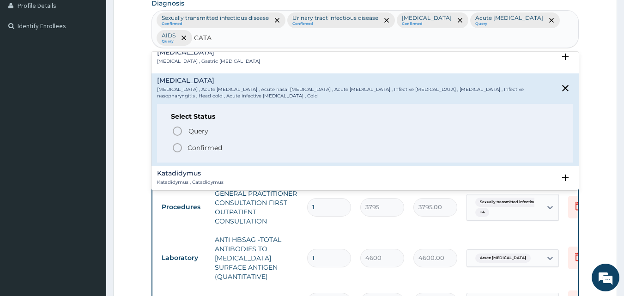
click at [180, 142] on icon "status option filled" at bounding box center [177, 147] width 11 height 11
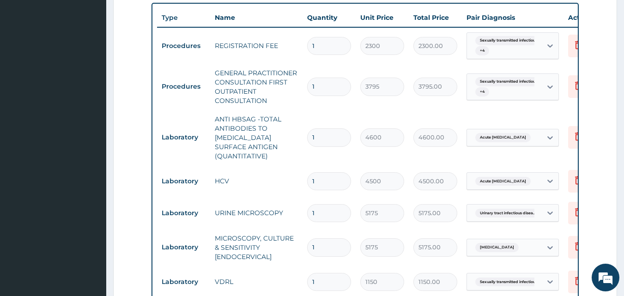
scroll to position [376, 0]
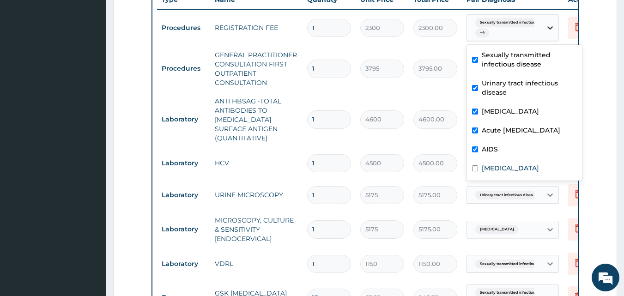
click at [545, 28] on div at bounding box center [550, 27] width 17 height 17
click at [531, 171] on div "Common cold" at bounding box center [523, 169] width 115 height 19
checkbox input "true"
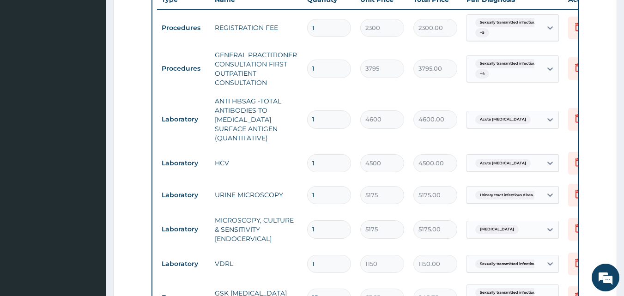
click at [609, 59] on form "Step 2 of 2 PA Code / Prescription Code Enter Code(Secondary Care Only) Encount…" at bounding box center [365, 106] width 504 height 866
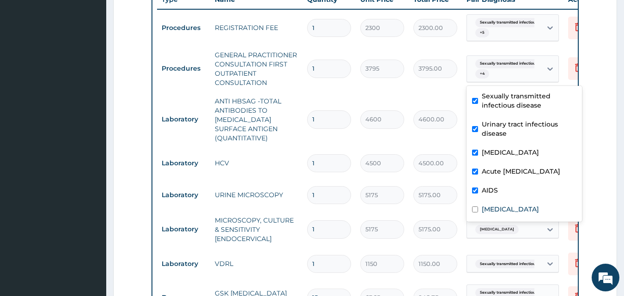
click at [525, 66] on span "Sexually transmitted infectiou..." at bounding box center [508, 63] width 67 height 9
click at [504, 207] on label "Common cold" at bounding box center [510, 209] width 57 height 9
checkbox input "true"
click at [602, 73] on form "Step 2 of 2 PA Code / Prescription Code Enter Code(Secondary Care Only) Encount…" at bounding box center [365, 106] width 504 height 866
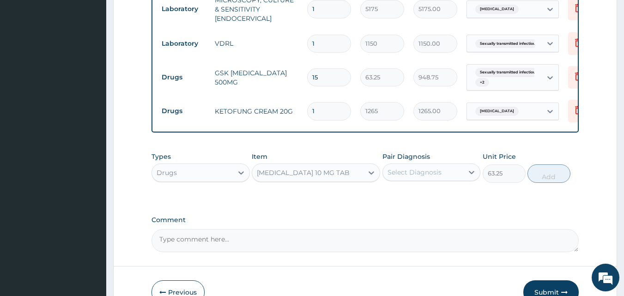
scroll to position [607, 0]
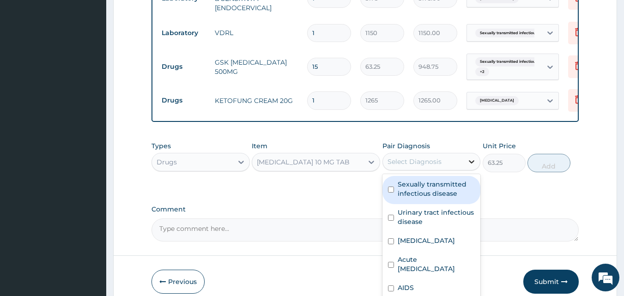
click at [466, 170] on div at bounding box center [471, 161] width 17 height 17
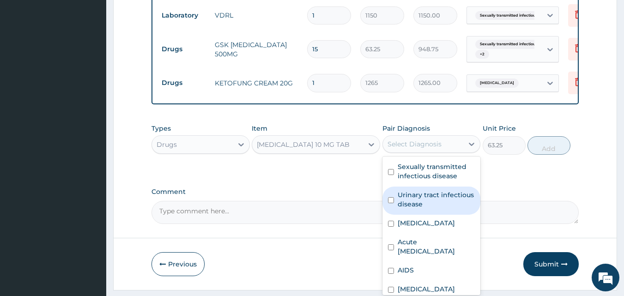
scroll to position [656, 0]
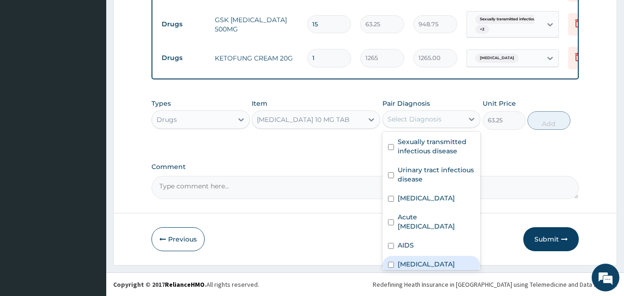
click at [416, 260] on label "Common cold" at bounding box center [426, 264] width 57 height 9
checkbox input "true"
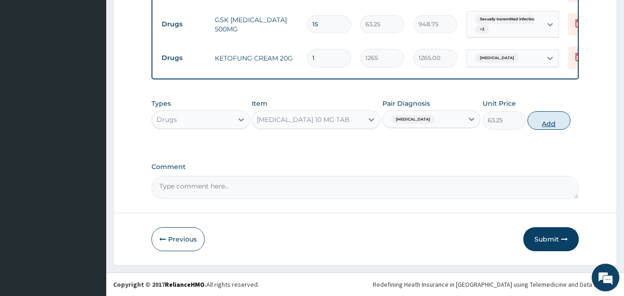
click at [557, 123] on button "Add" at bounding box center [548, 120] width 43 height 18
type input "0"
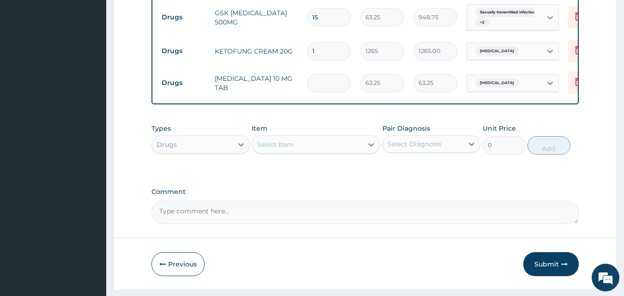
type input "0.00"
type input "5"
type input "316.25"
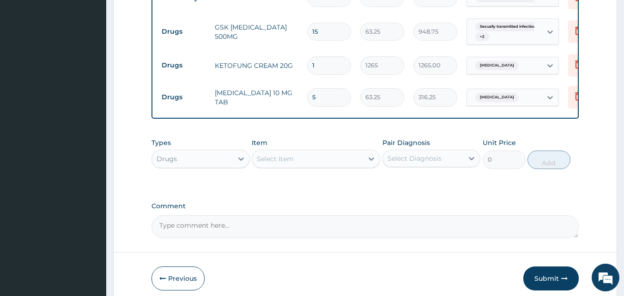
scroll to position [688, 0]
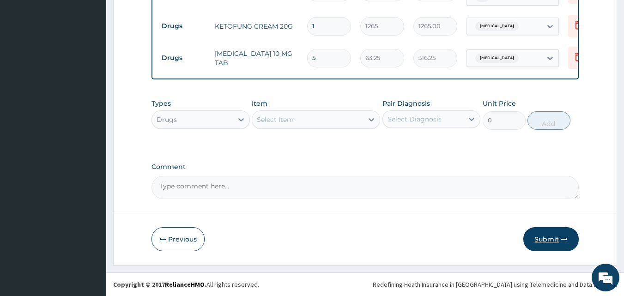
type input "5"
click at [549, 239] on button "Submit" at bounding box center [550, 239] width 55 height 24
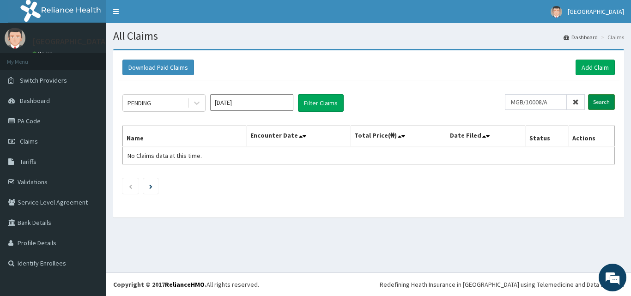
type input "MGB/10008/A"
click at [600, 103] on input "Search" at bounding box center [601, 102] width 27 height 16
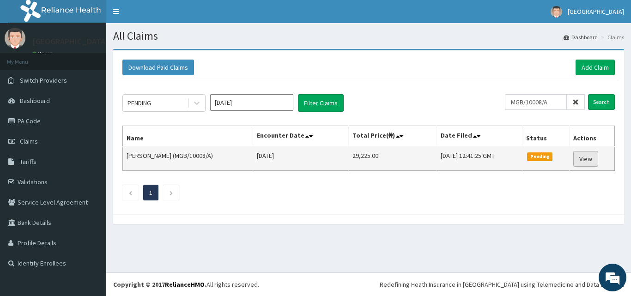
click at [594, 160] on link "View" at bounding box center [585, 159] width 25 height 16
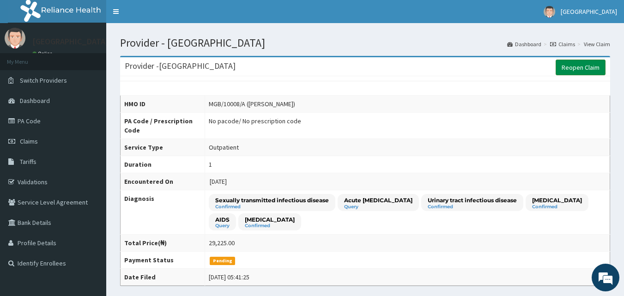
click at [589, 69] on link "Reopen Claim" at bounding box center [581, 68] width 50 height 16
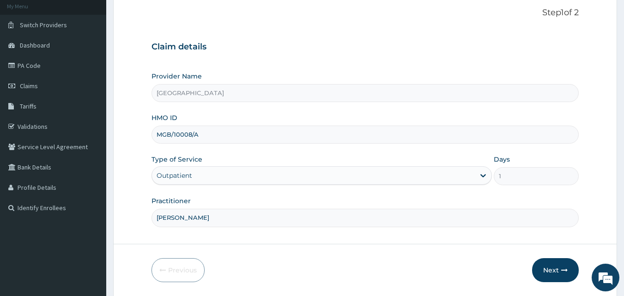
scroll to position [86, 0]
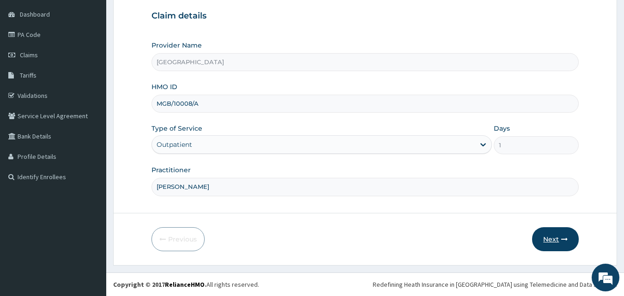
click at [552, 240] on button "Next" at bounding box center [555, 239] width 47 height 24
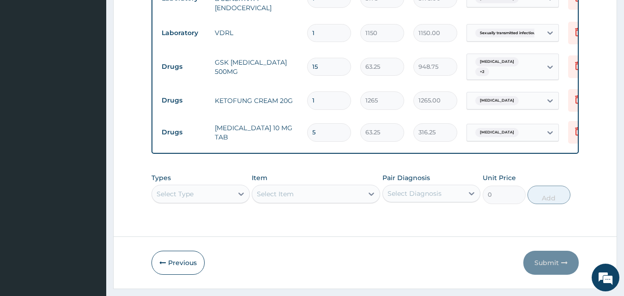
scroll to position [630, 0]
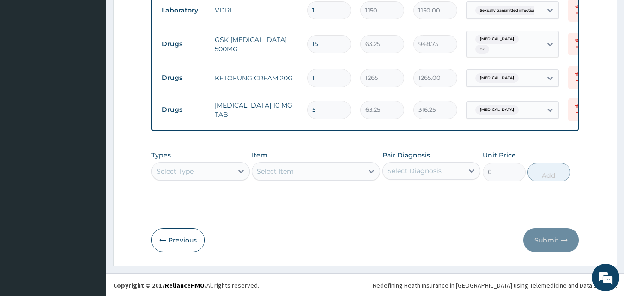
click at [167, 241] on button "Previous" at bounding box center [177, 240] width 53 height 24
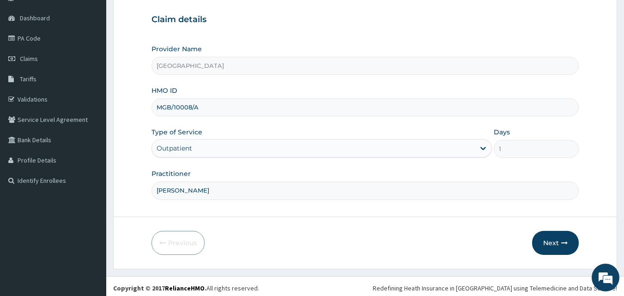
scroll to position [86, 0]
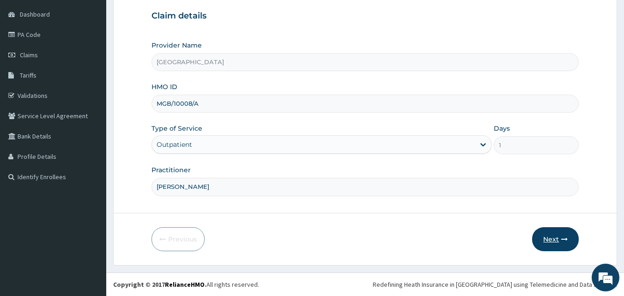
click at [551, 241] on button "Next" at bounding box center [555, 239] width 47 height 24
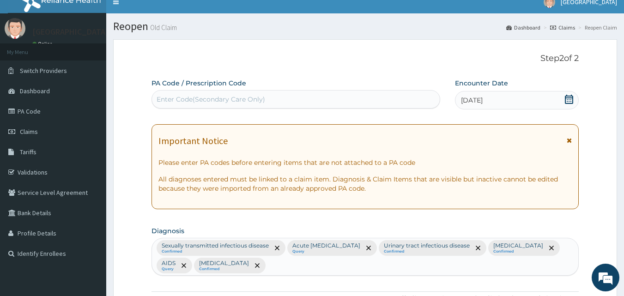
scroll to position [0, 0]
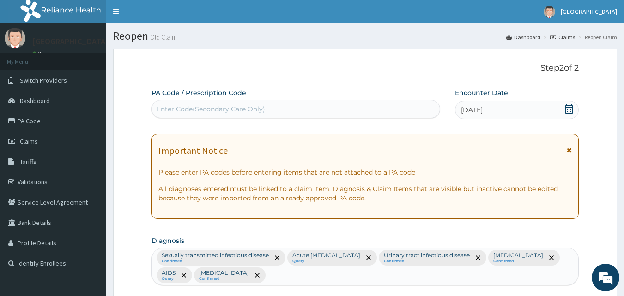
click at [565, 37] on link "Claims" at bounding box center [562, 37] width 25 height 8
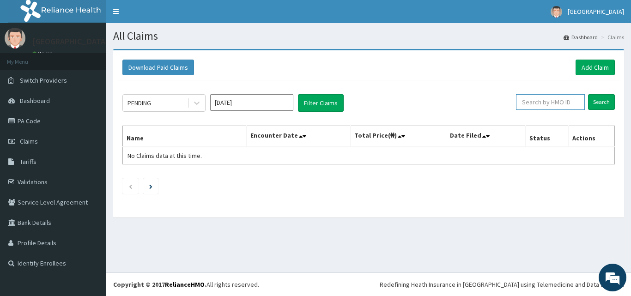
click at [545, 102] on input "text" at bounding box center [550, 102] width 69 height 16
paste input "MGB/10008/A"
type input "MGB/10008/A"
click at [606, 107] on input "Search" at bounding box center [601, 102] width 27 height 16
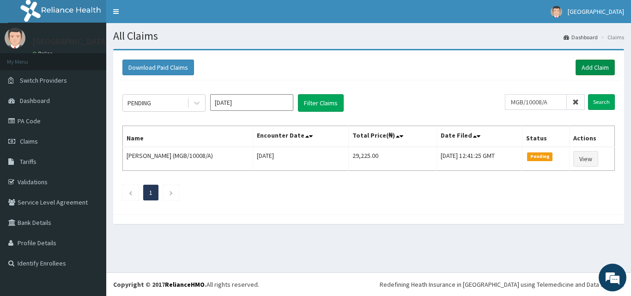
click at [600, 69] on link "Add Claim" at bounding box center [594, 68] width 39 height 16
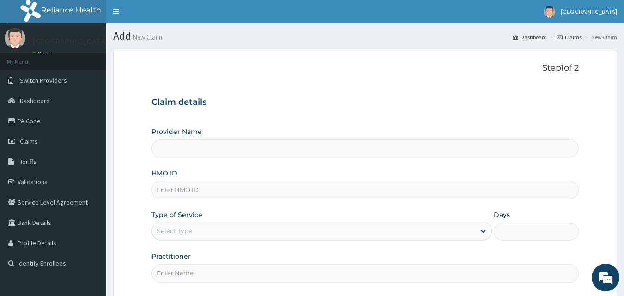
type input "[GEOGRAPHIC_DATA]"
click at [182, 189] on input "HMO ID" at bounding box center [365, 190] width 428 height 18
paste input "AIP/10483/A"
type input "AIP/10483/A"
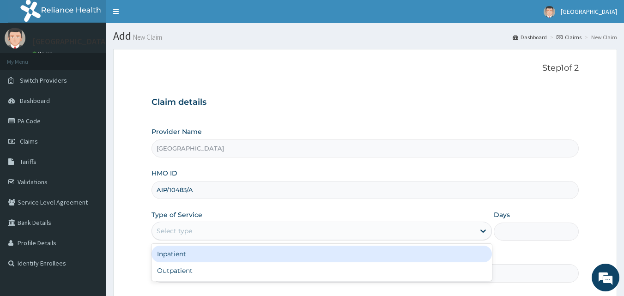
click at [170, 227] on div "Select type" at bounding box center [175, 230] width 36 height 9
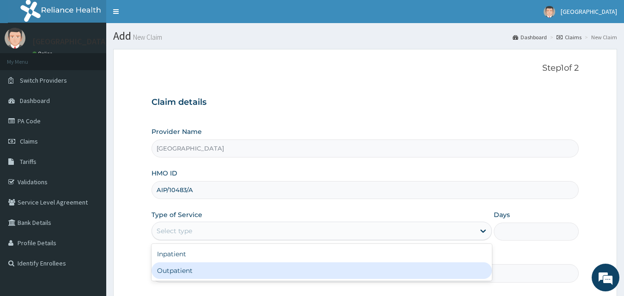
click at [171, 272] on div "Outpatient" at bounding box center [321, 270] width 340 height 17
type input "1"
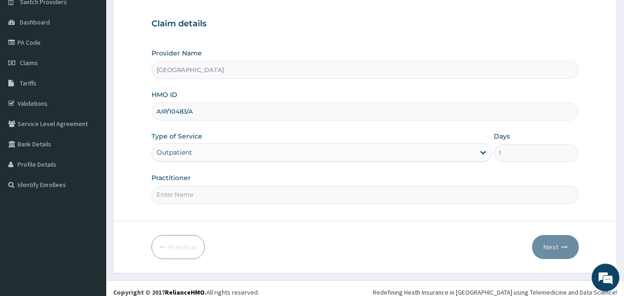
scroll to position [86, 0]
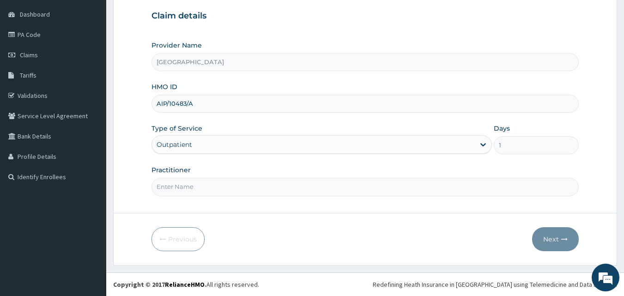
click at [206, 188] on input "Practitioner" at bounding box center [365, 187] width 428 height 18
type input "[PERSON_NAME]"
click at [552, 237] on button "Next" at bounding box center [555, 239] width 47 height 24
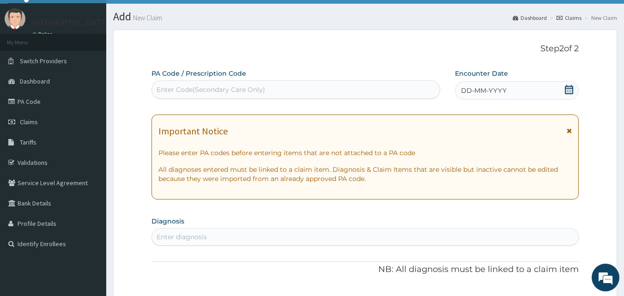
scroll to position [0, 0]
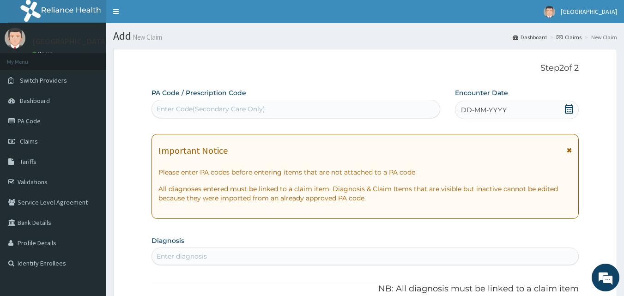
click at [279, 107] on div "Enter Code(Secondary Care Only)" at bounding box center [296, 109] width 288 height 15
paste input "AIP/10483/A"
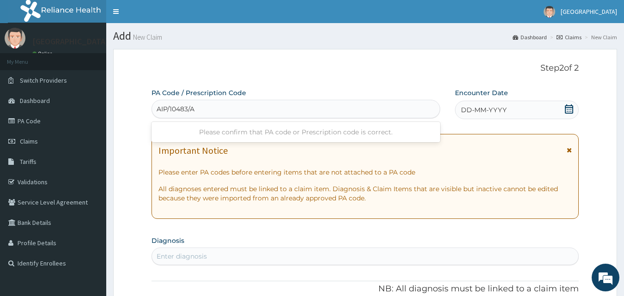
type input "AIP/10483/A"
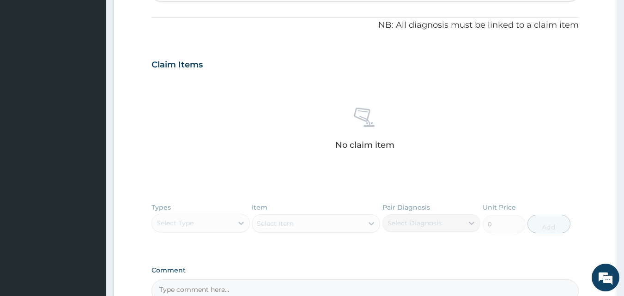
scroll to position [369, 0]
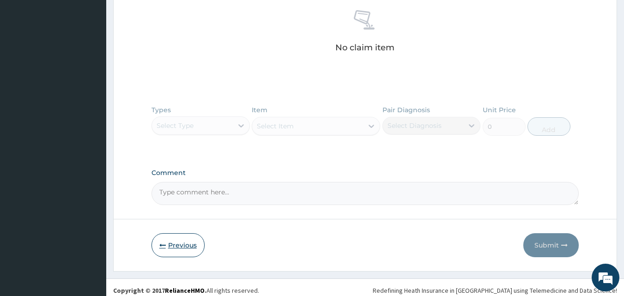
click at [182, 247] on button "Previous" at bounding box center [177, 245] width 53 height 24
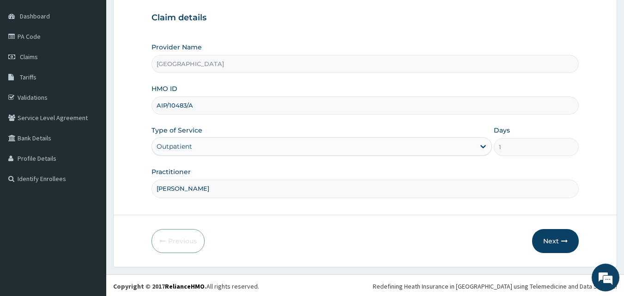
scroll to position [86, 0]
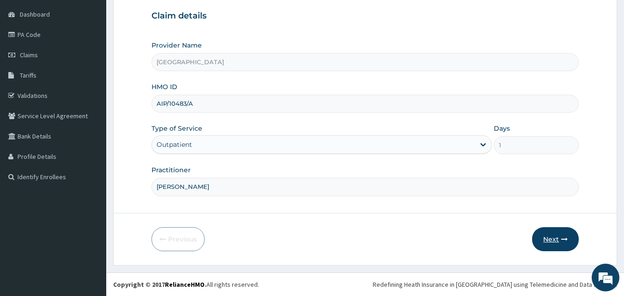
click at [558, 242] on button "Next" at bounding box center [555, 239] width 47 height 24
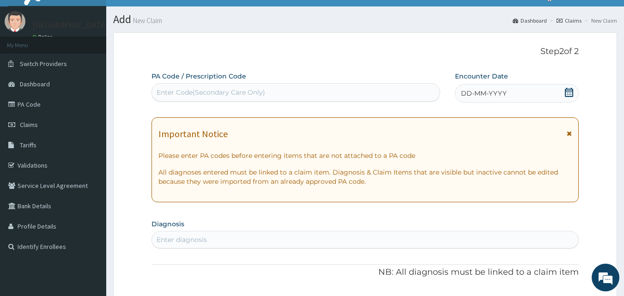
scroll to position [0, 0]
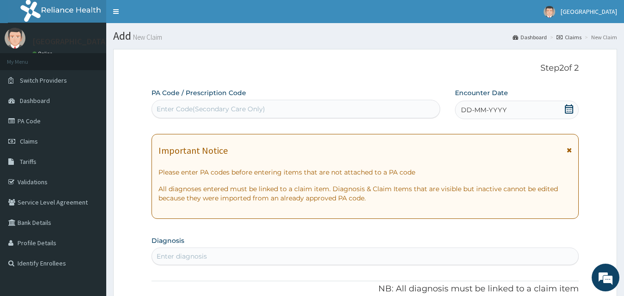
click at [573, 105] on icon at bounding box center [569, 108] width 8 height 9
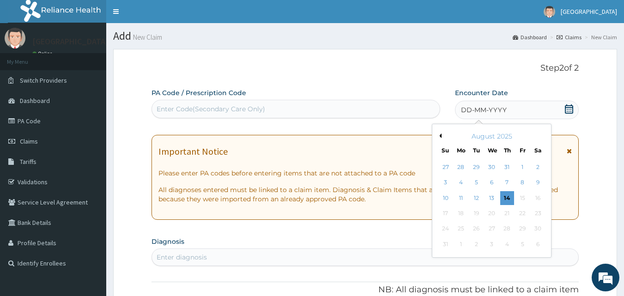
click at [566, 108] on icon at bounding box center [569, 108] width 8 height 9
click at [440, 133] on button "Previous Month" at bounding box center [439, 135] width 5 height 5
click at [440, 134] on button "Previous Month" at bounding box center [439, 135] width 5 height 5
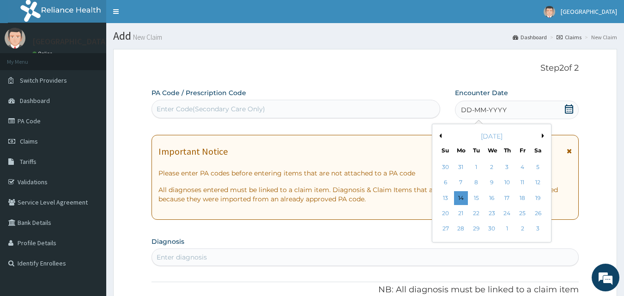
click at [440, 134] on button "Previous Month" at bounding box center [439, 135] width 5 height 5
click at [495, 230] on div "26" at bounding box center [492, 229] width 14 height 14
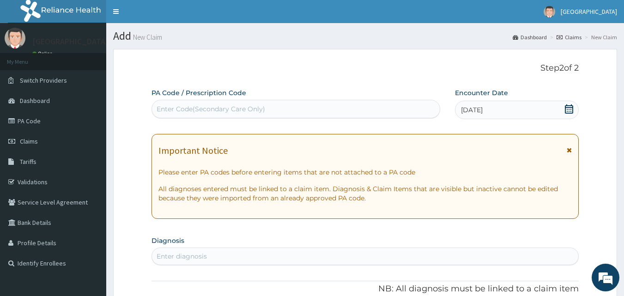
scroll to position [46, 0]
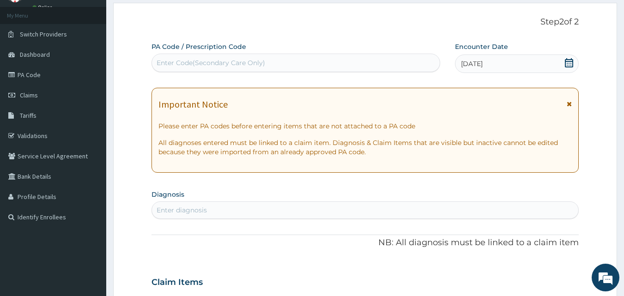
click at [206, 208] on div "Enter diagnosis" at bounding box center [182, 210] width 50 height 9
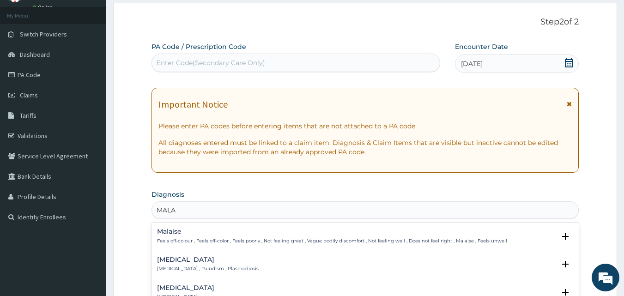
type input "MALAR"
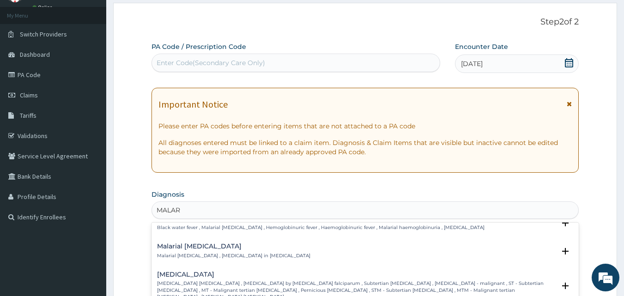
scroll to position [369, 0]
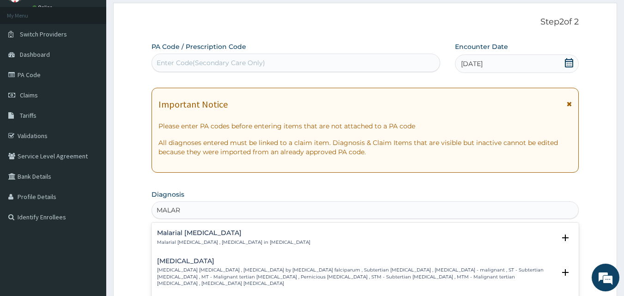
click at [232, 267] on p "[MEDICAL_DATA] [MEDICAL_DATA] , [MEDICAL_DATA] by [MEDICAL_DATA] falciparum , S…" at bounding box center [356, 277] width 399 height 20
click at [236, 267] on p "[MEDICAL_DATA] [MEDICAL_DATA] , [MEDICAL_DATA] by [MEDICAL_DATA] falciparum , S…" at bounding box center [356, 277] width 399 height 20
click at [204, 267] on p "[MEDICAL_DATA] [MEDICAL_DATA] , [MEDICAL_DATA] by [MEDICAL_DATA] falciparum , S…" at bounding box center [356, 277] width 399 height 20
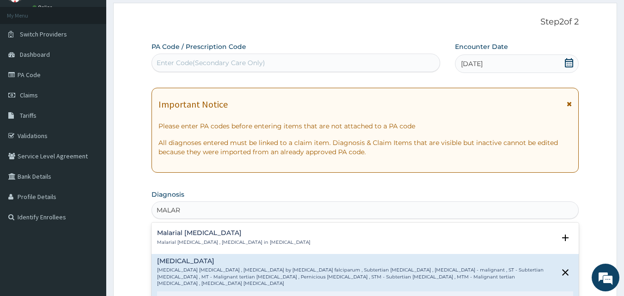
click at [205, 267] on p "[MEDICAL_DATA] [MEDICAL_DATA] , [MEDICAL_DATA] by [MEDICAL_DATA] falciparum , S…" at bounding box center [356, 277] width 399 height 20
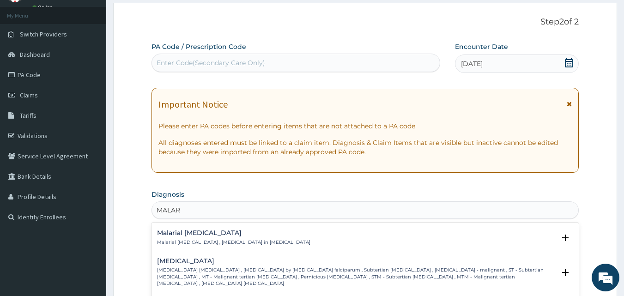
click at [225, 267] on p "[MEDICAL_DATA] [MEDICAL_DATA] , [MEDICAL_DATA] by [MEDICAL_DATA] falciparum , S…" at bounding box center [356, 277] width 399 height 20
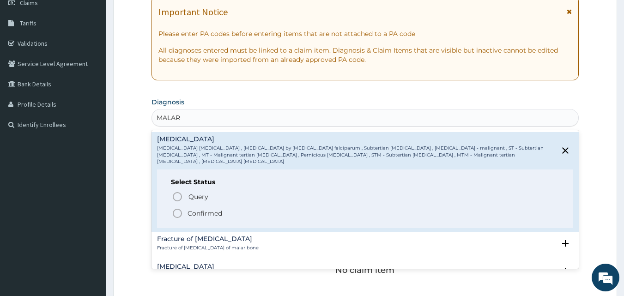
scroll to position [416, 0]
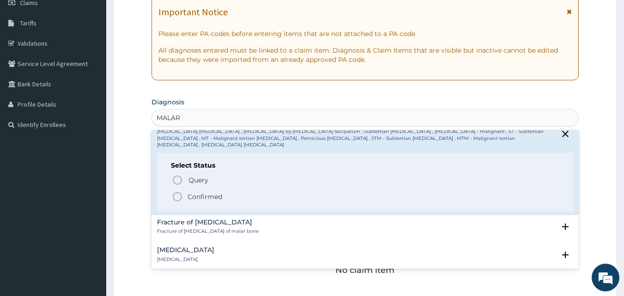
click at [179, 191] on icon "status option filled" at bounding box center [177, 196] width 11 height 11
click at [179, 186] on div "Claim Items" at bounding box center [365, 188] width 428 height 24
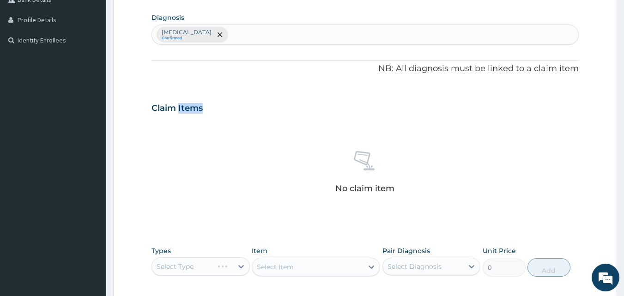
scroll to position [277, 0]
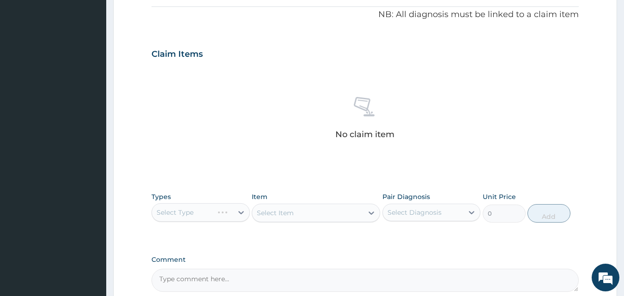
click at [241, 211] on div "Select Type" at bounding box center [200, 212] width 98 height 18
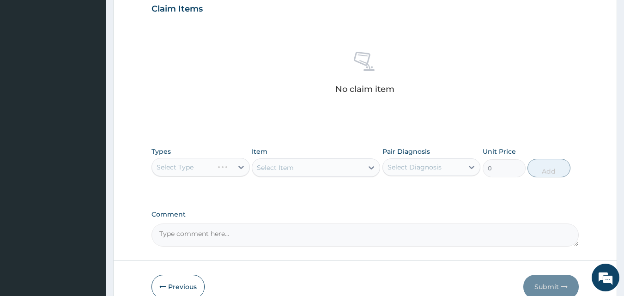
scroll to position [323, 0]
click at [241, 164] on div "Select Type" at bounding box center [200, 166] width 98 height 18
click at [368, 164] on div "Select Item" at bounding box center [316, 166] width 128 height 18
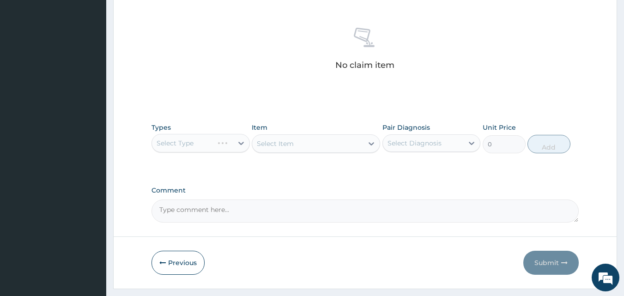
scroll to position [369, 0]
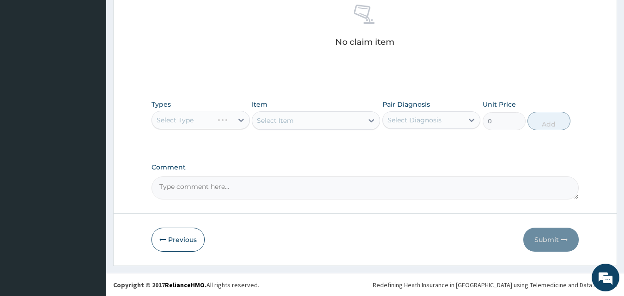
click at [299, 183] on textarea "Comment" at bounding box center [365, 187] width 428 height 23
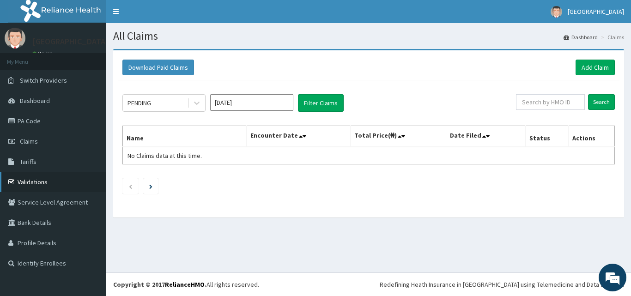
click at [53, 186] on link "Validations" at bounding box center [53, 182] width 106 height 20
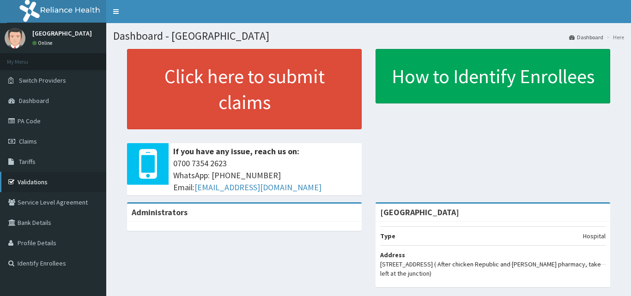
click at [51, 183] on link "Validations" at bounding box center [53, 182] width 106 height 20
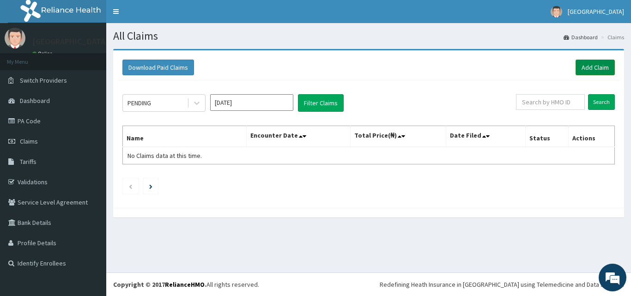
click at [593, 67] on link "Add Claim" at bounding box center [594, 68] width 39 height 16
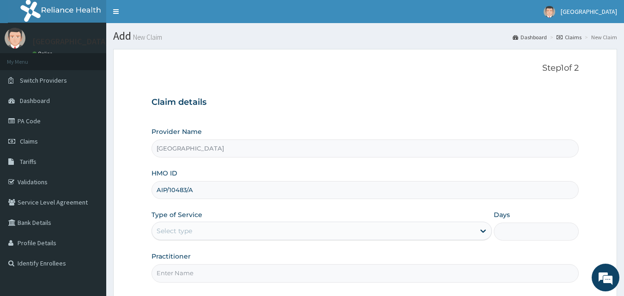
type input "AIP/10483/A"
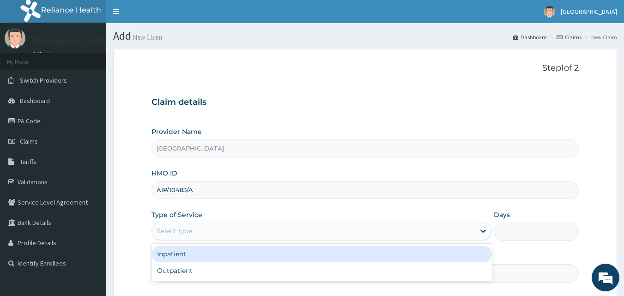
click at [380, 227] on div "Select type" at bounding box center [313, 231] width 323 height 15
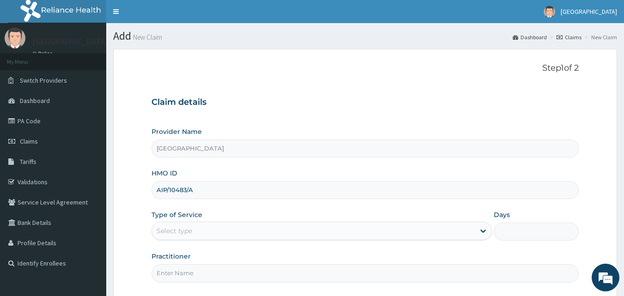
click at [576, 228] on input "Days" at bounding box center [536, 232] width 85 height 18
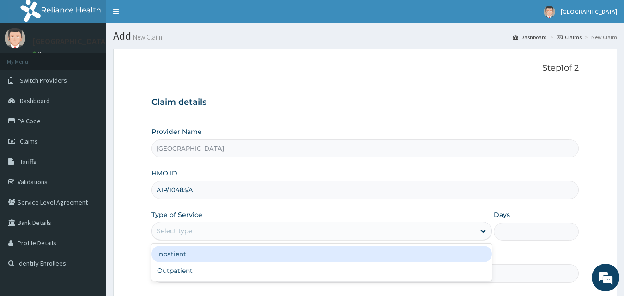
click at [211, 224] on div "Select type" at bounding box center [313, 231] width 323 height 15
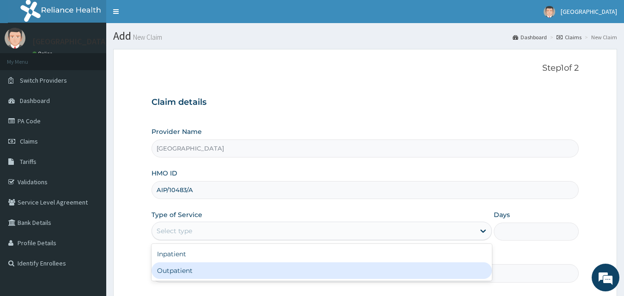
click at [204, 269] on div "Outpatient" at bounding box center [321, 270] width 340 height 17
type input "1"
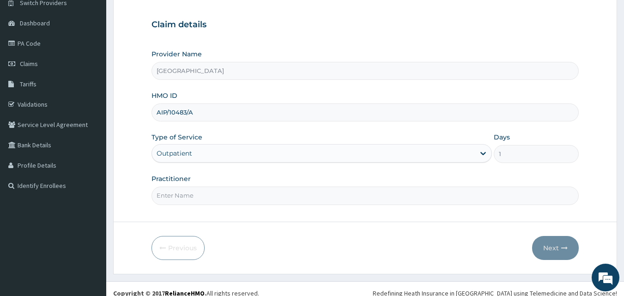
scroll to position [86, 0]
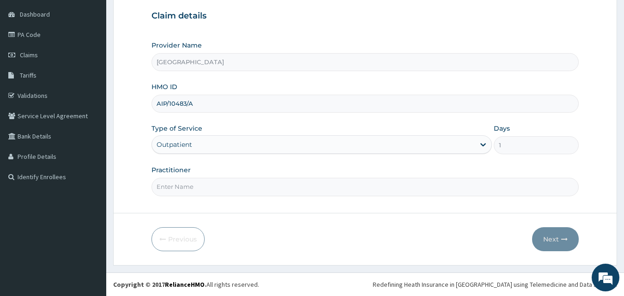
click at [216, 184] on input "Practitioner" at bounding box center [365, 187] width 428 height 18
type input "d"
type input "DR OGBU"
click at [557, 242] on button "Next" at bounding box center [555, 239] width 47 height 24
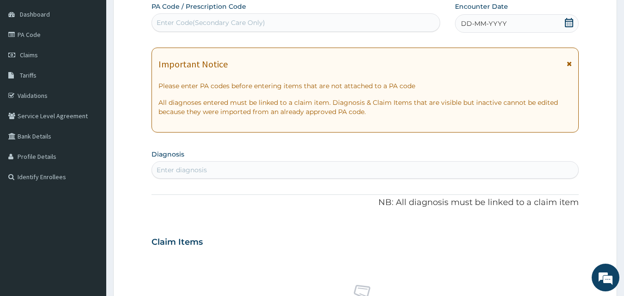
click at [567, 21] on icon at bounding box center [569, 22] width 8 height 9
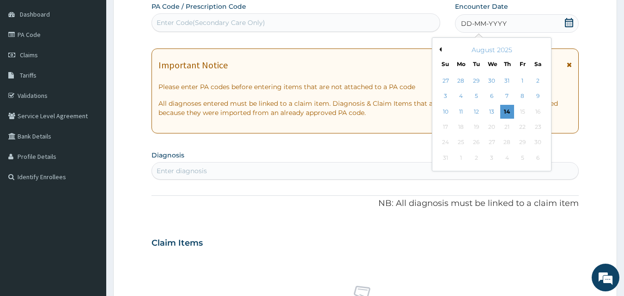
click at [442, 50] on div "August 2025" at bounding box center [491, 49] width 111 height 9
click at [442, 51] on div "August 2025" at bounding box center [491, 49] width 111 height 9
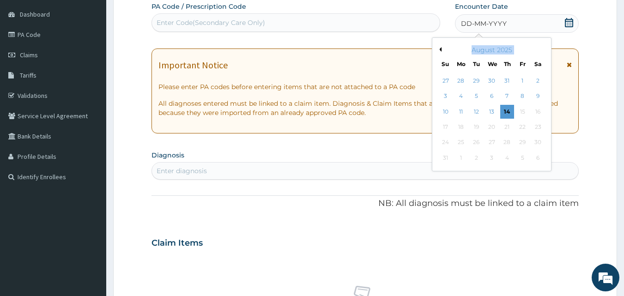
click at [442, 51] on div "August 2025" at bounding box center [491, 49] width 111 height 9
click at [440, 51] on button "Previous Month" at bounding box center [439, 49] width 5 height 5
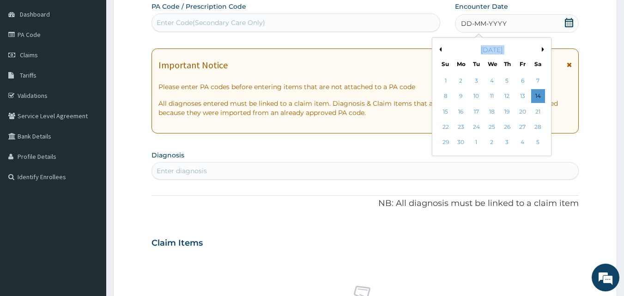
click at [440, 51] on button "Previous Month" at bounding box center [439, 49] width 5 height 5
click at [439, 51] on button "Previous Month" at bounding box center [439, 49] width 5 height 5
click at [490, 143] on div "26" at bounding box center [492, 143] width 14 height 14
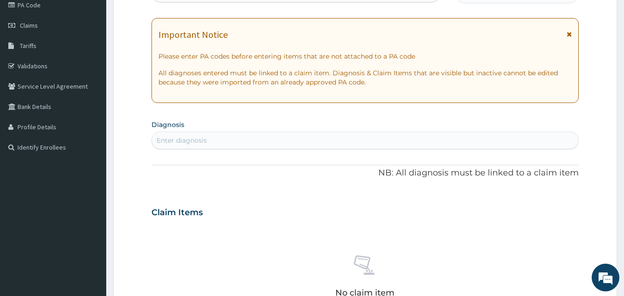
scroll to position [133, 0]
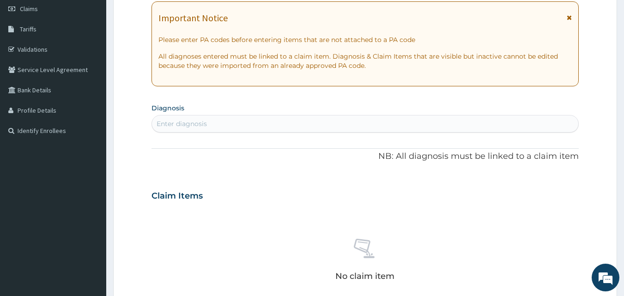
click at [219, 121] on div "Enter diagnosis" at bounding box center [365, 123] width 427 height 15
type input "MALA"
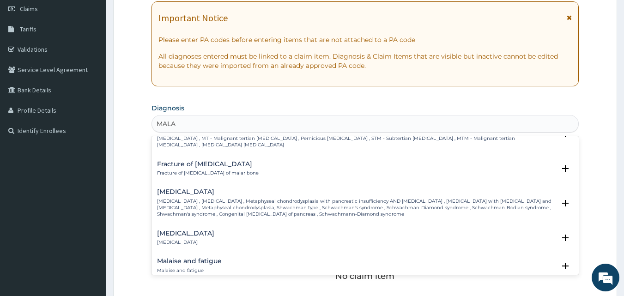
scroll to position [508, 0]
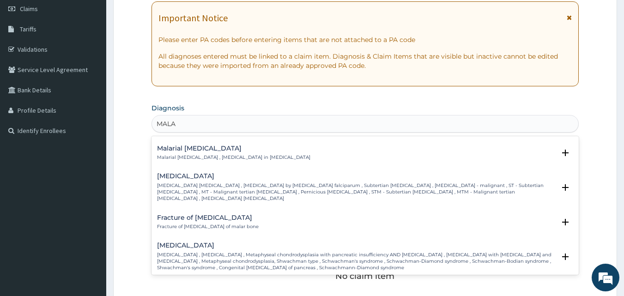
click at [250, 182] on p "[MEDICAL_DATA] [MEDICAL_DATA] , [MEDICAL_DATA] by [MEDICAL_DATA] falciparum , S…" at bounding box center [356, 192] width 399 height 20
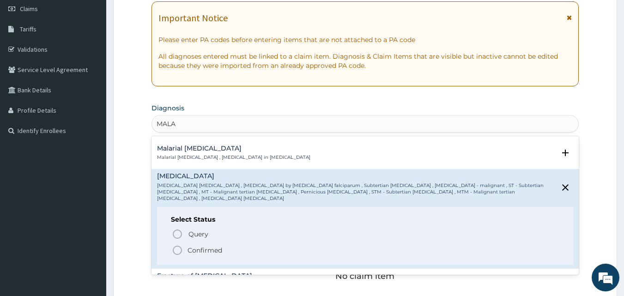
click at [182, 245] on icon "status option filled" at bounding box center [177, 250] width 11 height 11
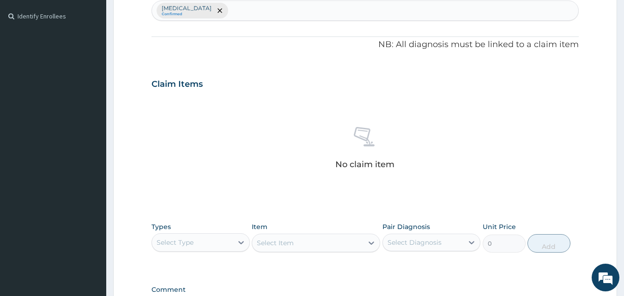
scroll to position [271, 0]
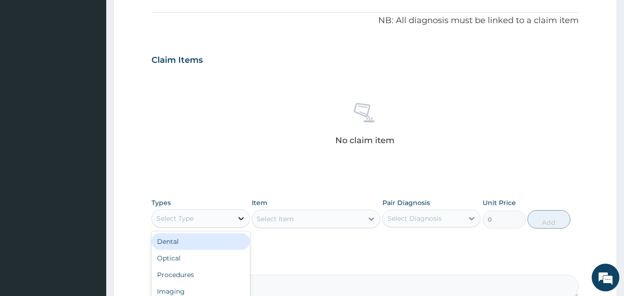
click at [241, 215] on icon at bounding box center [240, 218] width 9 height 9
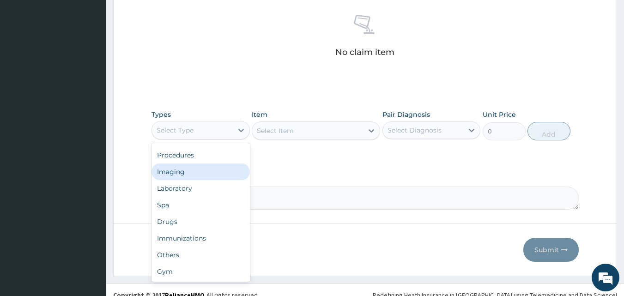
scroll to position [363, 0]
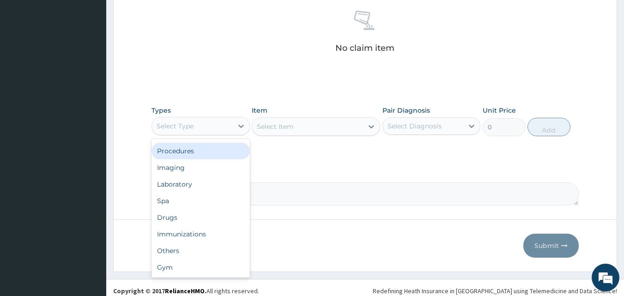
click at [181, 149] on div "Procedures" at bounding box center [200, 151] width 98 height 17
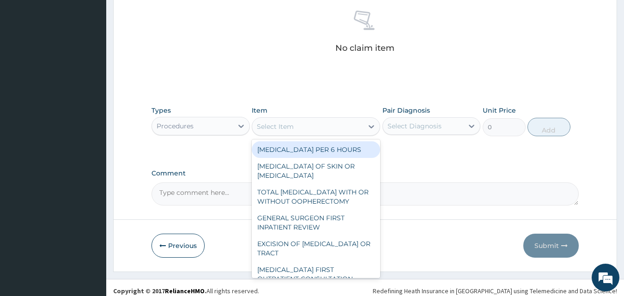
click at [371, 124] on icon at bounding box center [371, 126] width 9 height 9
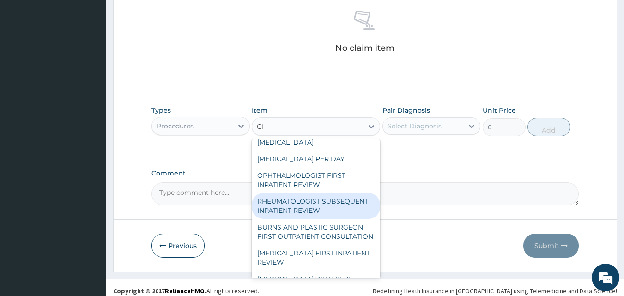
scroll to position [78, 0]
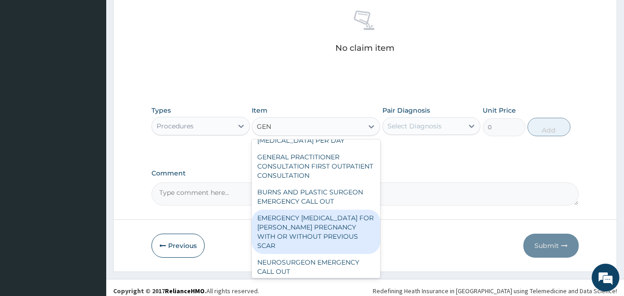
type input "GENE"
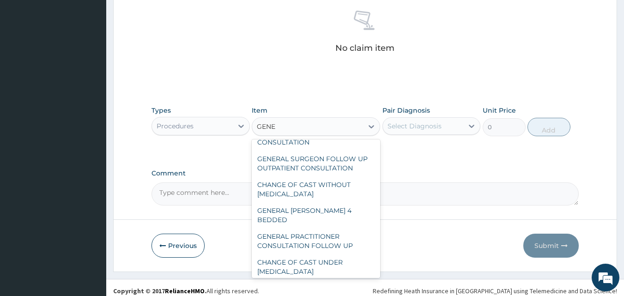
scroll to position [44, 0]
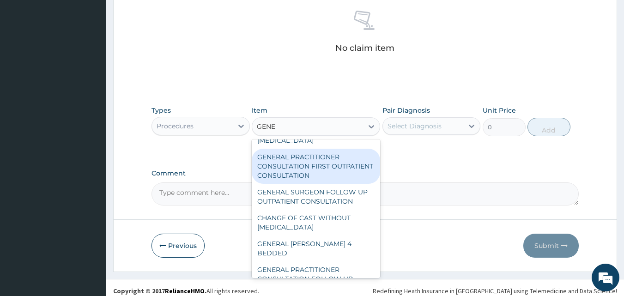
click at [325, 176] on div "GENERAL PRACTITIONER CONSULTATION FIRST OUTPATIENT CONSULTATION" at bounding box center [316, 166] width 128 height 35
type input "3795"
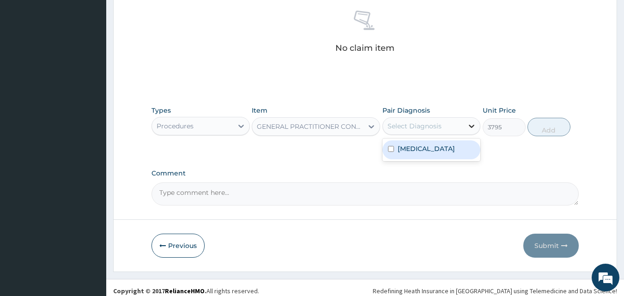
click at [470, 124] on icon at bounding box center [471, 125] width 9 height 9
click at [455, 150] on label "[MEDICAL_DATA]" at bounding box center [426, 148] width 57 height 9
checkbox input "true"
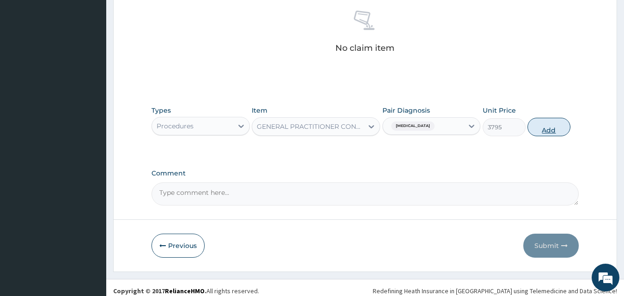
click at [555, 127] on button "Add" at bounding box center [548, 127] width 43 height 18
type input "0"
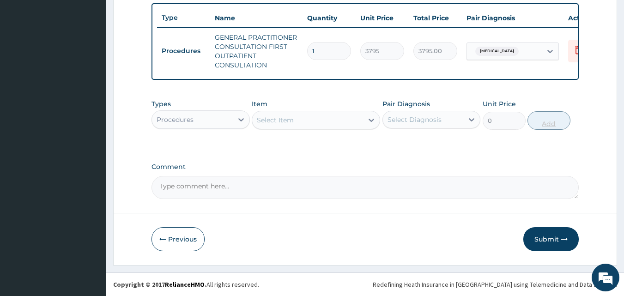
scroll to position [347, 0]
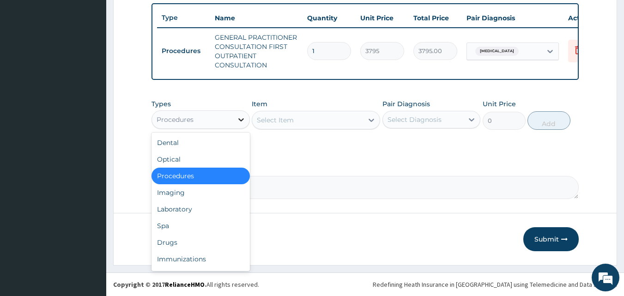
click at [242, 115] on icon at bounding box center [240, 119] width 9 height 9
click at [193, 205] on div "Laboratory" at bounding box center [200, 209] width 98 height 17
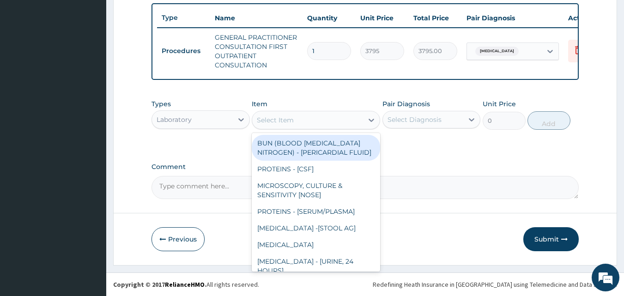
click at [369, 120] on icon at bounding box center [372, 120] width 6 height 3
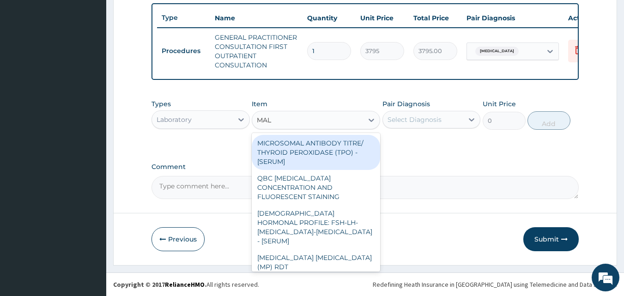
type input "MALA"
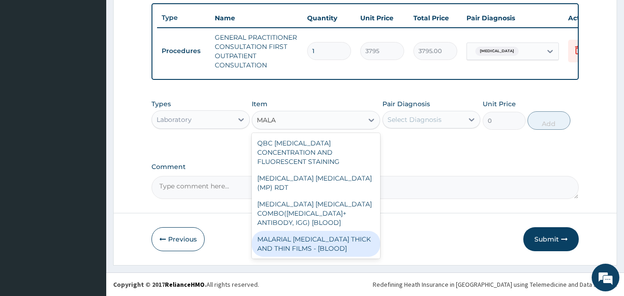
click at [330, 231] on div "MALARIAL [MEDICAL_DATA] THICK AND THIN FILMS - [BLOOD]" at bounding box center [316, 244] width 128 height 26
type input "1725"
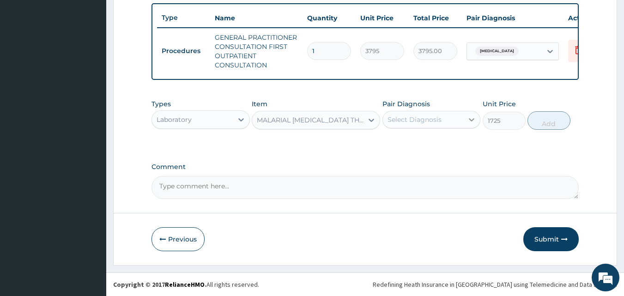
click at [470, 119] on icon at bounding box center [472, 119] width 6 height 3
click at [462, 147] on div "[MEDICAL_DATA]" at bounding box center [431, 143] width 98 height 19
checkbox input "true"
click at [551, 121] on button "Add" at bounding box center [548, 120] width 43 height 18
type input "0"
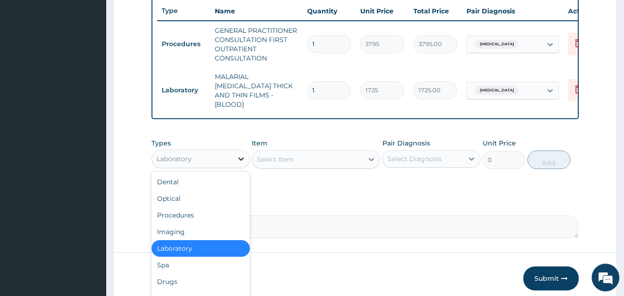
click at [237, 154] on icon at bounding box center [240, 158] width 9 height 9
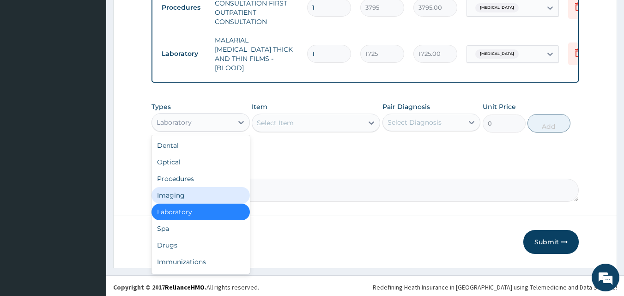
scroll to position [384, 0]
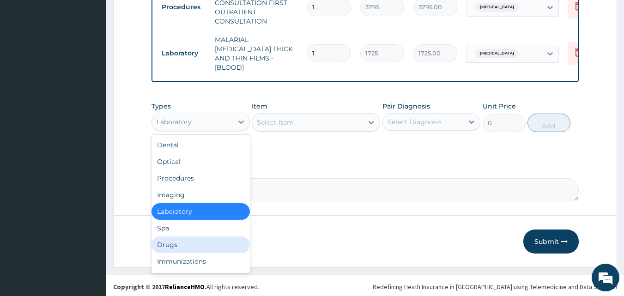
click at [183, 248] on div "Drugs" at bounding box center [200, 244] width 98 height 17
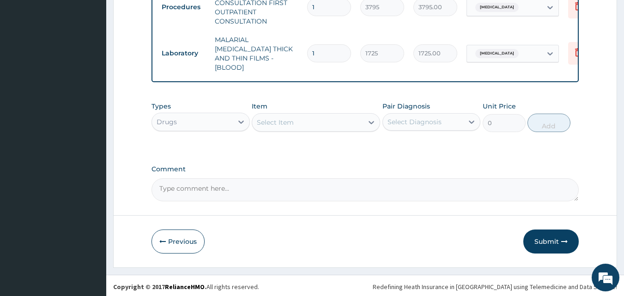
click at [372, 118] on icon at bounding box center [371, 122] width 9 height 9
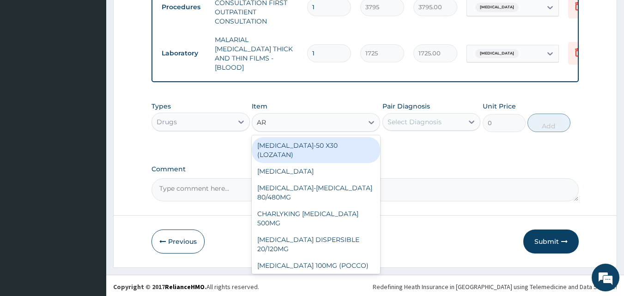
type input "ART"
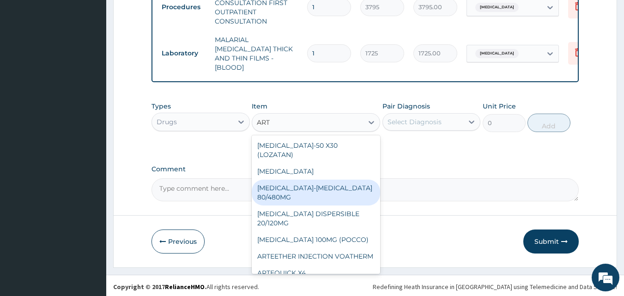
click at [326, 184] on div "[MEDICAL_DATA]-[MEDICAL_DATA] 80/480MG" at bounding box center [316, 193] width 128 height 26
type input "2000"
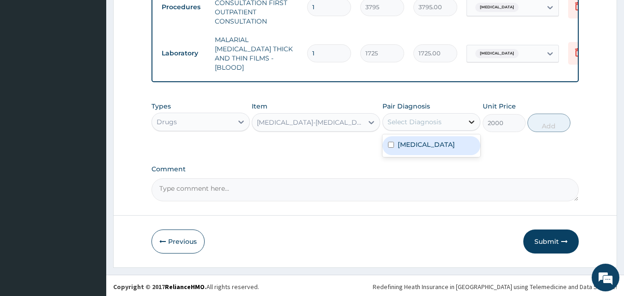
click at [473, 121] on icon at bounding box center [471, 121] width 9 height 9
click at [465, 143] on div "[MEDICAL_DATA]" at bounding box center [431, 145] width 98 height 19
checkbox input "true"
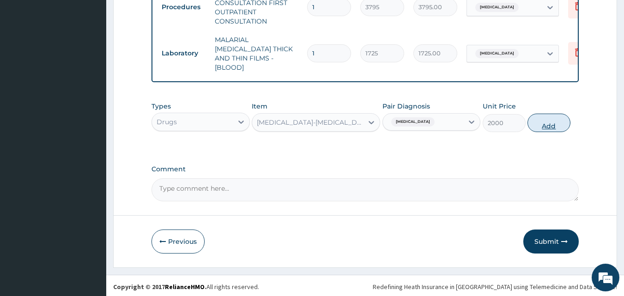
click at [557, 121] on button "Add" at bounding box center [548, 123] width 43 height 18
type input "0"
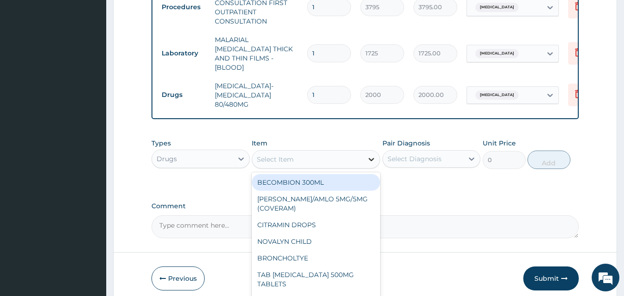
click at [371, 156] on icon at bounding box center [371, 159] width 9 height 9
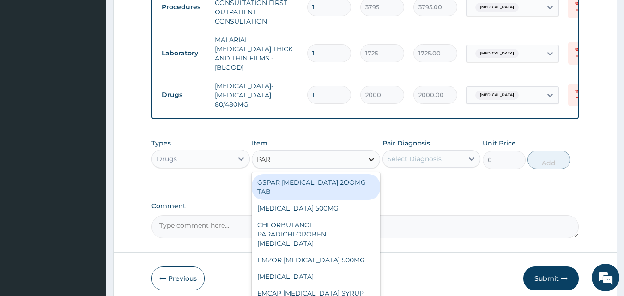
type input "PARA"
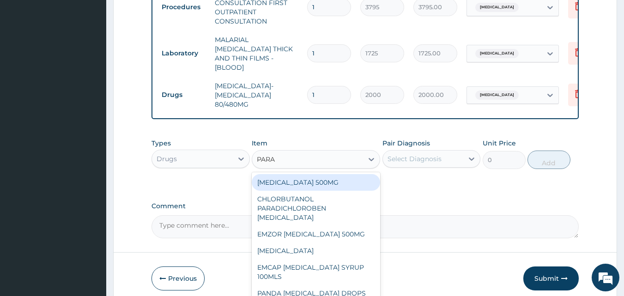
click at [327, 182] on div "[MEDICAL_DATA] 500MG" at bounding box center [316, 182] width 128 height 17
type input "50"
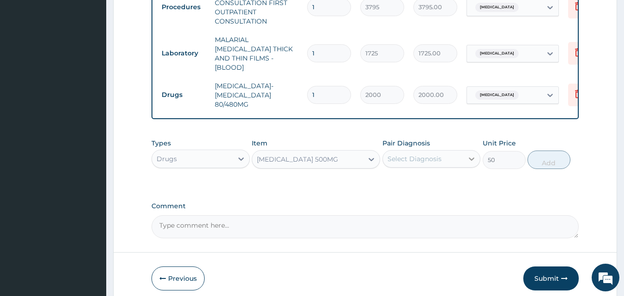
click at [472, 156] on icon at bounding box center [471, 158] width 9 height 9
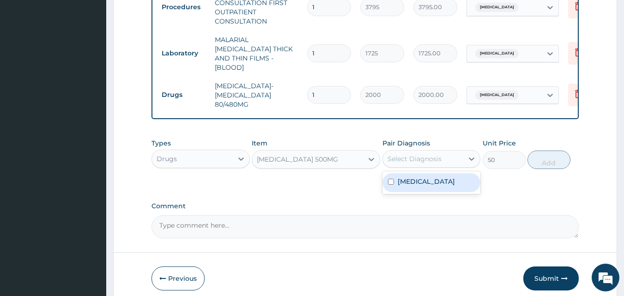
click at [465, 180] on div "[MEDICAL_DATA]" at bounding box center [431, 182] width 98 height 19
checkbox input "true"
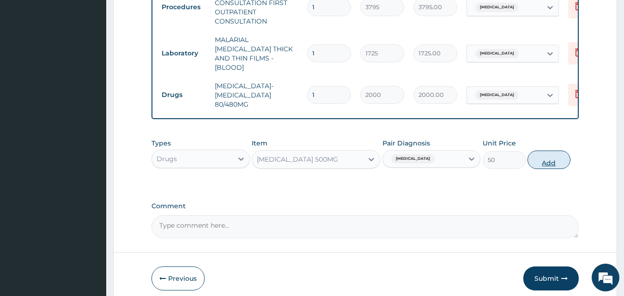
click at [550, 155] on button "Add" at bounding box center [548, 160] width 43 height 18
type input "0"
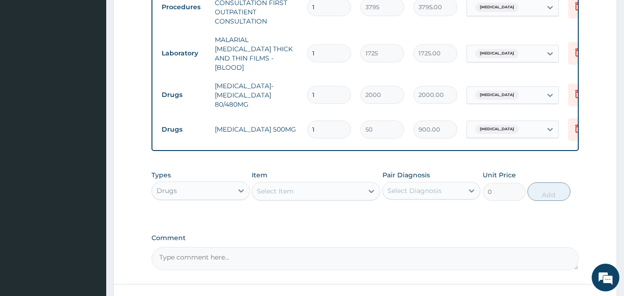
type input "18"
type input "900.00"
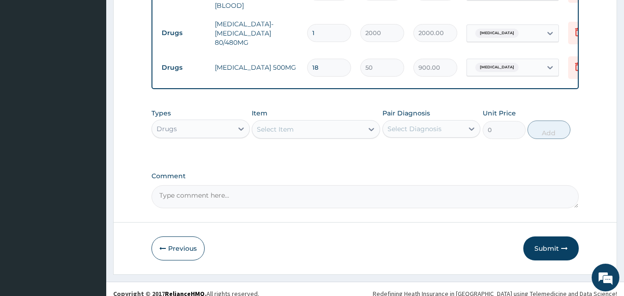
scroll to position [453, 0]
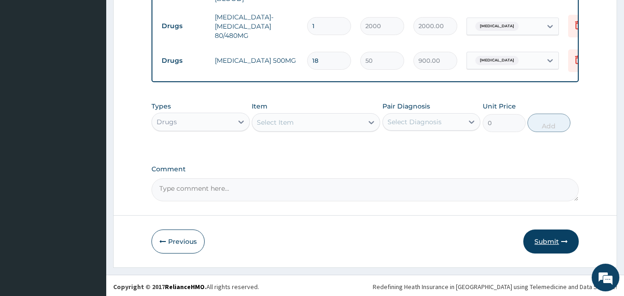
type input "18"
click at [555, 240] on button "Submit" at bounding box center [550, 242] width 55 height 24
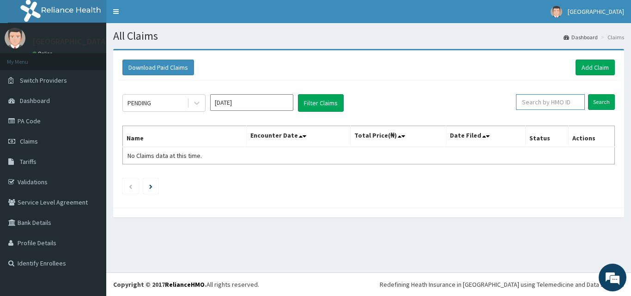
click at [545, 105] on input "text" at bounding box center [550, 102] width 69 height 16
paste input "AIP/10483/A"
type input "A"
click at [549, 100] on input "text" at bounding box center [550, 102] width 69 height 16
paste input "AIP/10483/A"
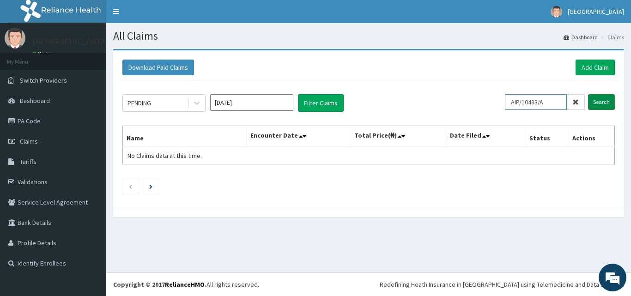
type input "AIP/10483/A"
click at [606, 100] on input "Search" at bounding box center [601, 102] width 27 height 16
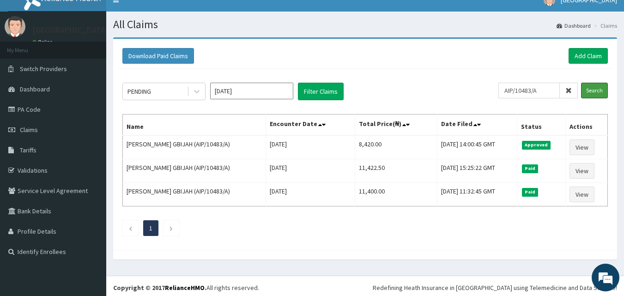
scroll to position [15, 0]
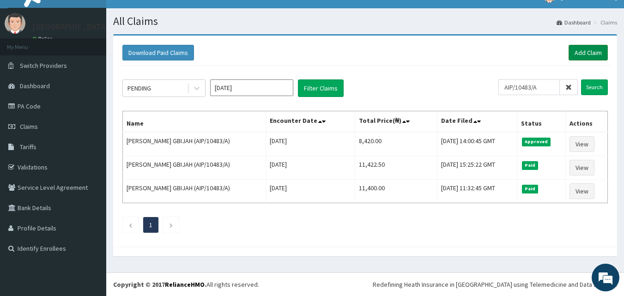
click at [598, 52] on link "Add Claim" at bounding box center [588, 53] width 39 height 16
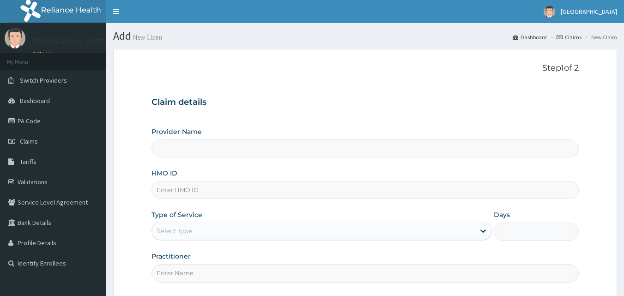
type input "[GEOGRAPHIC_DATA]"
click at [185, 190] on input "HMO ID" at bounding box center [365, 190] width 428 height 18
paste input "KSB/10744/C"
type input "KSB/10744/C"
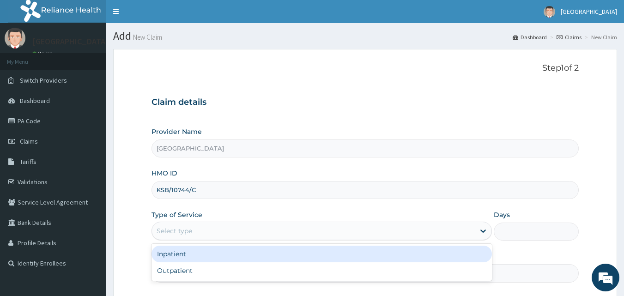
click at [207, 229] on div "Select type" at bounding box center [313, 231] width 323 height 15
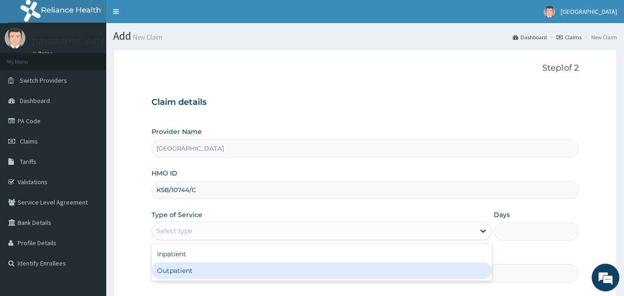
click at [200, 272] on div "Outpatient" at bounding box center [321, 270] width 340 height 17
type input "1"
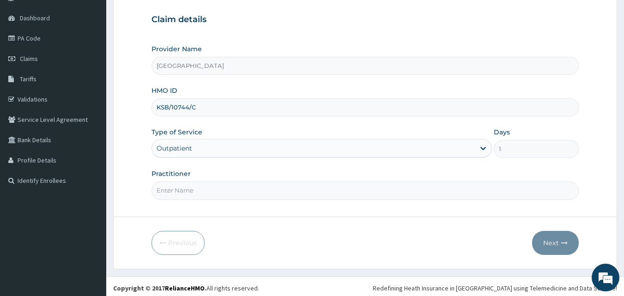
scroll to position [86, 0]
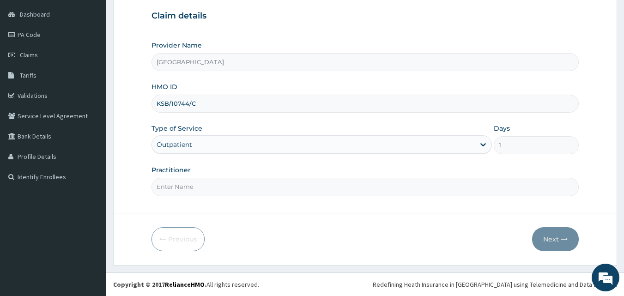
click at [184, 187] on input "Practitioner" at bounding box center [365, 187] width 428 height 18
type input "[PERSON_NAME]"
click at [559, 239] on button "Next" at bounding box center [555, 239] width 47 height 24
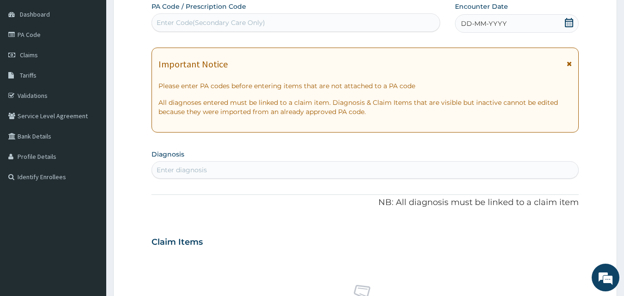
scroll to position [40, 0]
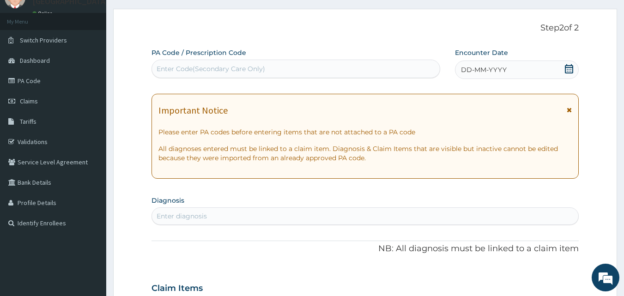
click at [573, 69] on icon at bounding box center [569, 68] width 8 height 9
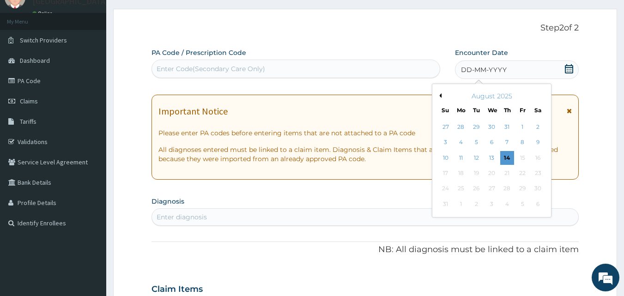
click at [442, 97] on div "August 2025" at bounding box center [491, 95] width 111 height 9
click at [441, 95] on button "Previous Month" at bounding box center [439, 95] width 5 height 5
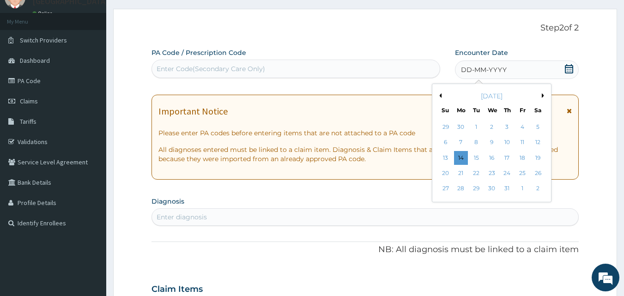
click at [441, 95] on button "Previous Month" at bounding box center [439, 95] width 5 height 5
click at [440, 95] on button "Previous Month" at bounding box center [439, 95] width 5 height 5
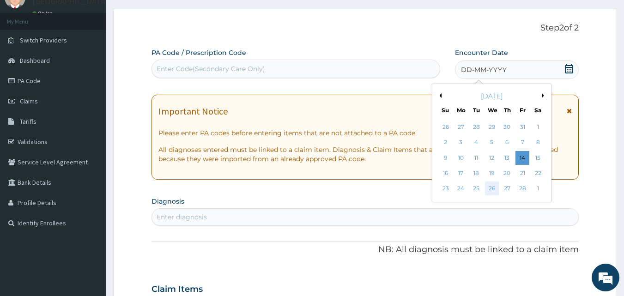
click at [490, 189] on div "26" at bounding box center [492, 189] width 14 height 14
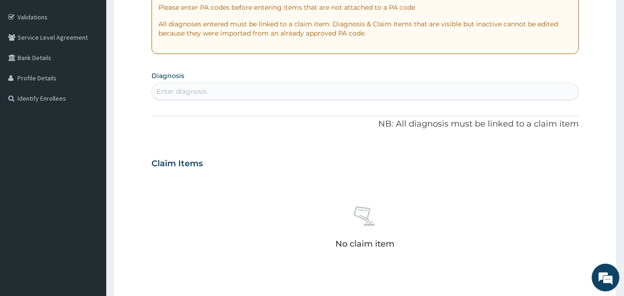
scroll to position [179, 0]
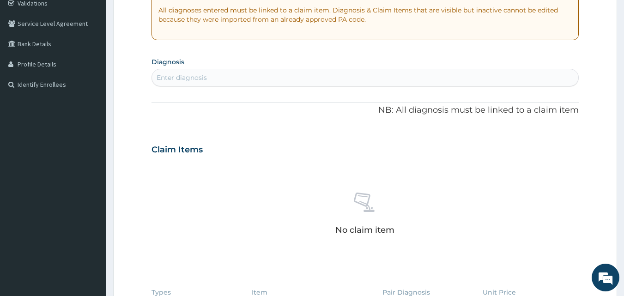
click at [193, 73] on div "Enter diagnosis" at bounding box center [182, 77] width 50 height 9
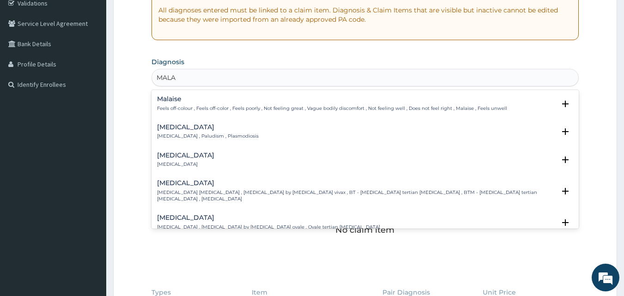
type input "MALAR"
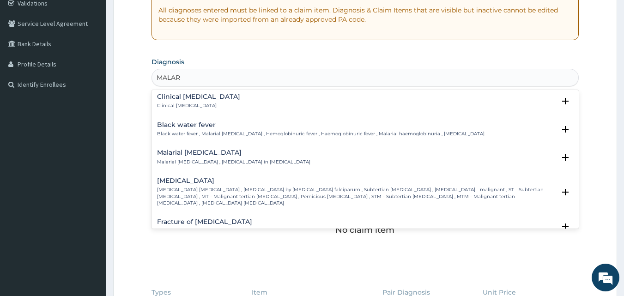
scroll to position [323, 0]
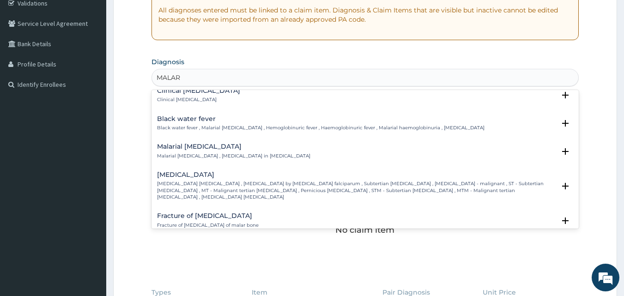
click at [235, 181] on p "[MEDICAL_DATA] [MEDICAL_DATA] , [MEDICAL_DATA] by [MEDICAL_DATA] falciparum , S…" at bounding box center [356, 191] width 399 height 20
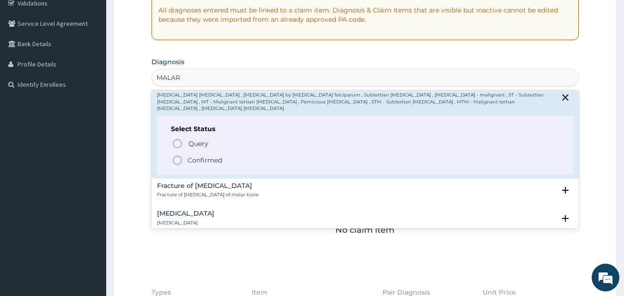
scroll to position [416, 0]
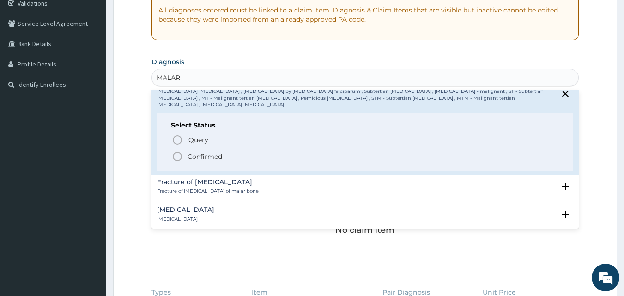
click at [201, 152] on p "Confirmed" at bounding box center [205, 156] width 35 height 9
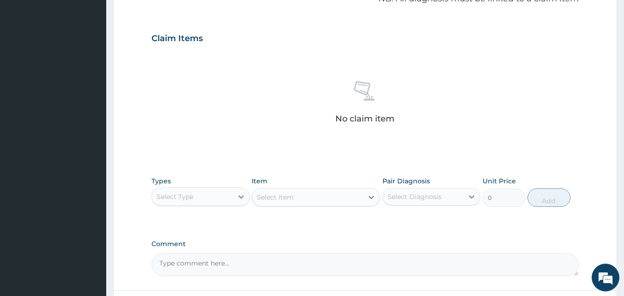
scroll to position [317, 0]
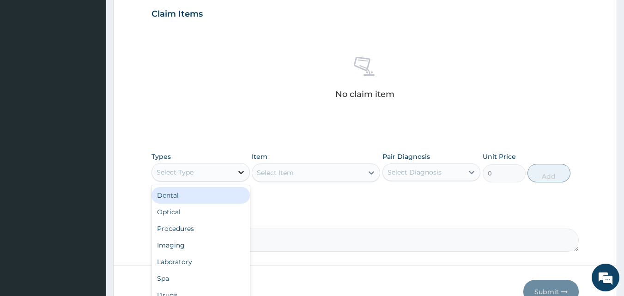
click at [243, 170] on icon at bounding box center [240, 172] width 9 height 9
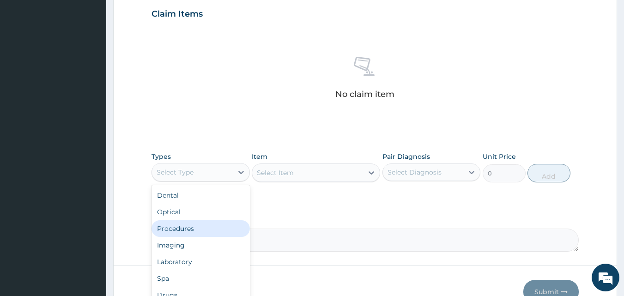
click at [189, 229] on div "Procedures" at bounding box center [200, 228] width 98 height 17
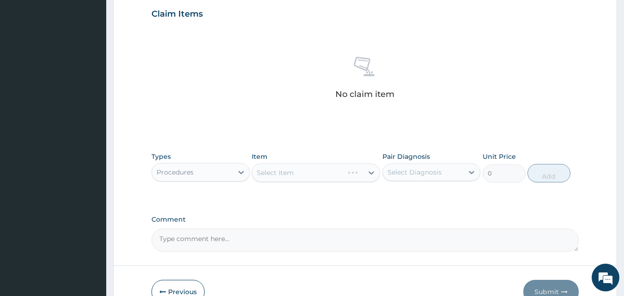
click at [370, 169] on div "Select Item" at bounding box center [316, 173] width 128 height 18
click at [370, 171] on div "Select Item" at bounding box center [316, 173] width 128 height 18
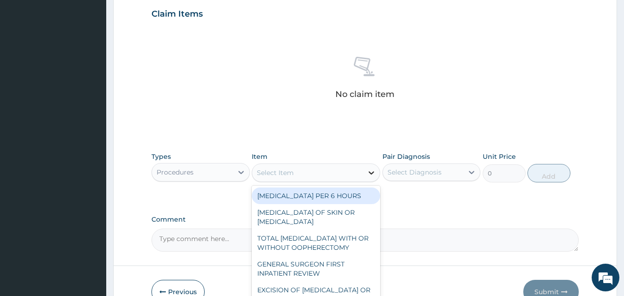
click at [368, 168] on icon at bounding box center [371, 172] width 9 height 9
type input "GENE"
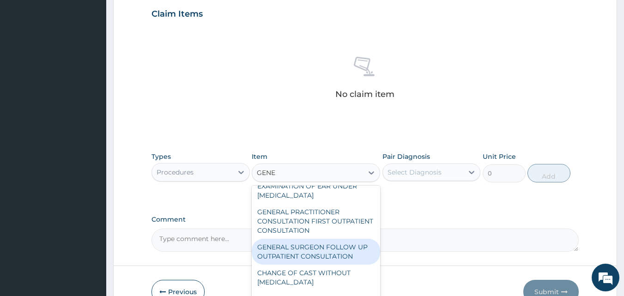
scroll to position [46, 0]
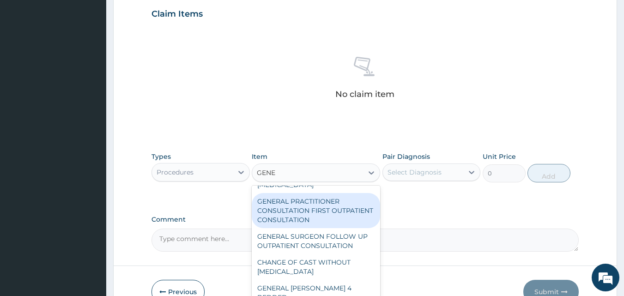
click at [321, 212] on div "GENERAL PRACTITIONER CONSULTATION FIRST OUTPATIENT CONSULTATION" at bounding box center [316, 210] width 128 height 35
type input "3795"
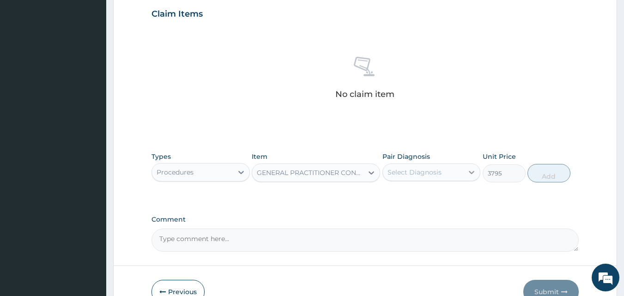
click at [468, 172] on icon at bounding box center [471, 172] width 9 height 9
click at [445, 197] on label "[MEDICAL_DATA]" at bounding box center [426, 194] width 57 height 9
checkbox input "true"
click at [540, 170] on button "Add" at bounding box center [548, 173] width 43 height 18
type input "0"
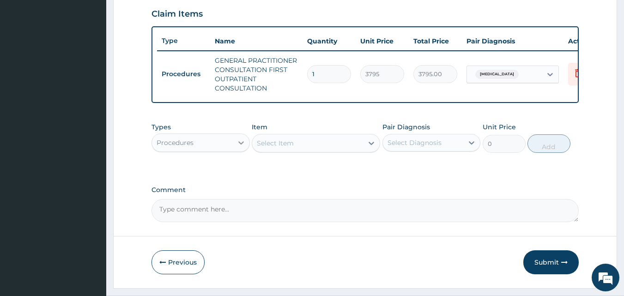
click at [238, 147] on icon at bounding box center [240, 142] width 9 height 9
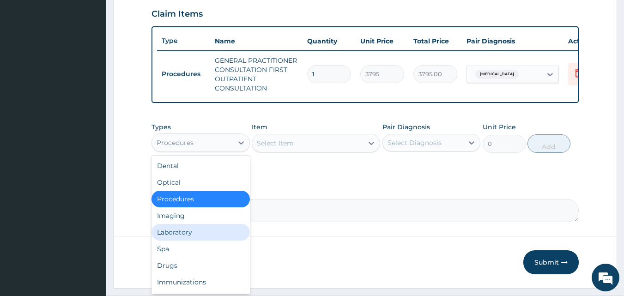
drag, startPoint x: 200, startPoint y: 242, endPoint x: 210, endPoint y: 232, distance: 14.4
click at [200, 241] on div "Laboratory" at bounding box center [200, 232] width 98 height 17
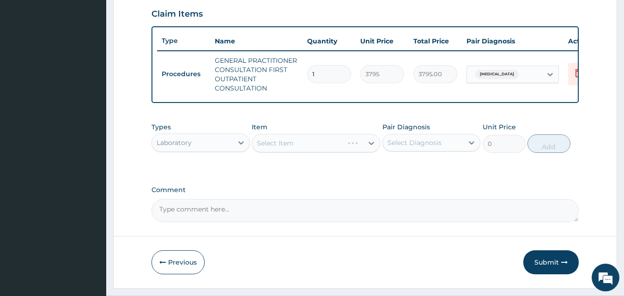
click at [286, 150] on div "Select Item" at bounding box center [316, 143] width 128 height 18
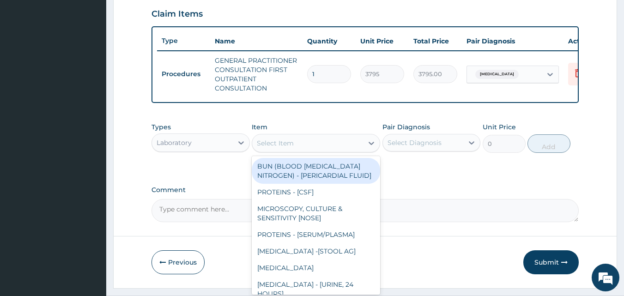
click at [317, 145] on div "Select Item" at bounding box center [307, 143] width 111 height 15
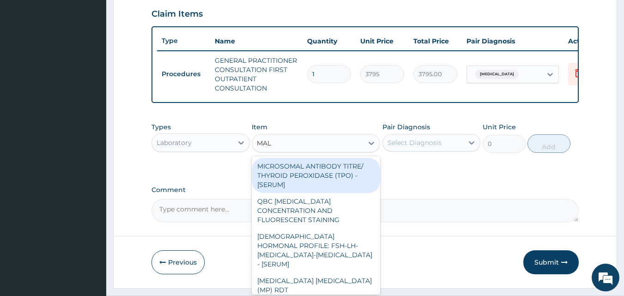
type input "MALA"
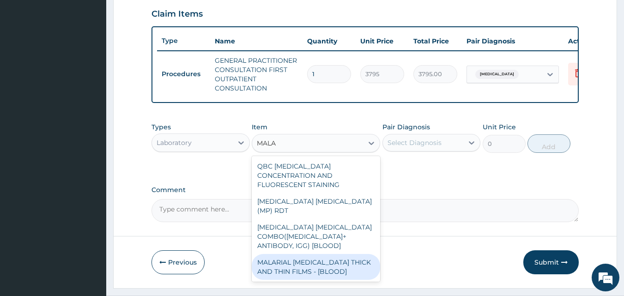
click at [337, 254] on div "MALARIAL [MEDICAL_DATA] THICK AND THIN FILMS - [BLOOD]" at bounding box center [316, 267] width 128 height 26
type input "1725"
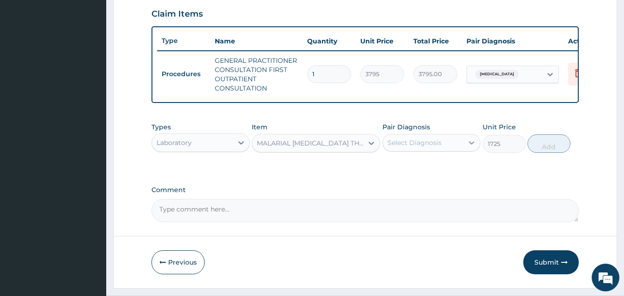
click at [472, 147] on icon at bounding box center [471, 142] width 9 height 9
click at [467, 174] on div "[MEDICAL_DATA]" at bounding box center [431, 166] width 98 height 19
checkbox input "true"
click at [552, 145] on button "Add" at bounding box center [548, 143] width 43 height 18
type input "0"
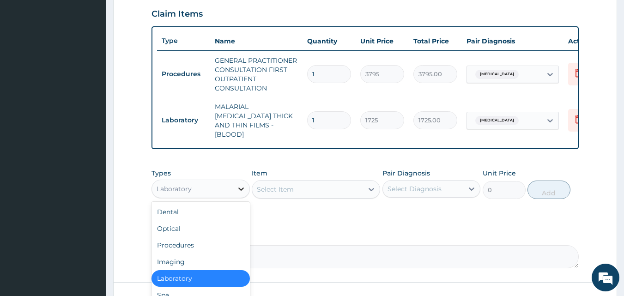
click at [241, 185] on icon at bounding box center [240, 188] width 9 height 9
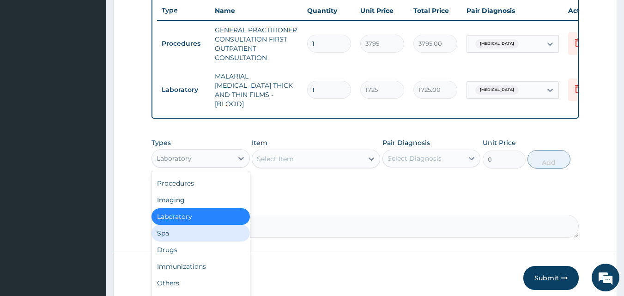
scroll to position [363, 0]
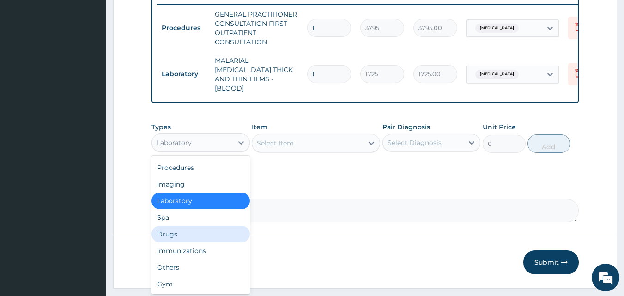
click at [173, 234] on div "Drugs" at bounding box center [200, 234] width 98 height 17
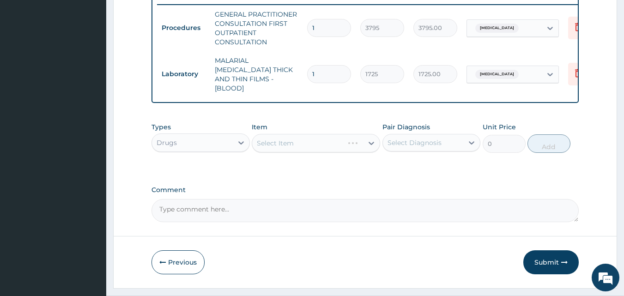
click at [374, 139] on div "Select Item" at bounding box center [316, 143] width 128 height 18
click at [370, 138] on div "Select Item" at bounding box center [316, 143] width 128 height 18
click at [371, 139] on div "Select Item" at bounding box center [316, 143] width 128 height 18
click at [369, 161] on div "Types Drugs Item Select Item Pair Diagnosis Select Diagnosis Unit Price 0 Add" at bounding box center [365, 145] width 428 height 54
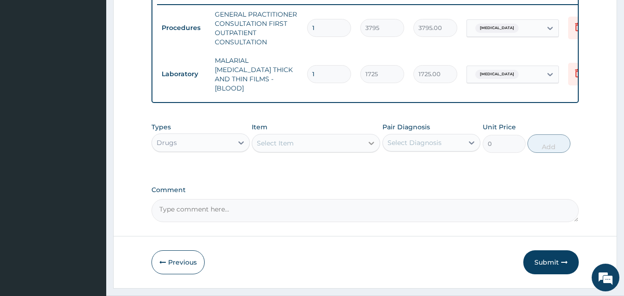
click at [369, 139] on icon at bounding box center [371, 143] width 9 height 9
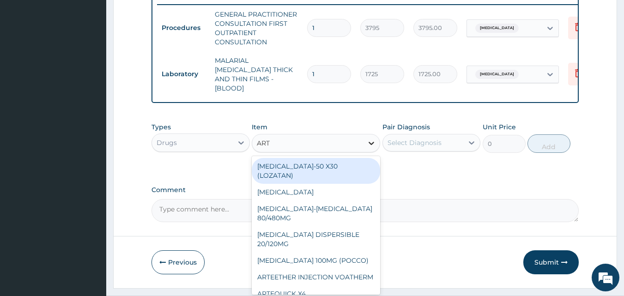
type input "ARTE"
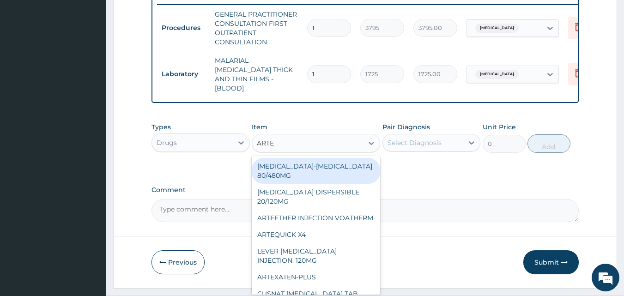
click at [333, 171] on div "[MEDICAL_DATA]-[MEDICAL_DATA] 80/480MG" at bounding box center [316, 171] width 128 height 26
type input "2000"
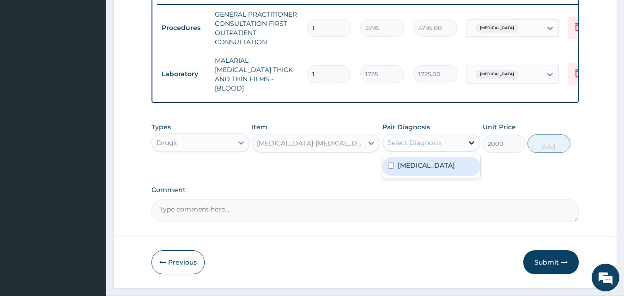
click at [469, 140] on icon at bounding box center [471, 142] width 9 height 9
click at [468, 140] on icon at bounding box center [471, 142] width 9 height 9
click at [468, 139] on icon at bounding box center [471, 142] width 9 height 9
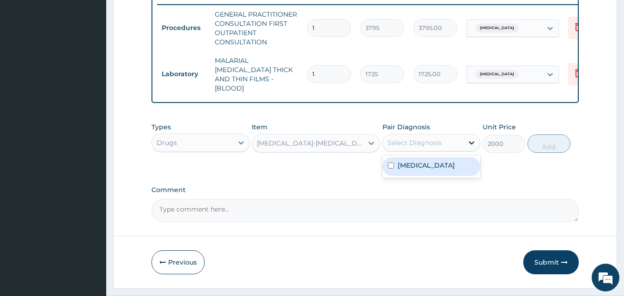
click at [468, 139] on icon at bounding box center [471, 142] width 9 height 9
click at [476, 138] on icon at bounding box center [471, 142] width 9 height 9
click at [444, 167] on label "[MEDICAL_DATA]" at bounding box center [426, 165] width 57 height 9
checkbox input "true"
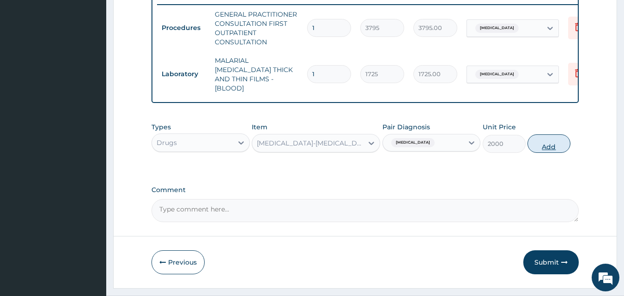
click at [553, 144] on button "Add" at bounding box center [548, 143] width 43 height 18
type input "0"
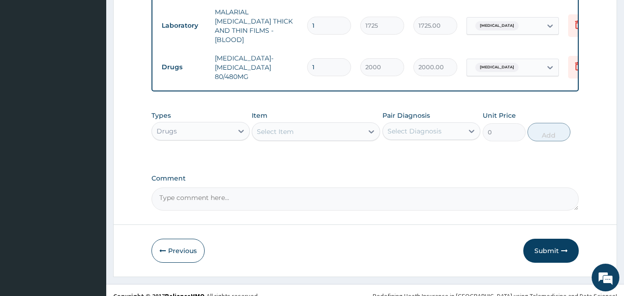
scroll to position [421, 0]
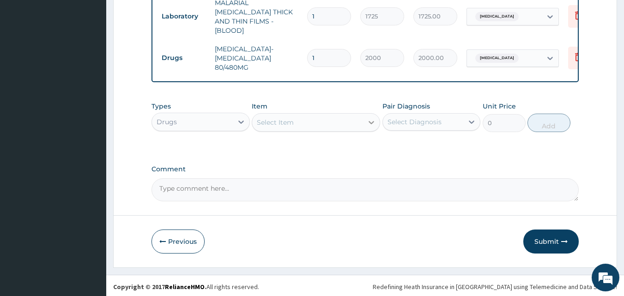
click at [371, 121] on icon at bounding box center [372, 122] width 6 height 3
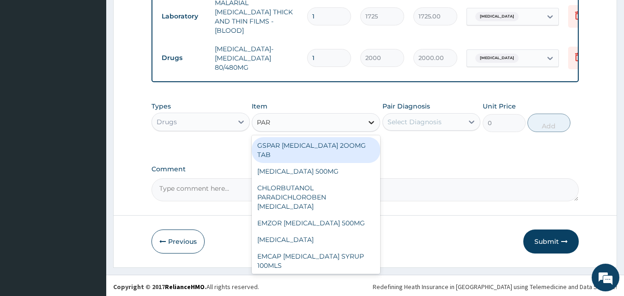
type input "PARA"
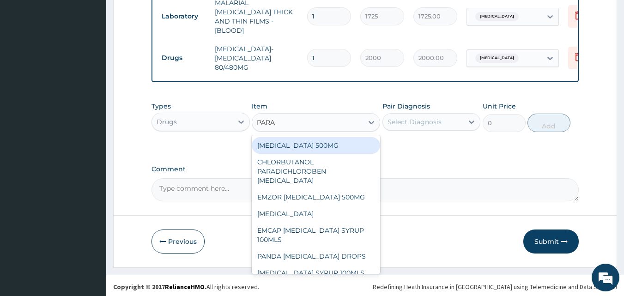
click at [348, 140] on div "[MEDICAL_DATA] 500MG" at bounding box center [316, 145] width 128 height 17
type input "50"
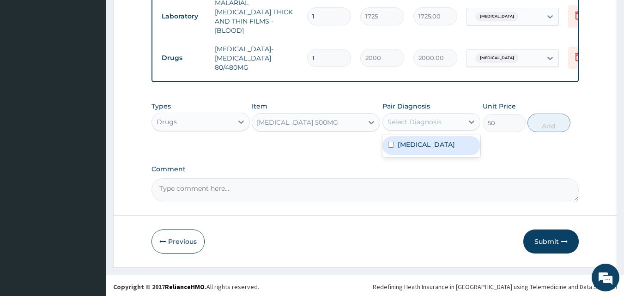
click at [456, 123] on div "Select Diagnosis" at bounding box center [423, 122] width 81 height 15
click at [448, 118] on div "Select Diagnosis" at bounding box center [423, 122] width 81 height 15
click at [437, 146] on label "[MEDICAL_DATA]" at bounding box center [426, 144] width 57 height 9
checkbox input "true"
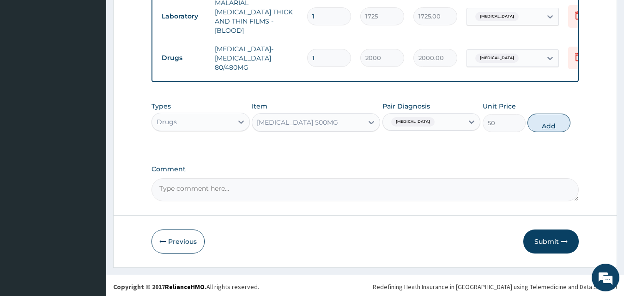
click at [535, 120] on button "Add" at bounding box center [548, 123] width 43 height 18
type input "0"
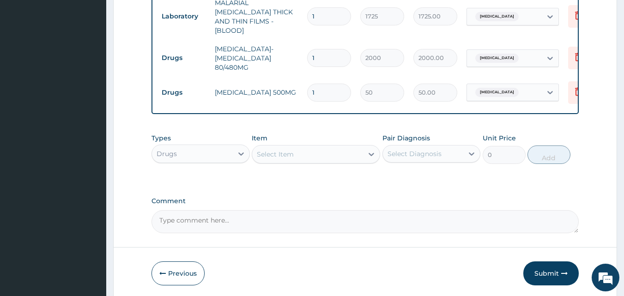
type input "18"
type input "900.00"
type input "18"
click at [293, 150] on div "Select Item" at bounding box center [275, 154] width 37 height 9
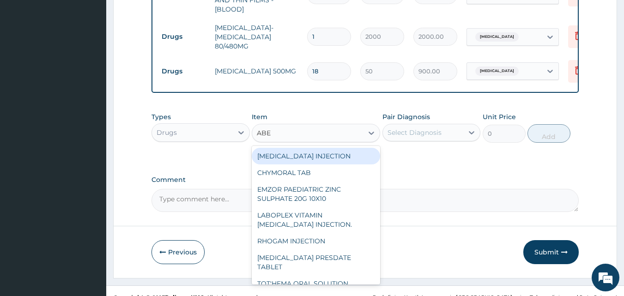
scroll to position [453, 0]
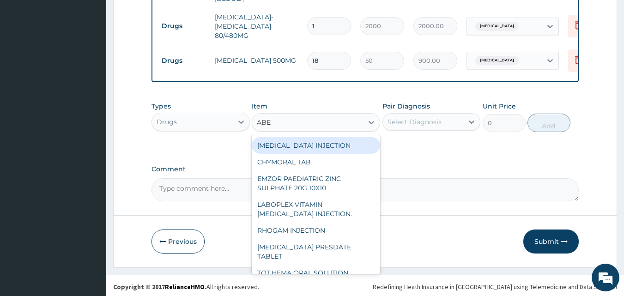
type input "ABE"
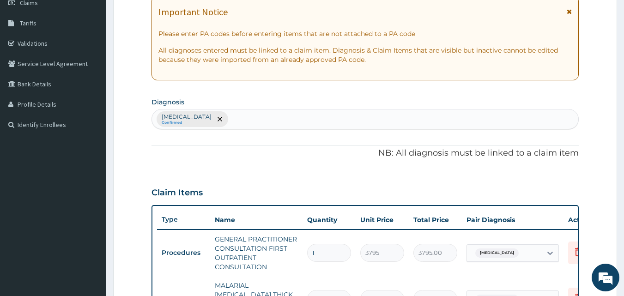
scroll to position [130, 0]
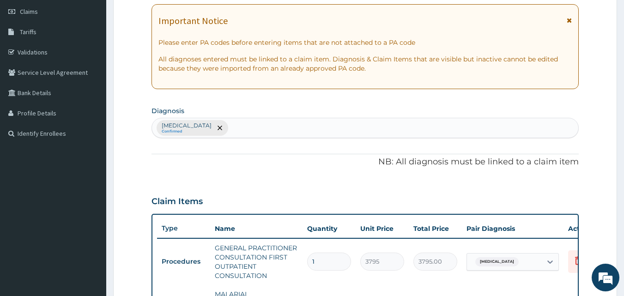
type input "ALB"
click at [237, 124] on div "[MEDICAL_DATA] Confirmed" at bounding box center [365, 127] width 427 height 19
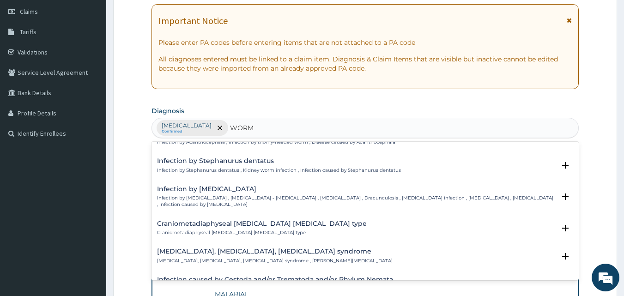
scroll to position [292, 0]
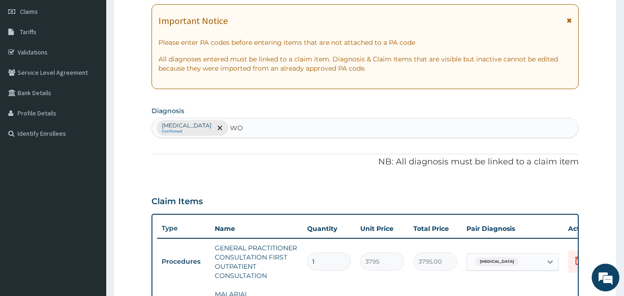
type input "W"
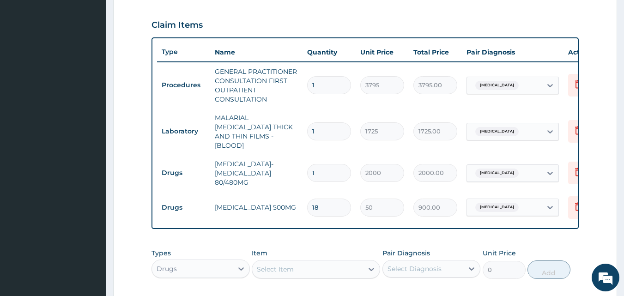
scroll to position [361, 0]
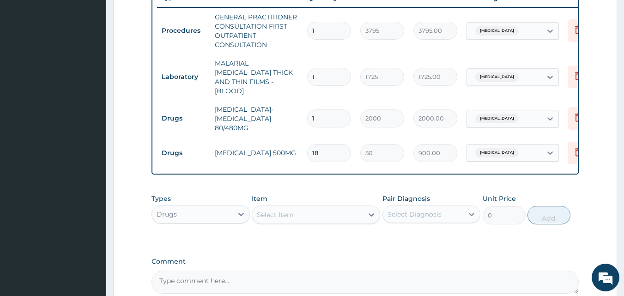
click at [329, 208] on div "Select Item" at bounding box center [307, 214] width 111 height 15
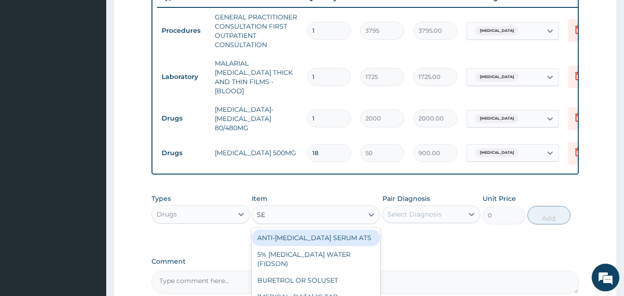
type input "S"
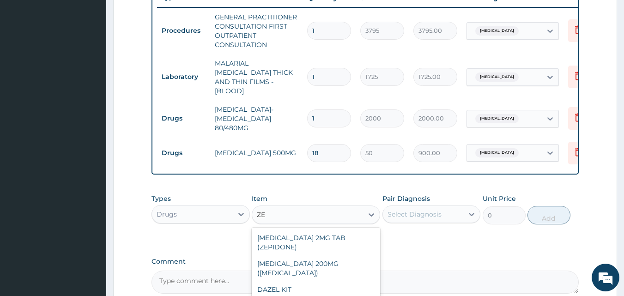
type input "Z"
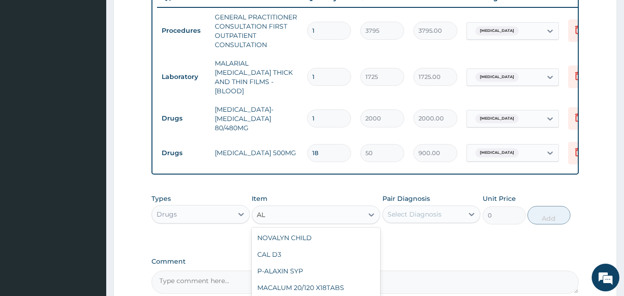
type input "A"
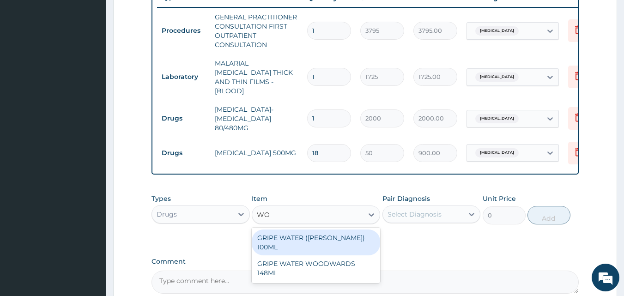
type input "W"
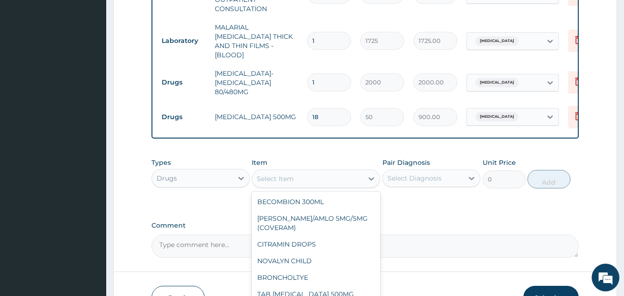
scroll to position [453, 0]
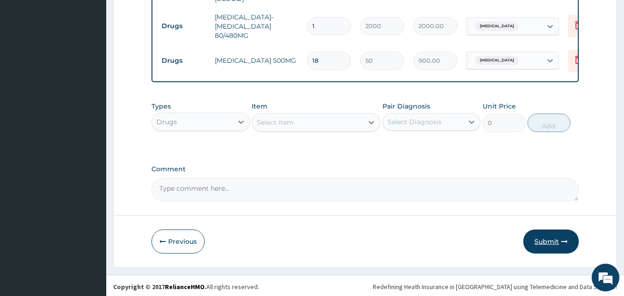
click at [547, 238] on button "Submit" at bounding box center [550, 242] width 55 height 24
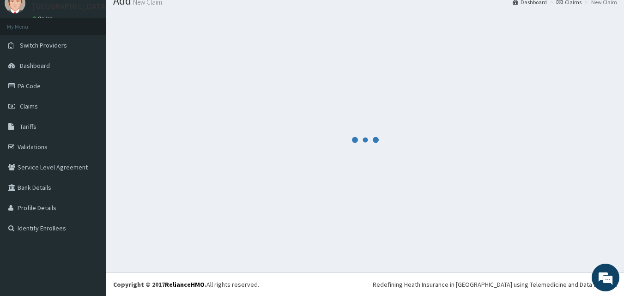
scroll to position [35, 0]
